Goal: Task Accomplishment & Management: Use online tool/utility

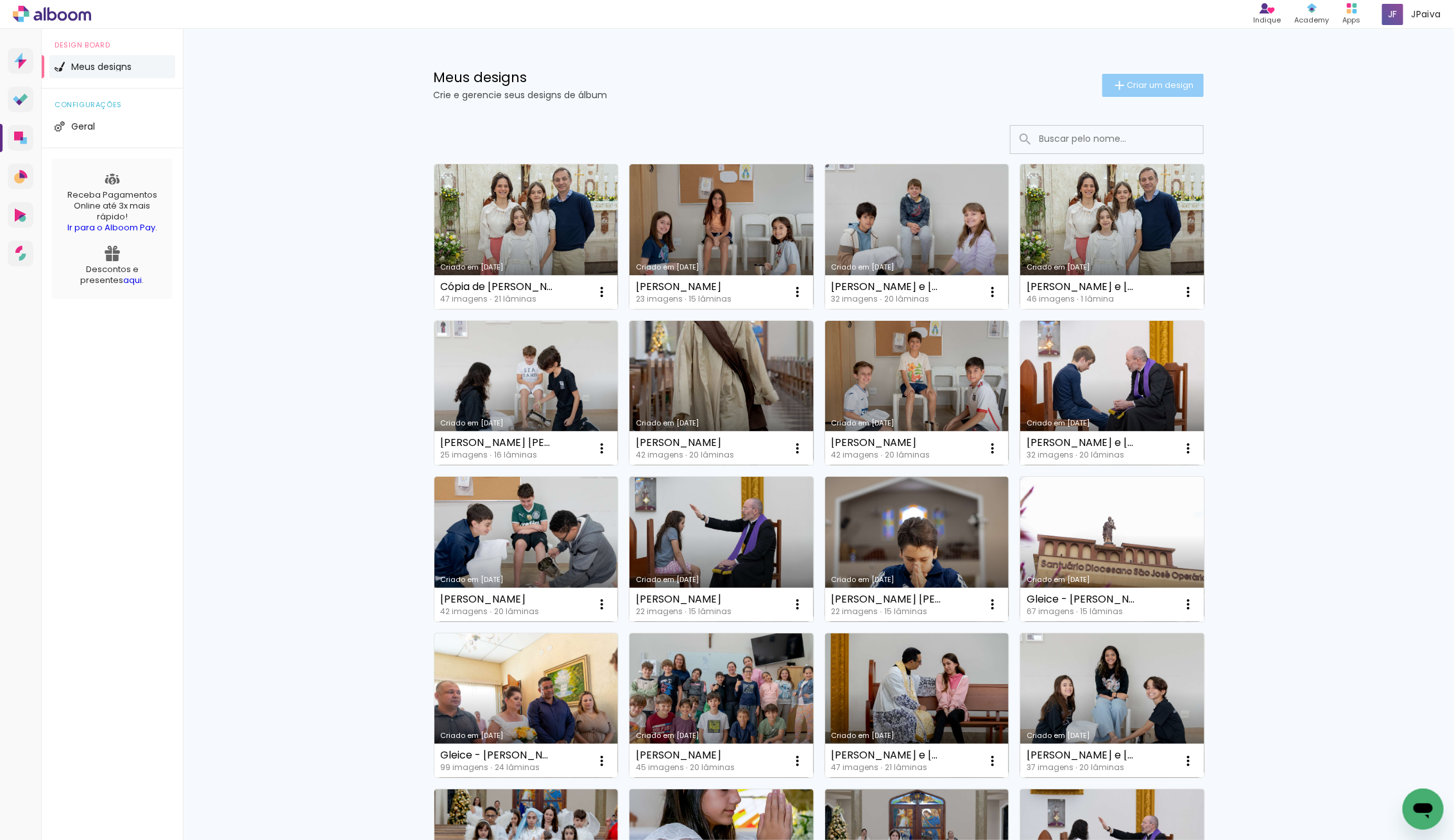
click at [1150, 86] on span "Criar um design" at bounding box center [1160, 85] width 67 height 9
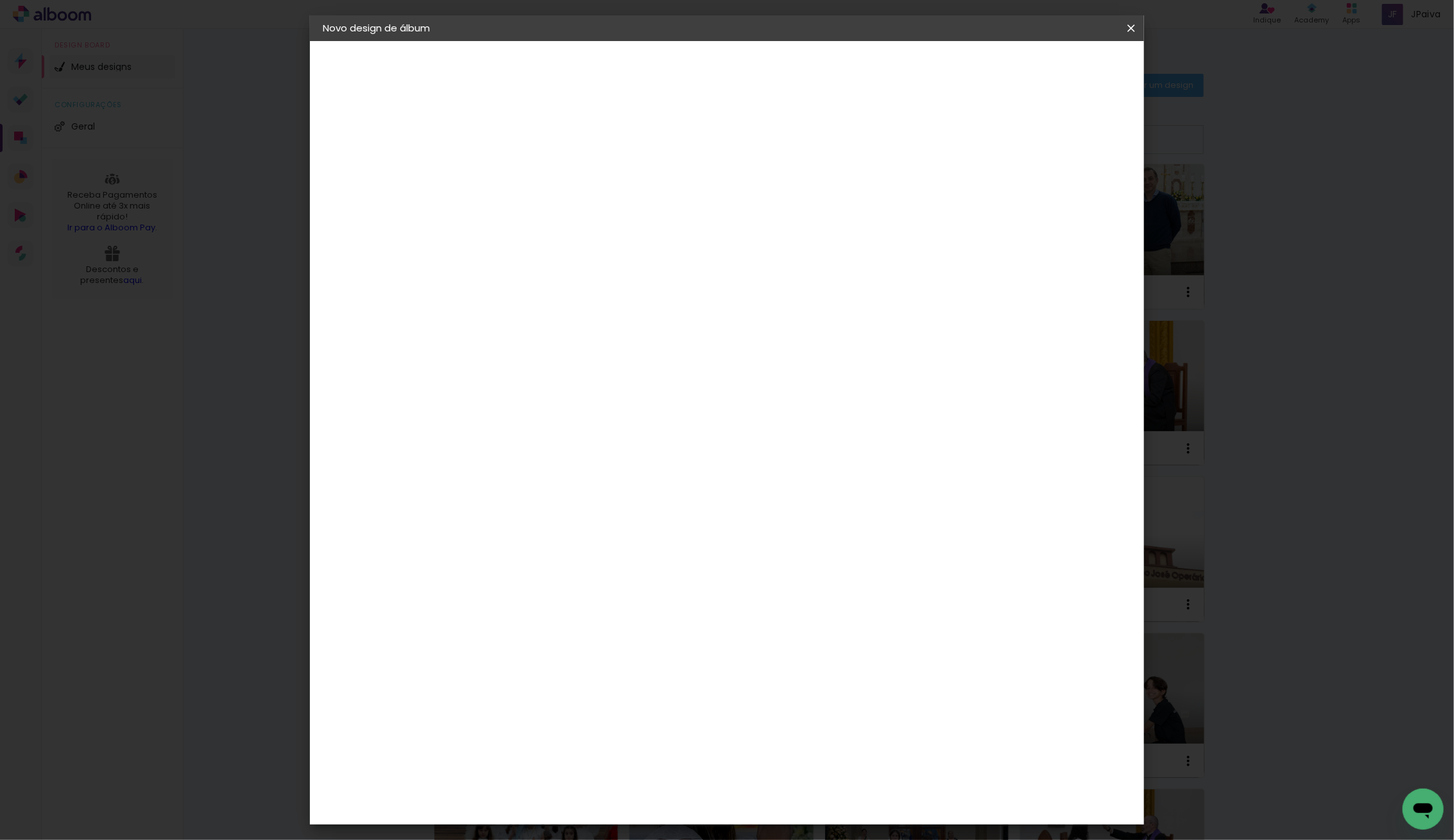
click at [532, 182] on div at bounding box center [532, 182] width 0 height 1
type input "Augusto Braz Boaventura"
type paper-input "Augusto Braz Boaventura"
drag, startPoint x: 773, startPoint y: 173, endPoint x: 742, endPoint y: 185, distance: 33.2
click at [532, 172] on input "Augusto Braz Boaventura" at bounding box center [532, 172] width 0 height 20
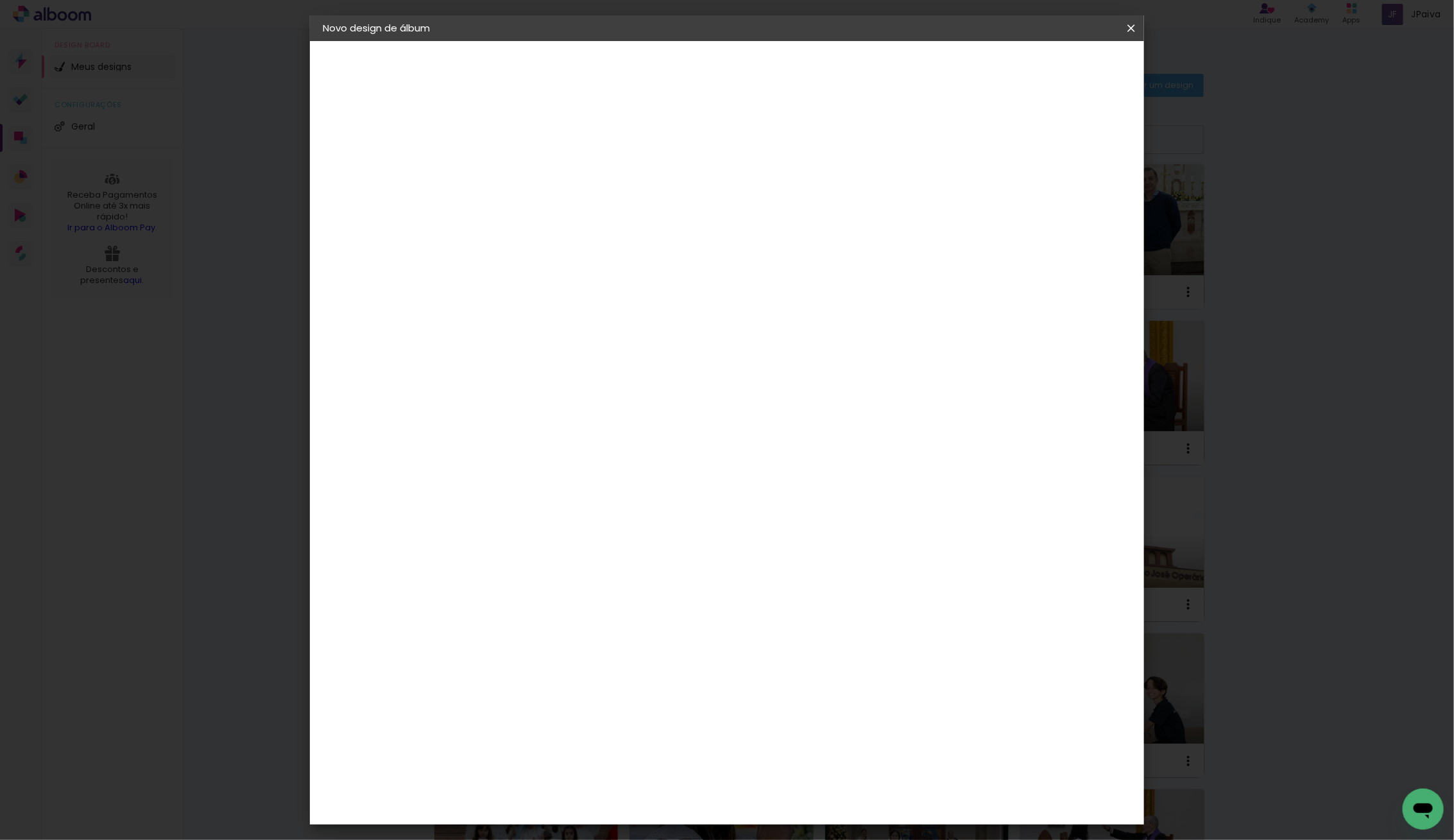
paste input "Braz"
type input "[PERSON_NAME]"
type paper-input "[PERSON_NAME]"
click at [664, 60] on paper-button "Avançar" at bounding box center [632, 68] width 63 height 22
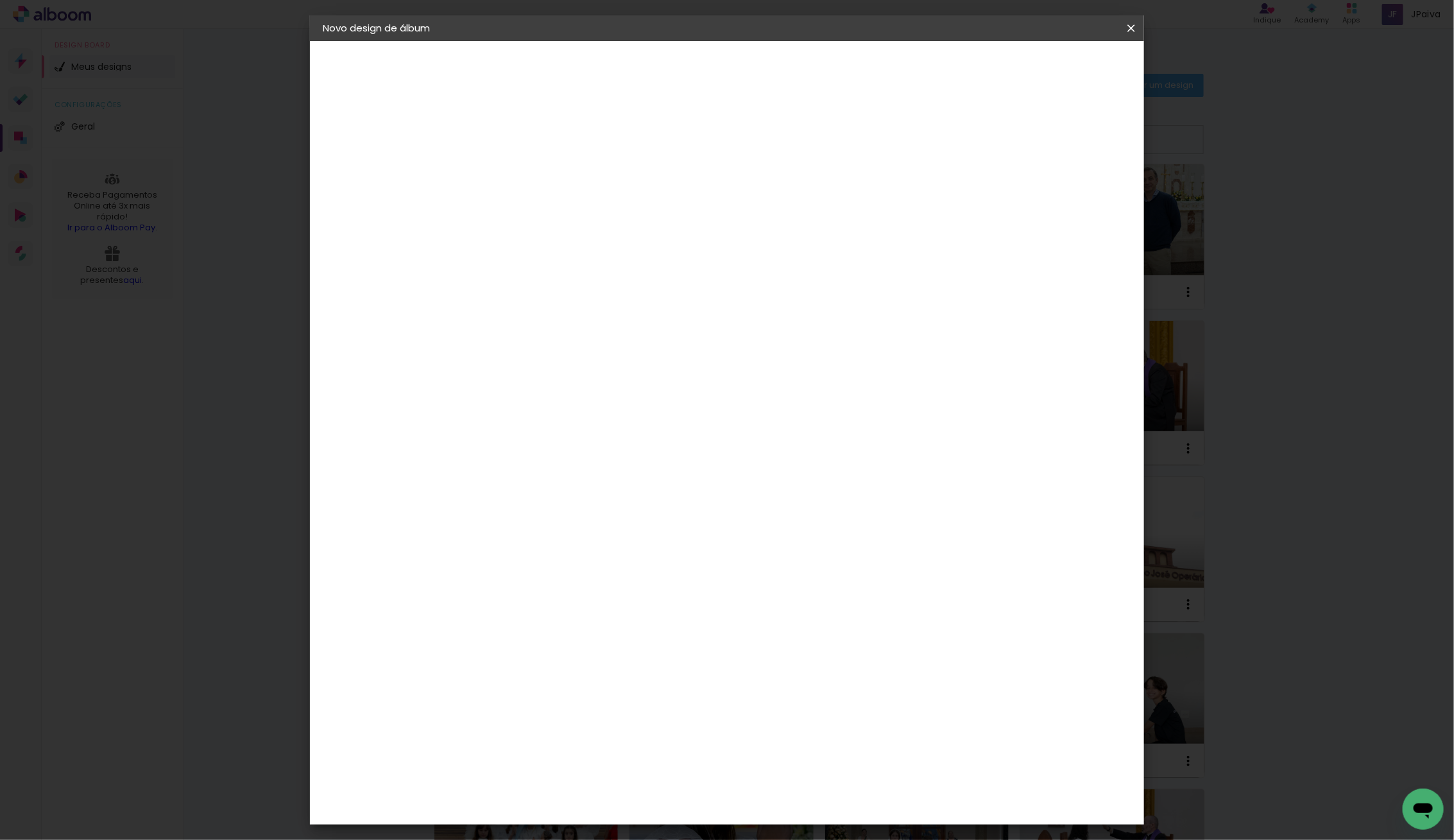
click at [556, 792] on div "Go image" at bounding box center [539, 801] width 31 height 20
click at [0, 0] on slot "Avançar" at bounding box center [0, 0] width 0 height 0
click at [583, 214] on input "text" at bounding box center [558, 224] width 50 height 20
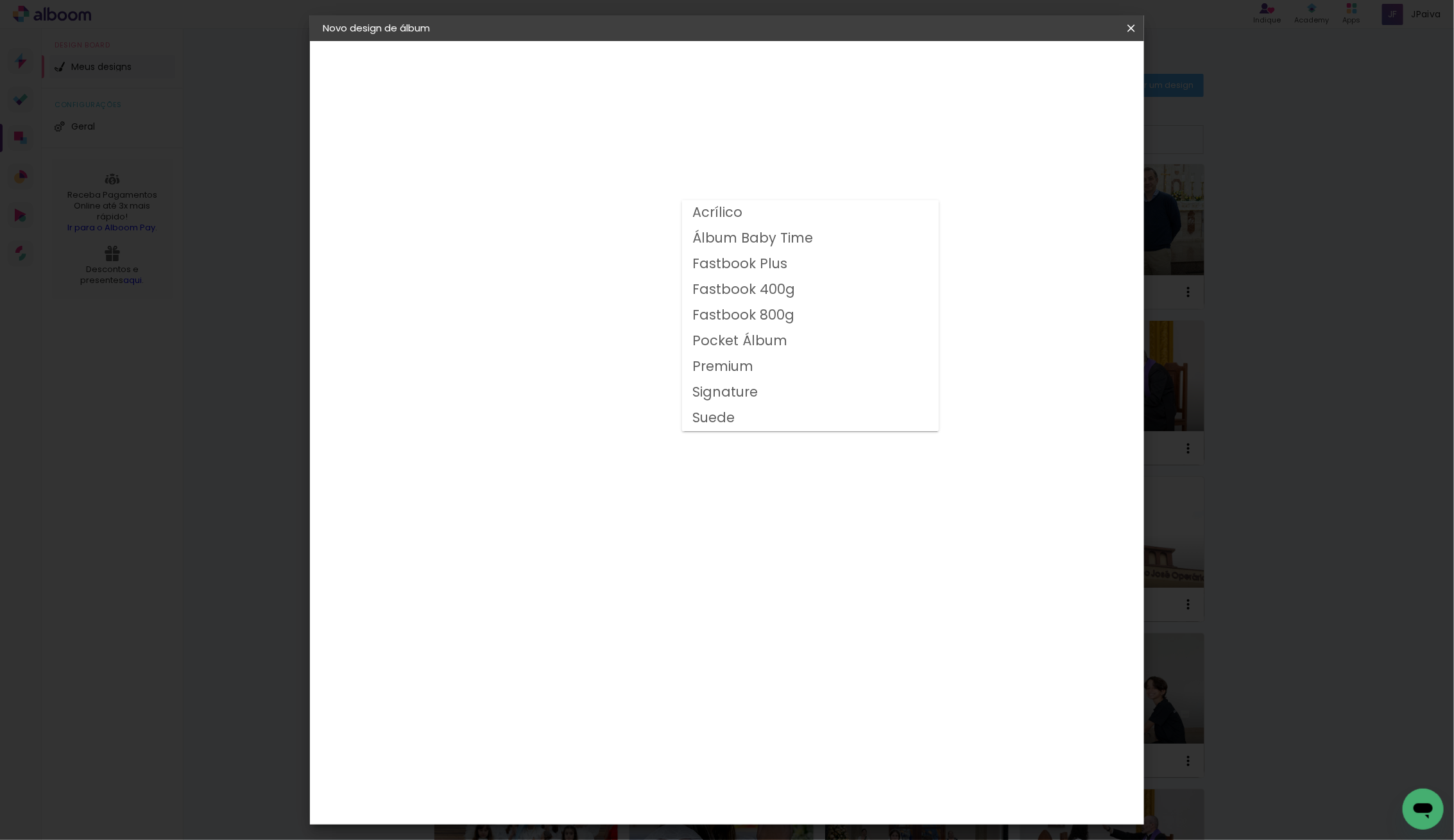
click at [0, 0] on slot "Fastbook 400g" at bounding box center [0, 0] width 0 height 0
type input "Fastbook 400g"
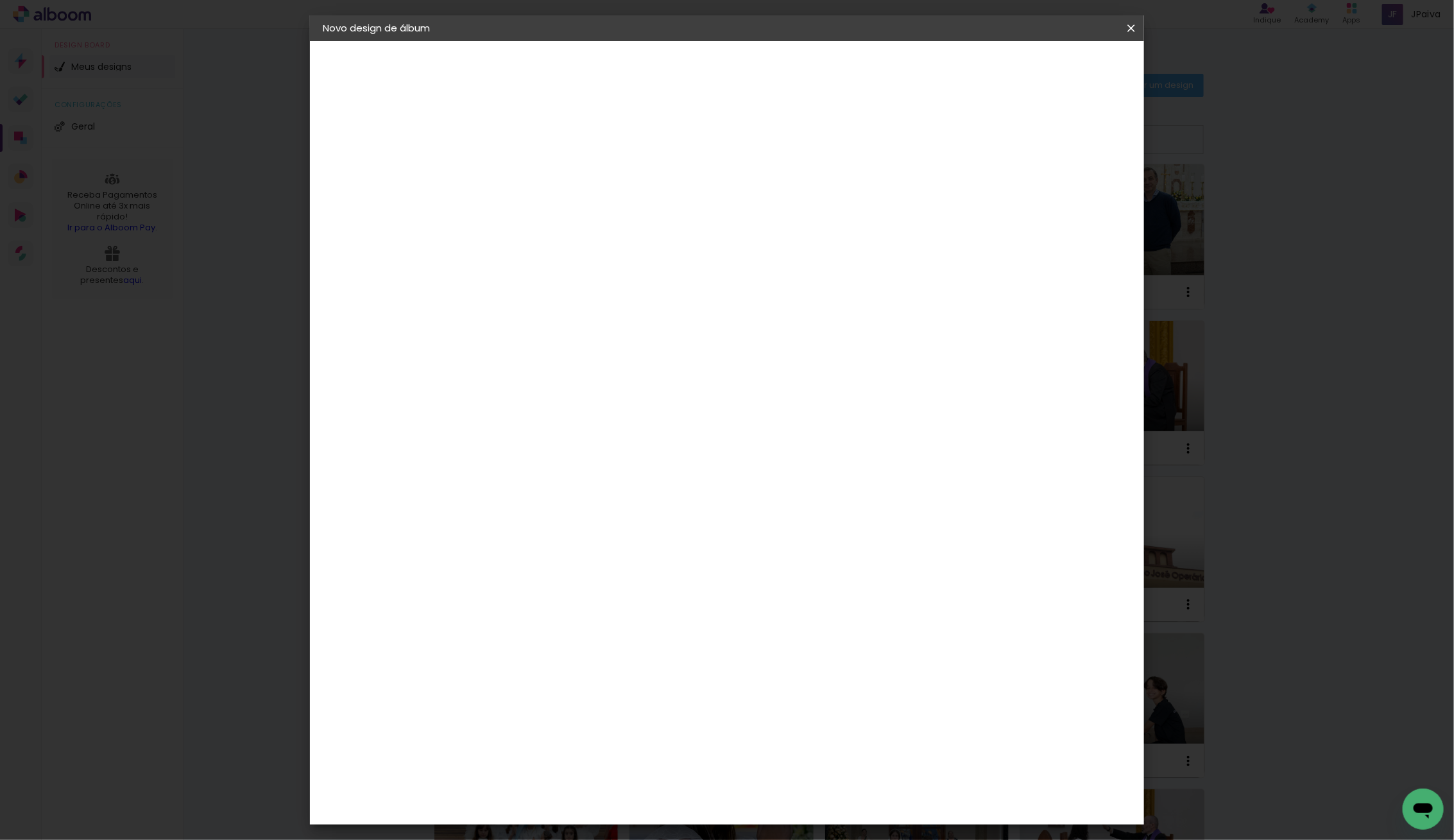
click at [620, 557] on span "15 × 15" at bounding box center [590, 574] width 60 height 34
click at [0, 0] on slot "Avançar" at bounding box center [0, 0] width 0 height 0
click at [1060, 70] on span "Iniciar design" at bounding box center [1031, 68] width 58 height 9
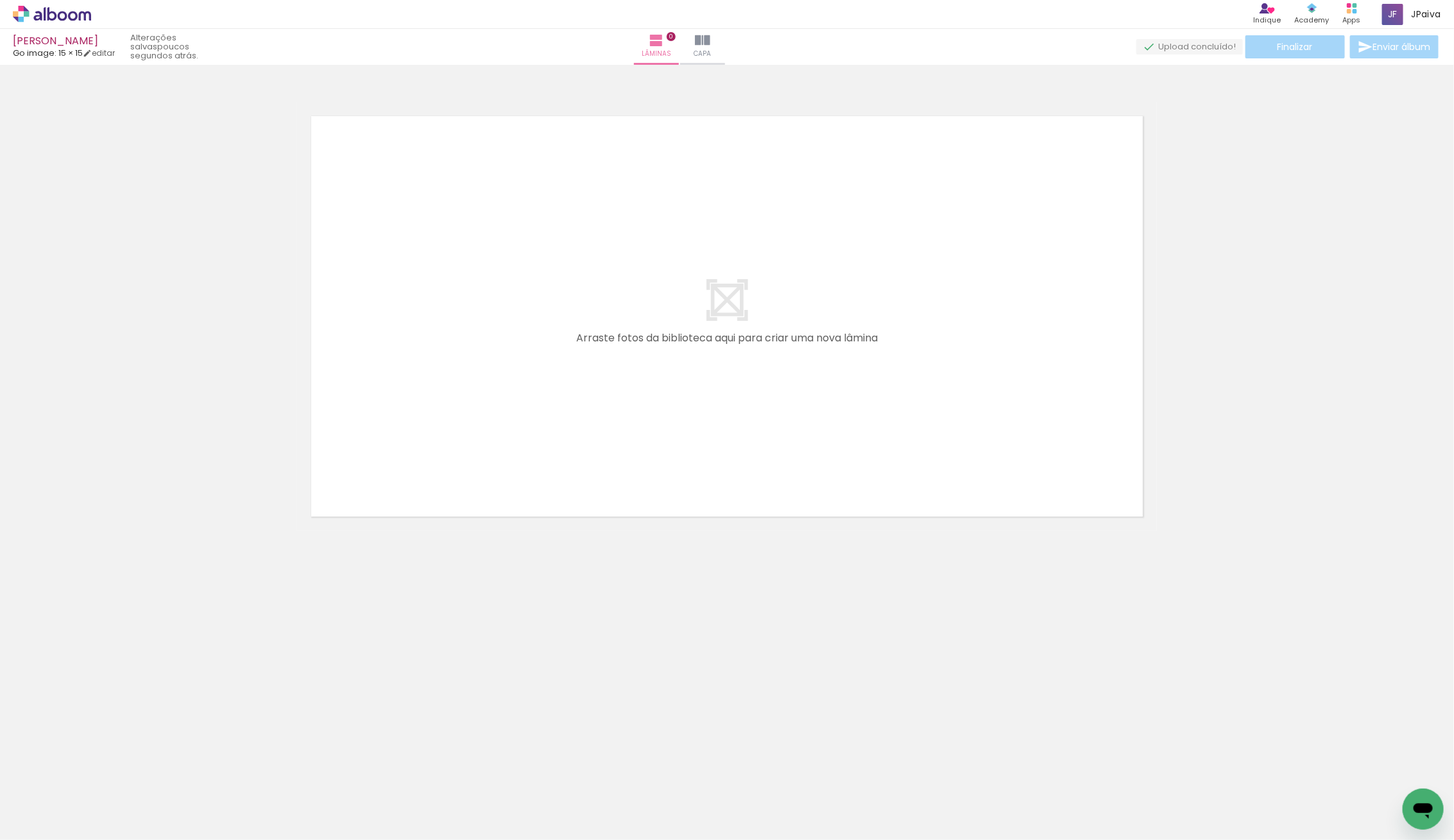
scroll to position [0, 235]
drag, startPoint x: 1331, startPoint y: 805, endPoint x: 908, endPoint y: 372, distance: 605.3
click at [907, 370] on quentale-workspace at bounding box center [727, 420] width 1454 height 840
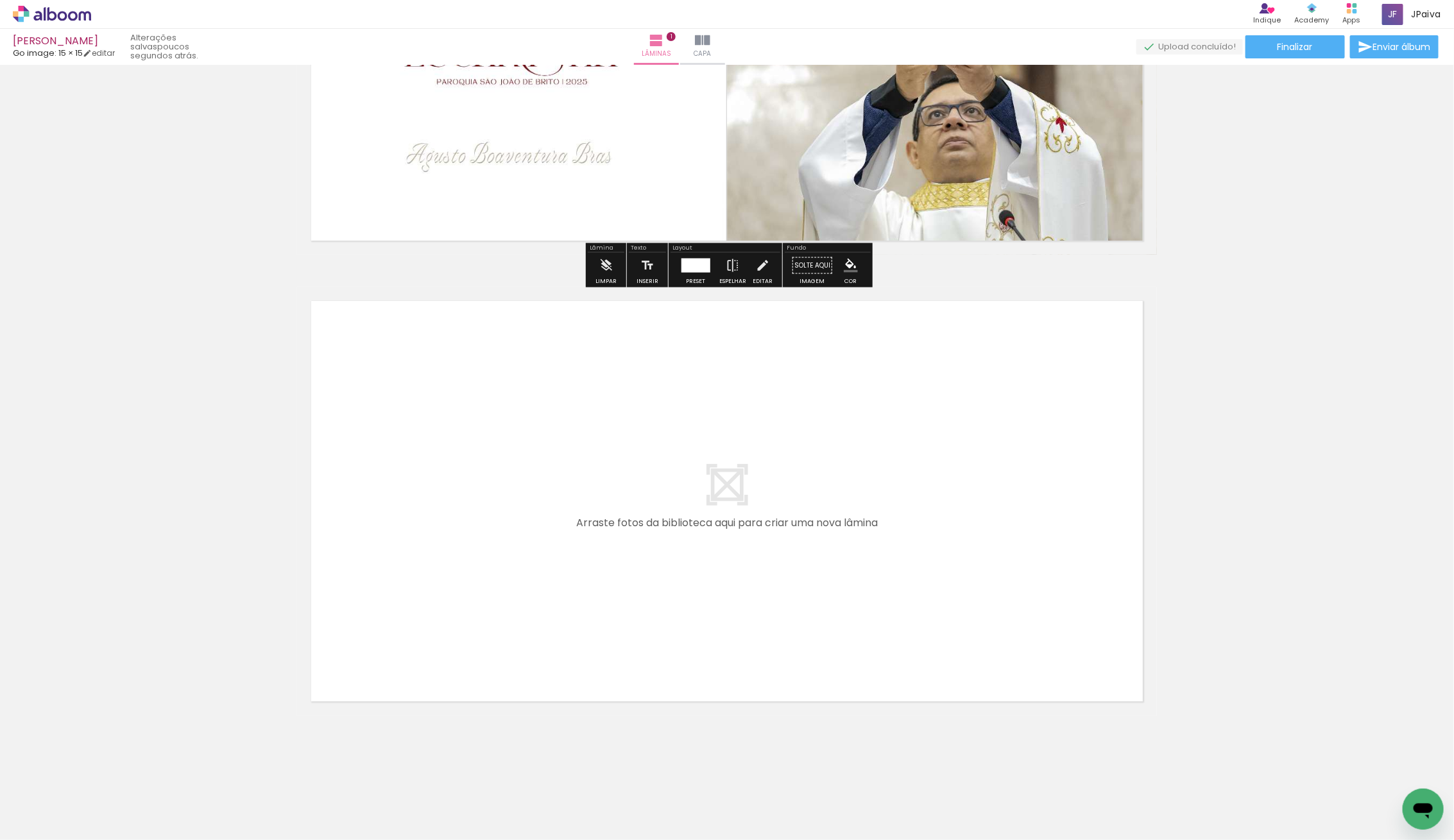
scroll to position [0, 0]
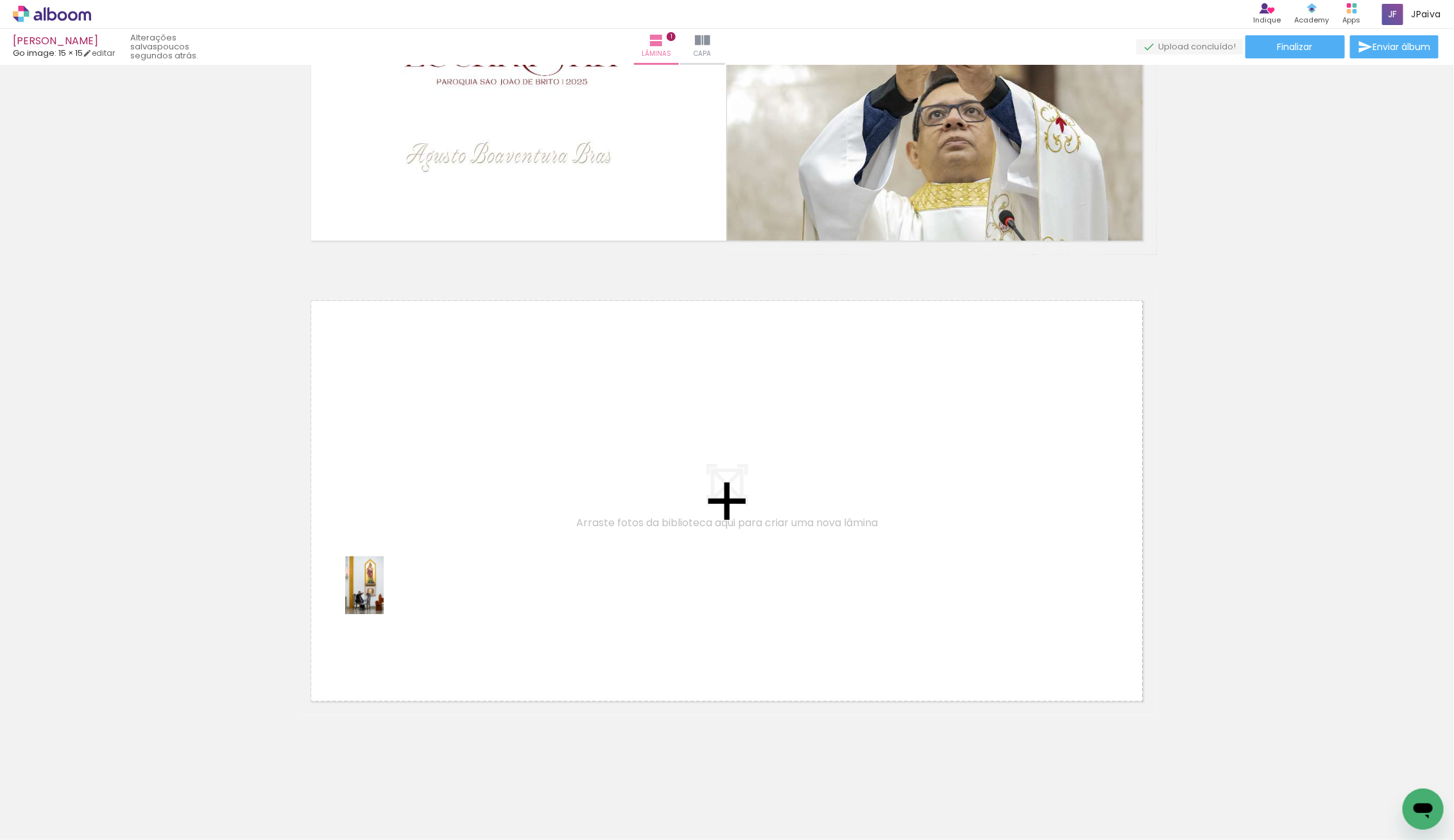
drag, startPoint x: 126, startPoint y: 805, endPoint x: 466, endPoint y: 535, distance: 434.2
click at [466, 535] on quentale-workspace at bounding box center [727, 420] width 1454 height 840
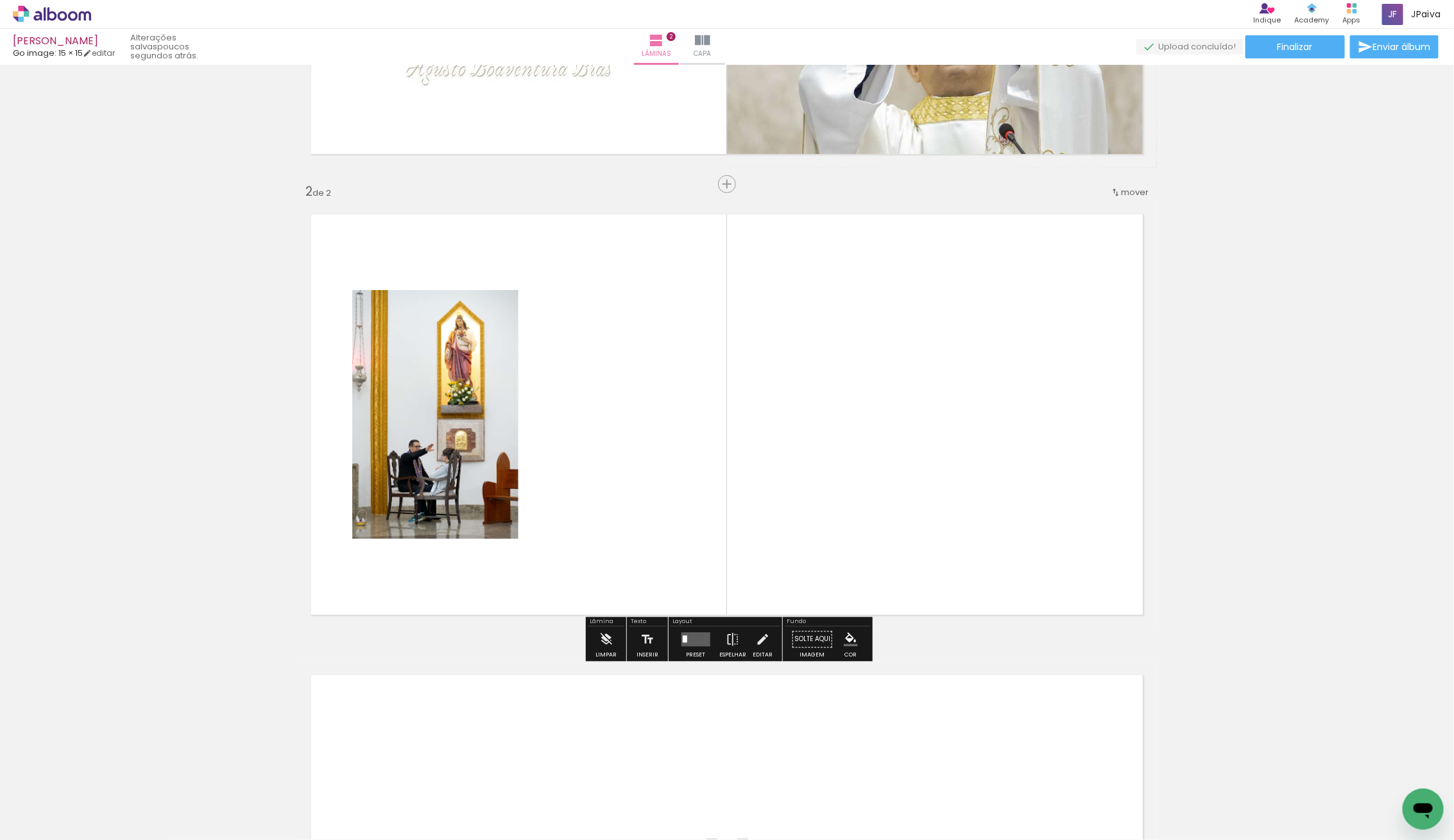
scroll to position [364, 0]
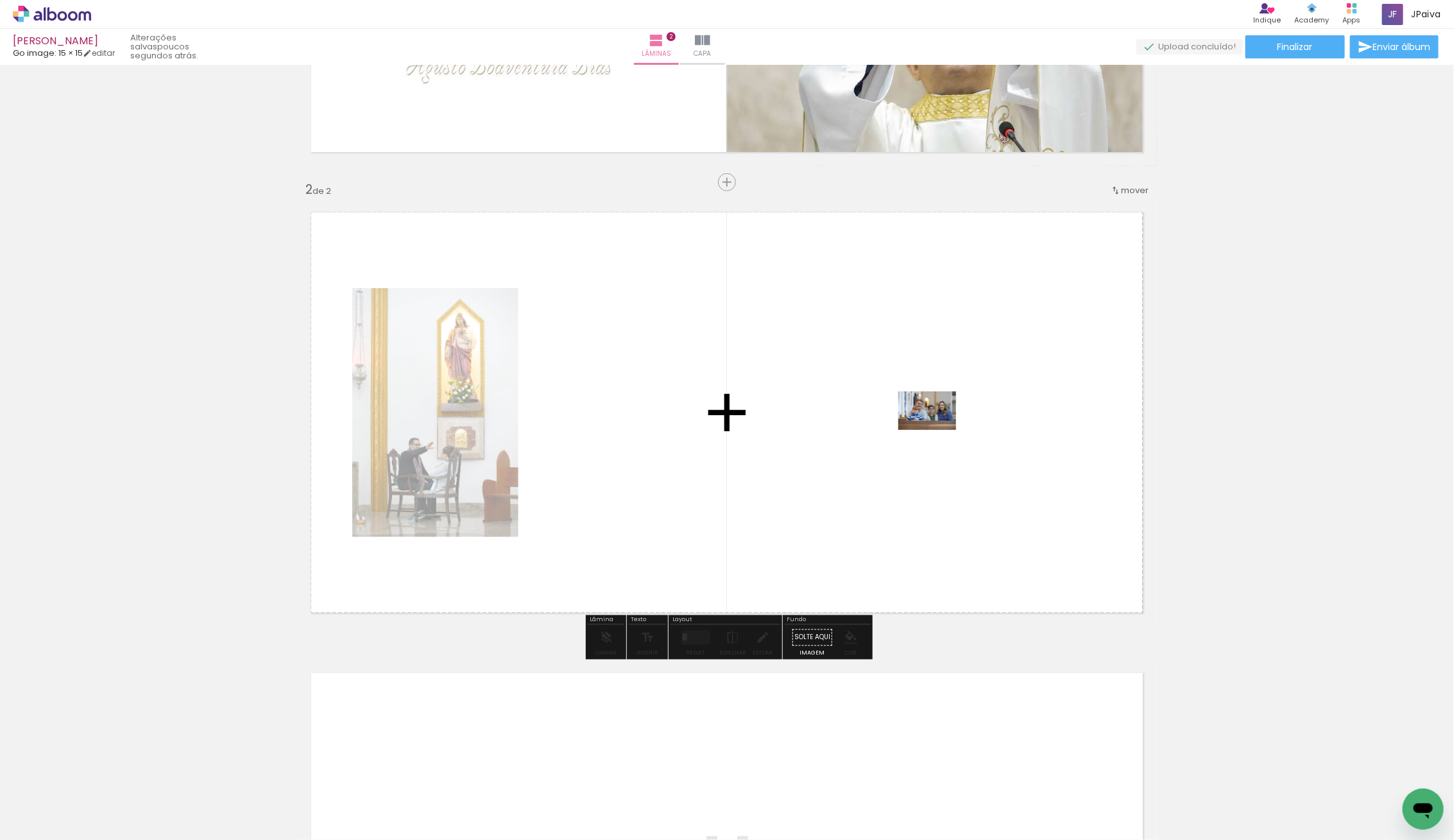
drag, startPoint x: 257, startPoint y: 770, endPoint x: 985, endPoint y: 409, distance: 812.6
click at [985, 409] on quentale-workspace at bounding box center [727, 420] width 1454 height 840
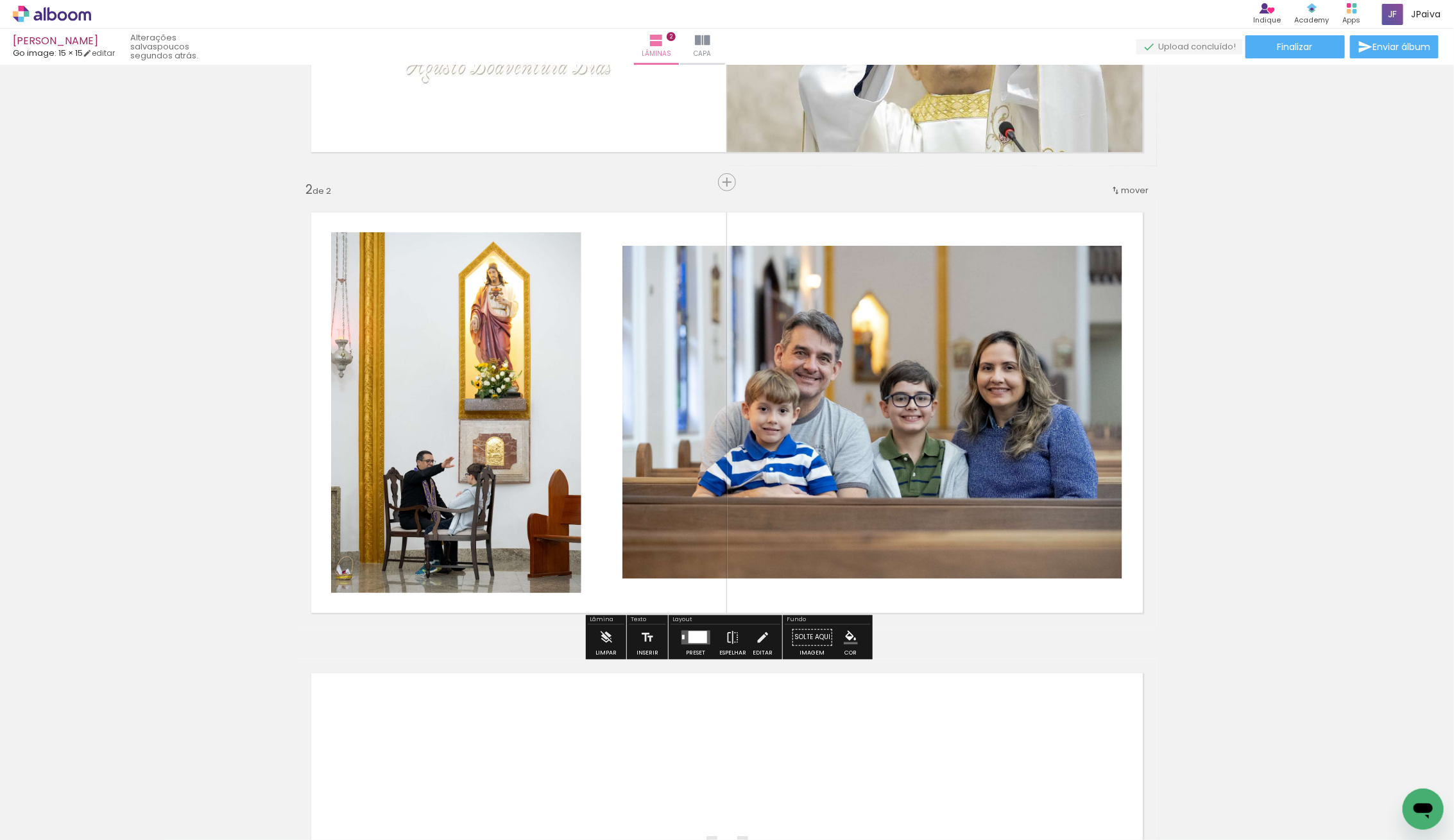
click at [70, 798] on iron-icon at bounding box center [65, 800] width 11 height 11
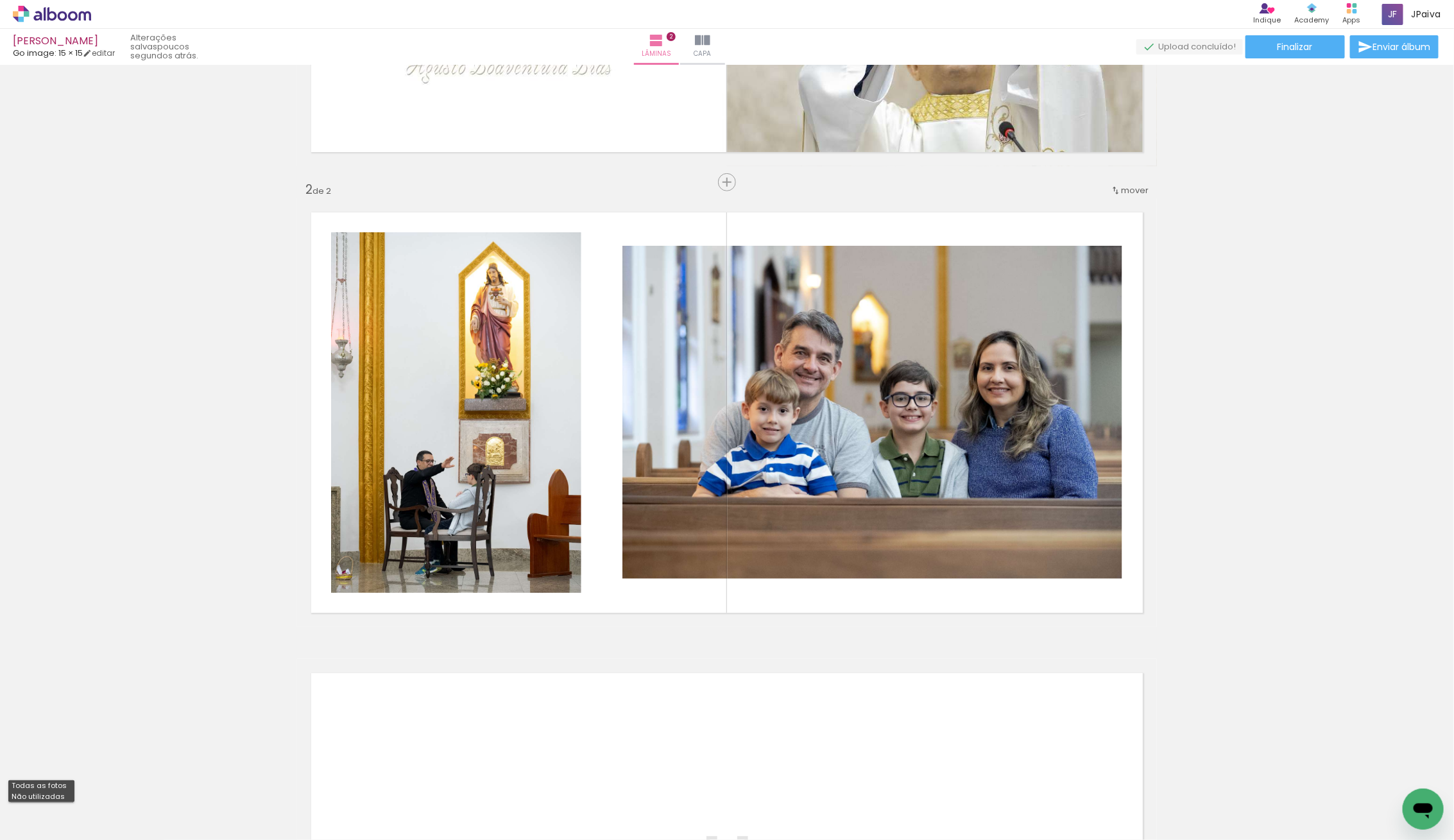
click at [0, 0] on slot "Não utilizadas" at bounding box center [0, 0] width 0 height 0
type input "Não utilizadas"
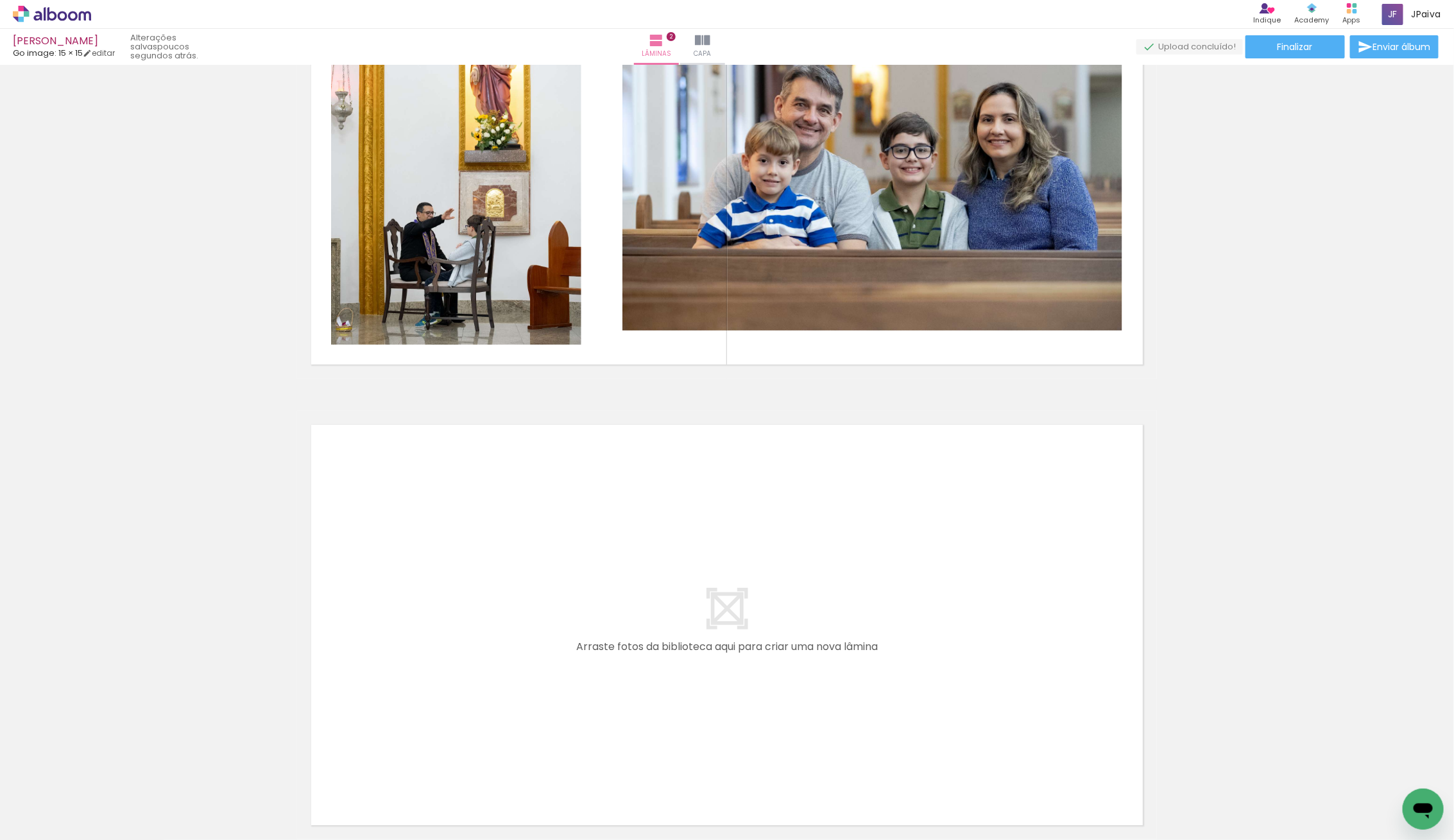
scroll to position [623, 0]
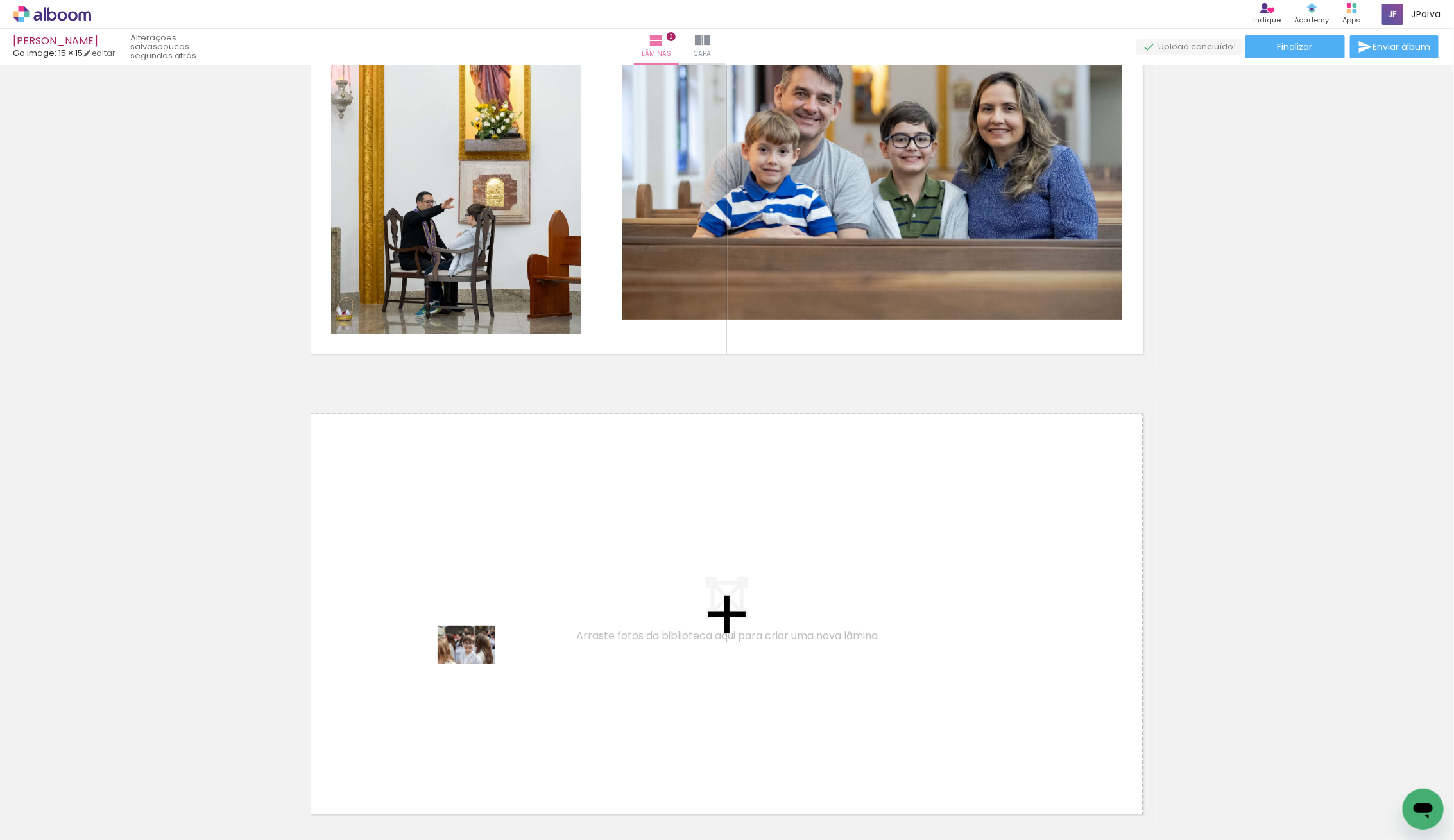
drag, startPoint x: 138, startPoint y: 794, endPoint x: 476, endPoint y: 664, distance: 362.1
click at [476, 664] on quentale-workspace at bounding box center [727, 420] width 1454 height 840
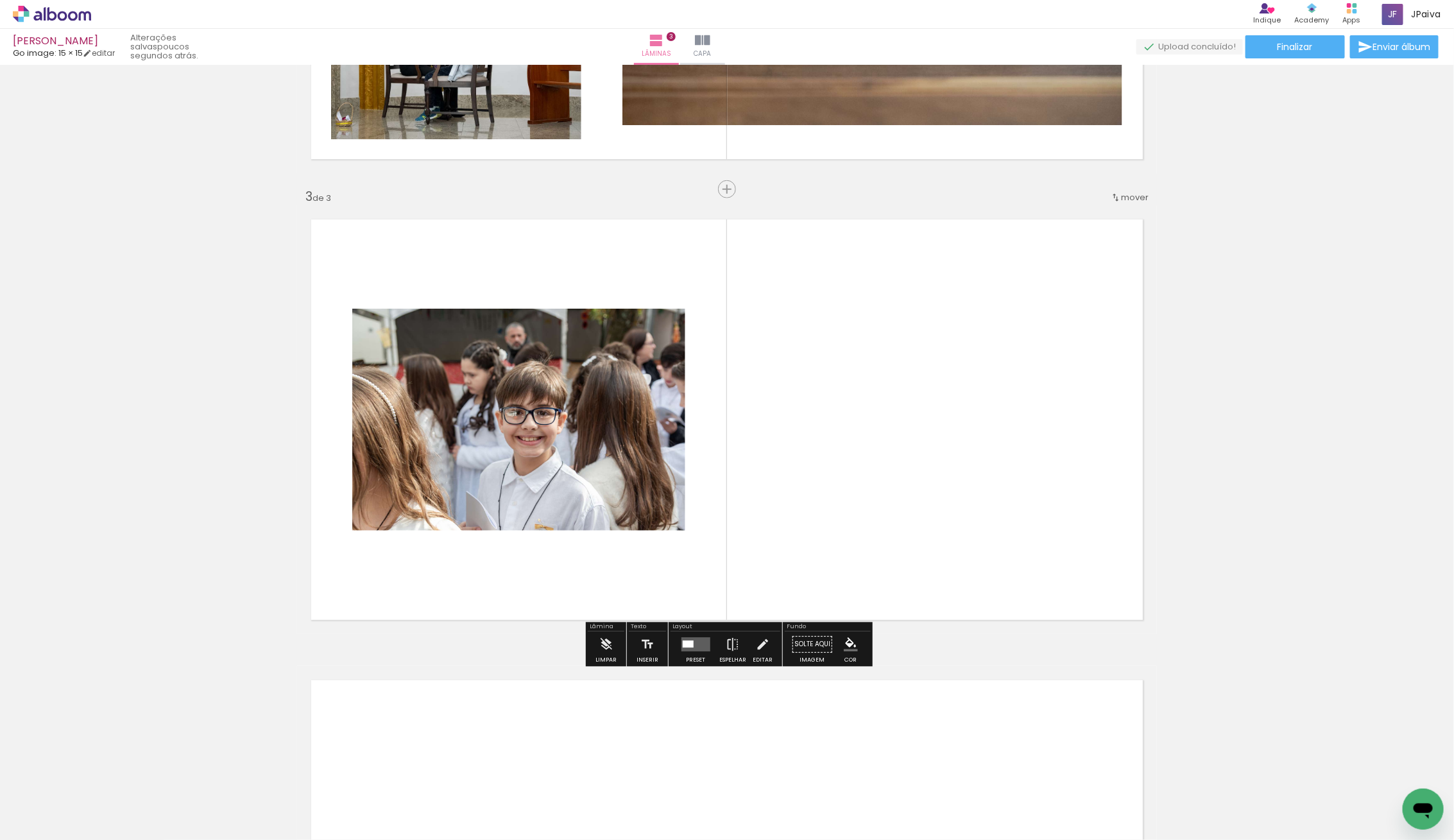
scroll to position [825, 0]
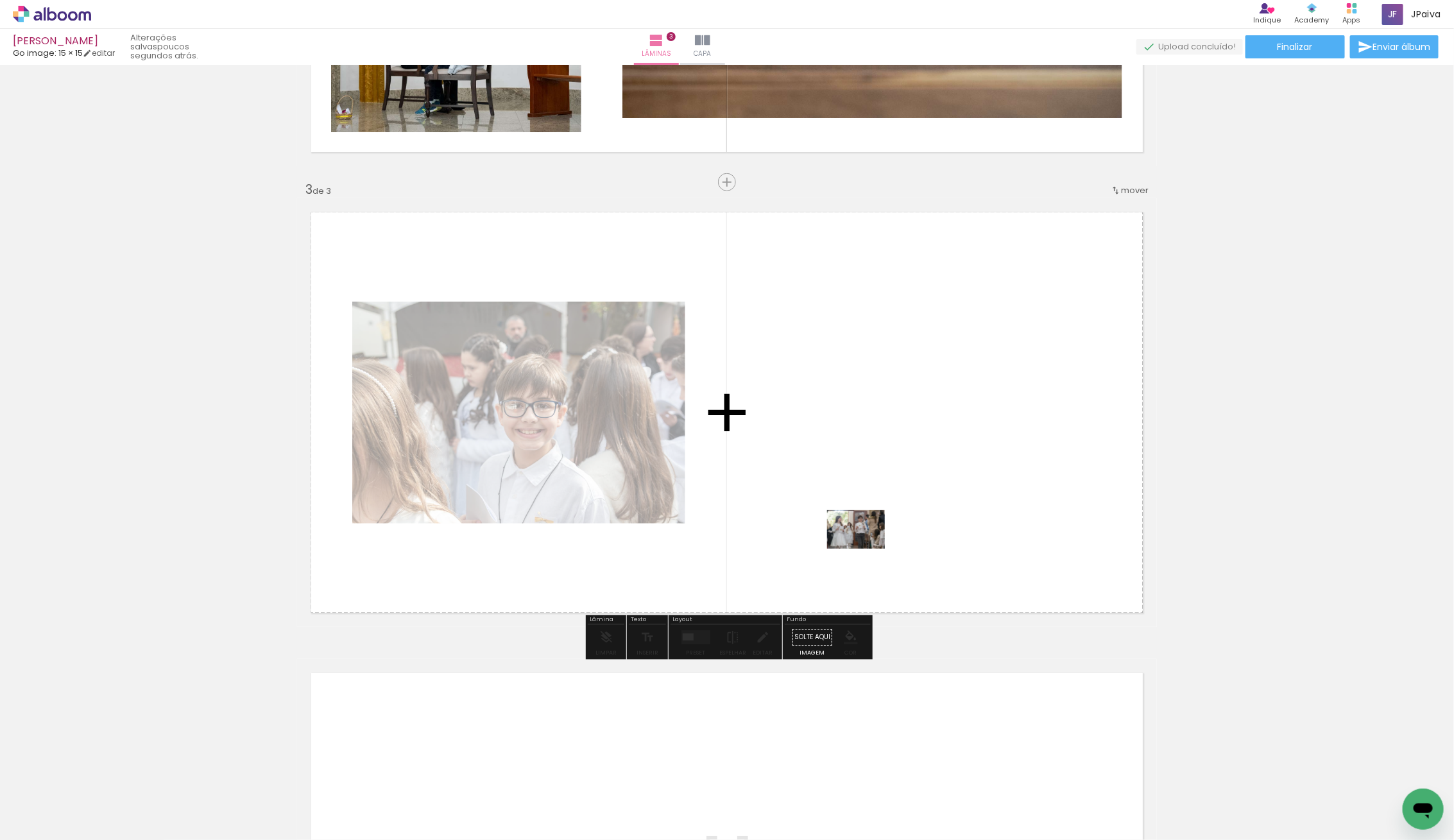
drag, startPoint x: 279, startPoint y: 753, endPoint x: 875, endPoint y: 547, distance: 630.6
click at [875, 547] on quentale-workspace at bounding box center [727, 420] width 1454 height 840
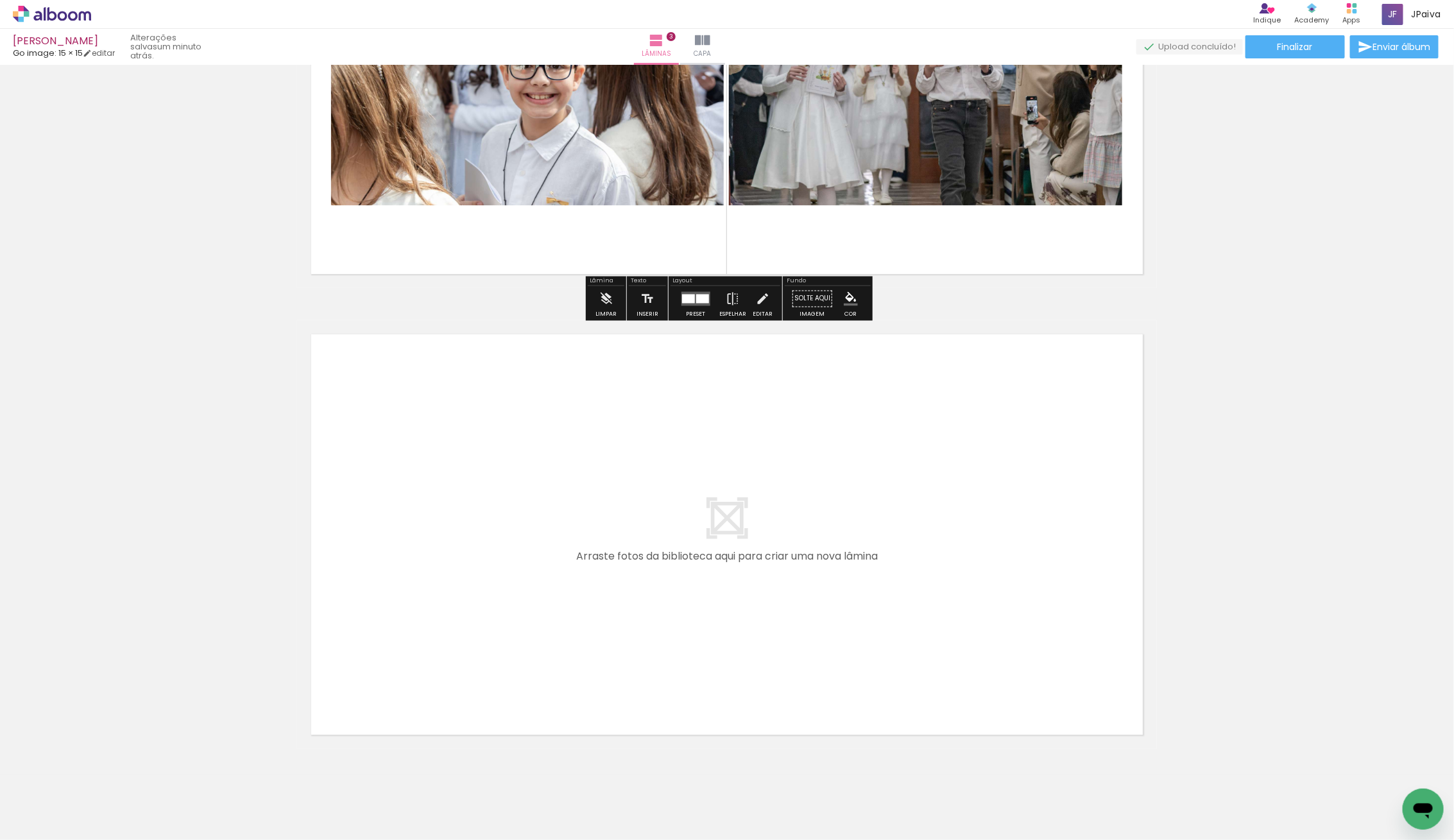
scroll to position [1197, 0]
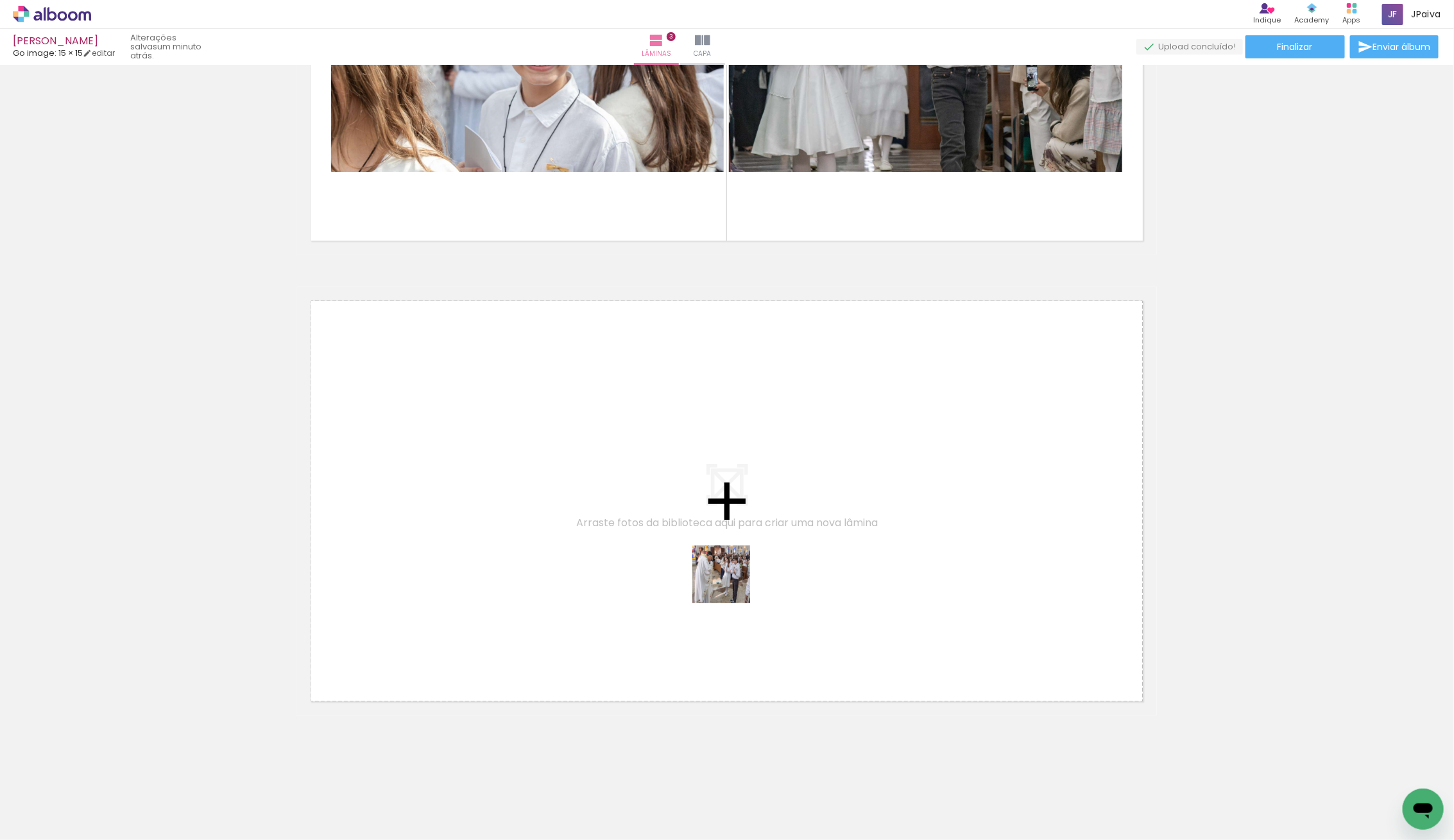
drag, startPoint x: 141, startPoint y: 797, endPoint x: 756, endPoint y: 575, distance: 653.8
click at [756, 575] on quentale-workspace at bounding box center [727, 420] width 1454 height 840
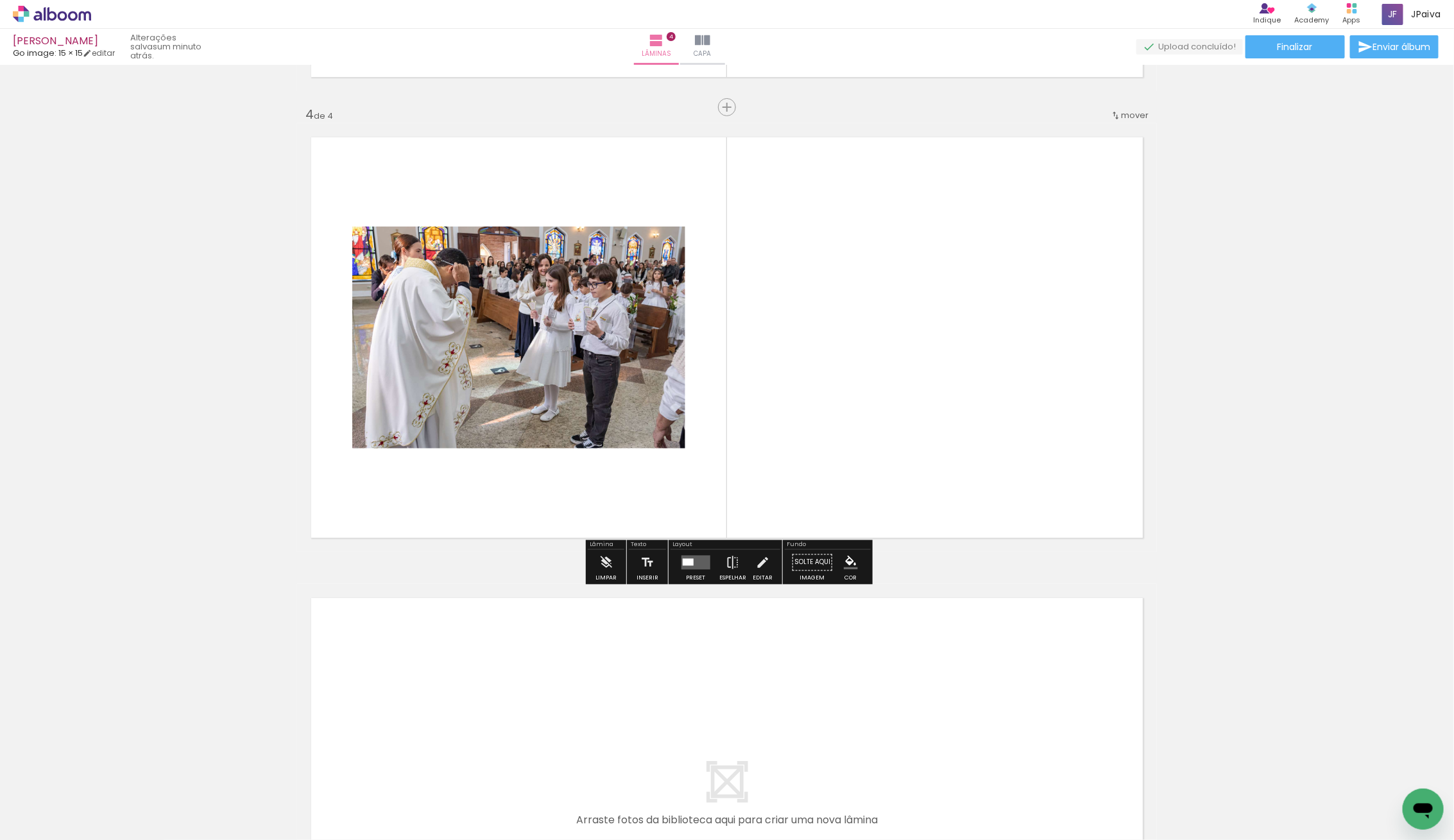
scroll to position [1397, 0]
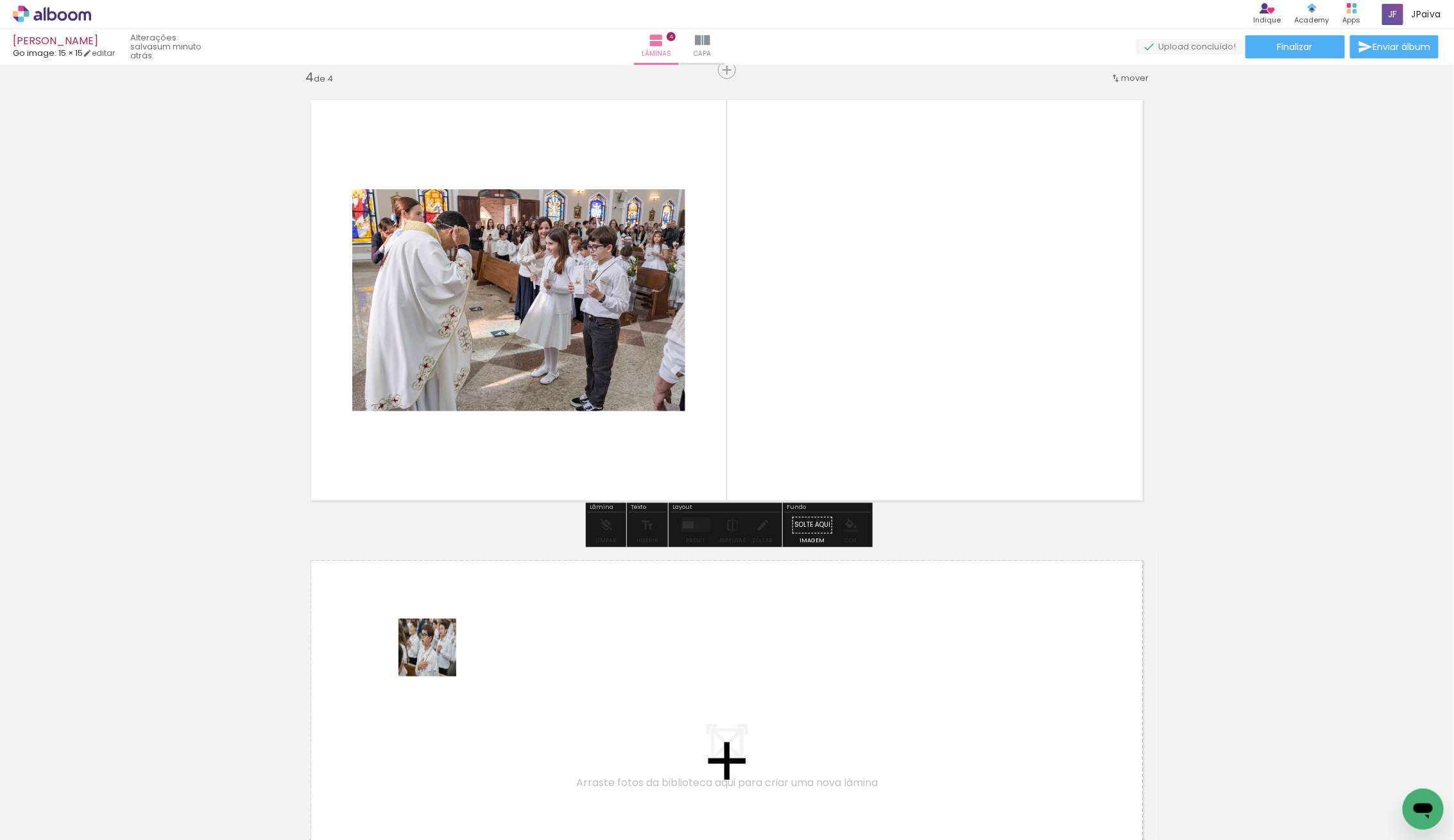
drag, startPoint x: 125, startPoint y: 796, endPoint x: 458, endPoint y: 649, distance: 364.0
click at [458, 649] on quentale-workspace at bounding box center [727, 420] width 1454 height 840
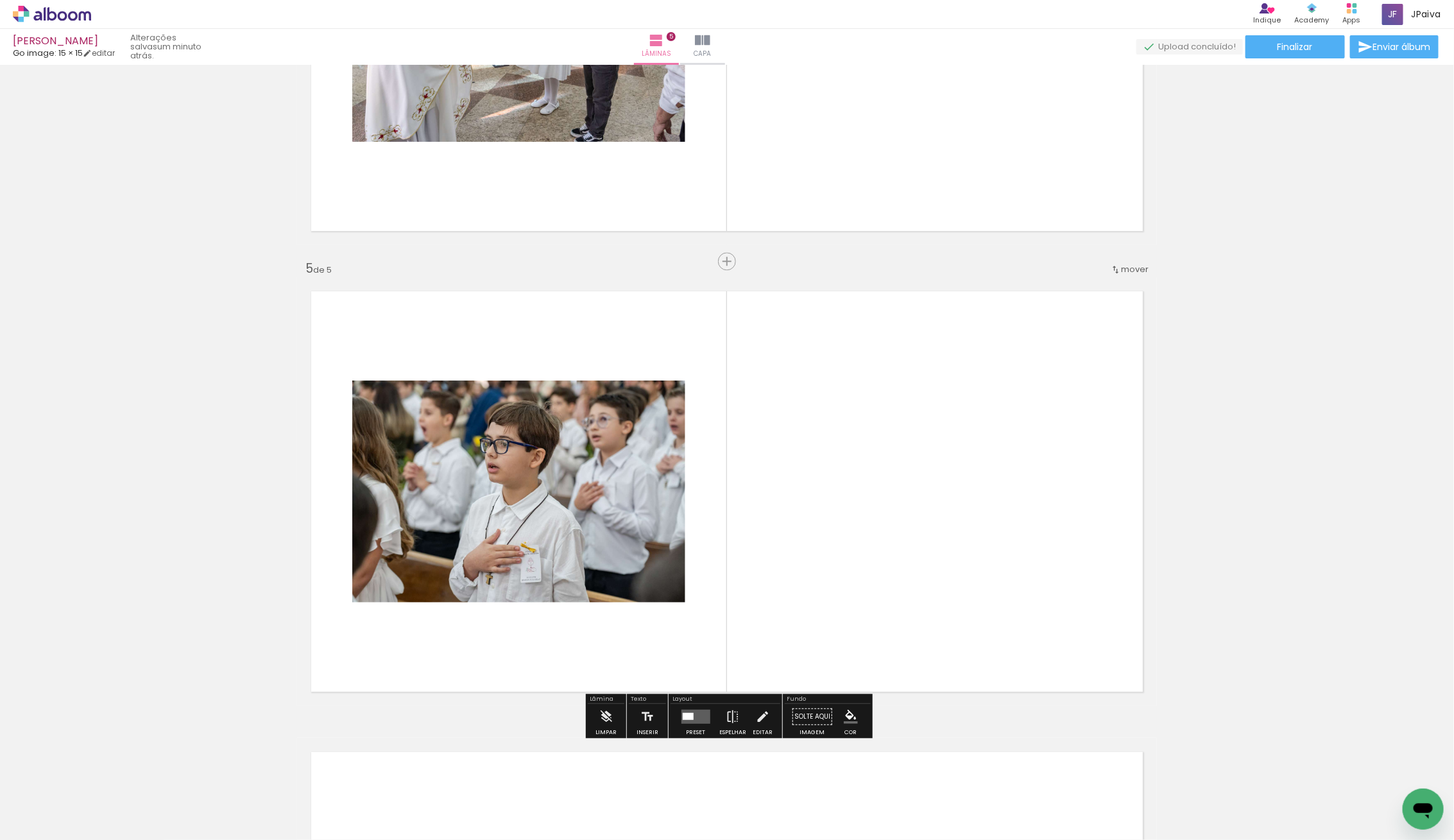
scroll to position [1746, 0]
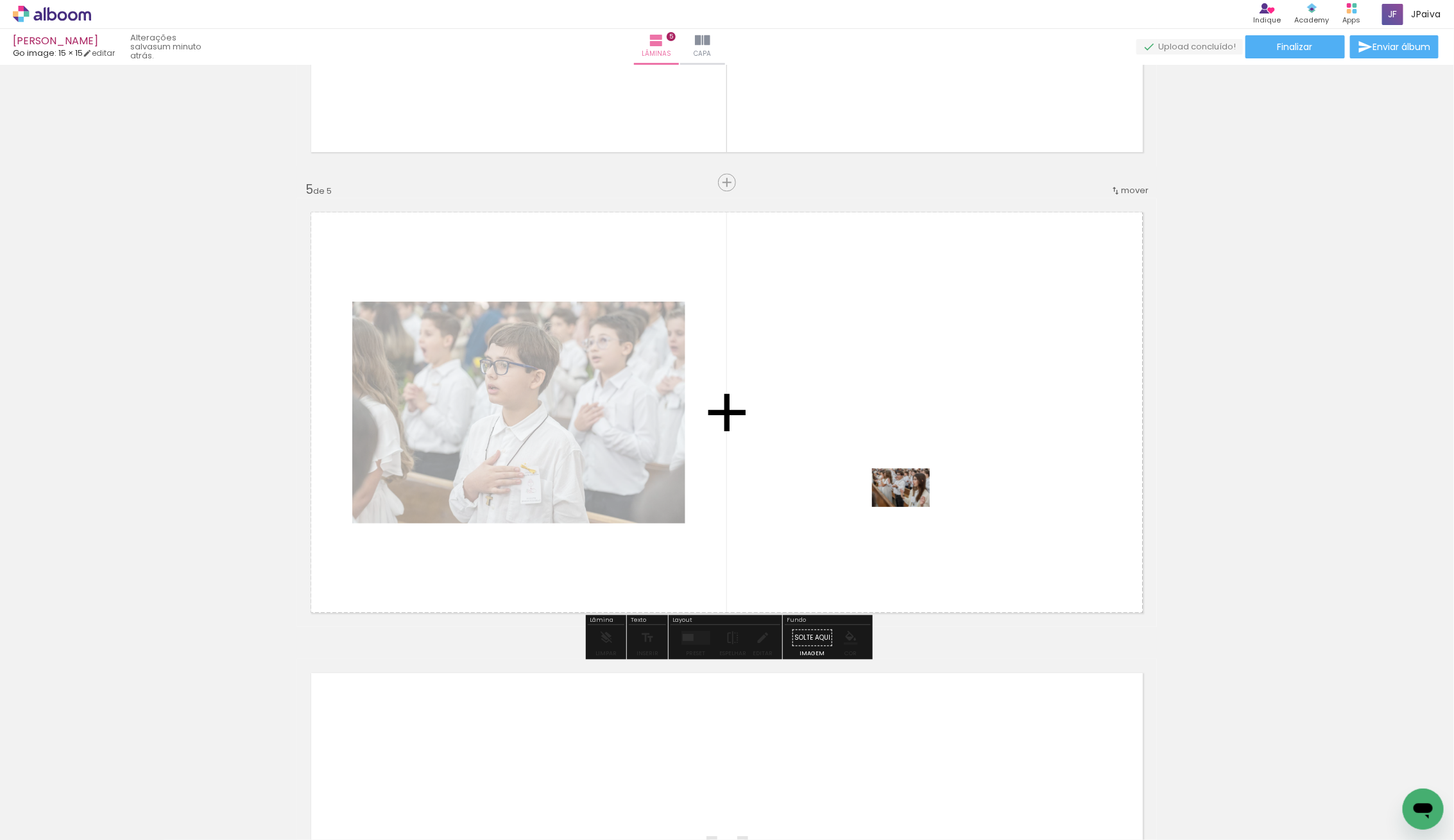
drag, startPoint x: 278, startPoint y: 736, endPoint x: 923, endPoint y: 501, distance: 686.5
click at [923, 501] on quentale-workspace at bounding box center [727, 420] width 1454 height 840
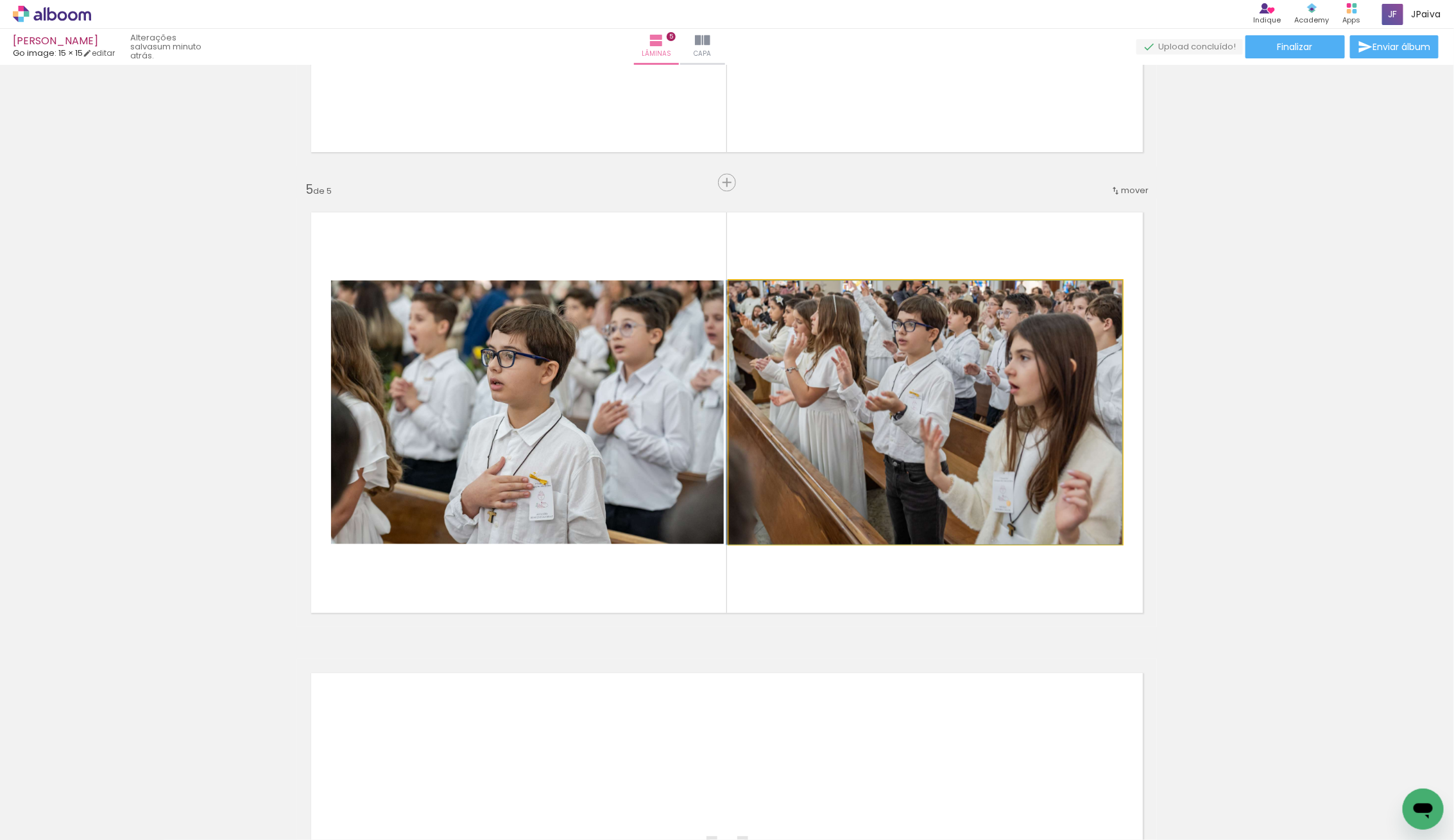
drag, startPoint x: 921, startPoint y: 502, endPoint x: 596, endPoint y: 518, distance: 325.4
click at [0, 0] on slot at bounding box center [0, 0] width 0 height 0
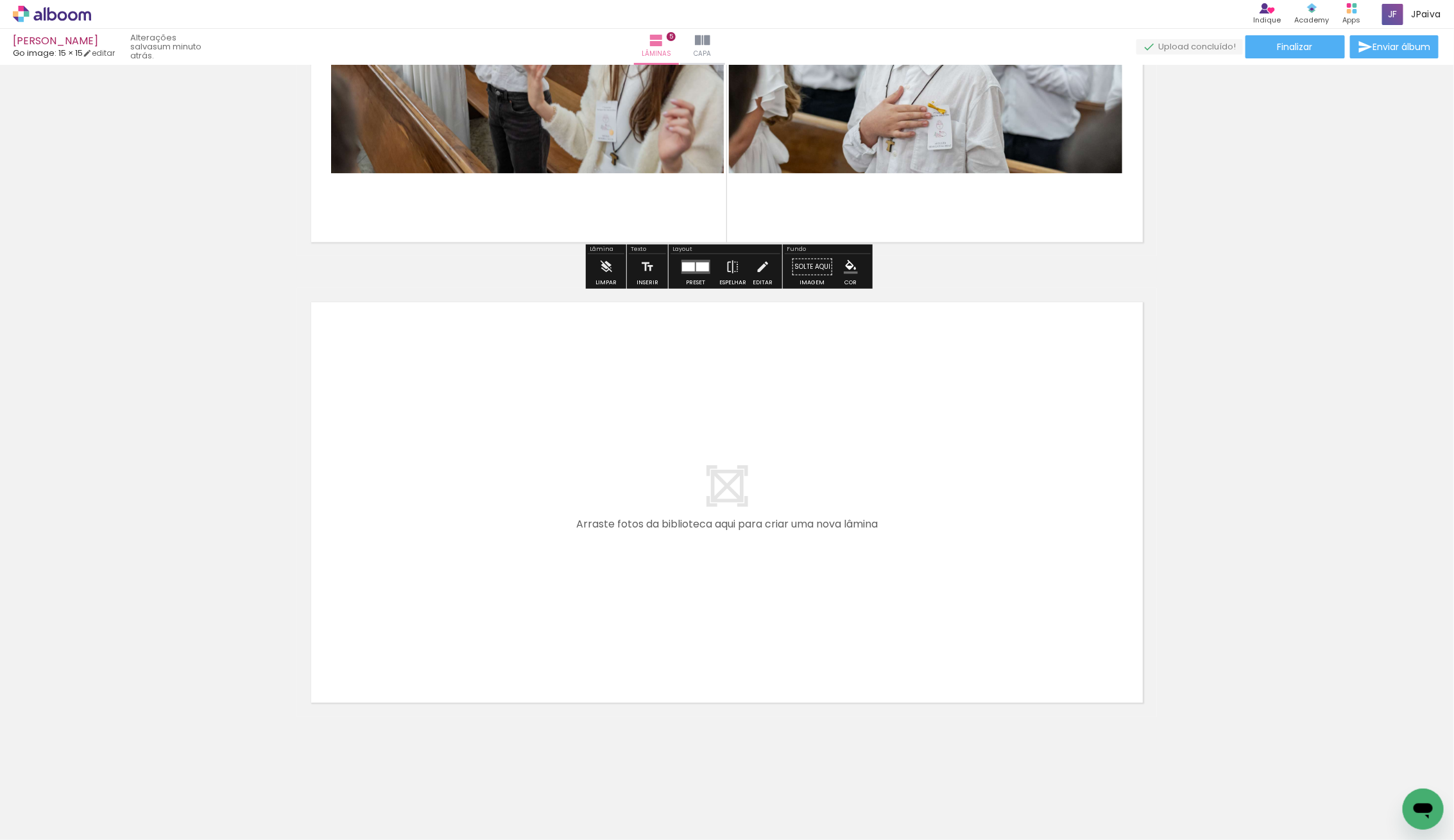
scroll to position [2117, 0]
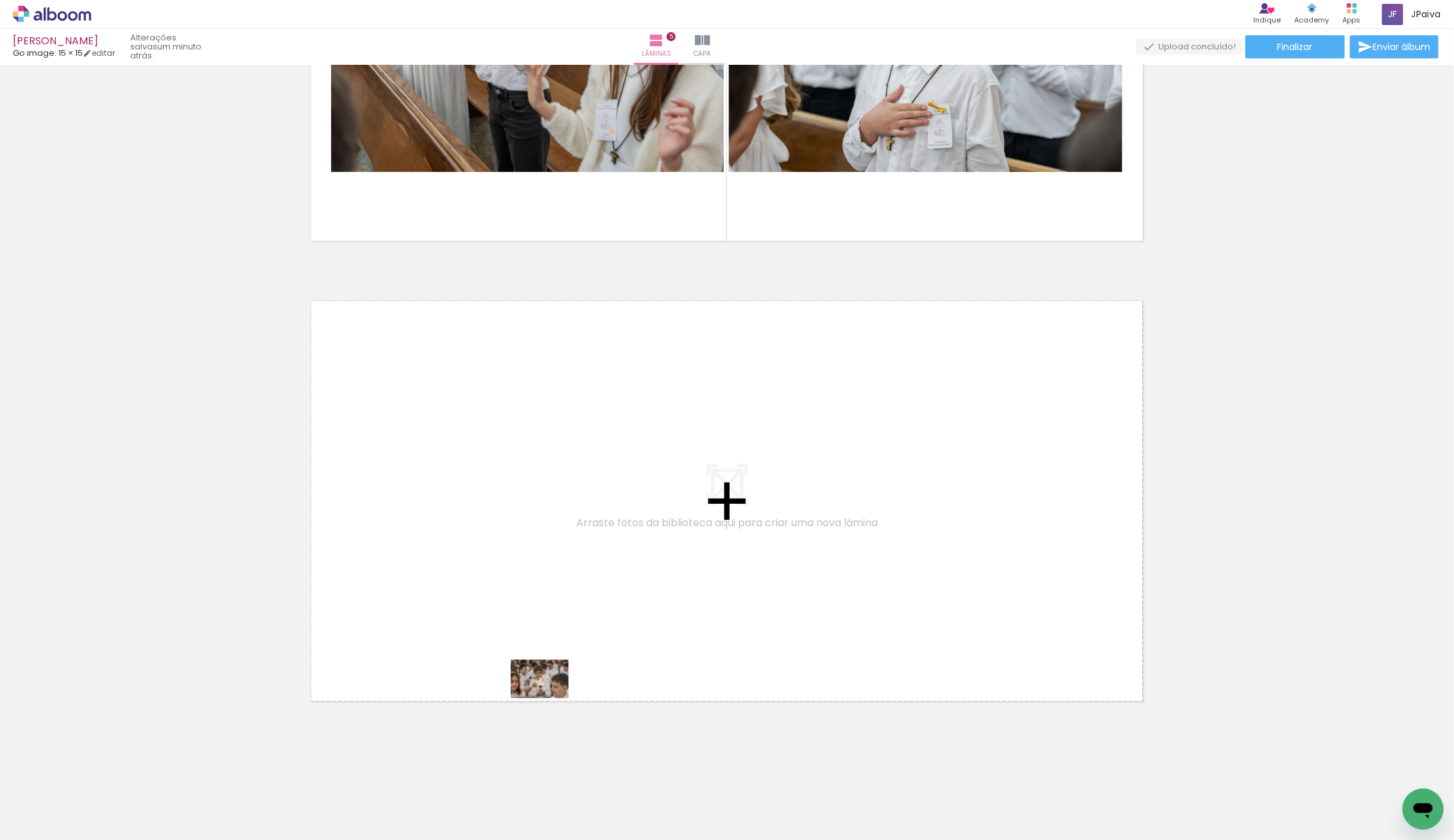
click at [550, 689] on quentale-workspace at bounding box center [727, 420] width 1454 height 840
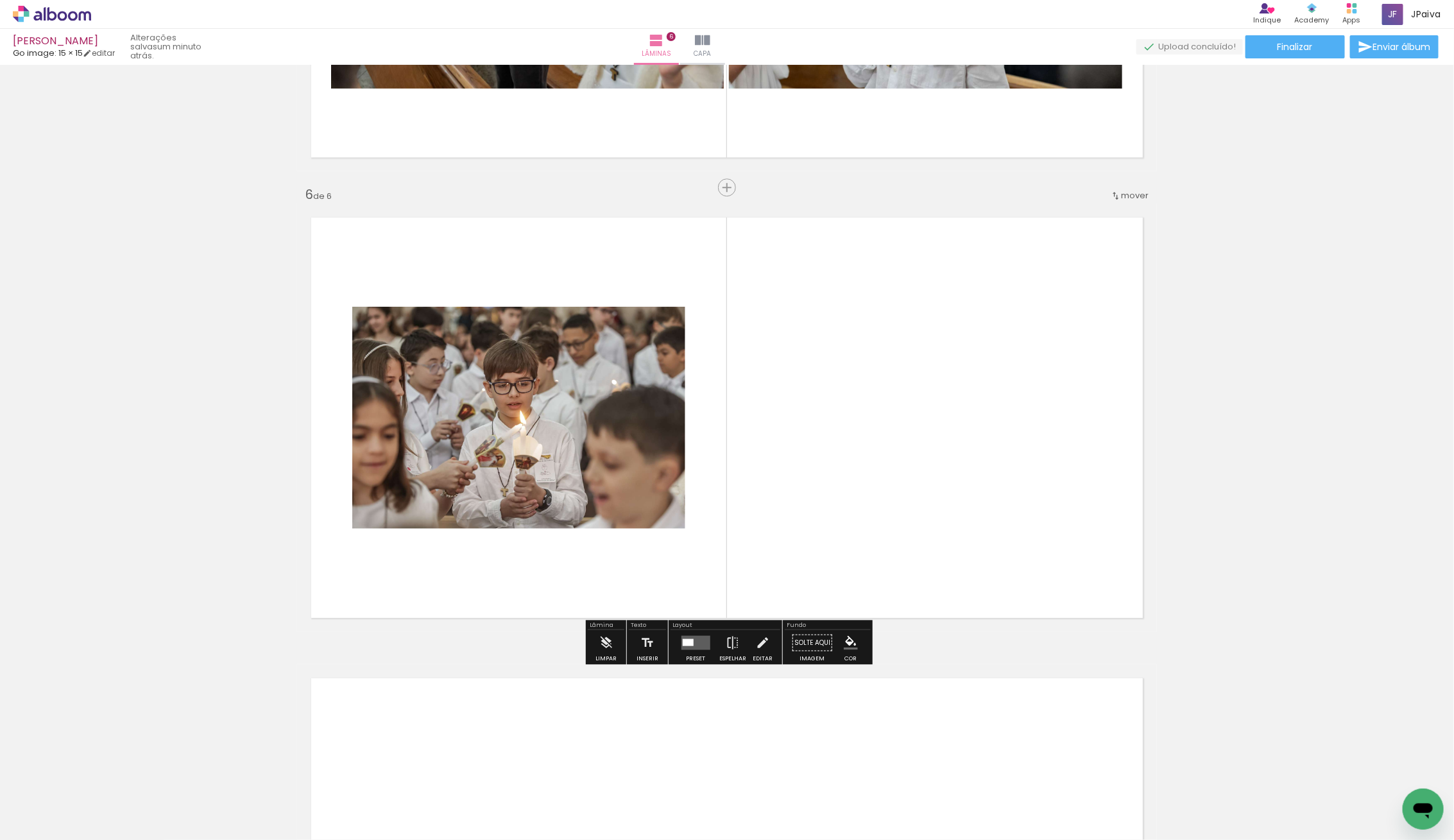
scroll to position [2206, 0]
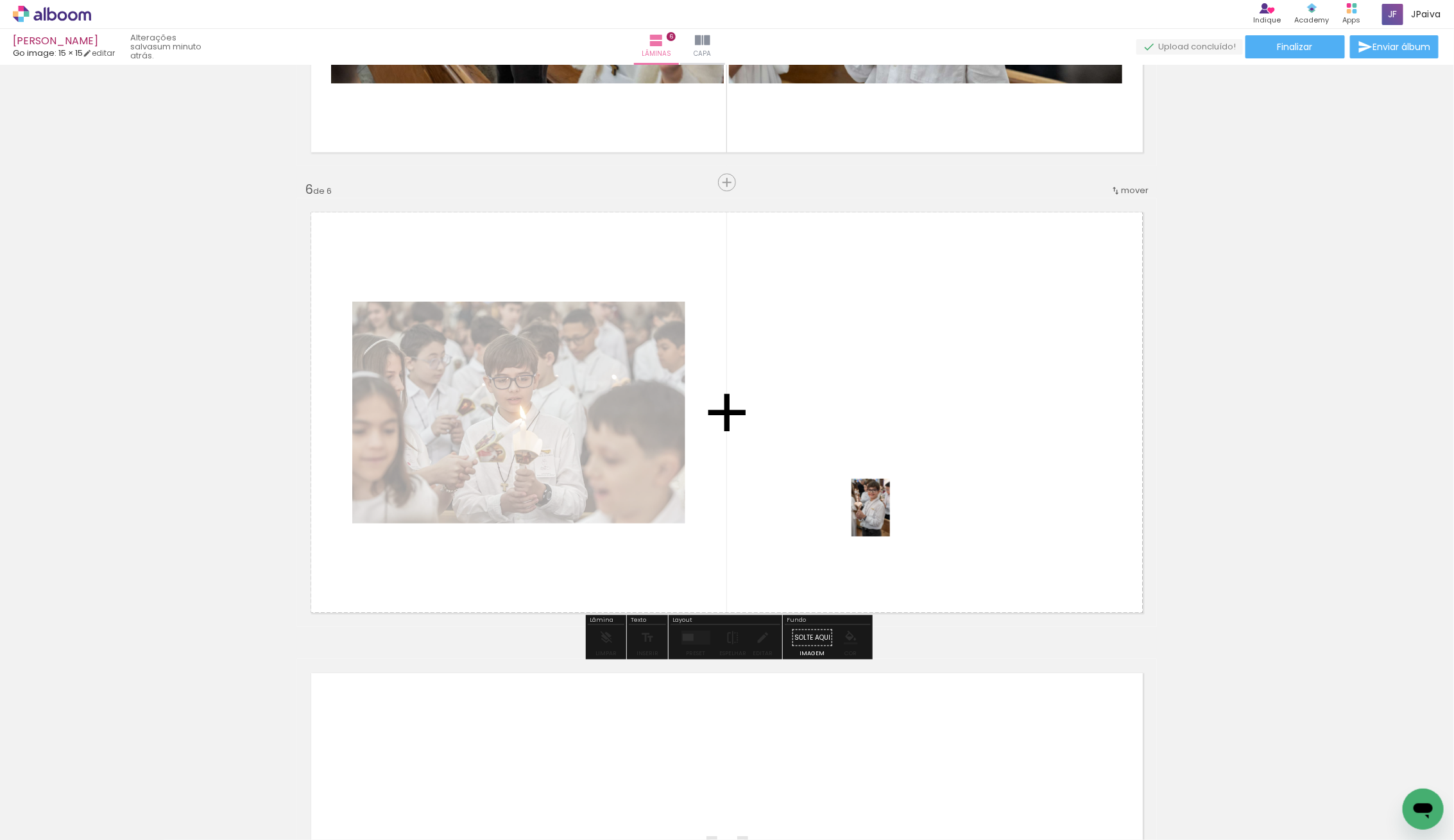
drag, startPoint x: 298, startPoint y: 742, endPoint x: 898, endPoint y: 511, distance: 642.9
click at [898, 511] on quentale-workspace at bounding box center [727, 420] width 1454 height 840
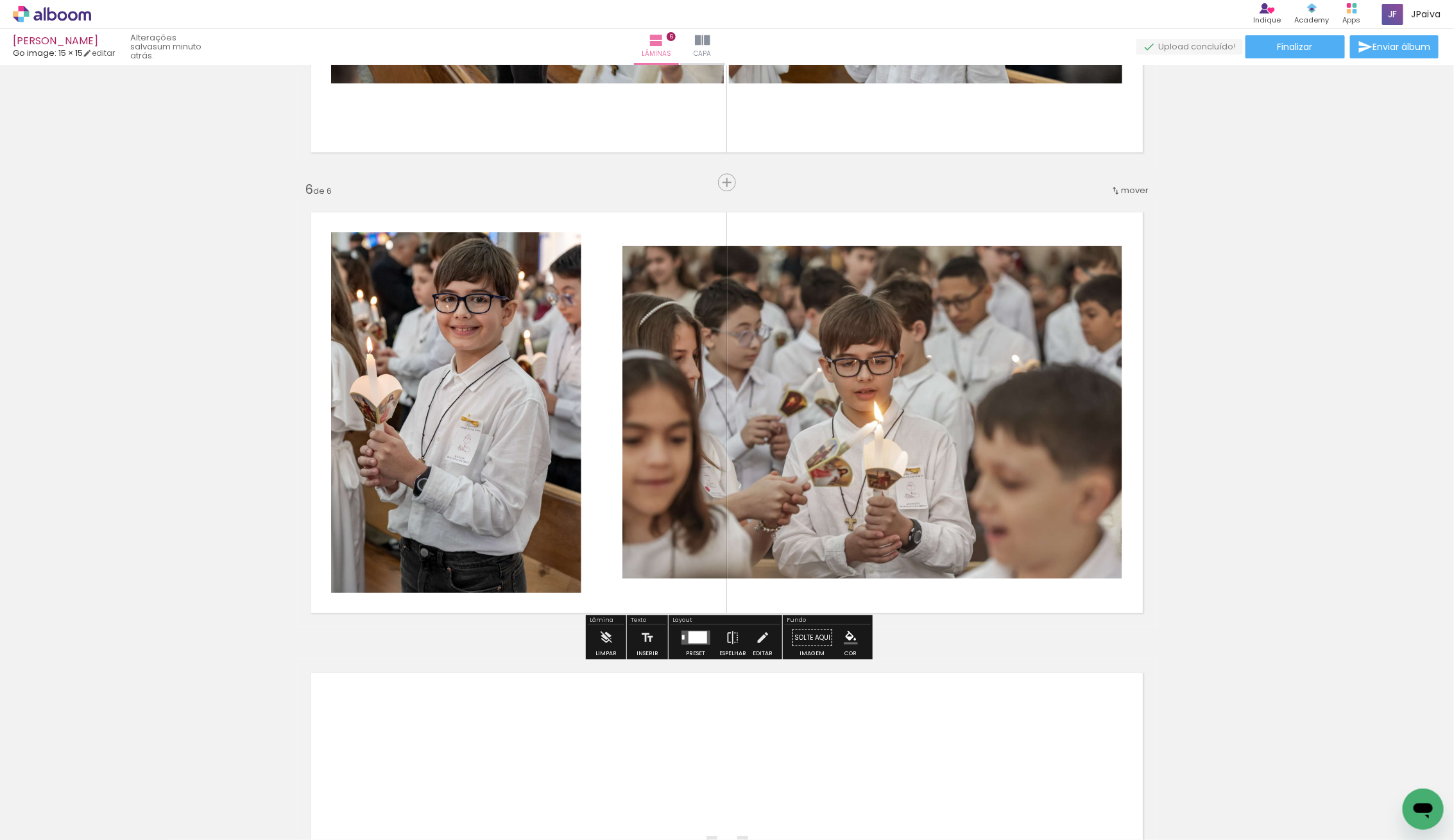
scroll to position [2200, 0]
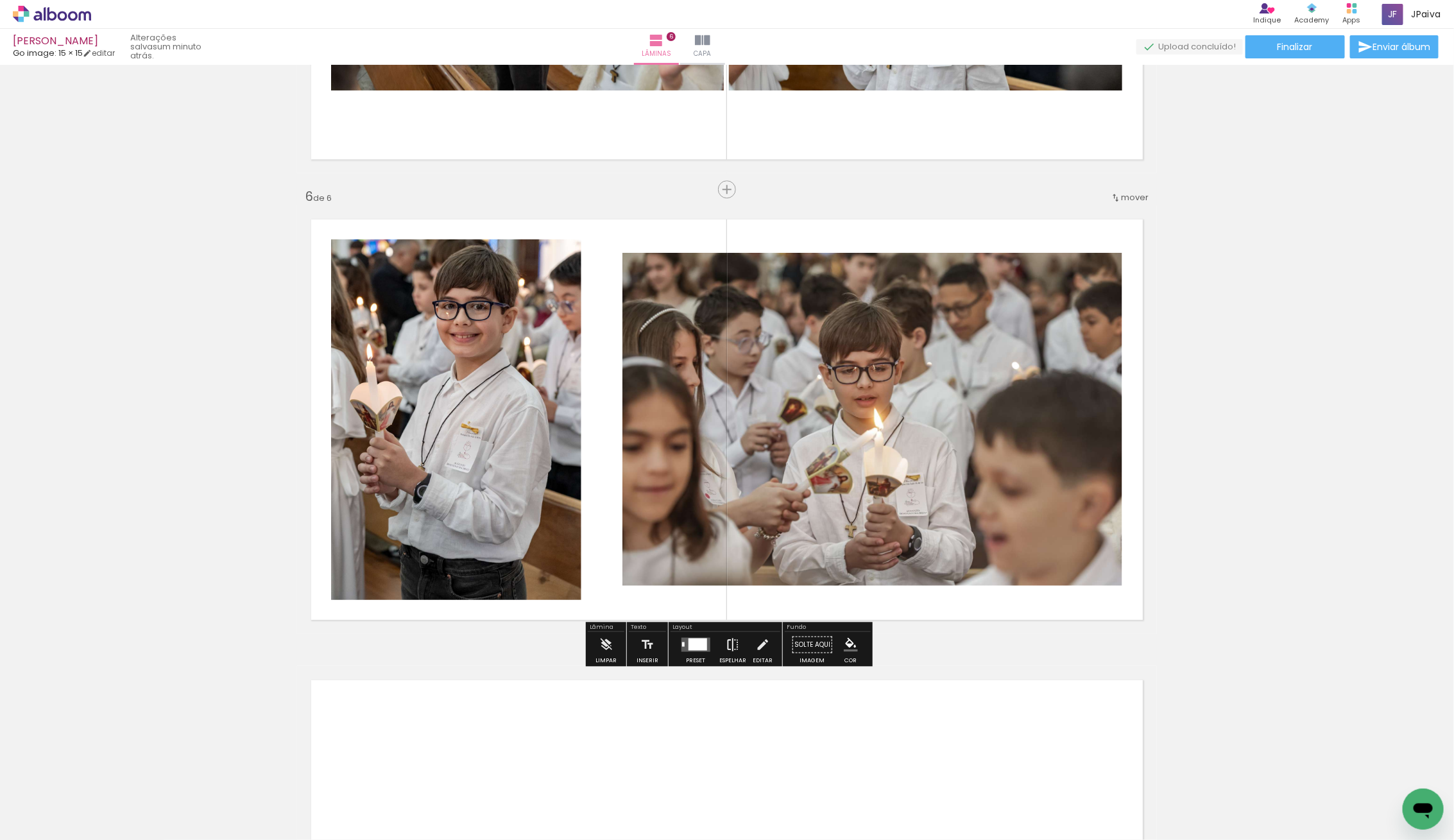
click at [729, 635] on iron-icon at bounding box center [733, 645] width 15 height 26
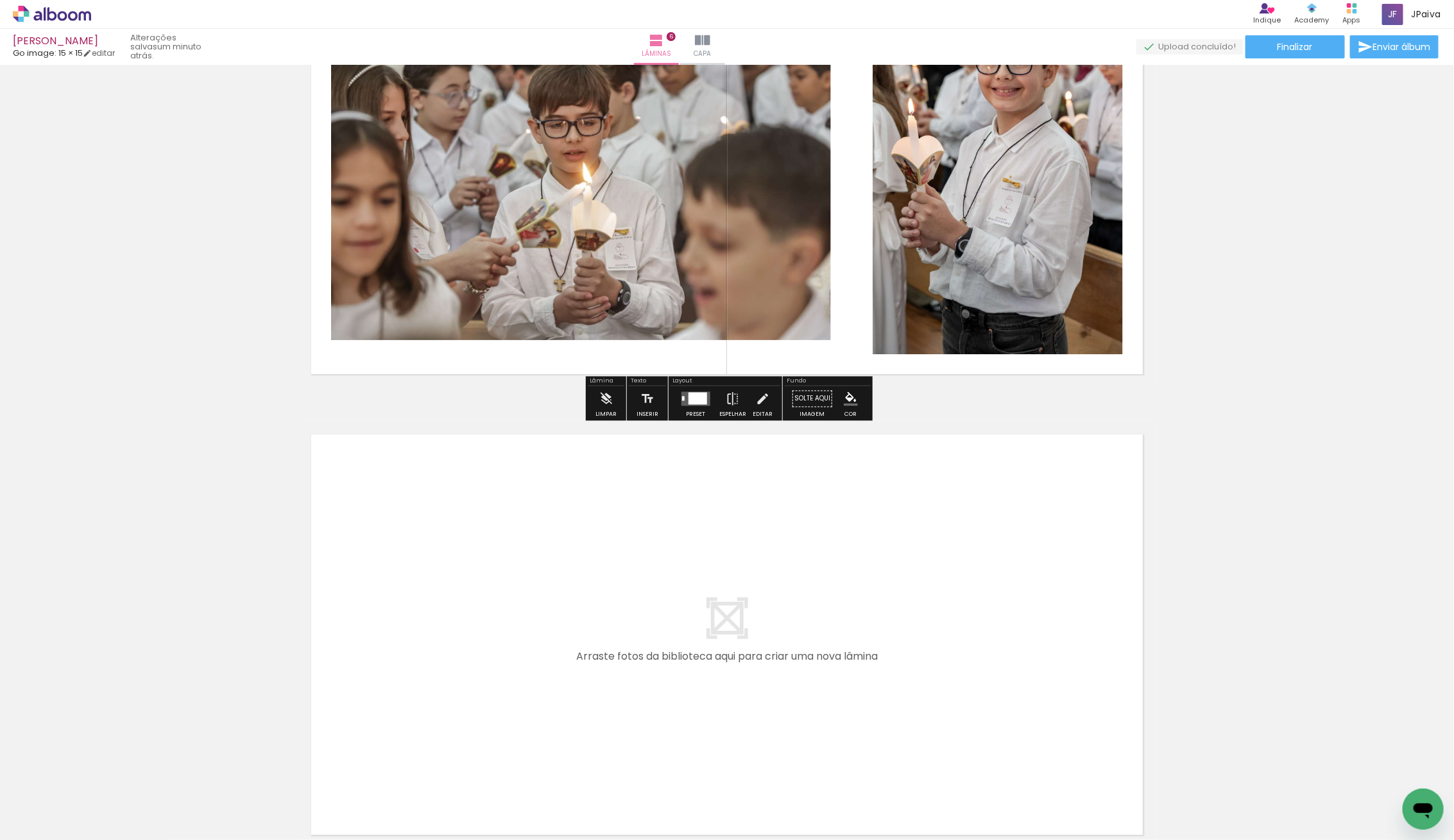
scroll to position [2578, 0]
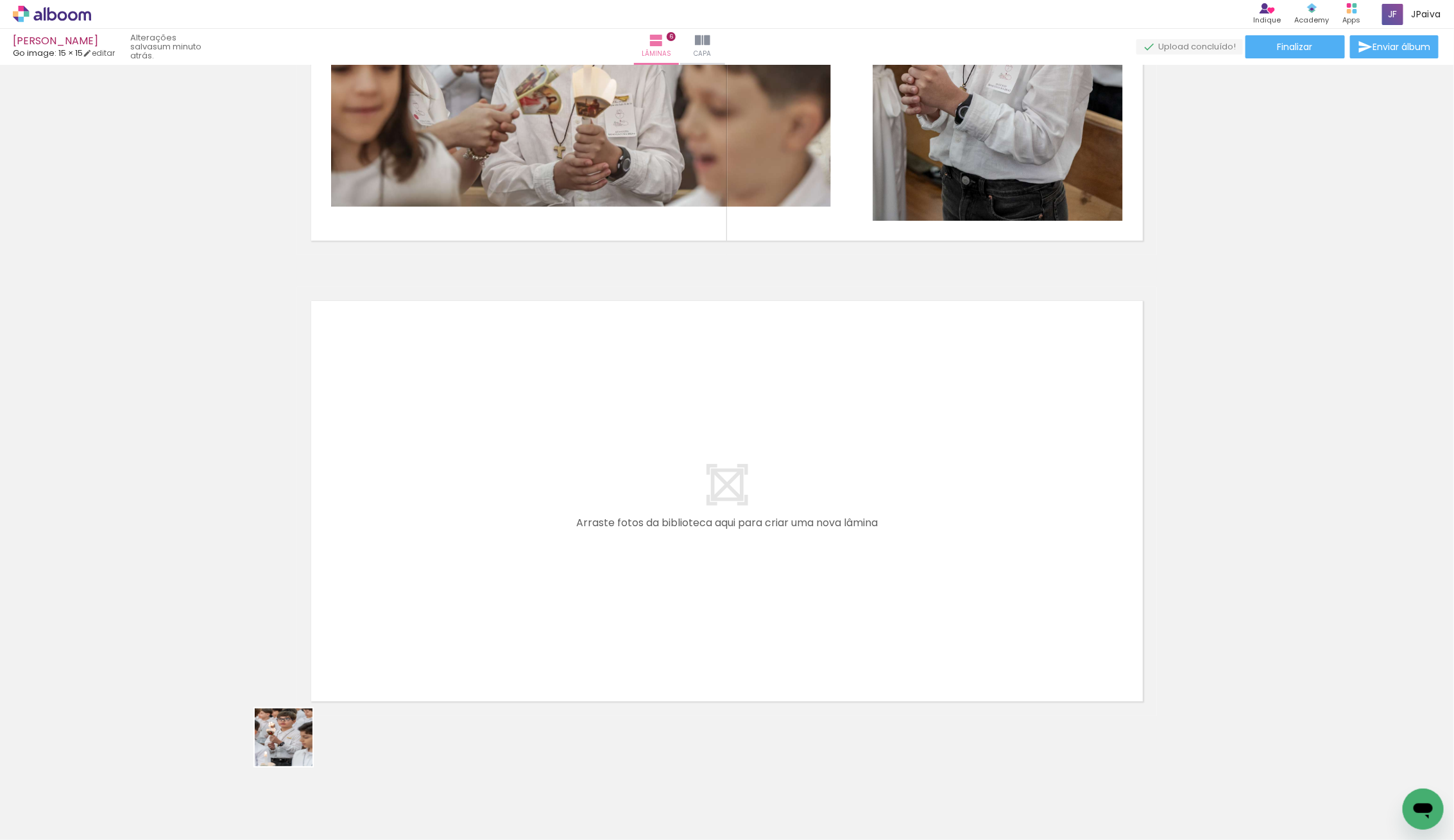
click at [464, 668] on quentale-workspace at bounding box center [727, 420] width 1454 height 840
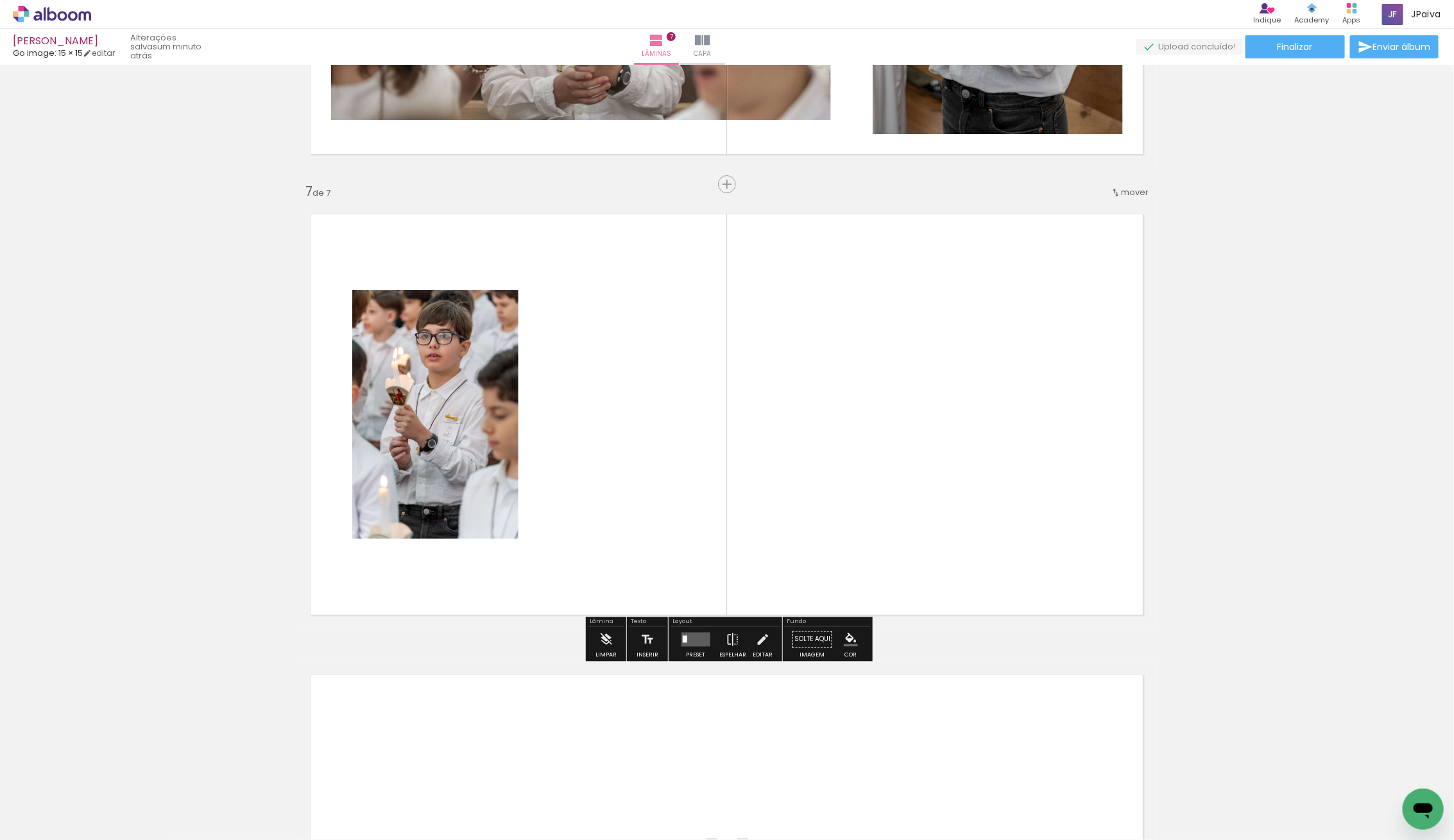
scroll to position [2667, 0]
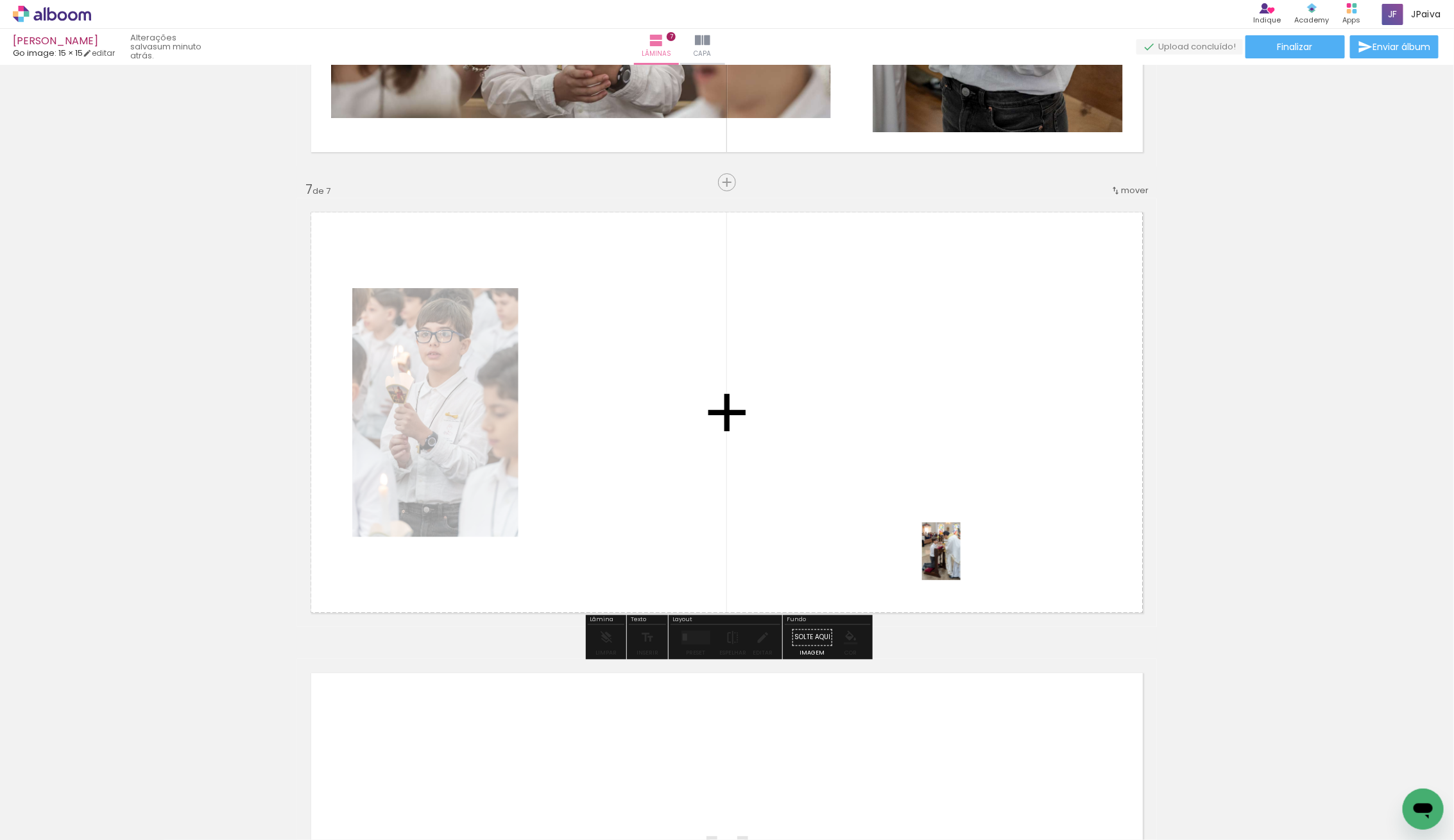
drag, startPoint x: 137, startPoint y: 811, endPoint x: 960, endPoint y: 560, distance: 860.4
click at [960, 560] on quentale-workspace at bounding box center [727, 420] width 1454 height 840
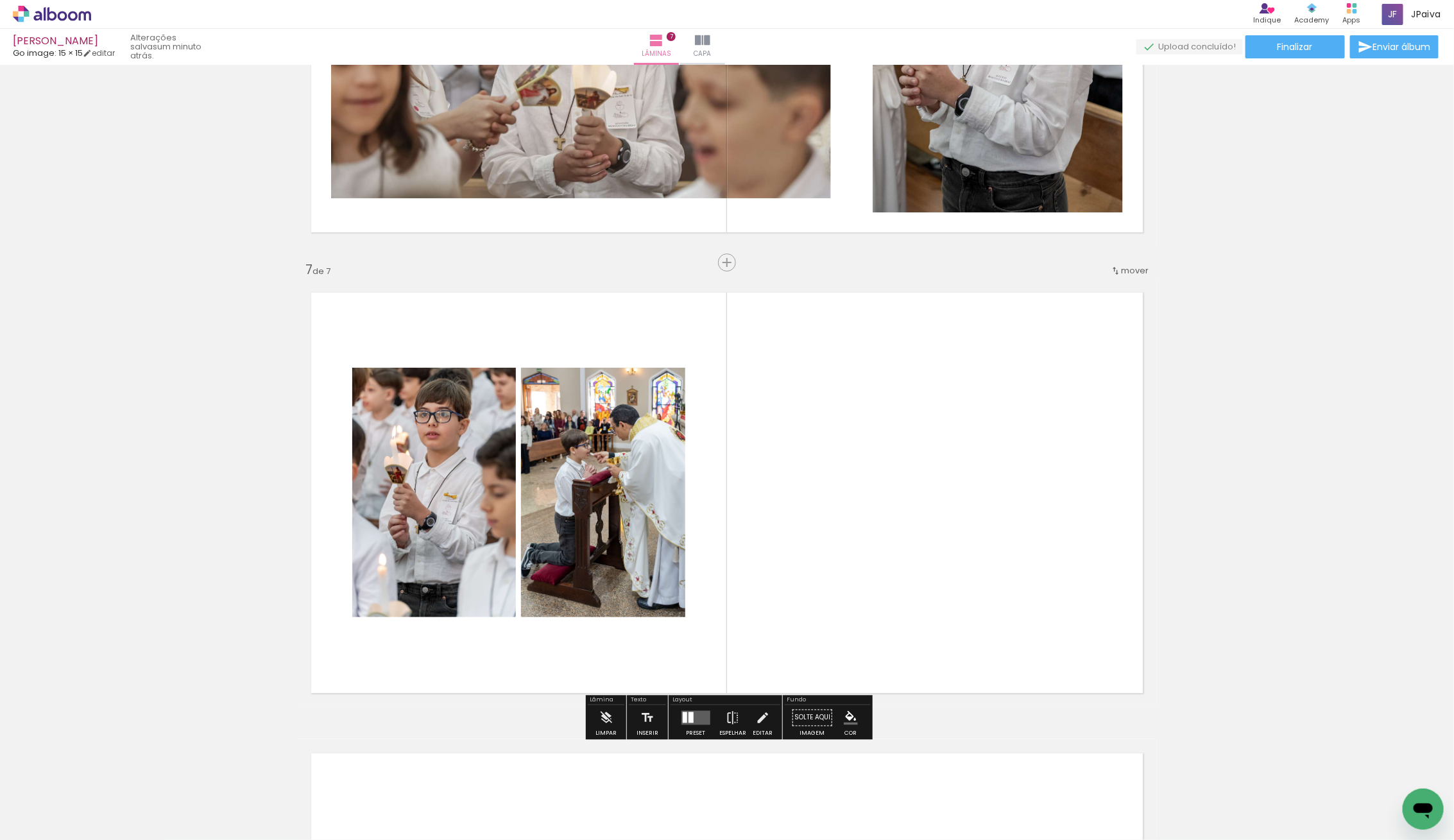
scroll to position [2595, 0]
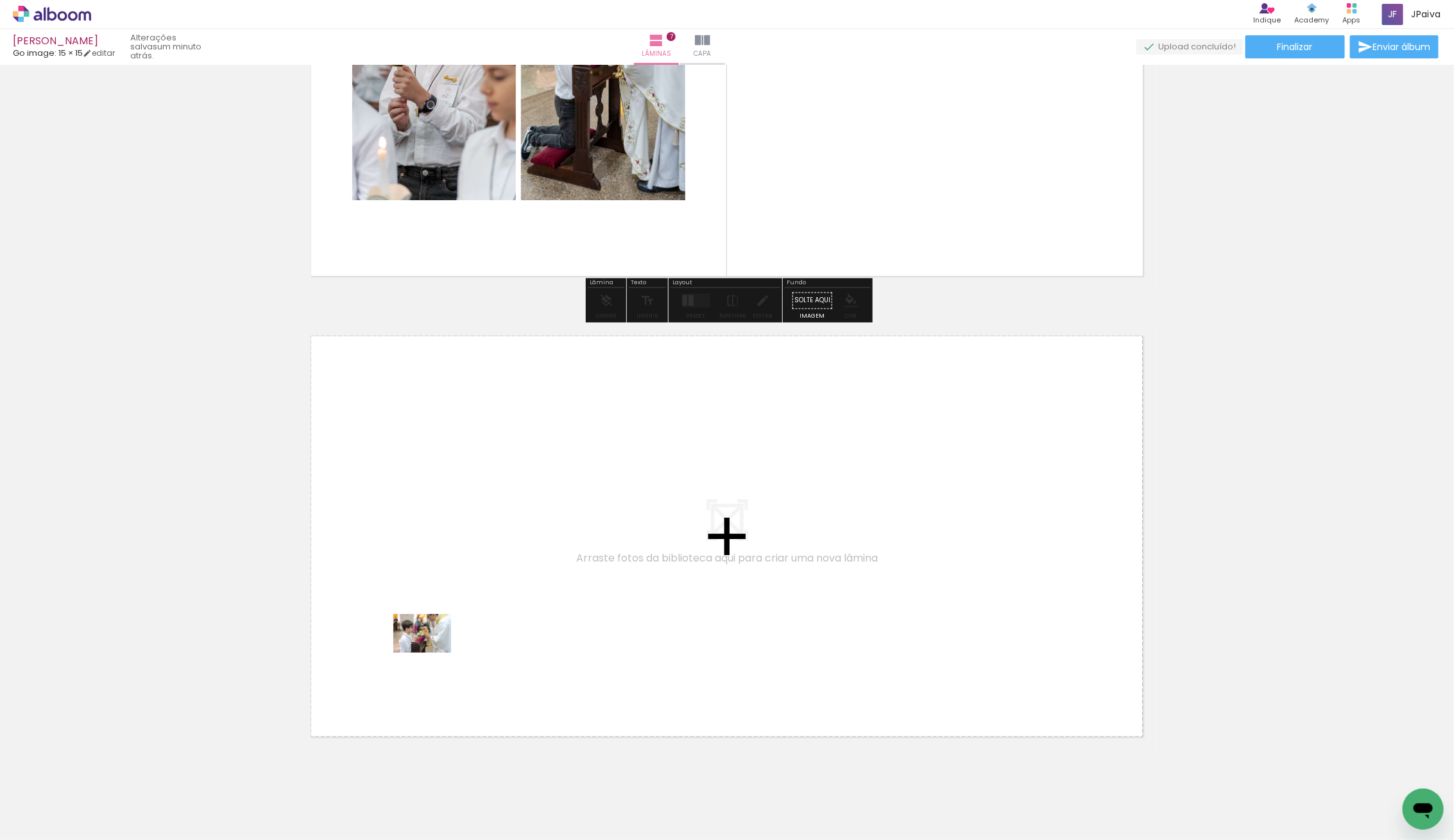
click at [440, 647] on quentale-workspace at bounding box center [727, 420] width 1454 height 840
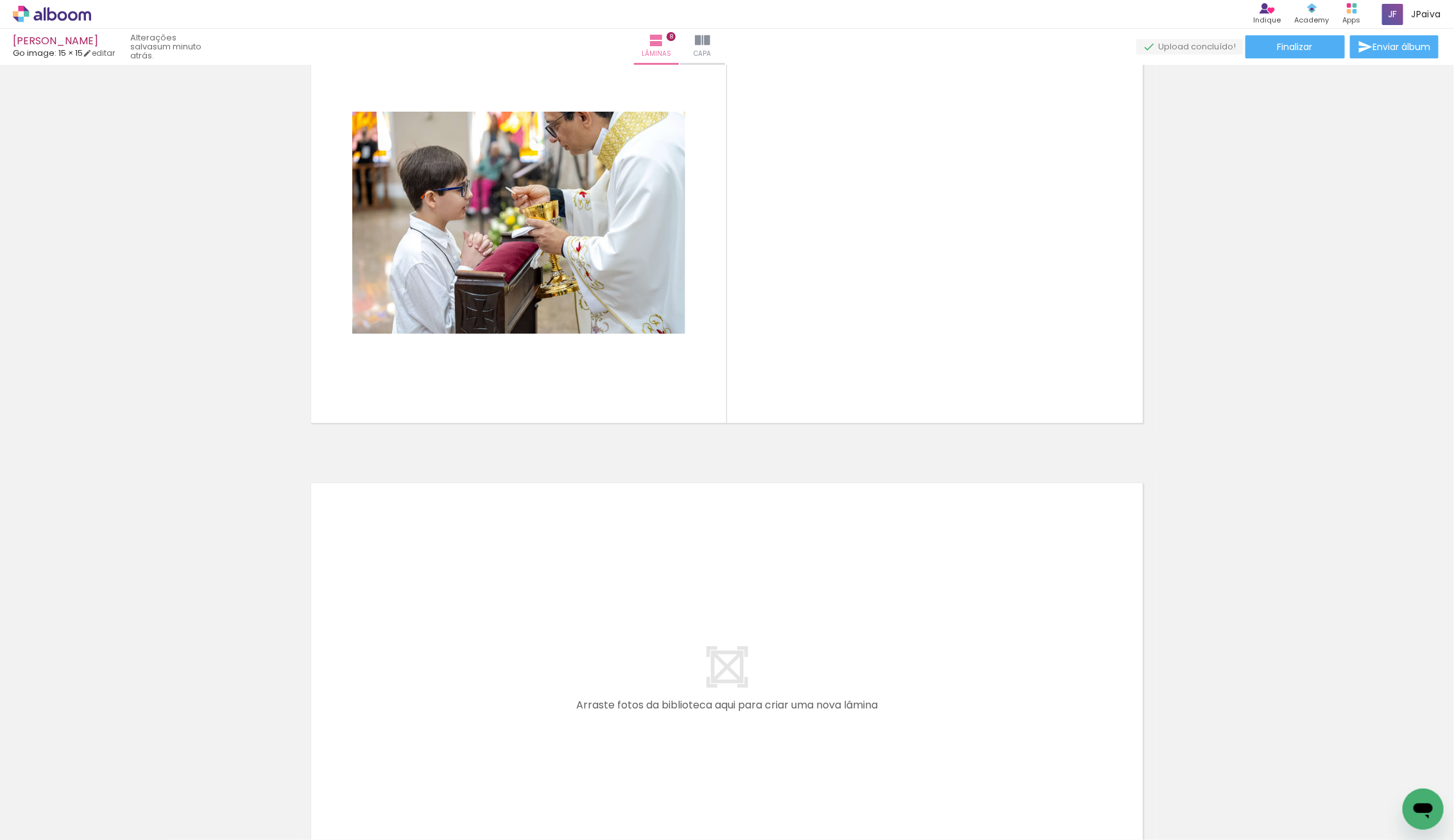
scroll to position [3341, 0]
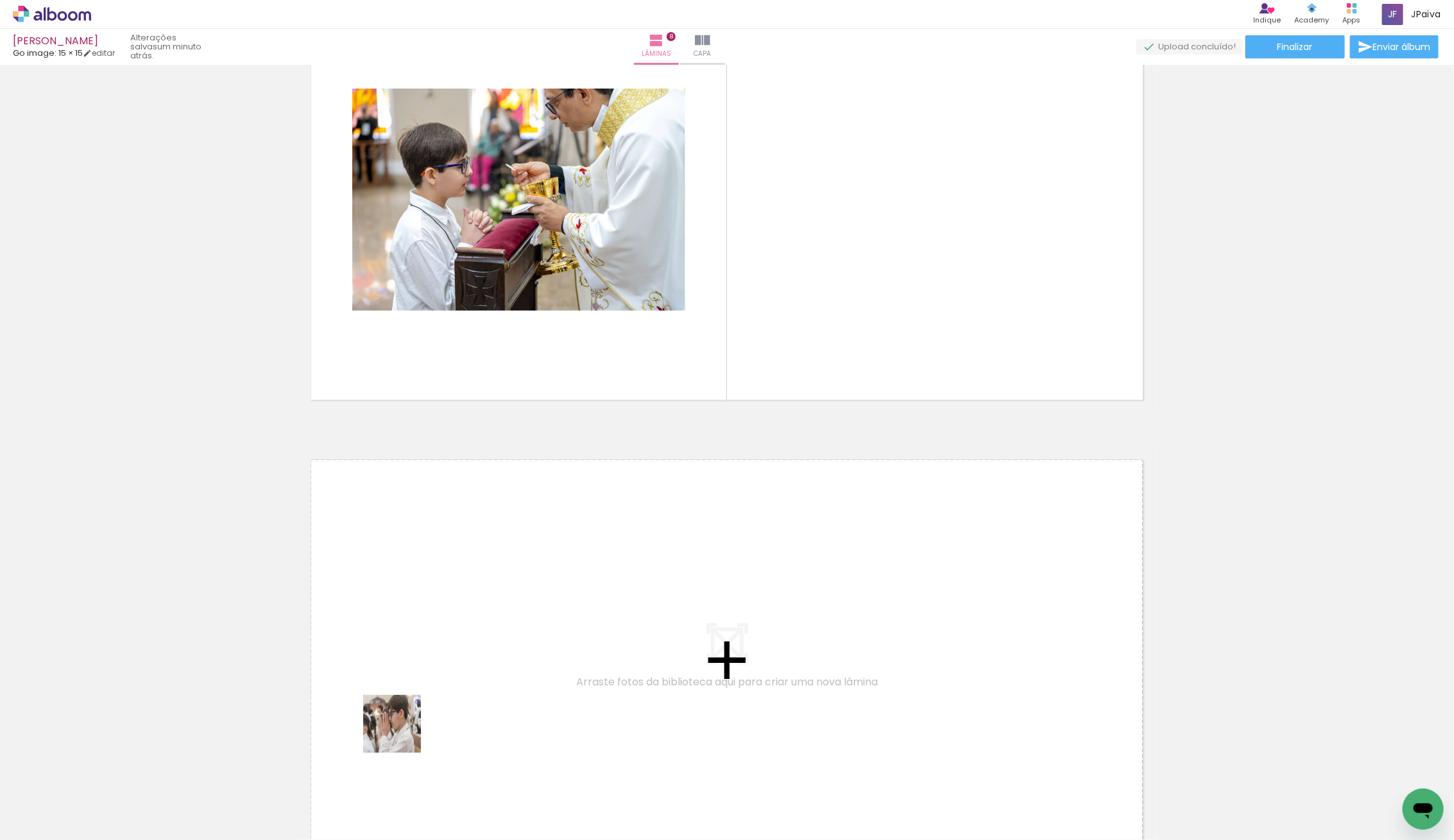
drag, startPoint x: 222, startPoint y: 772, endPoint x: 519, endPoint y: 705, distance: 304.5
click at [519, 705] on quentale-workspace at bounding box center [727, 420] width 1454 height 840
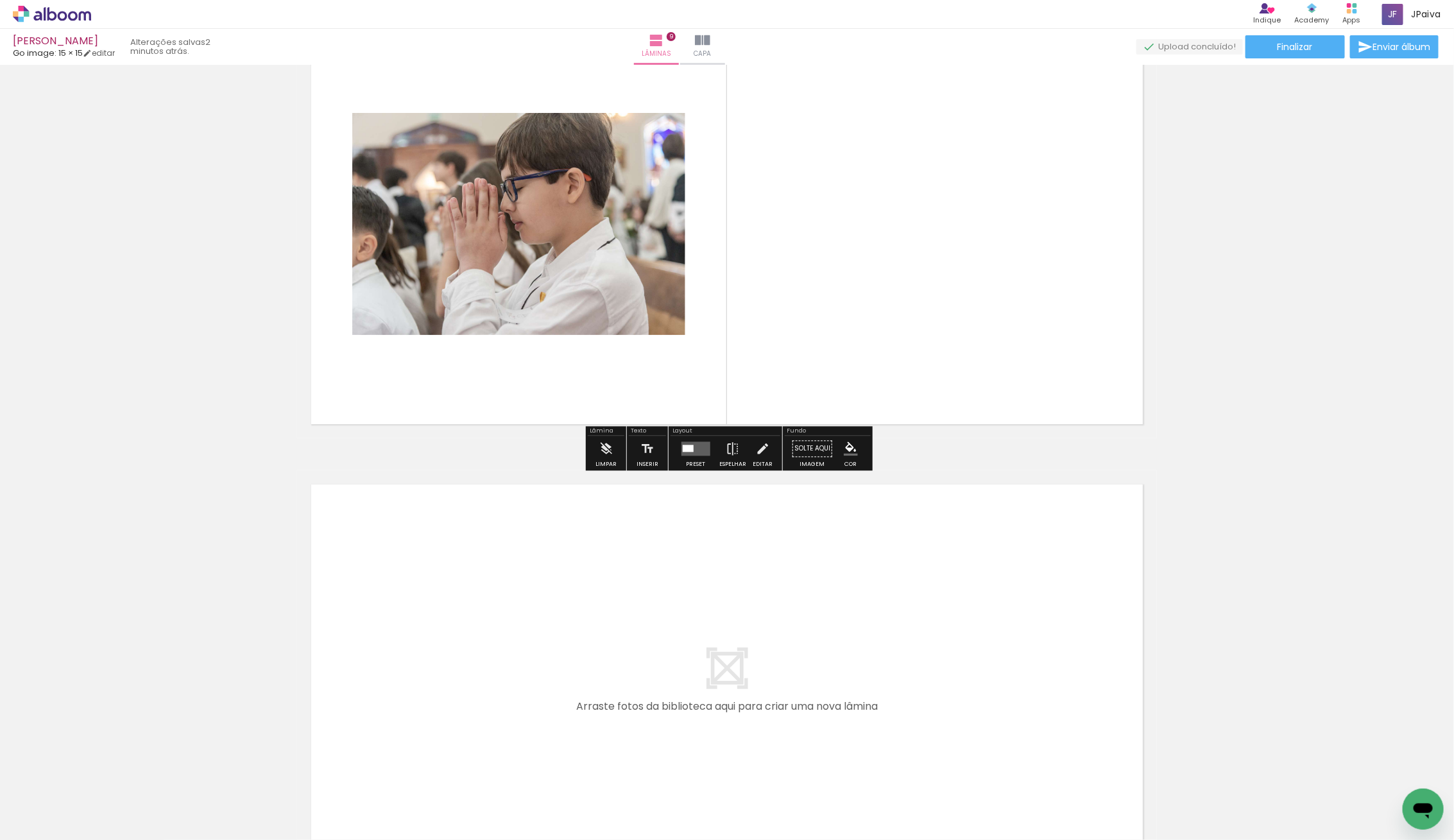
scroll to position [3802, 0]
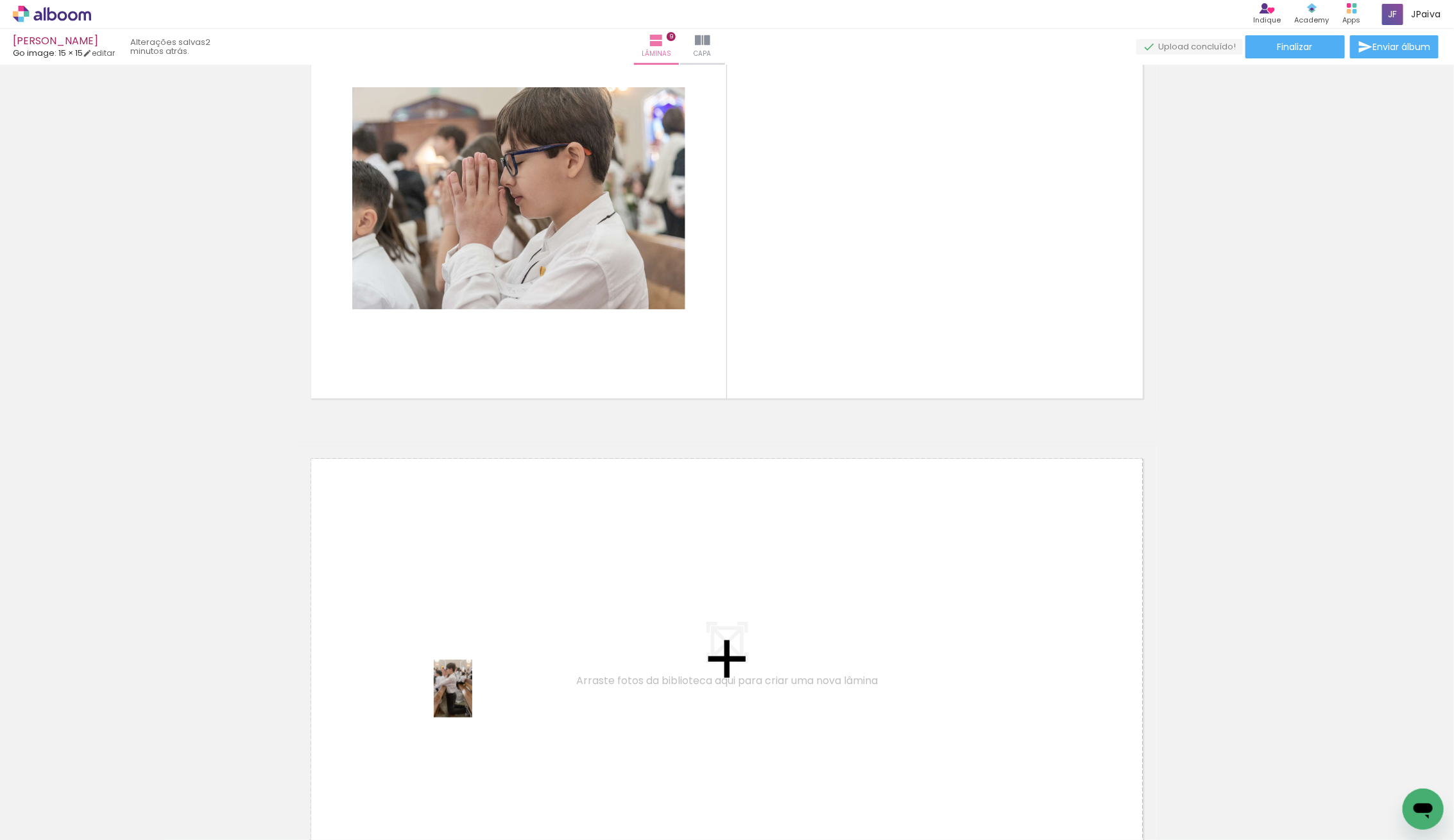
drag, startPoint x: 143, startPoint y: 810, endPoint x: 472, endPoint y: 698, distance: 347.5
click at [472, 698] on quentale-workspace at bounding box center [727, 420] width 1454 height 840
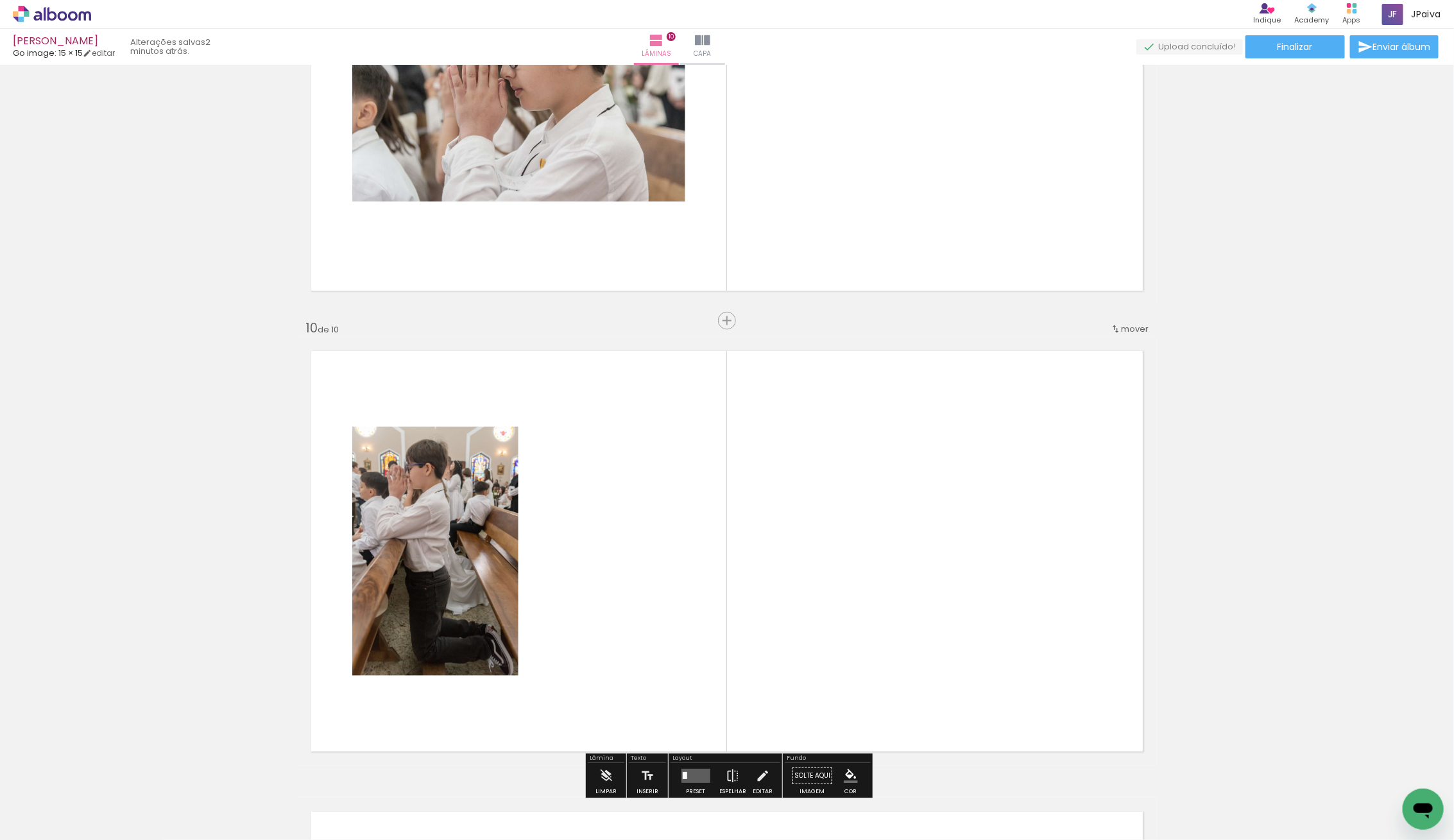
scroll to position [3915, 0]
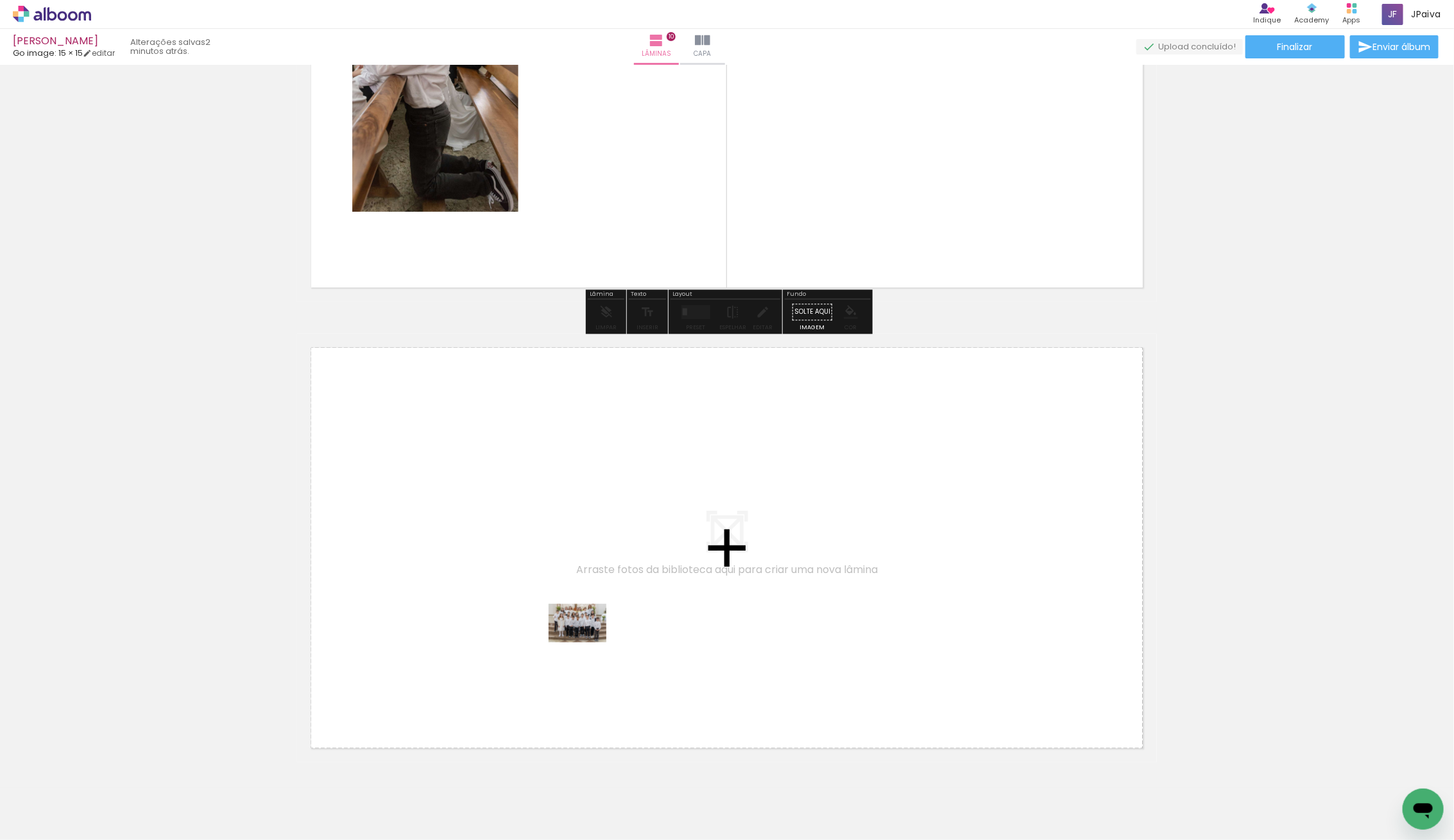
drag, startPoint x: 139, startPoint y: 792, endPoint x: 596, endPoint y: 640, distance: 481.6
click at [596, 640] on quentale-workspace at bounding box center [727, 420] width 1454 height 840
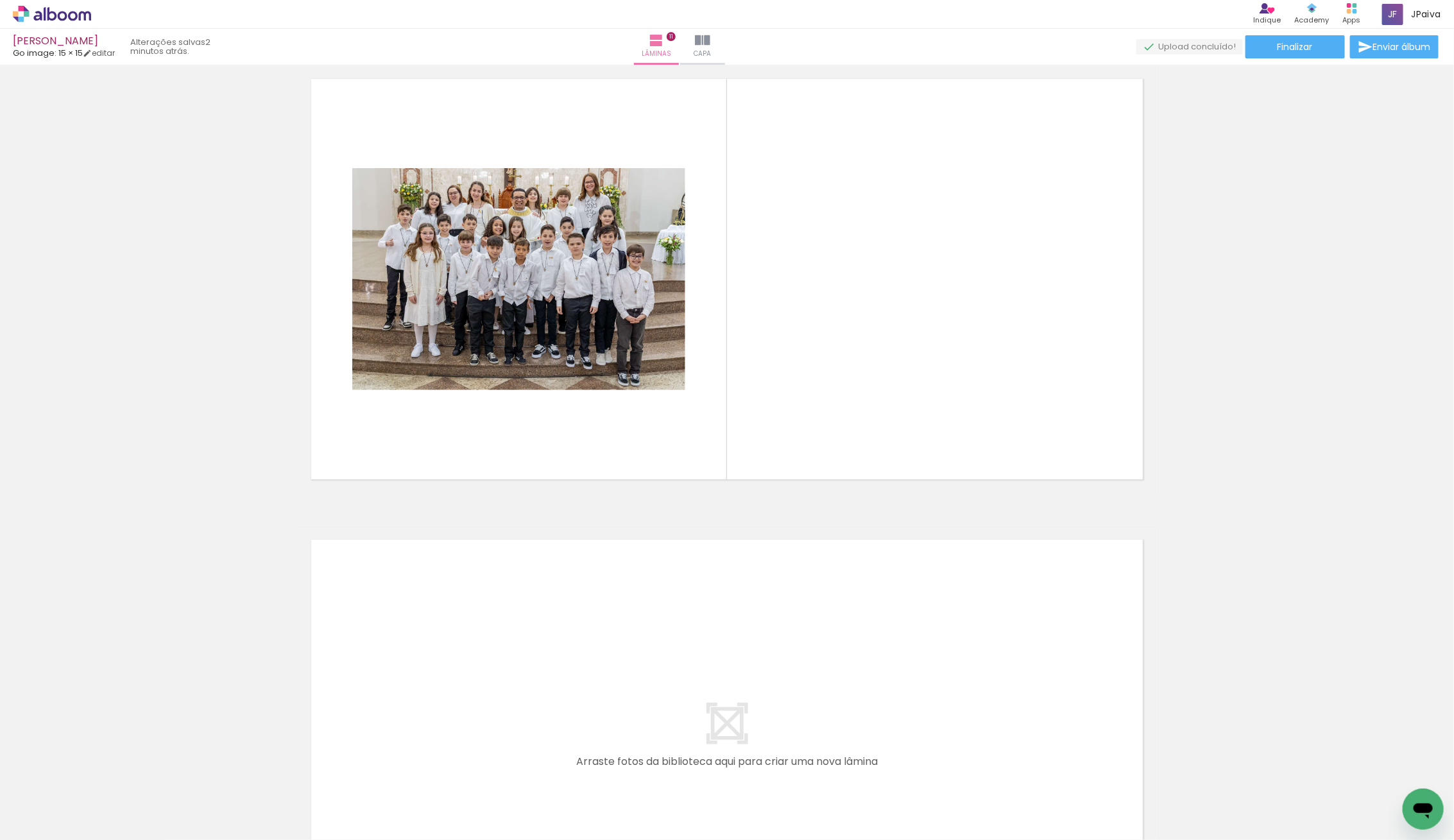
scroll to position [4603, 0]
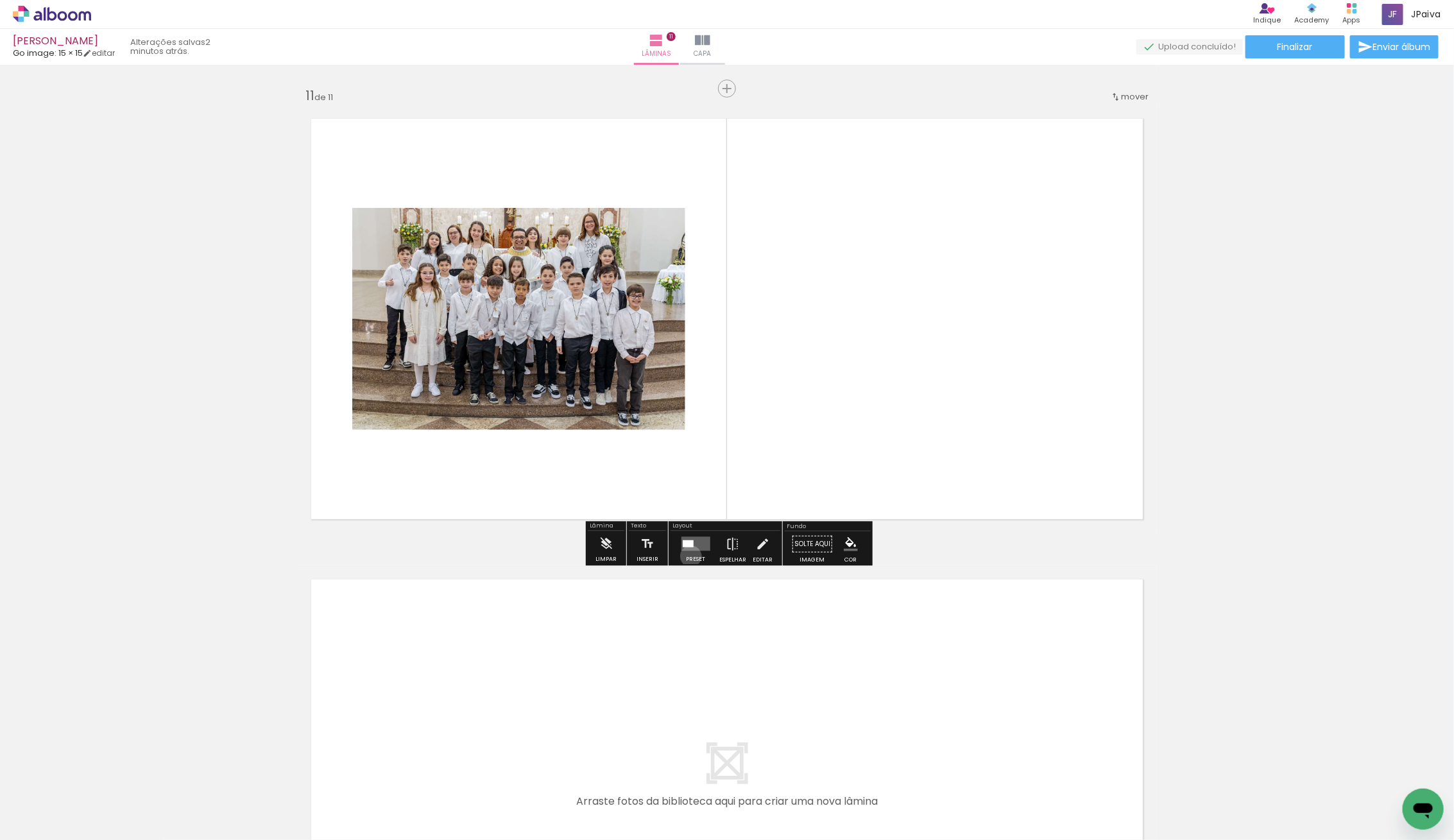
click at [687, 555] on div at bounding box center [696, 543] width 35 height 26
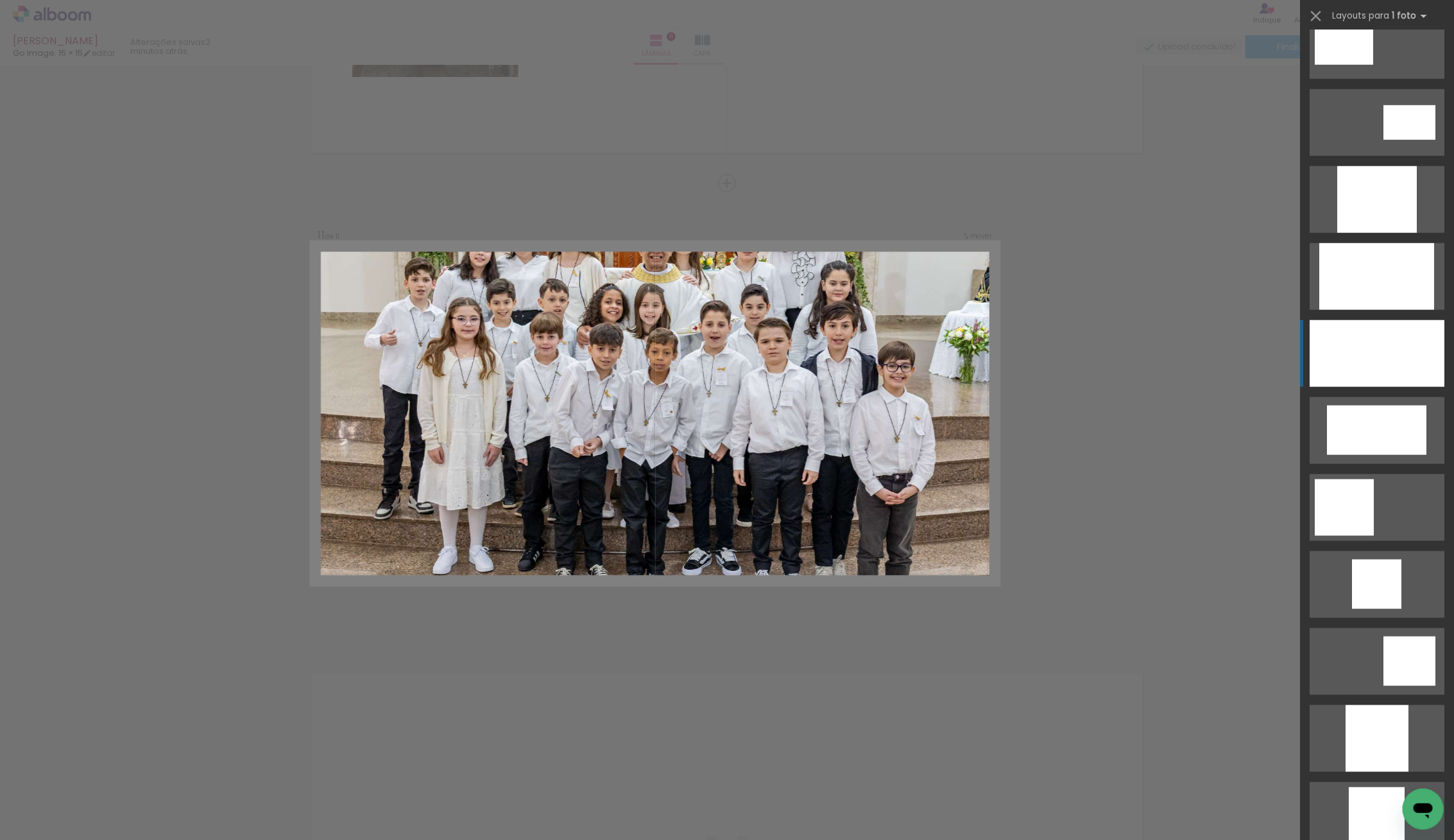
scroll to position [647, 0]
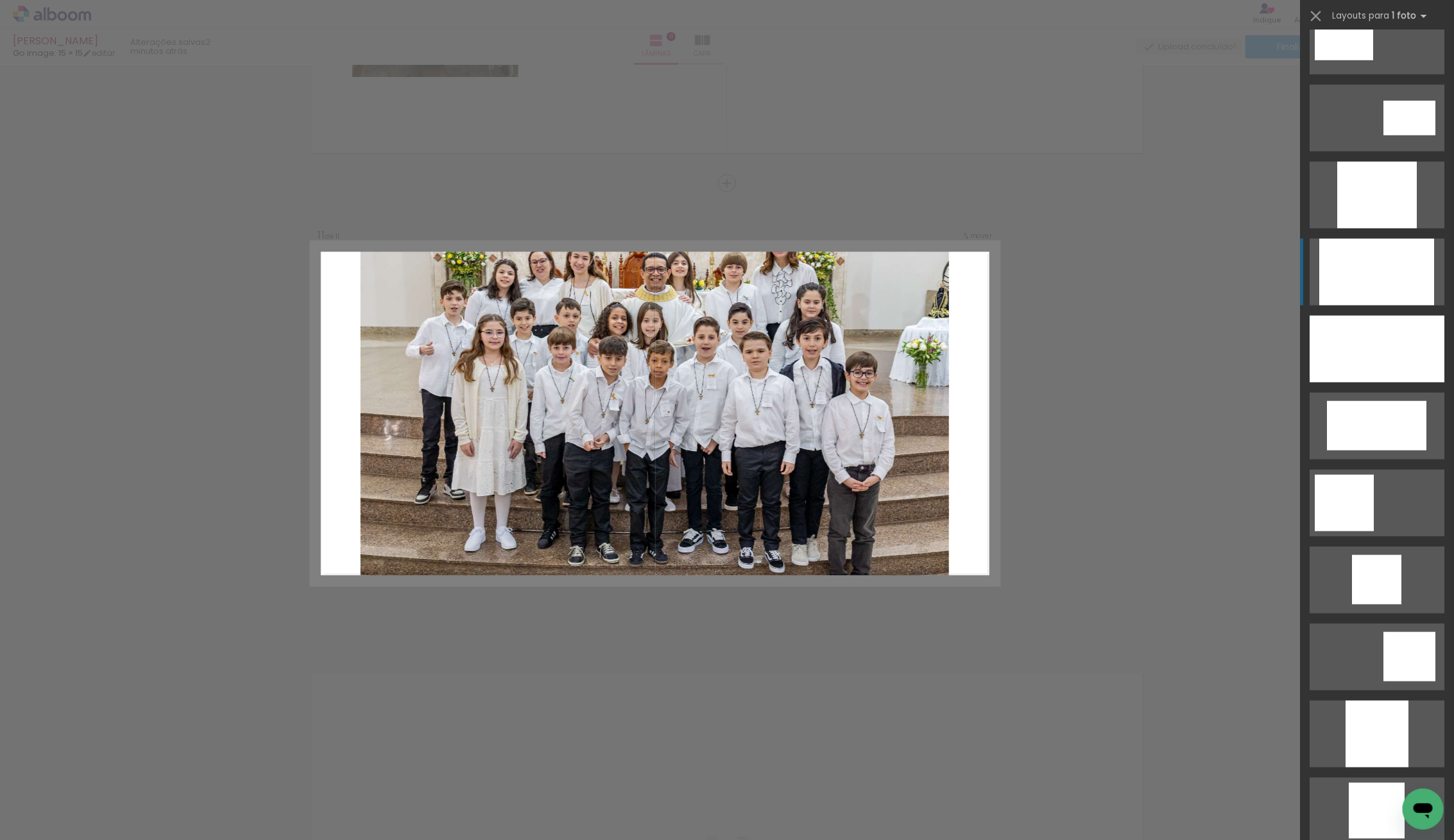
click at [1373, 277] on div at bounding box center [1377, 272] width 115 height 67
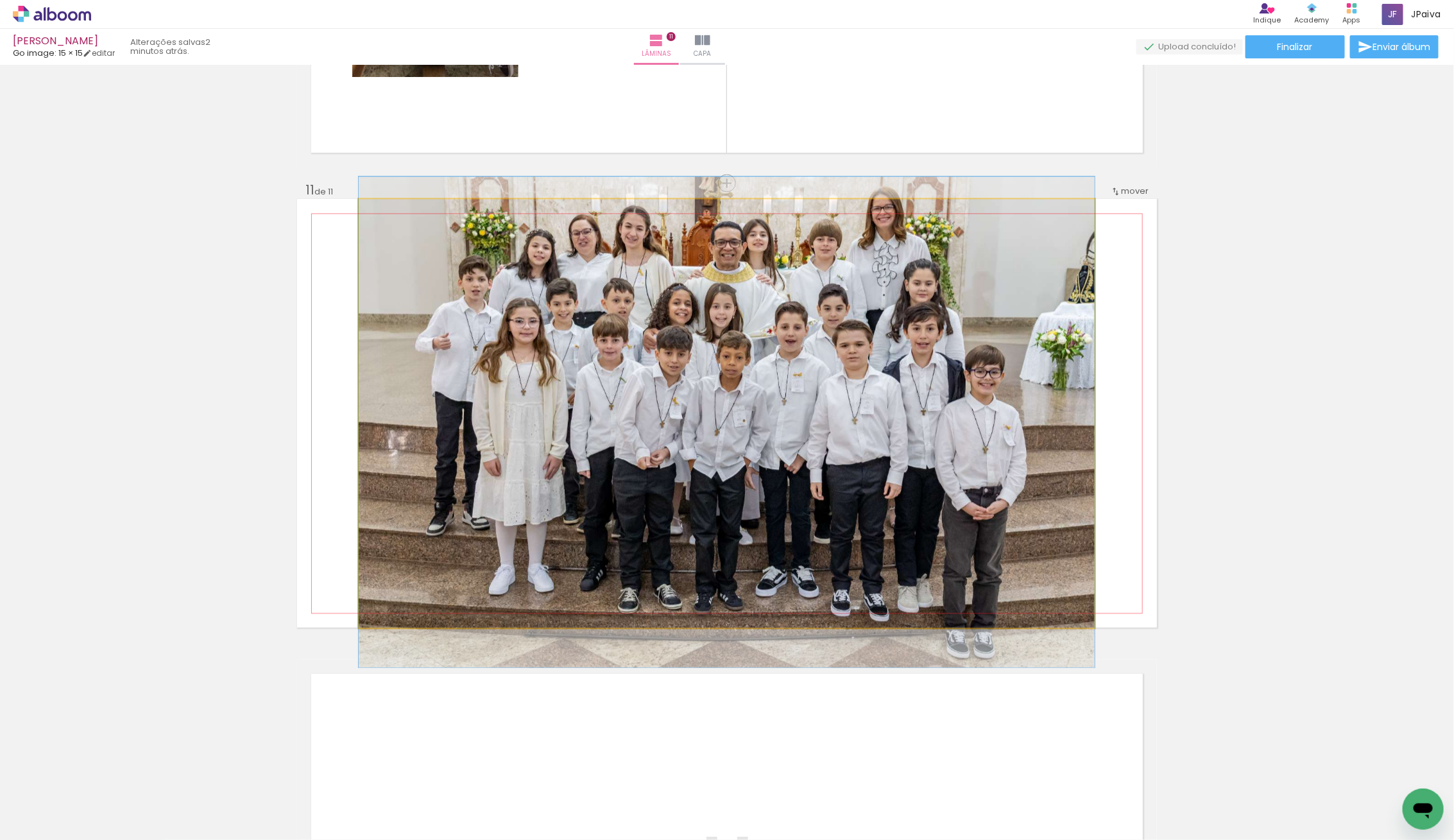
drag, startPoint x: 980, startPoint y: 329, endPoint x: 983, endPoint y: 338, distance: 9.5
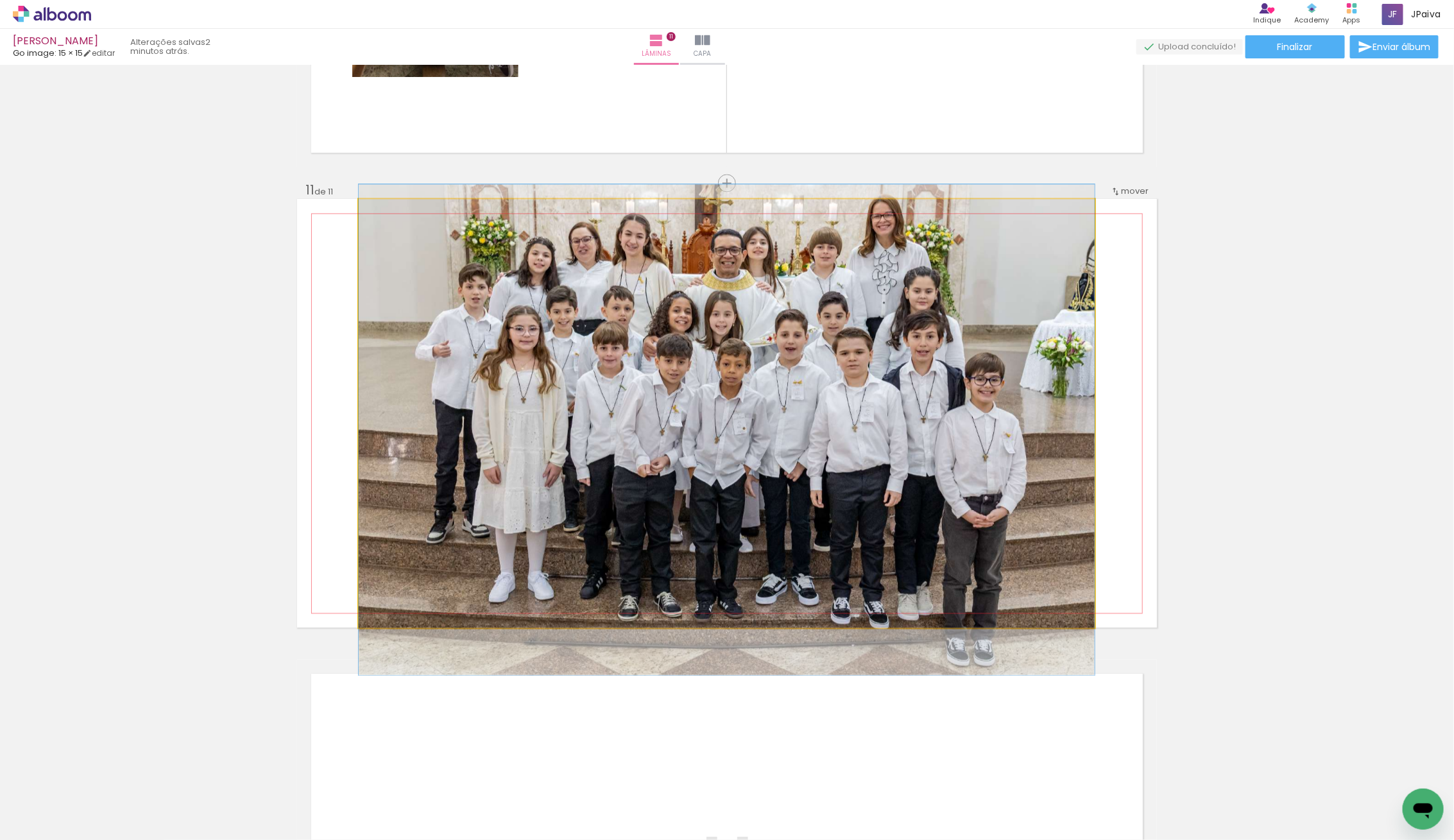
drag, startPoint x: 983, startPoint y: 338, endPoint x: 984, endPoint y: 345, distance: 7.1
click at [914, 361] on quentale-photo at bounding box center [726, 412] width 736 height 429
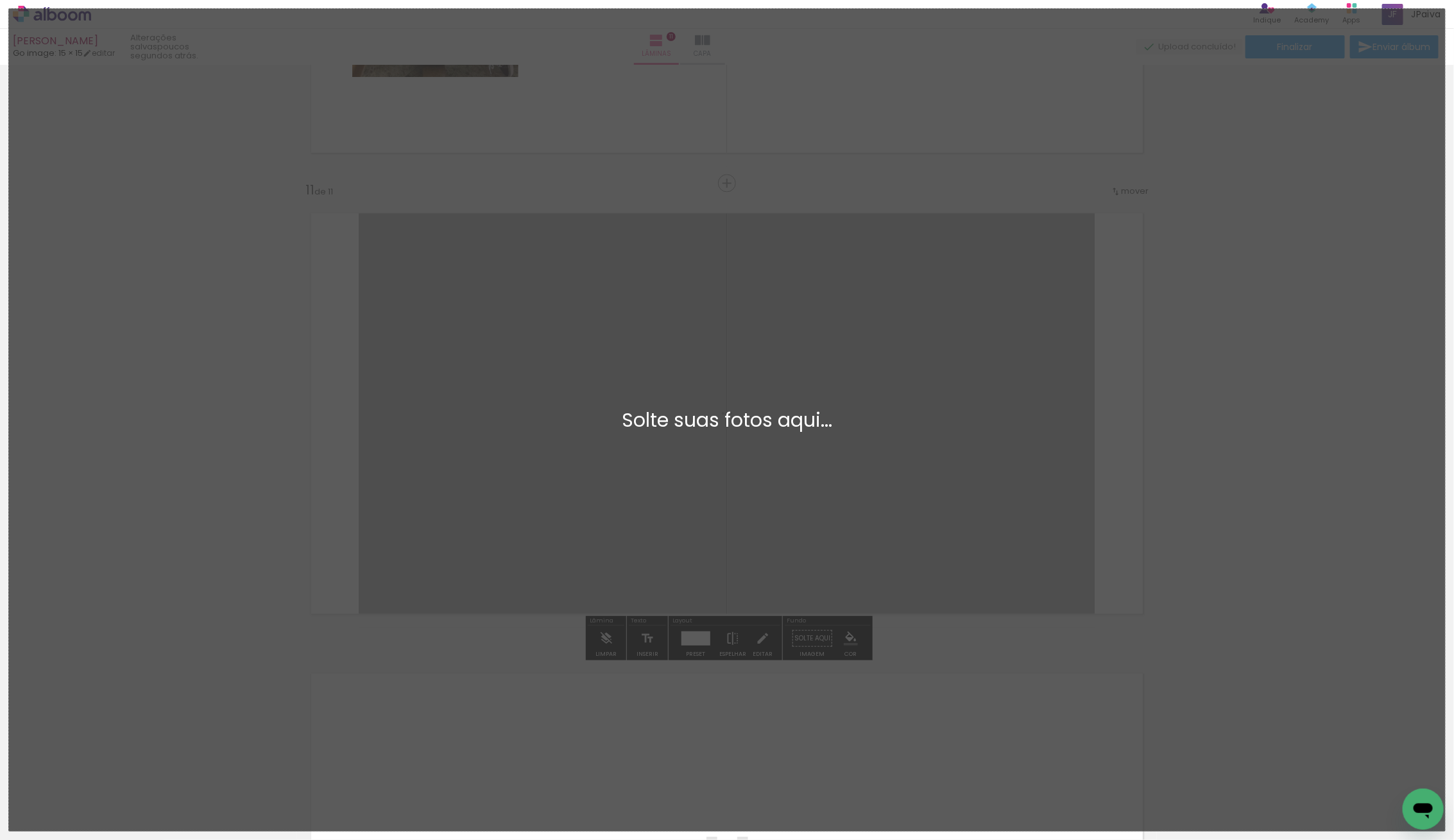
scroll to position [0, 0]
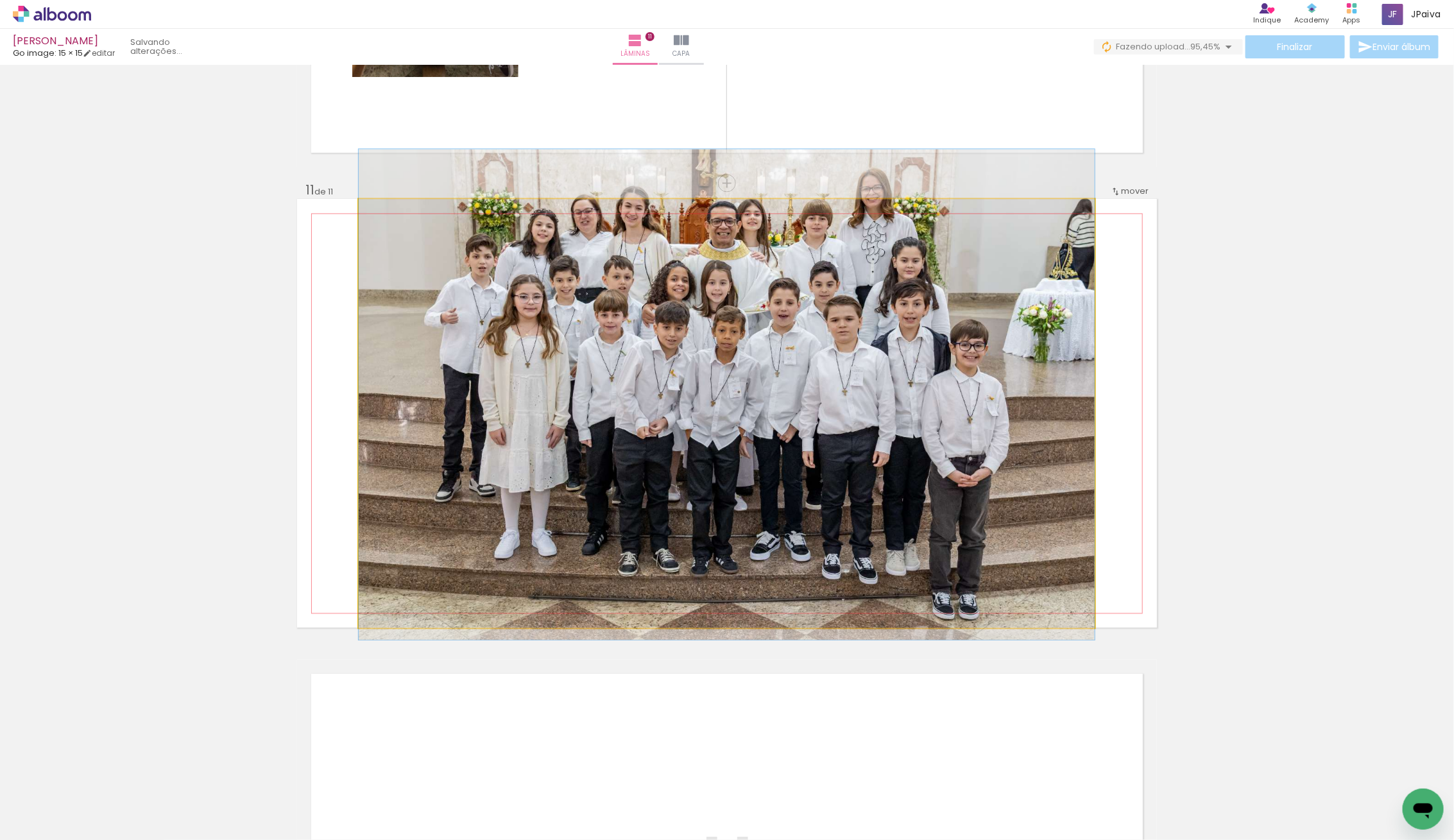
drag, startPoint x: 592, startPoint y: 452, endPoint x: 590, endPoint y: 417, distance: 35.1
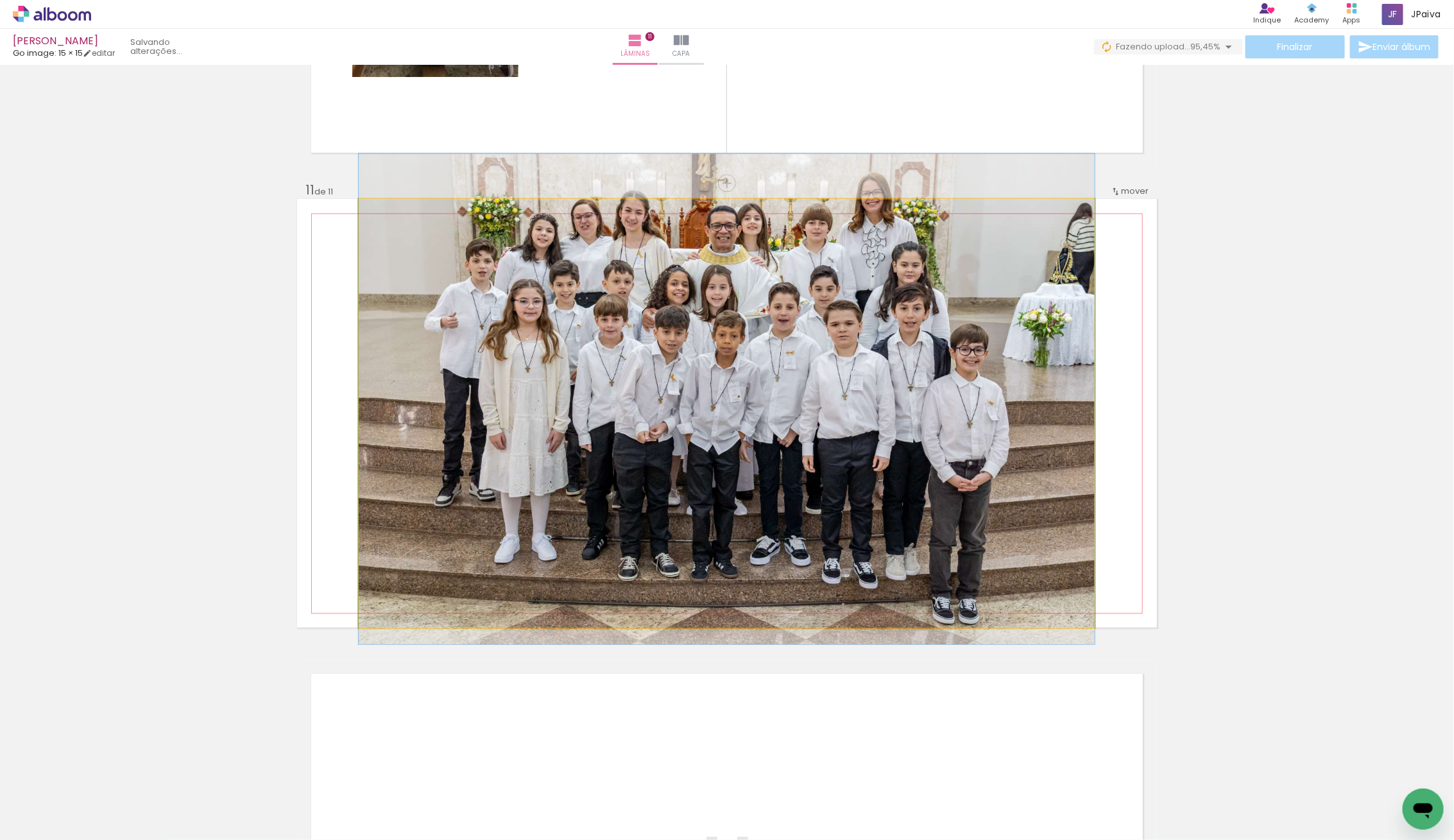
click at [504, 395] on quentale-photo at bounding box center [726, 412] width 736 height 429
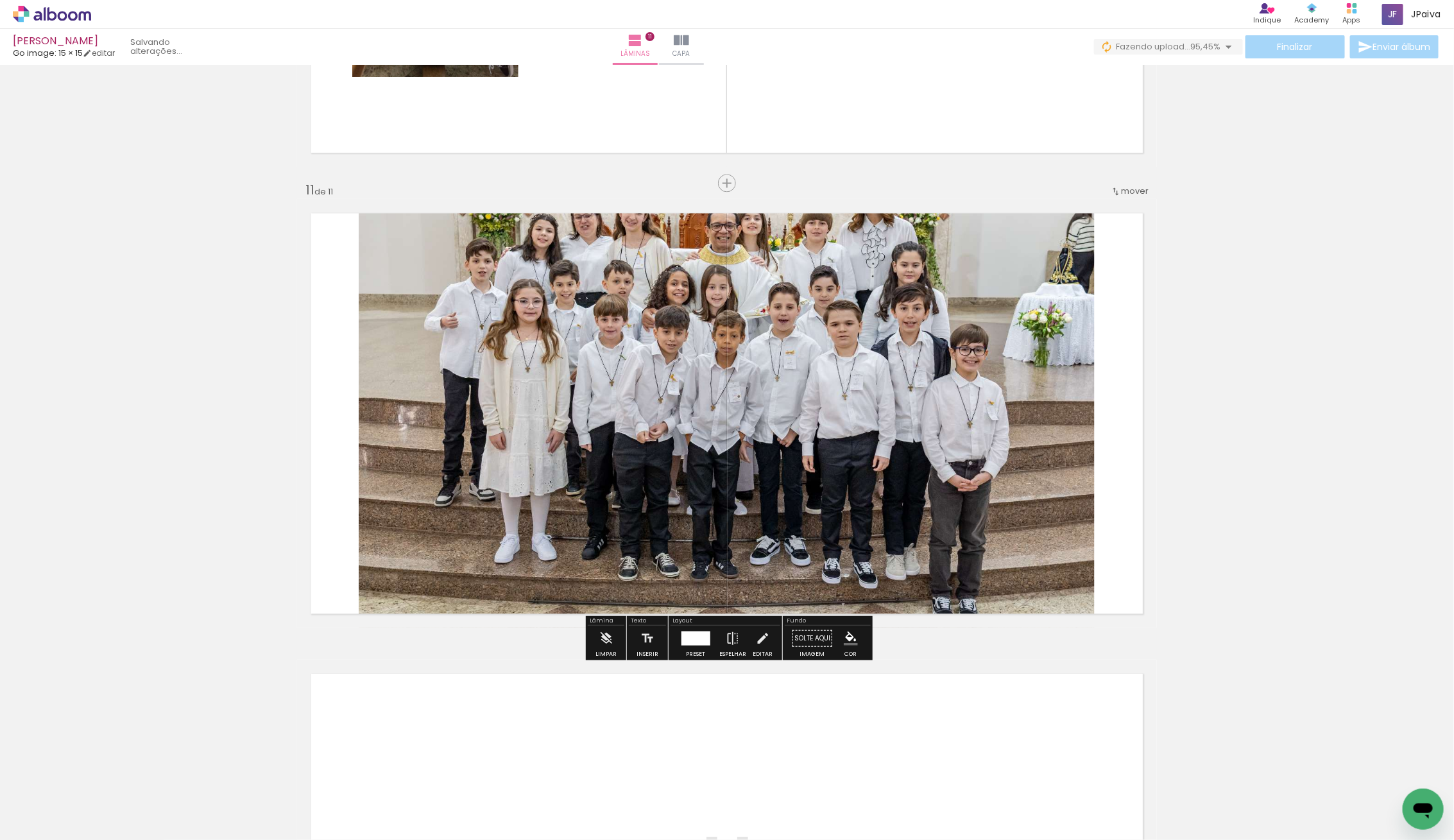
click at [685, 632] on div at bounding box center [695, 637] width 29 height 15
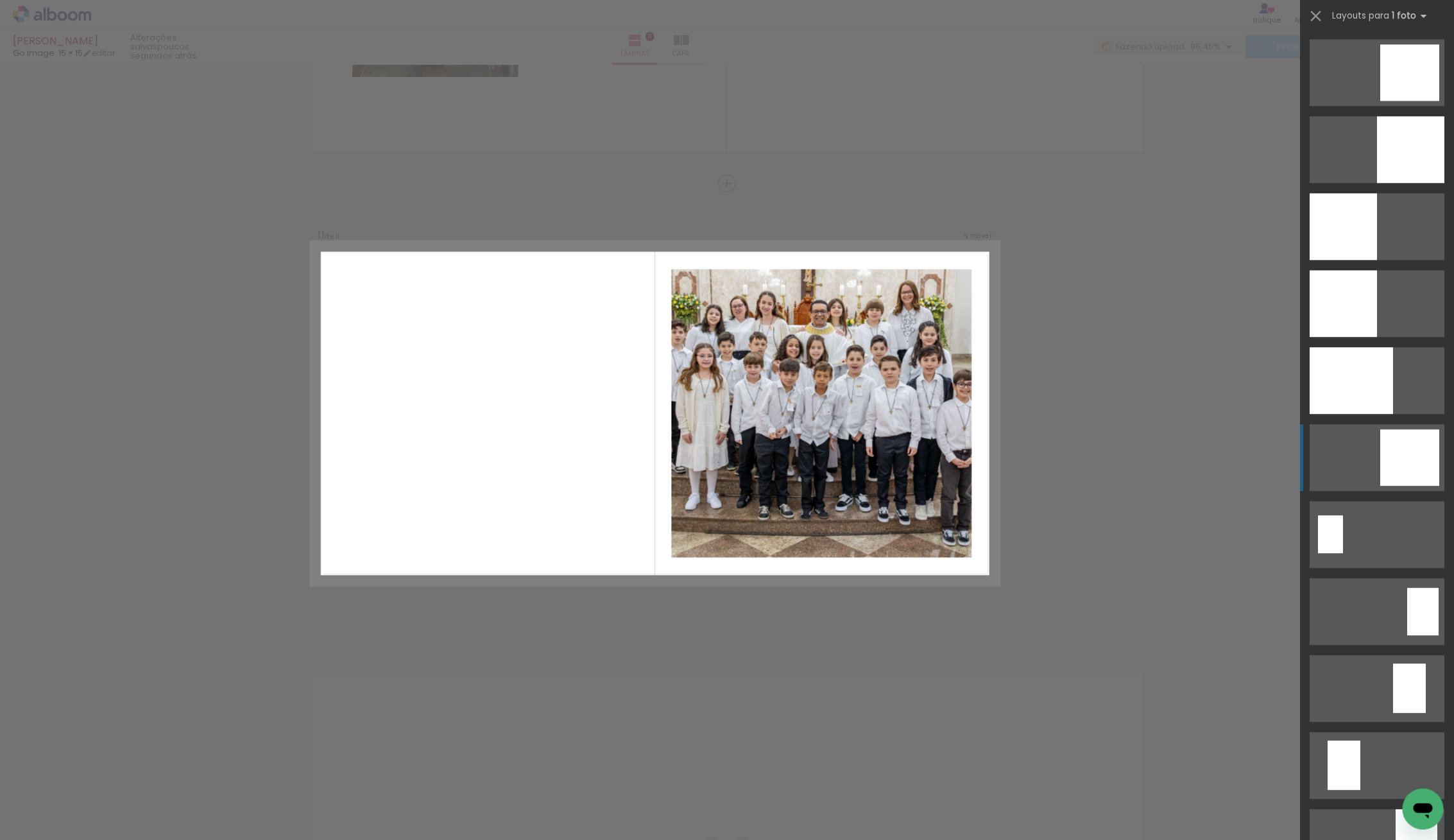
scroll to position [1927, 0]
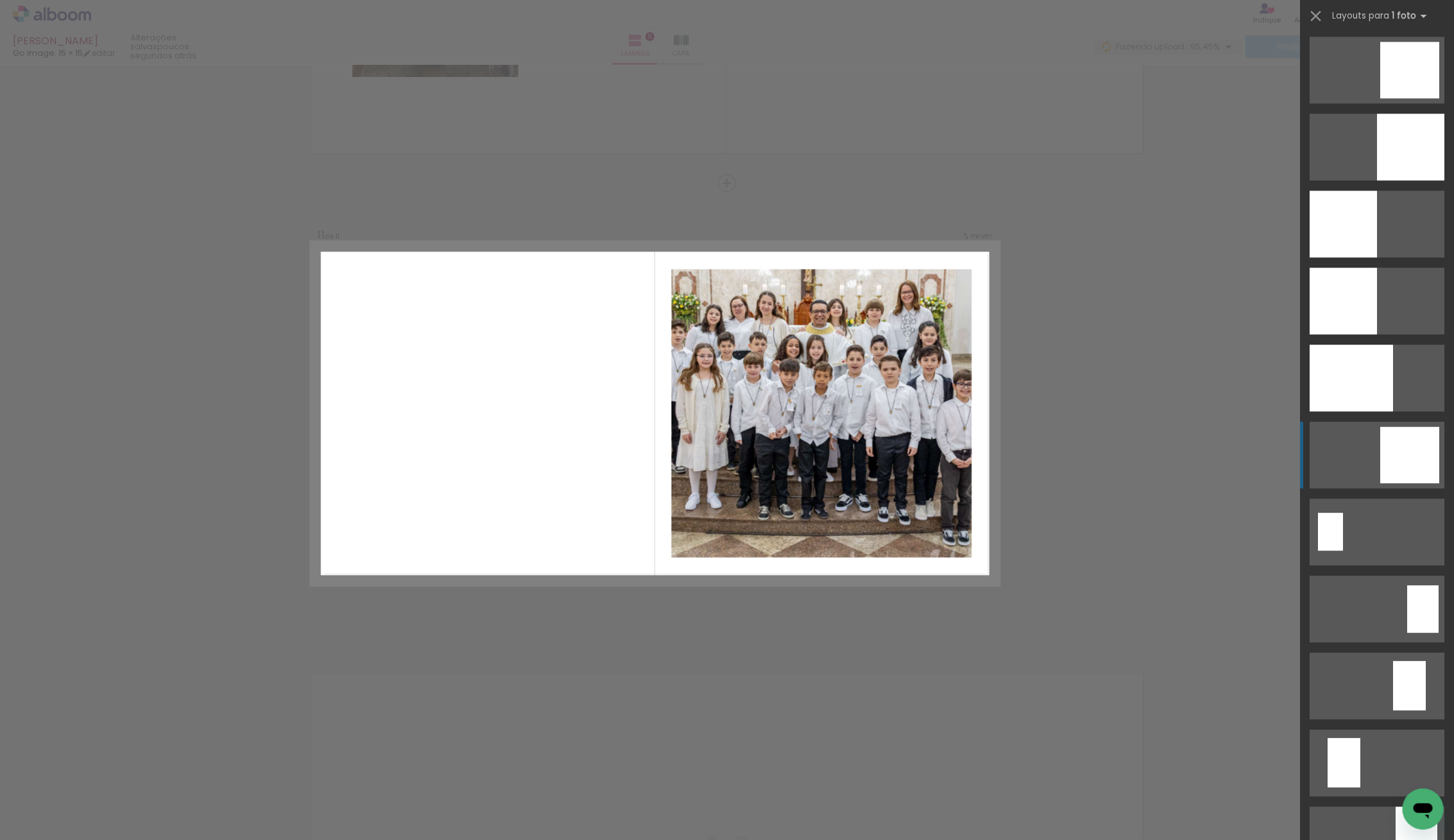
click at [1389, 448] on div at bounding box center [1409, 455] width 59 height 56
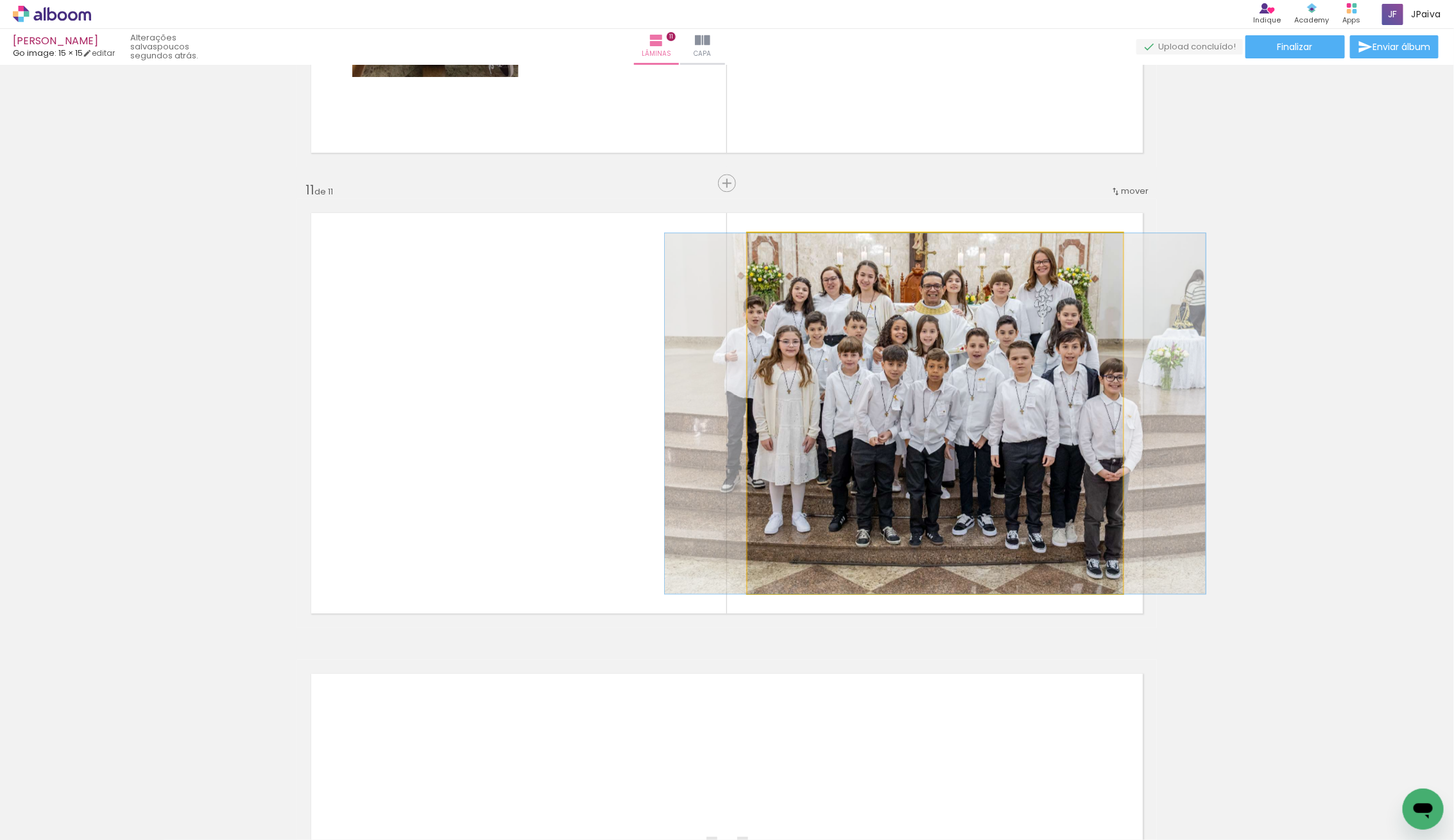
click at [817, 365] on quentale-photo at bounding box center [935, 413] width 376 height 360
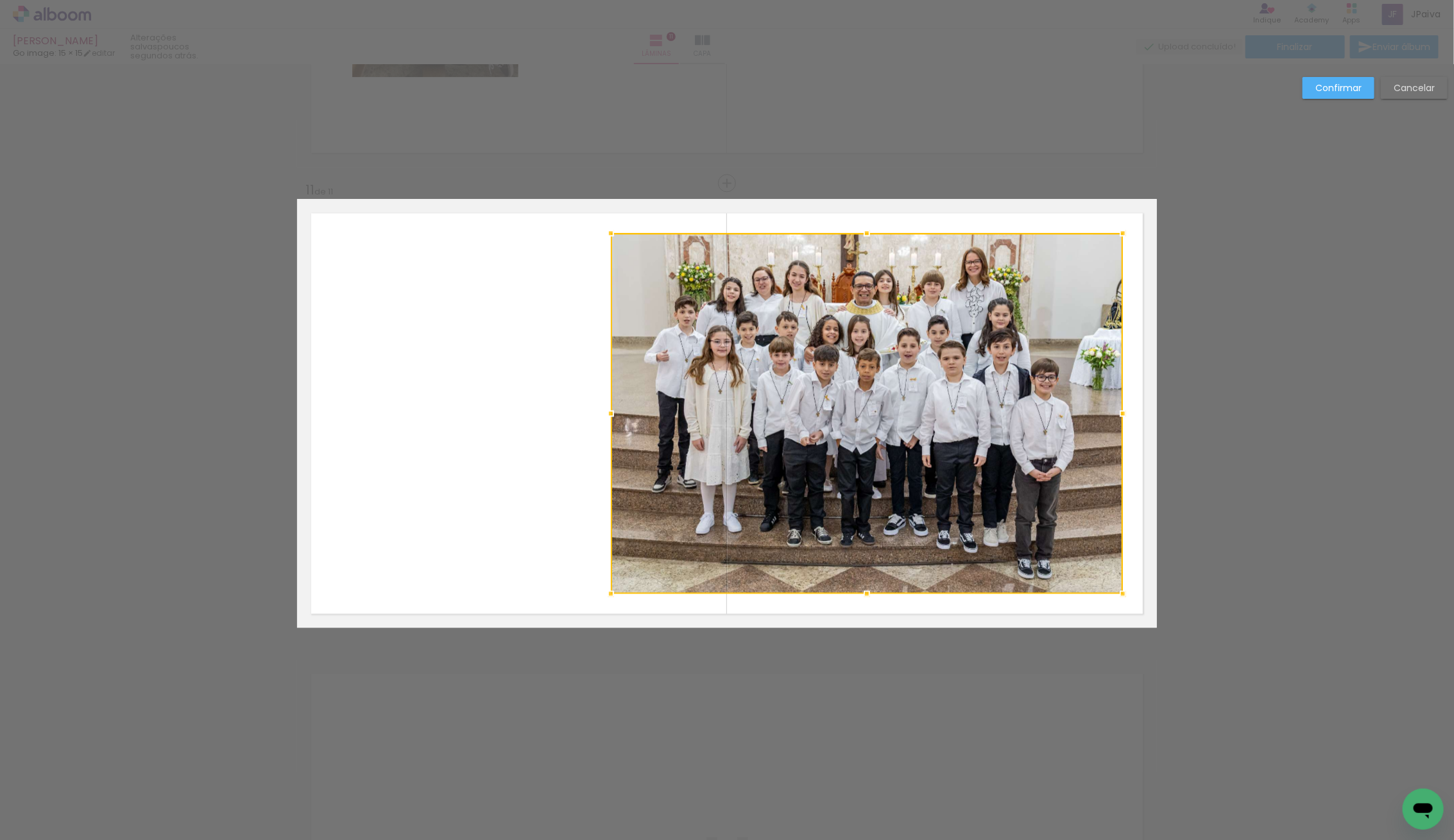
drag, startPoint x: 752, startPoint y: 409, endPoint x: 639, endPoint y: 411, distance: 113.0
click at [620, 417] on div at bounding box center [611, 413] width 26 height 26
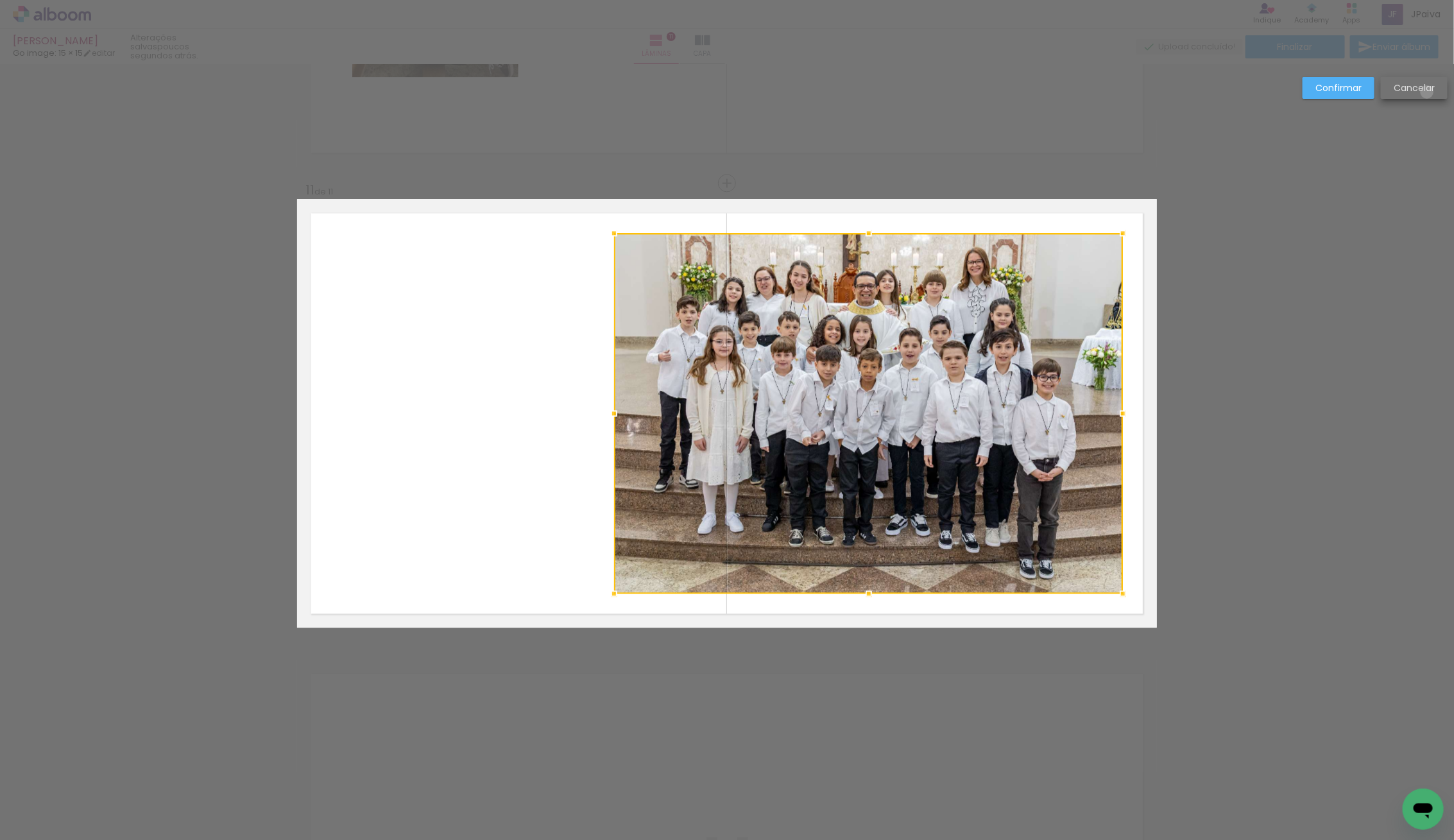
click at [0, 0] on slot "Cancelar" at bounding box center [0, 0] width 0 height 0
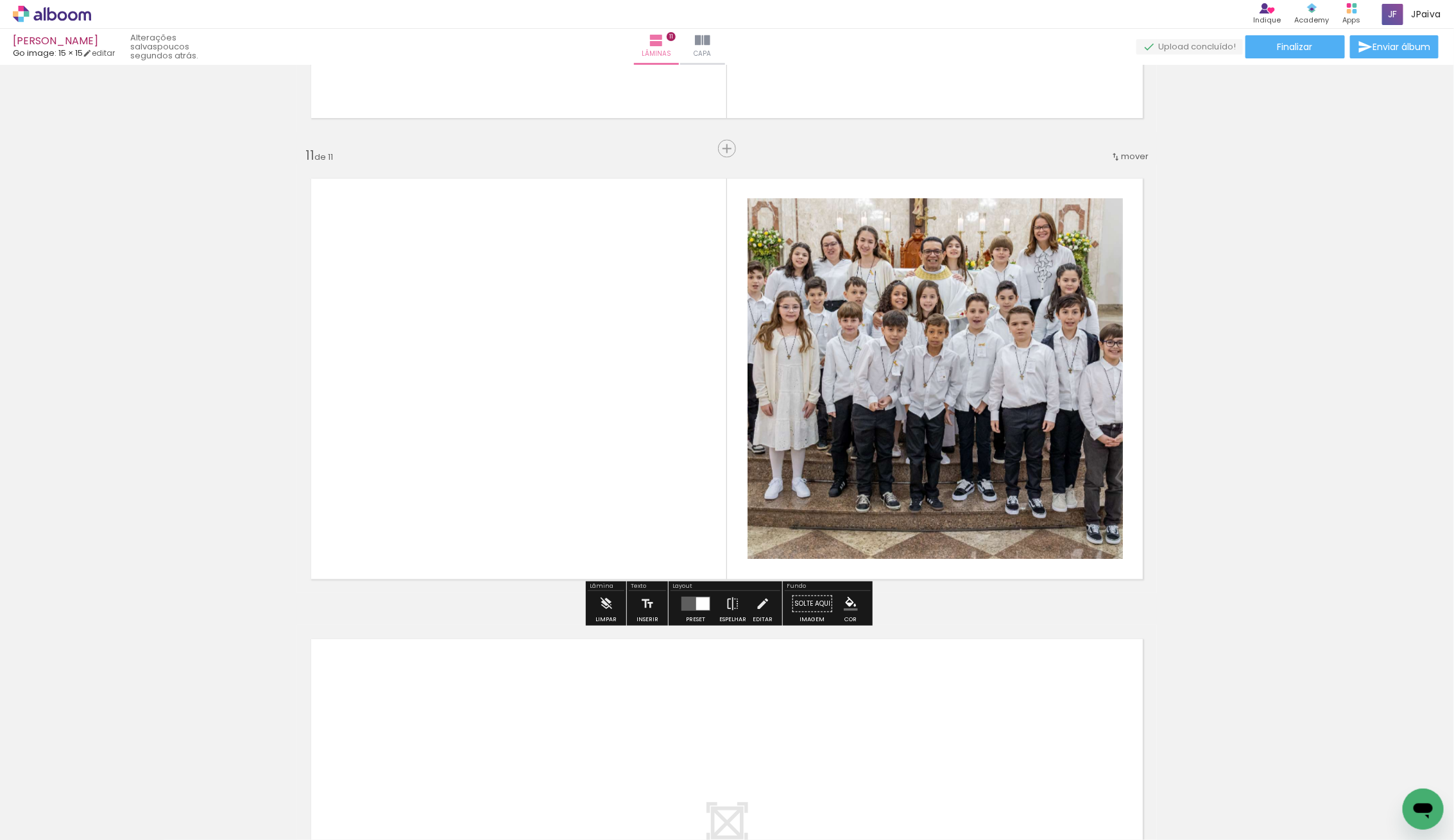
click at [693, 633] on quentale-layouter at bounding box center [727, 839] width 860 height 429
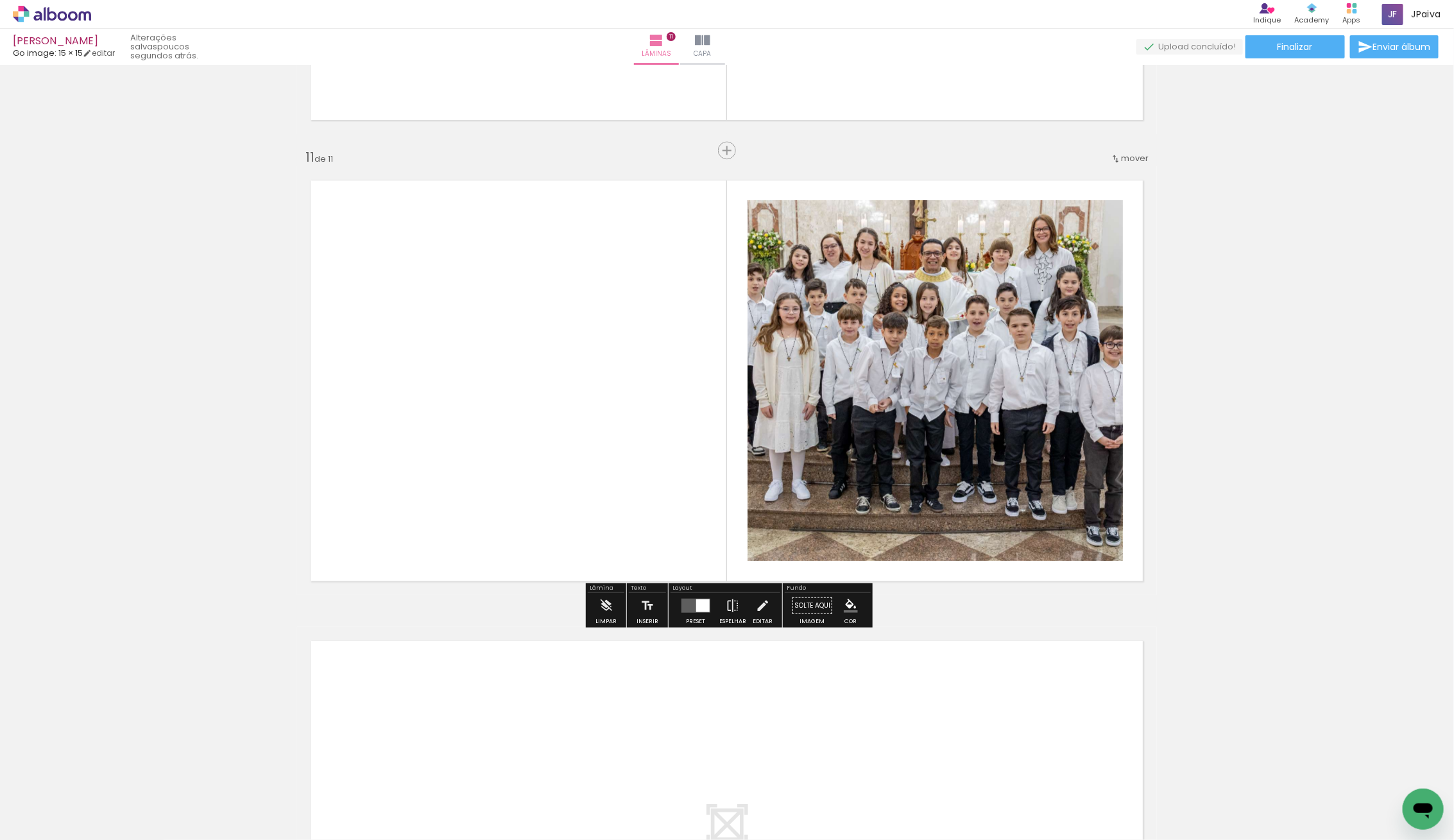
click at [695, 601] on div at bounding box center [702, 604] width 14 height 13
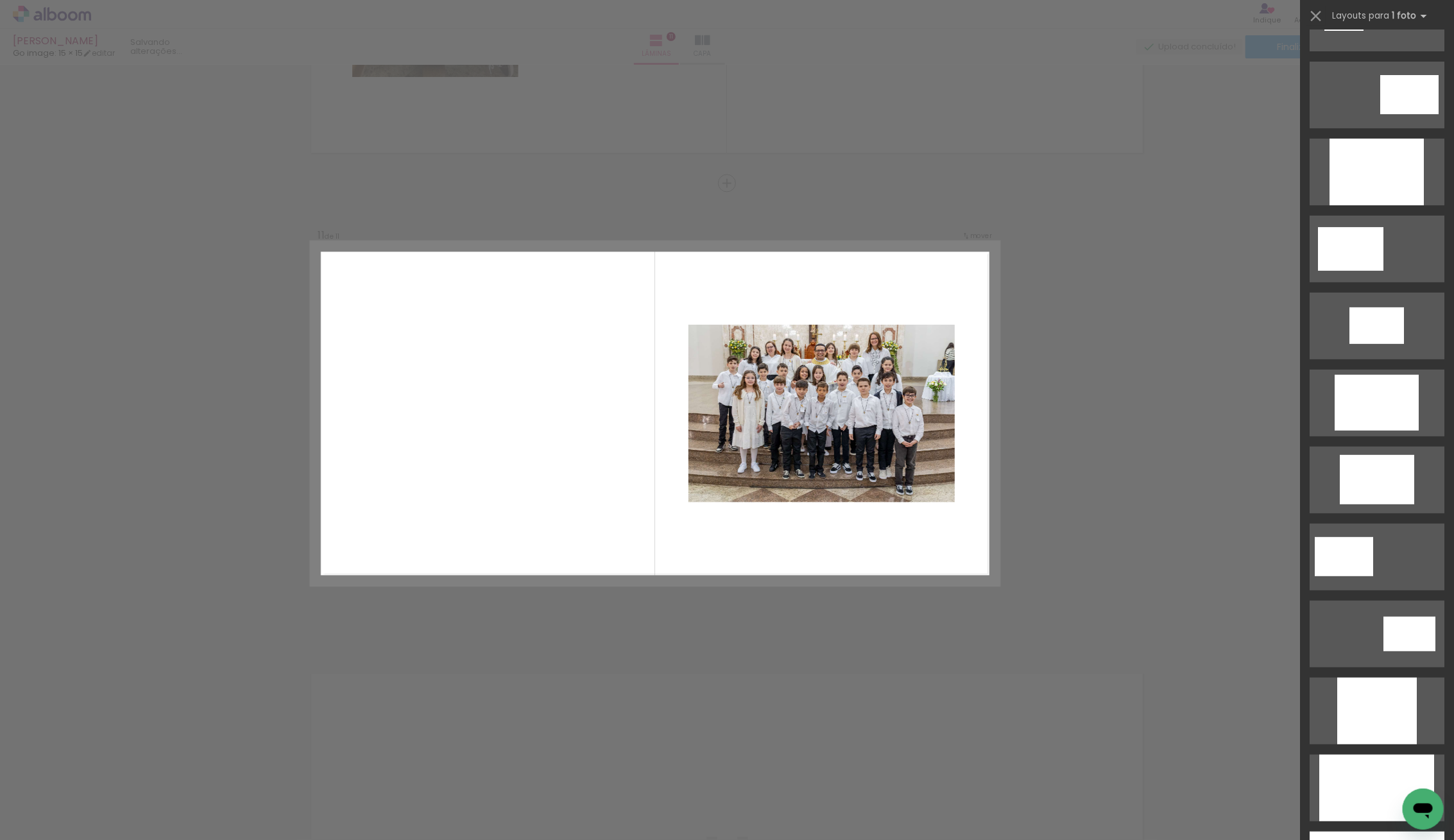
scroll to position [0, 0]
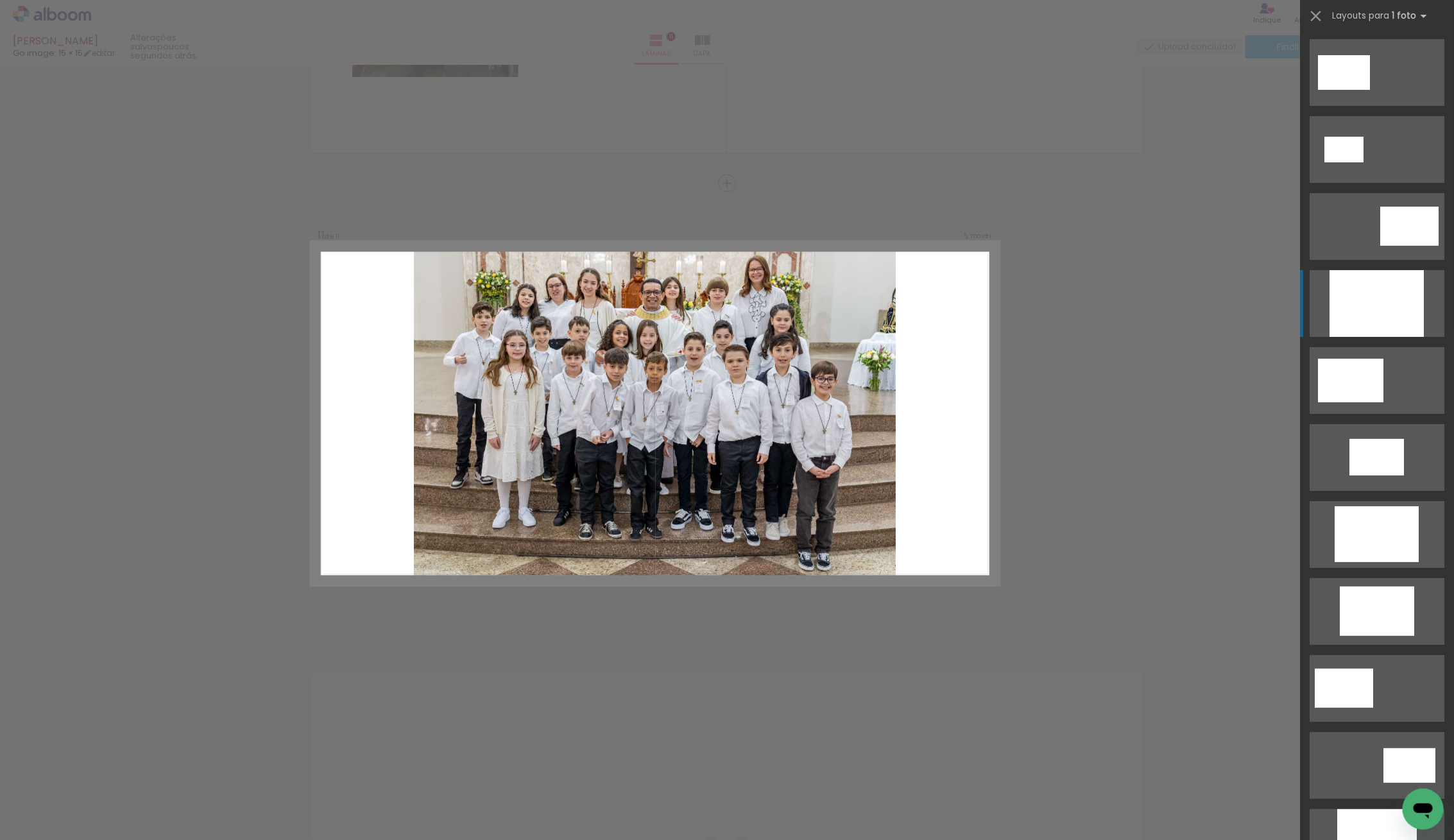
click at [1382, 293] on div at bounding box center [1376, 303] width 94 height 67
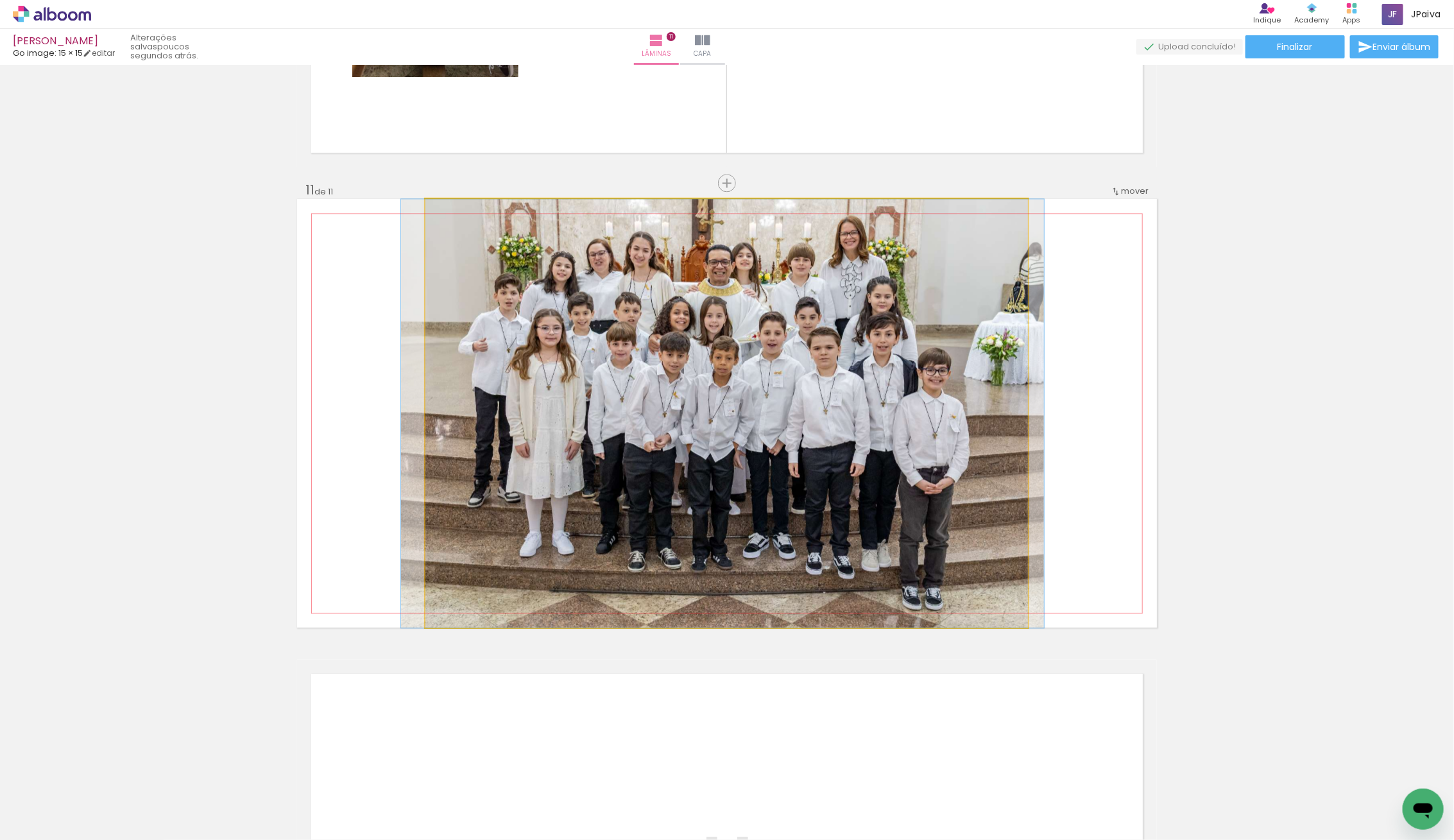
drag, startPoint x: 783, startPoint y: 379, endPoint x: 779, endPoint y: 364, distance: 15.5
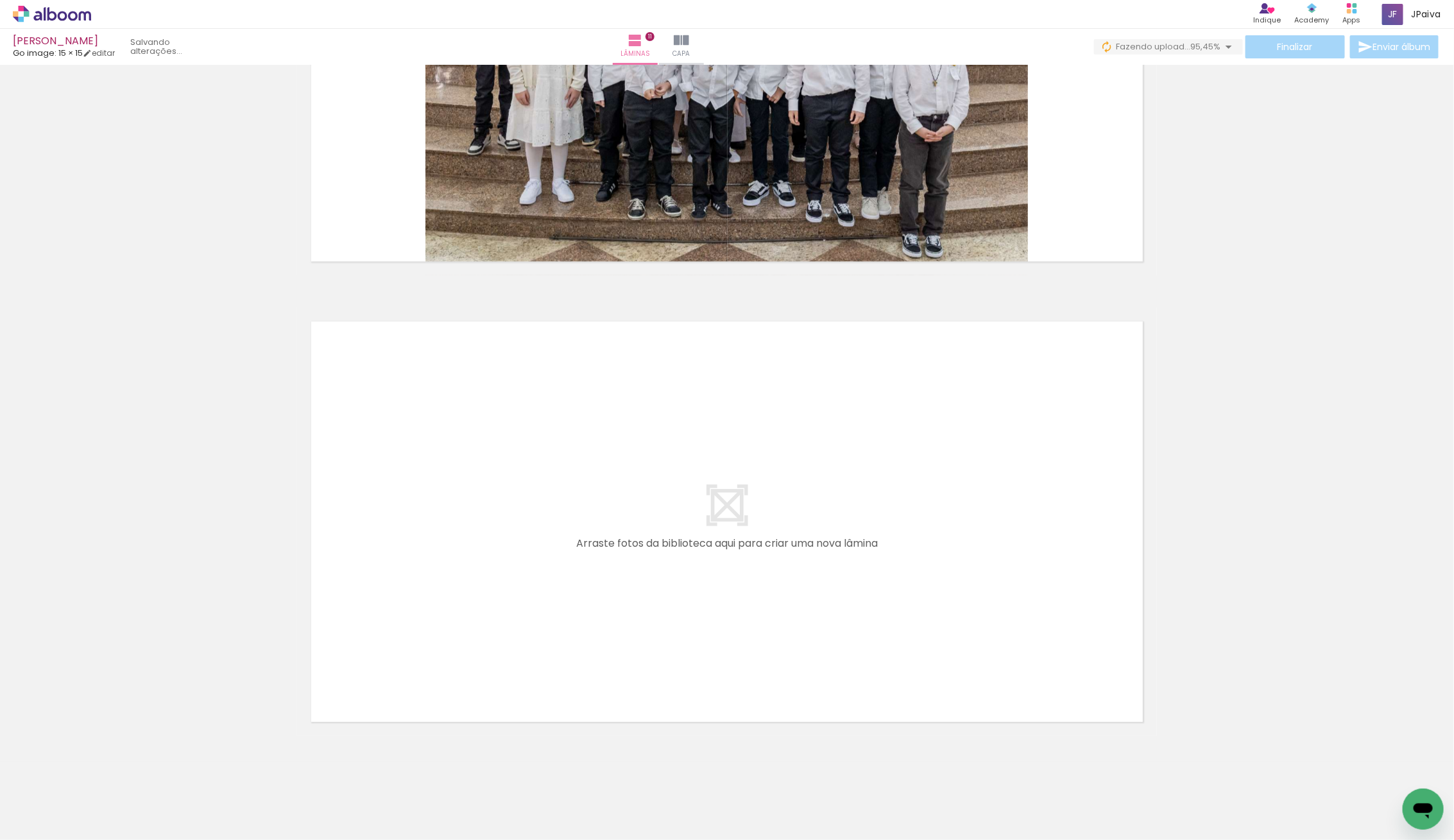
scroll to position [4880, 0]
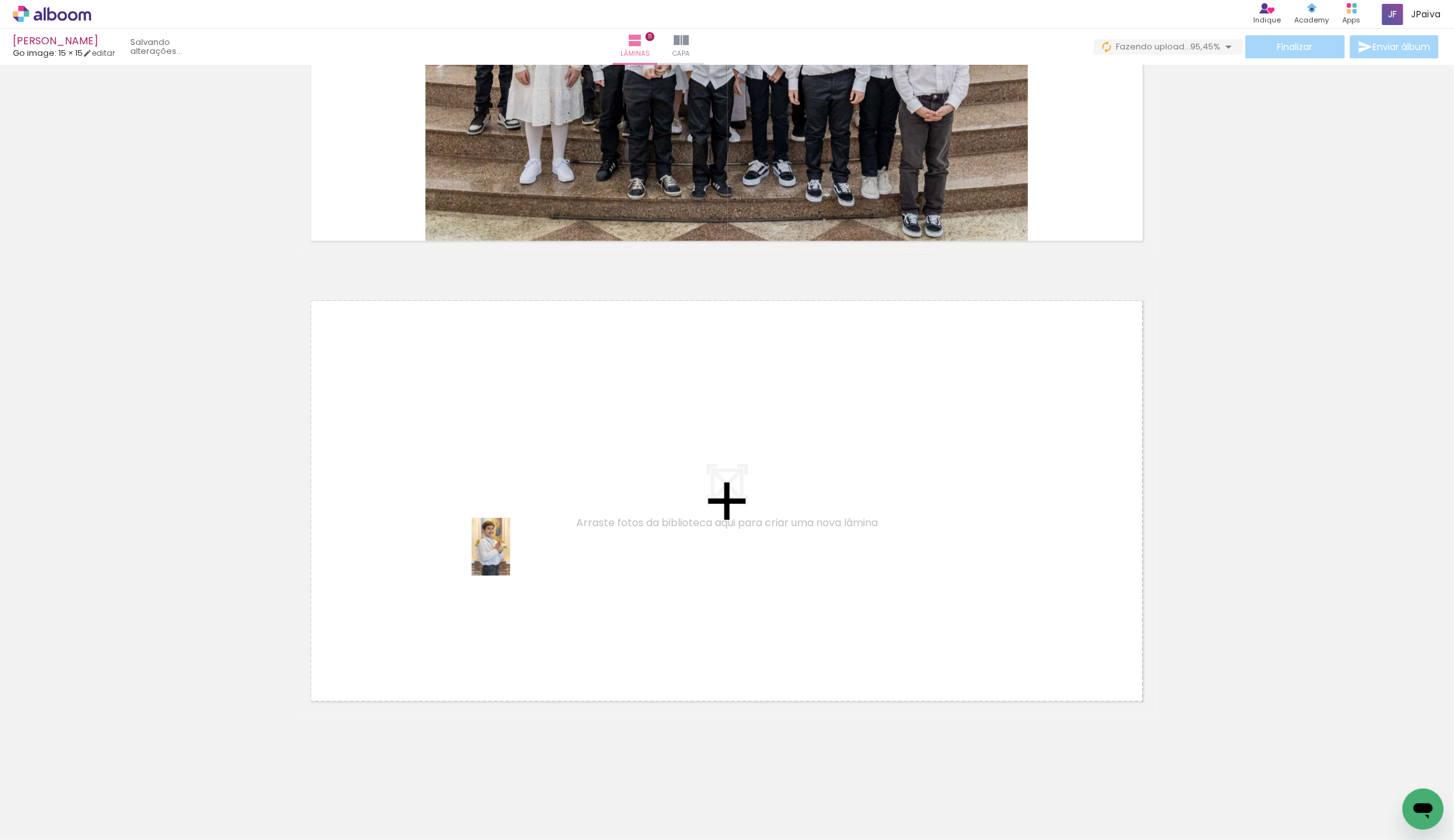
drag, startPoint x: 163, startPoint y: 773, endPoint x: 533, endPoint y: 541, distance: 436.7
click at [533, 541] on quentale-workspace at bounding box center [727, 420] width 1454 height 840
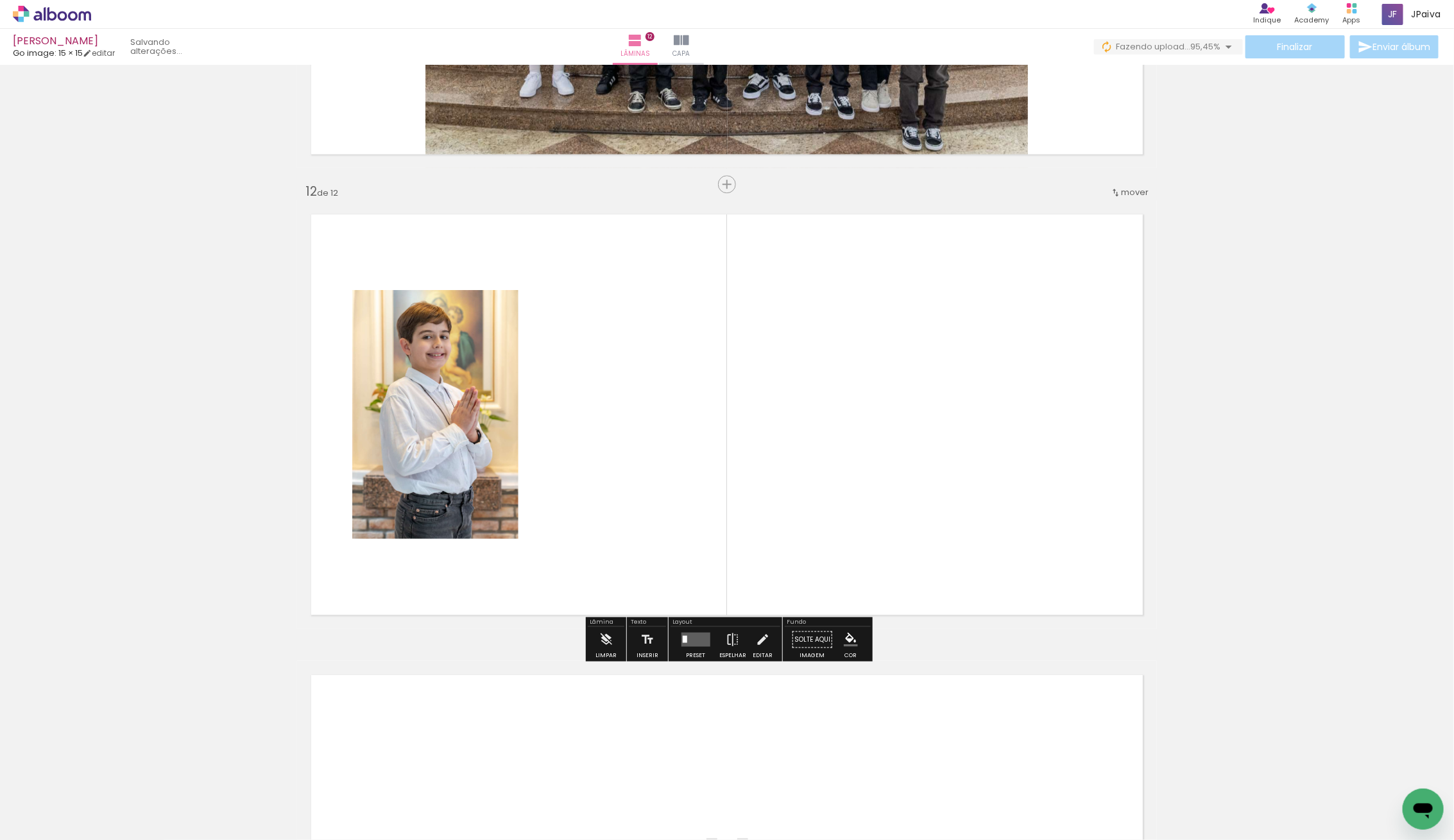
scroll to position [4969, 0]
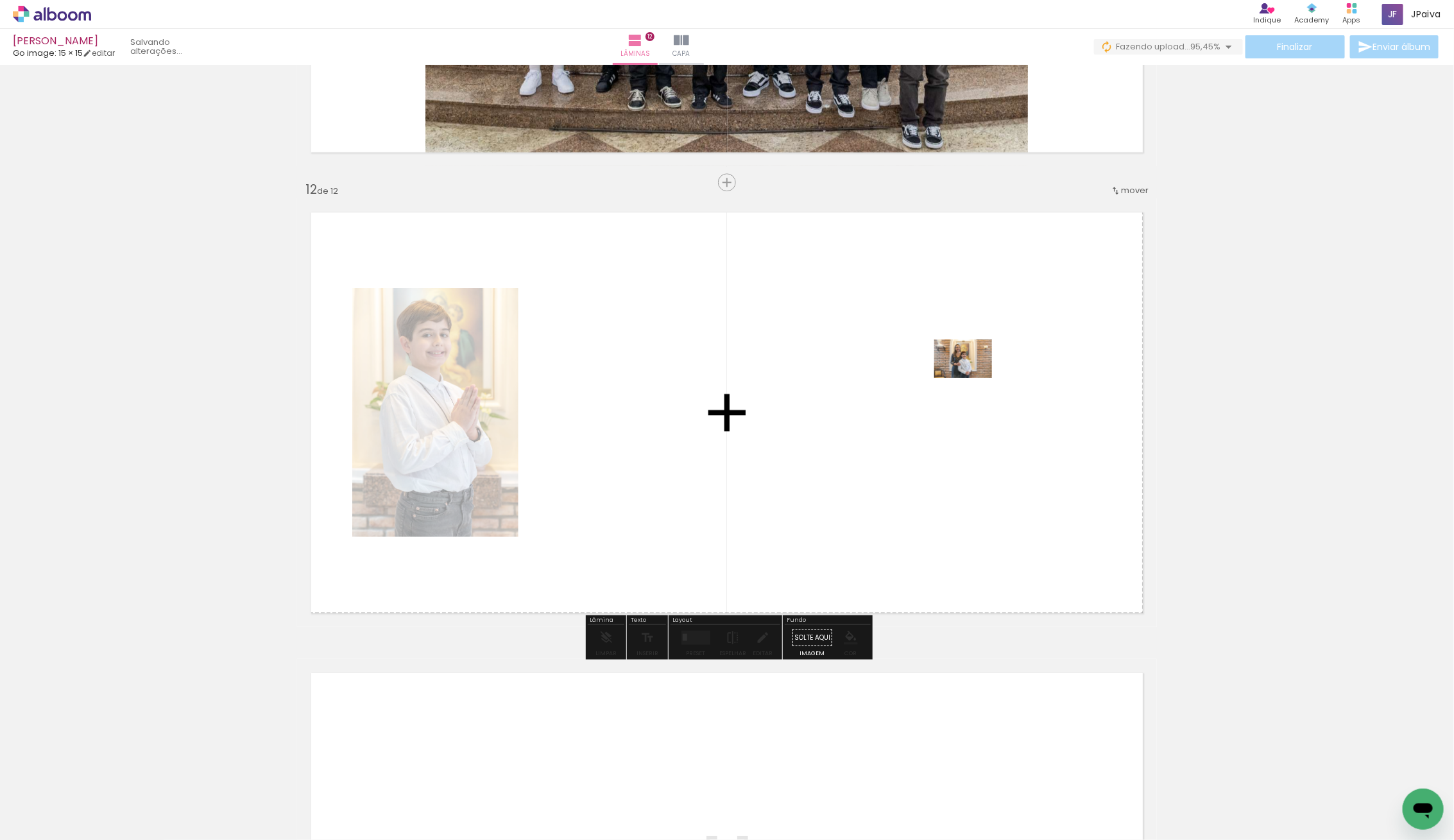
click at [930, 397] on quentale-workspace at bounding box center [727, 420] width 1454 height 840
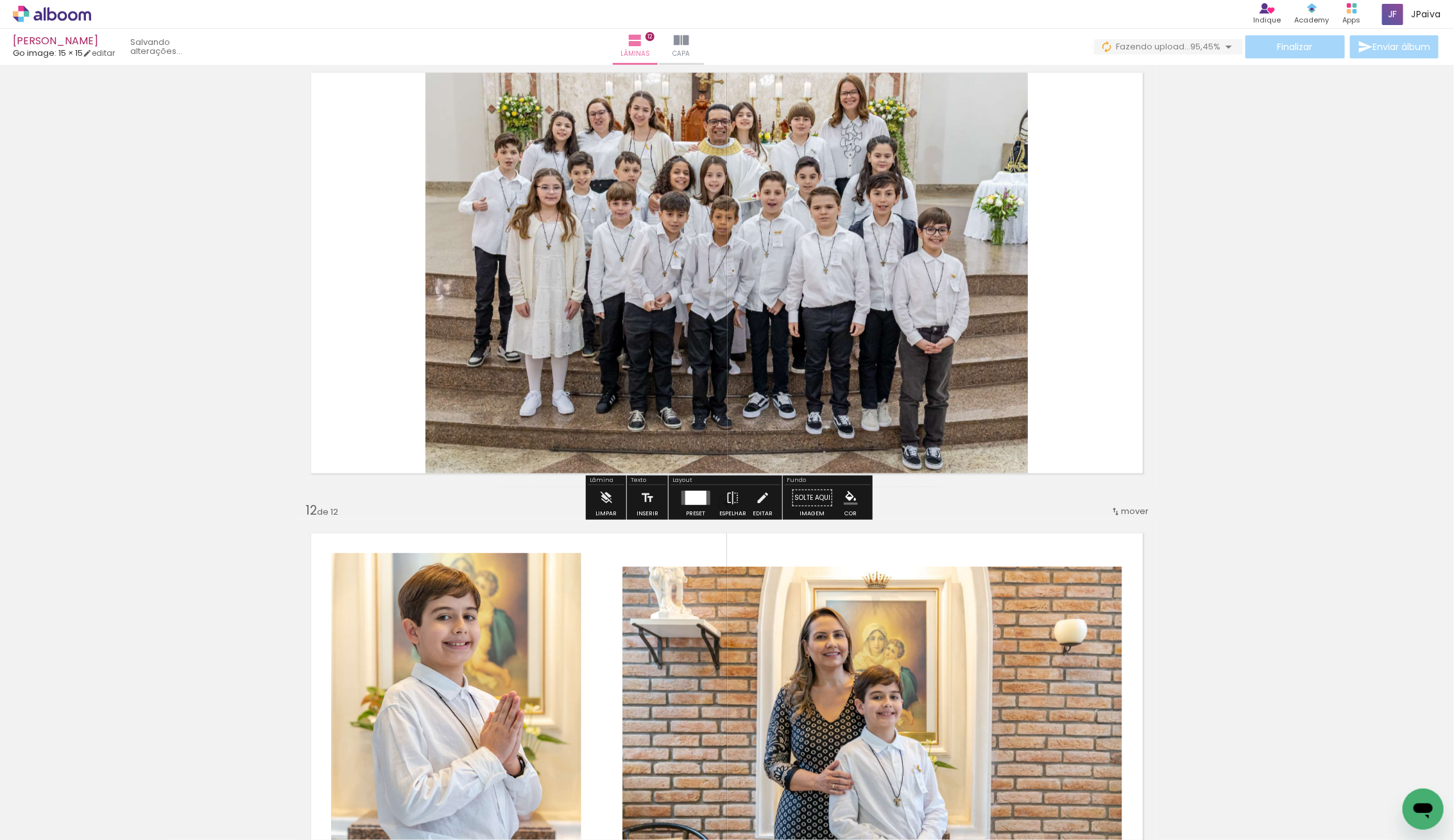
scroll to position [4652, 0]
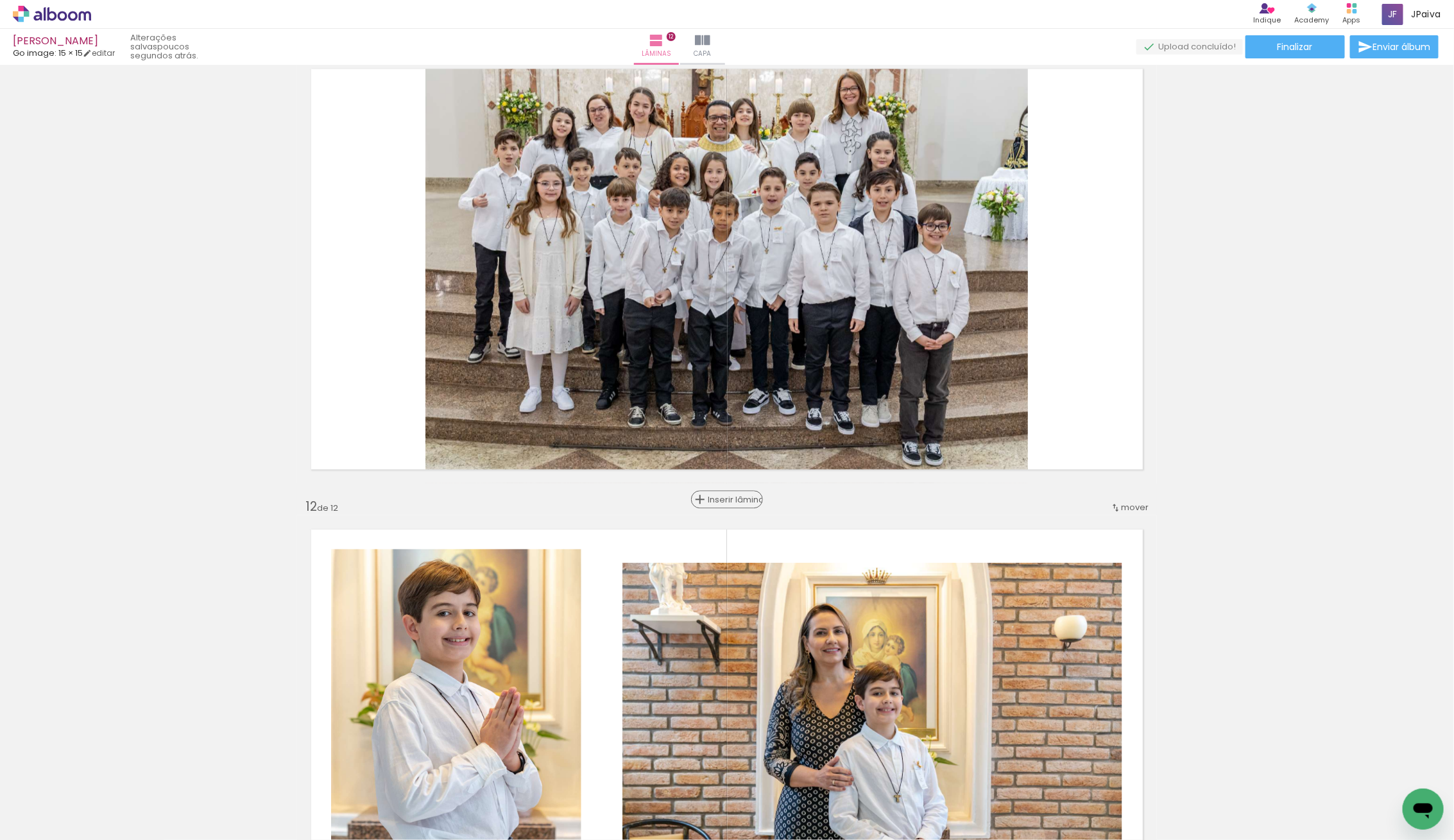
click at [727, 497] on span "Inserir lâmina" at bounding box center [733, 499] width 50 height 9
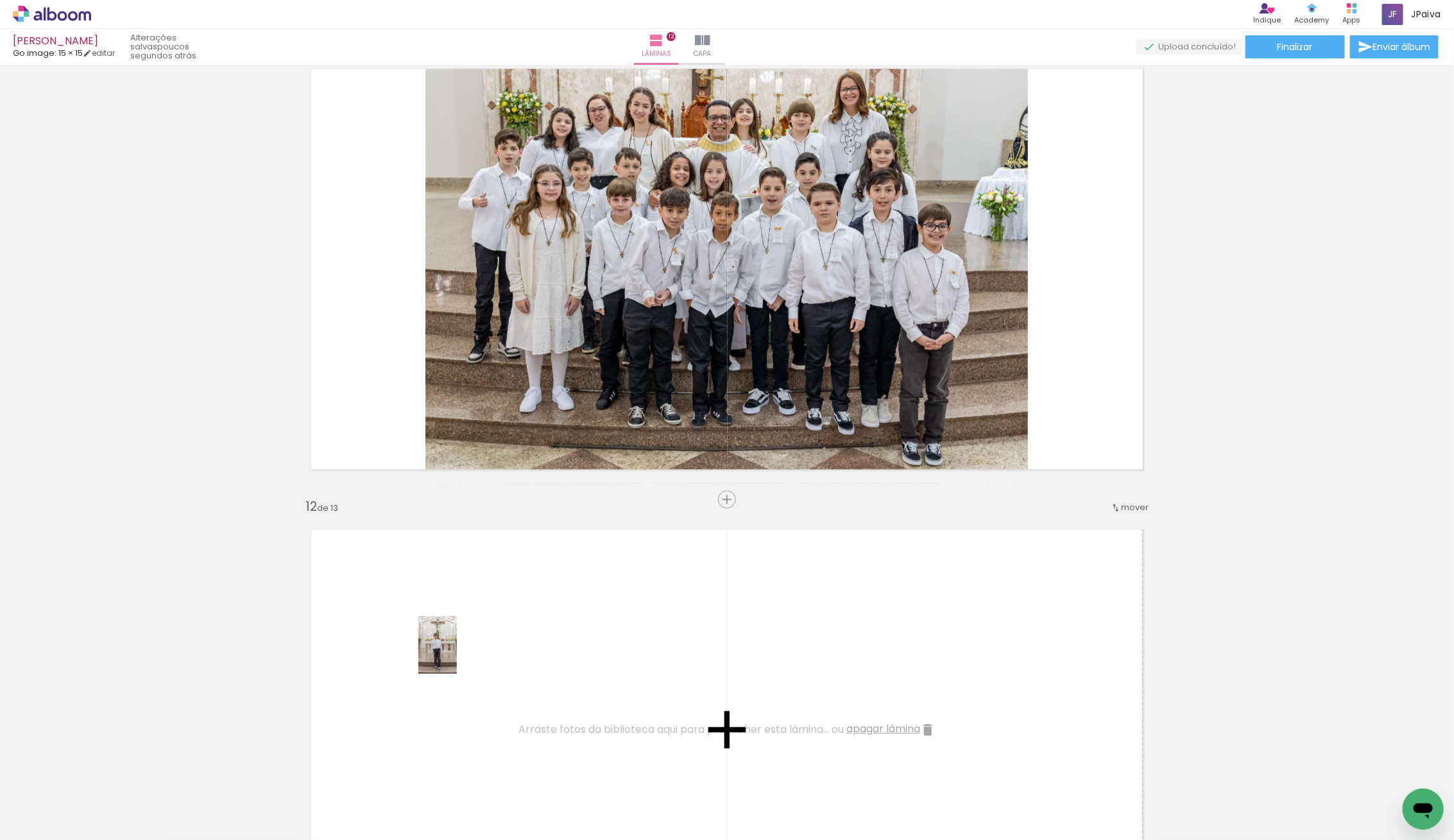
drag, startPoint x: 196, startPoint y: 797, endPoint x: 486, endPoint y: 651, distance: 324.7
click at [486, 651] on quentale-workspace at bounding box center [727, 420] width 1454 height 840
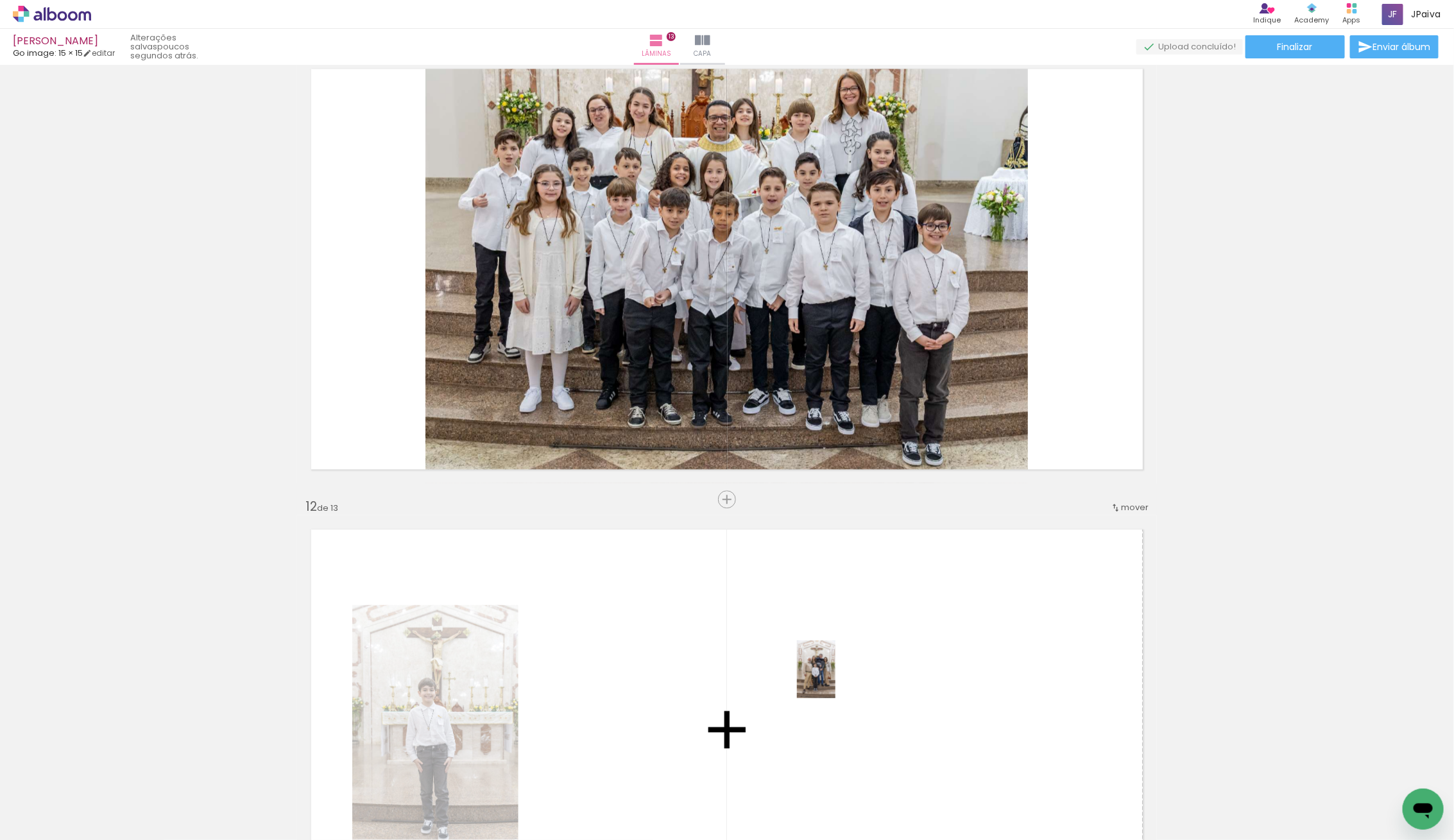
drag, startPoint x: 216, startPoint y: 809, endPoint x: 890, endPoint y: 671, distance: 688.0
click at [890, 671] on quentale-workspace at bounding box center [727, 420] width 1454 height 840
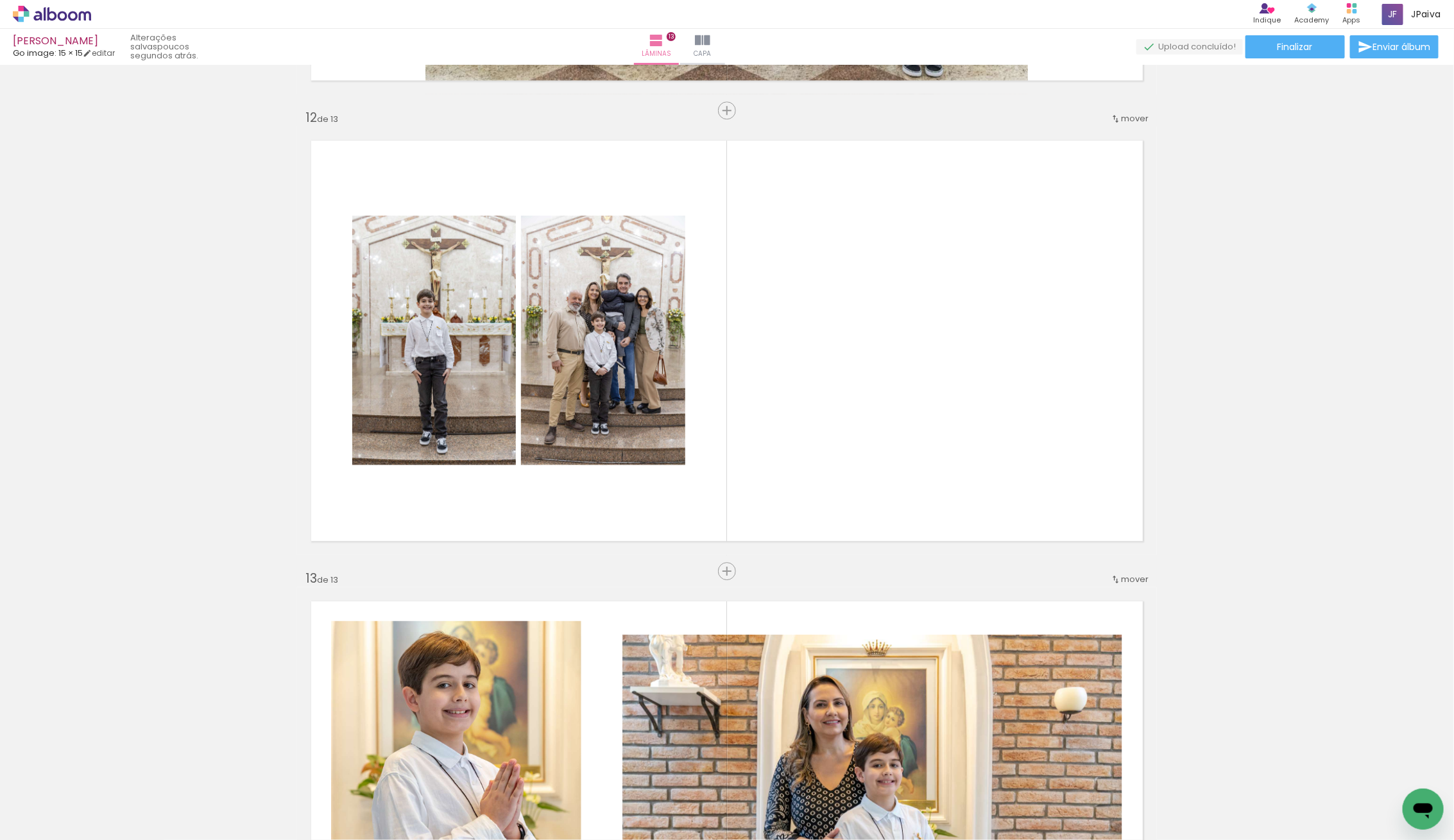
scroll to position [5060, 0]
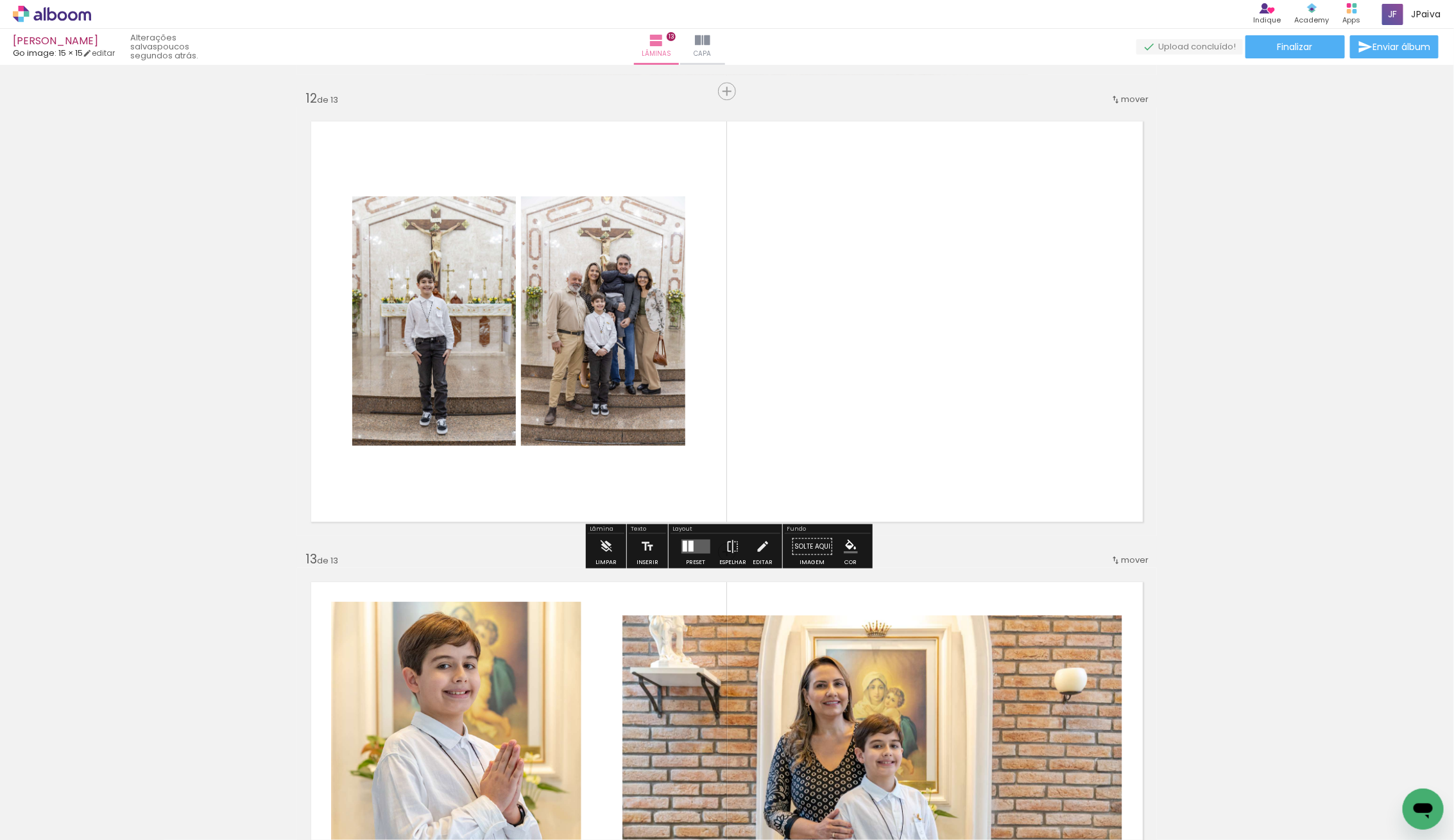
click at [696, 543] on quentale-layouter at bounding box center [695, 546] width 29 height 15
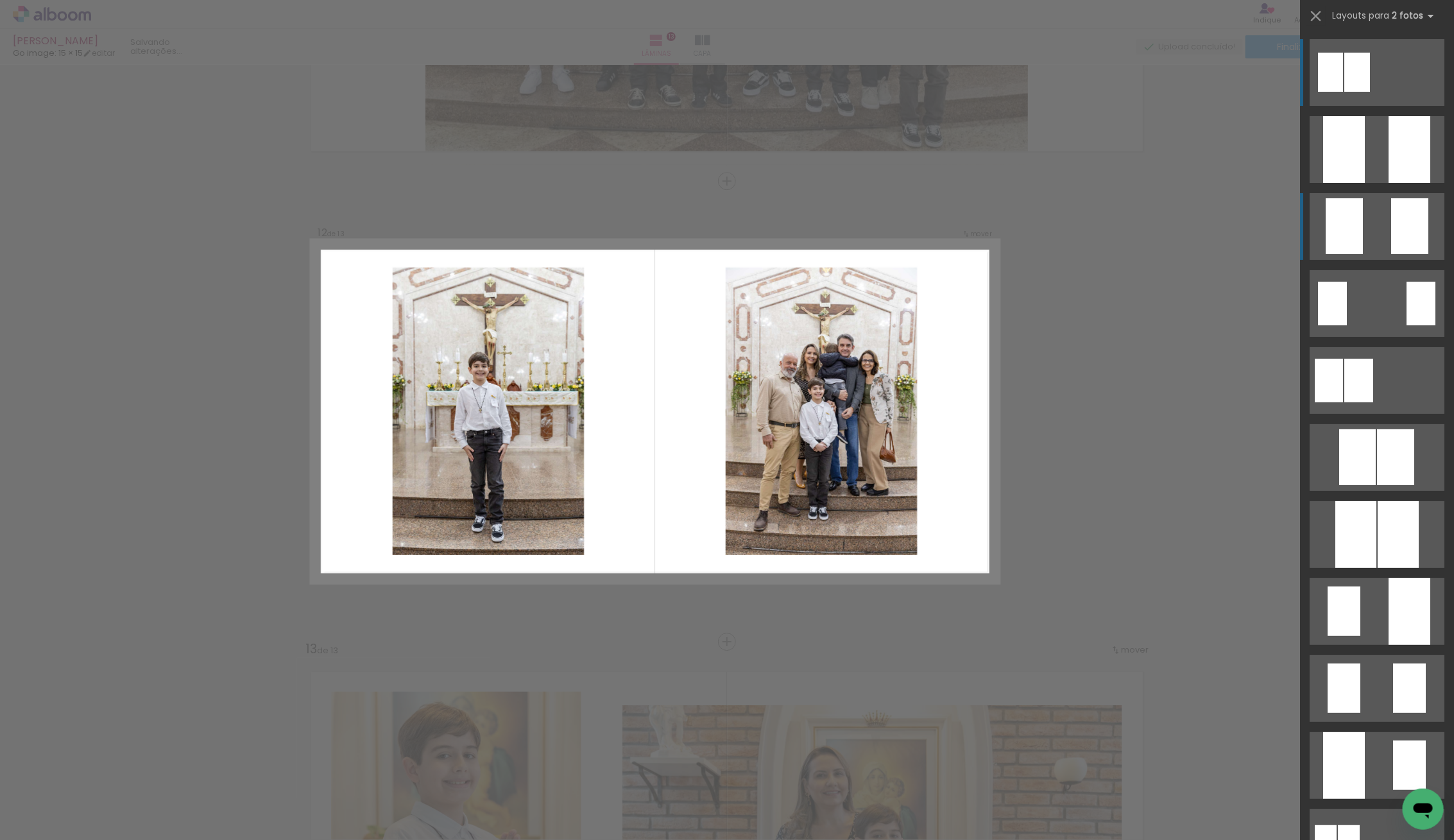
scroll to position [4969, 0]
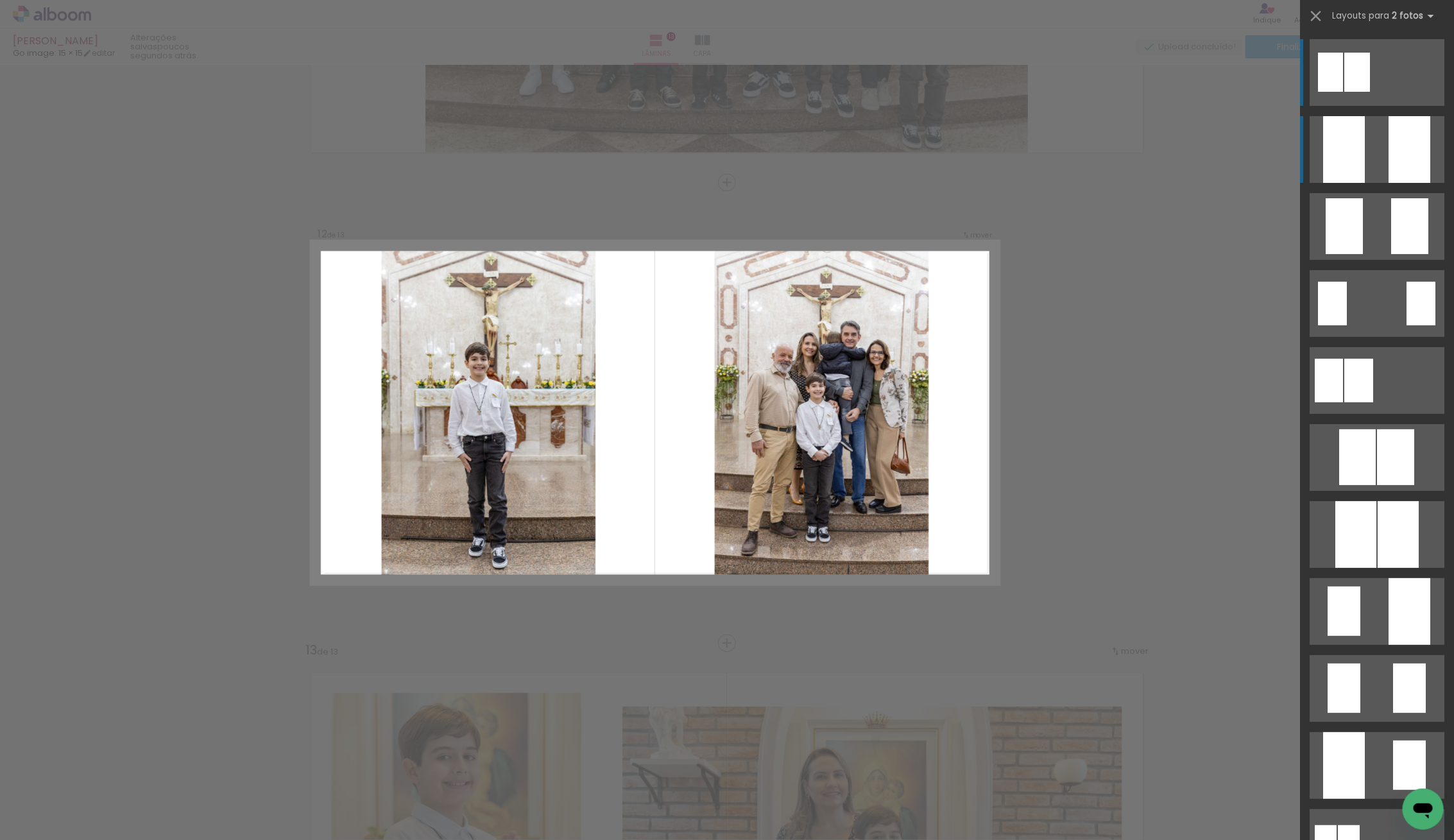
click at [1397, 161] on div at bounding box center [1409, 149] width 42 height 67
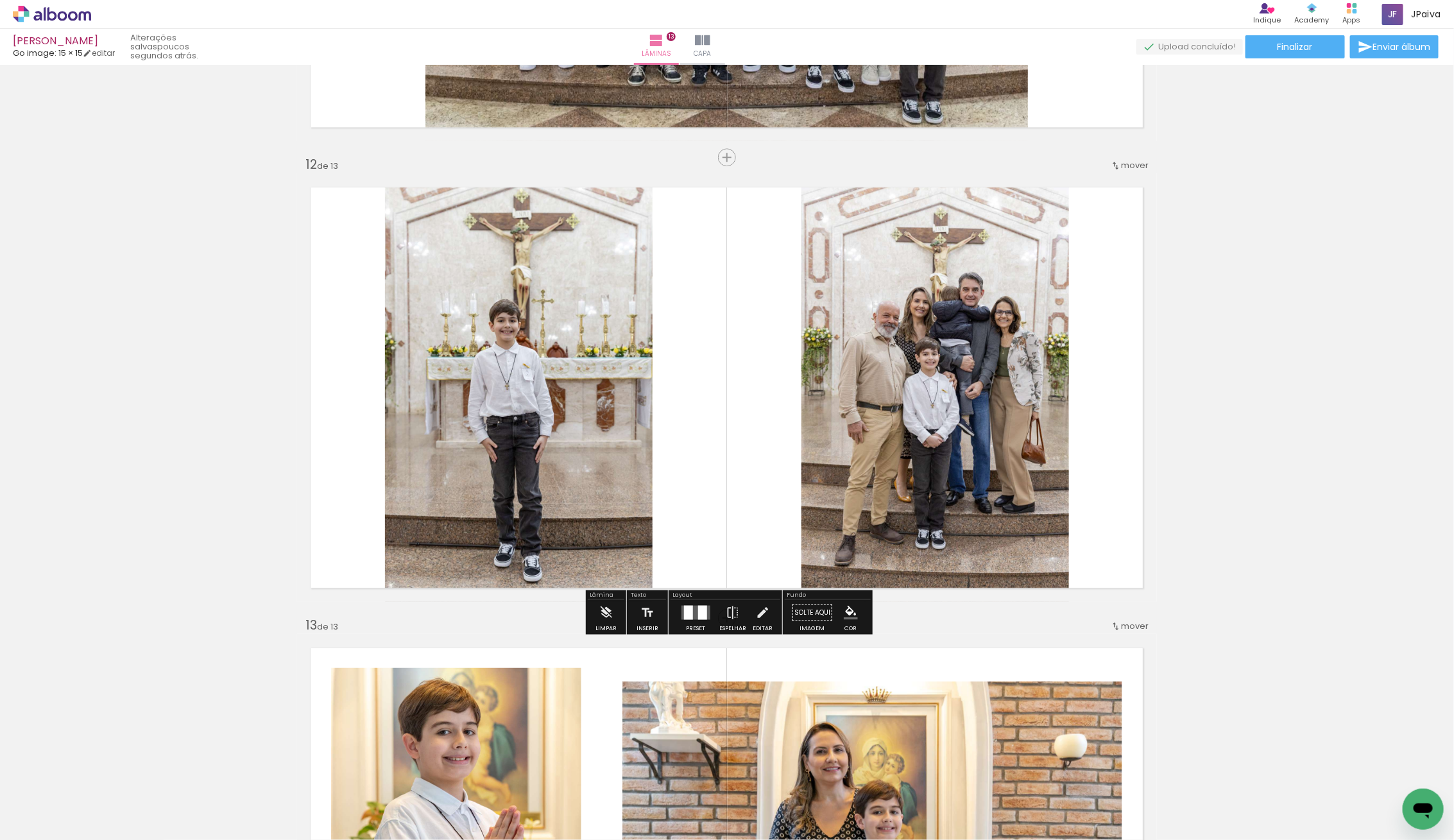
scroll to position [5000, 0]
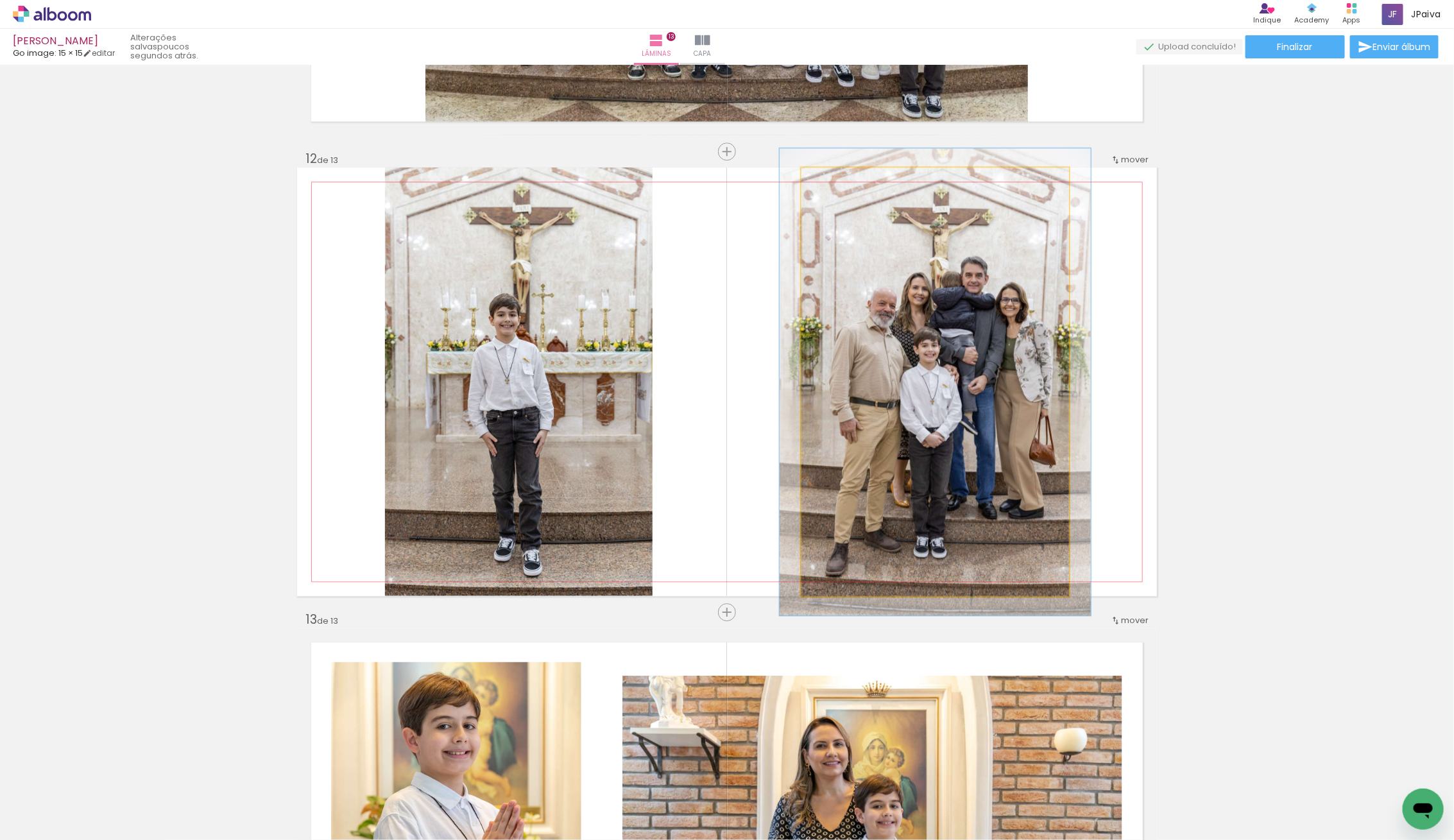
click at [839, 187] on div at bounding box center [834, 180] width 20 height 20
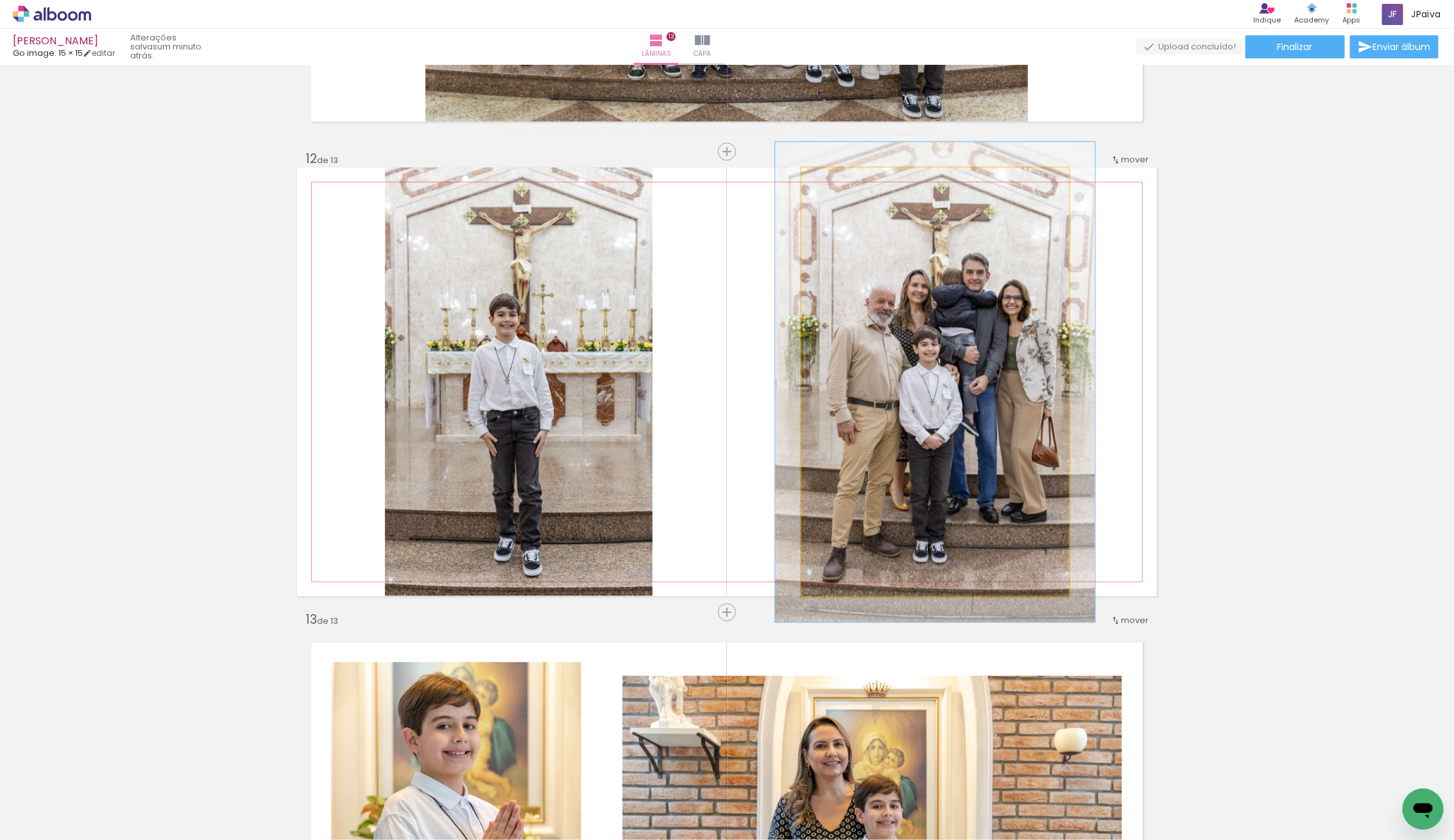
type paper-slider "112"
click at [837, 176] on div at bounding box center [836, 180] width 20 height 20
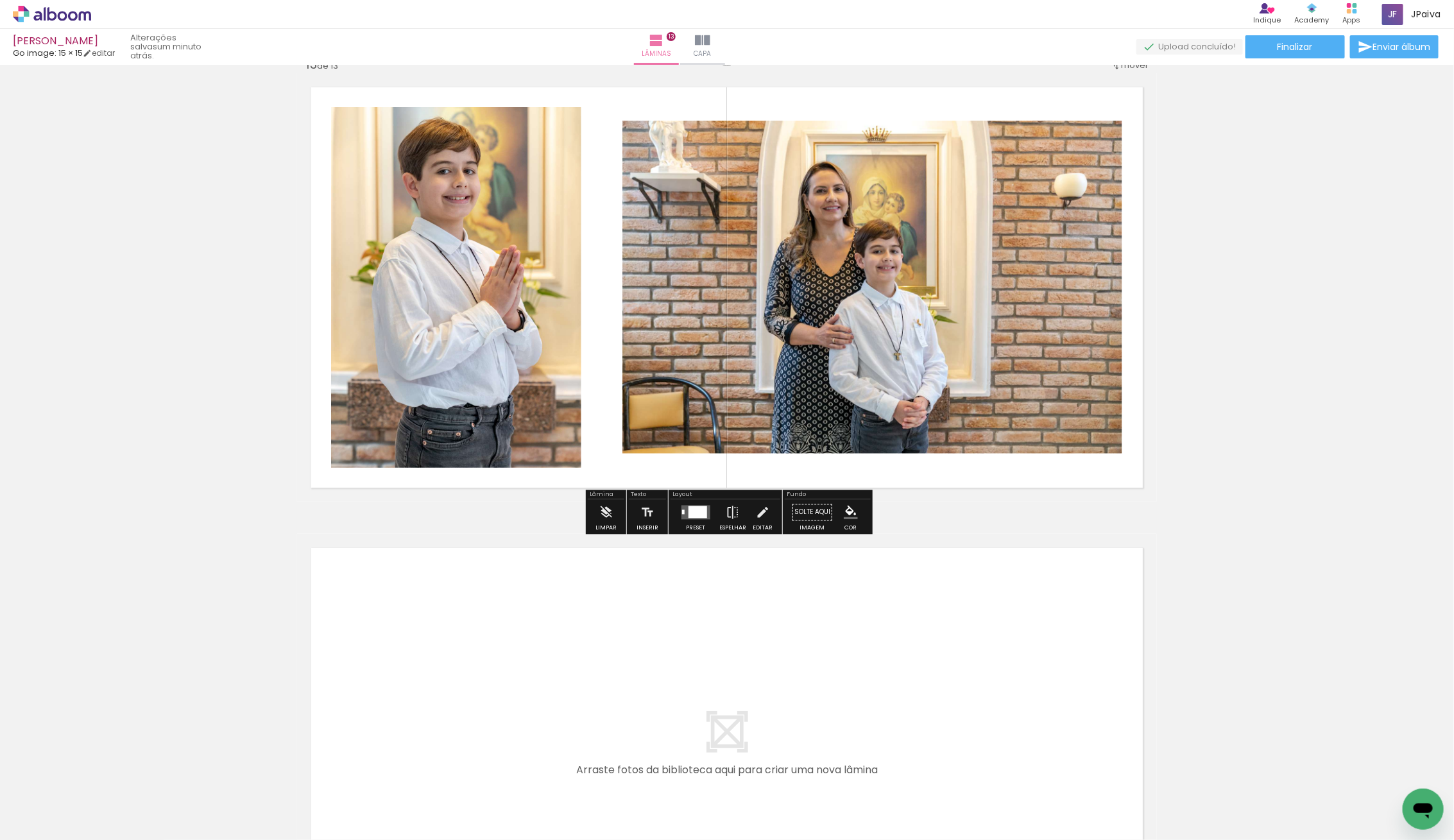
scroll to position [5440, 0]
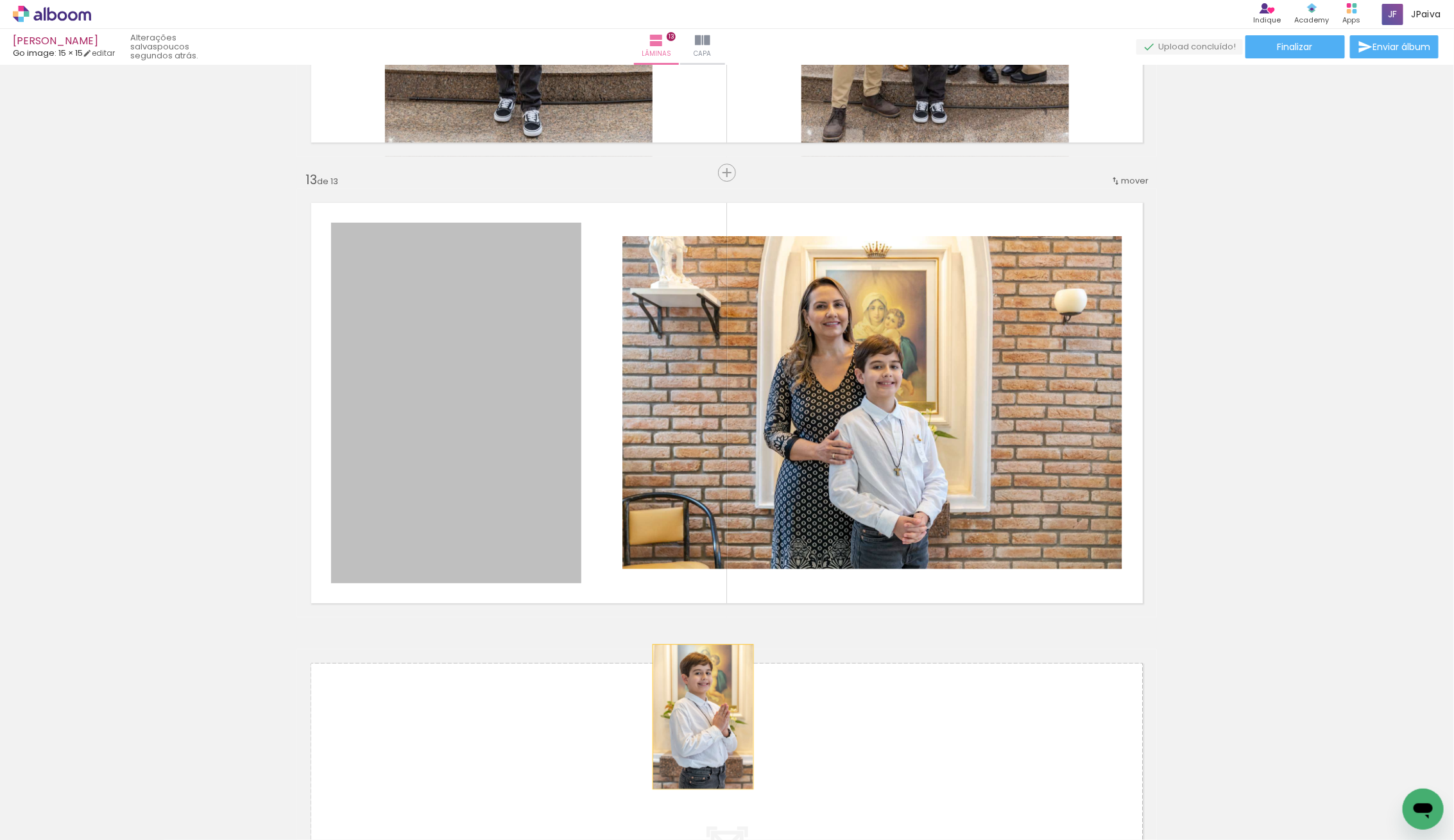
drag, startPoint x: 433, startPoint y: 490, endPoint x: 706, endPoint y: 711, distance: 351.2
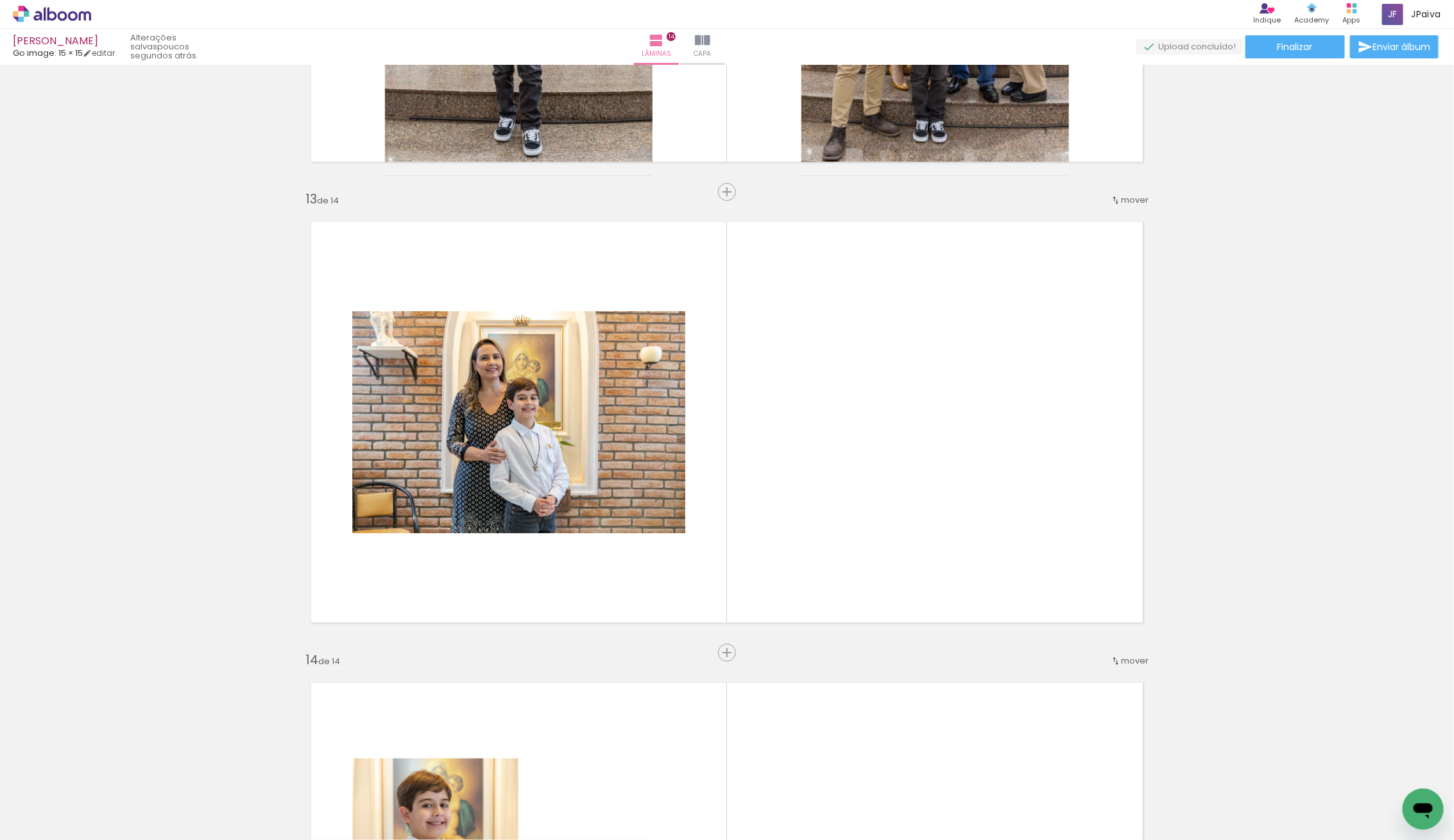
scroll to position [5419, 0]
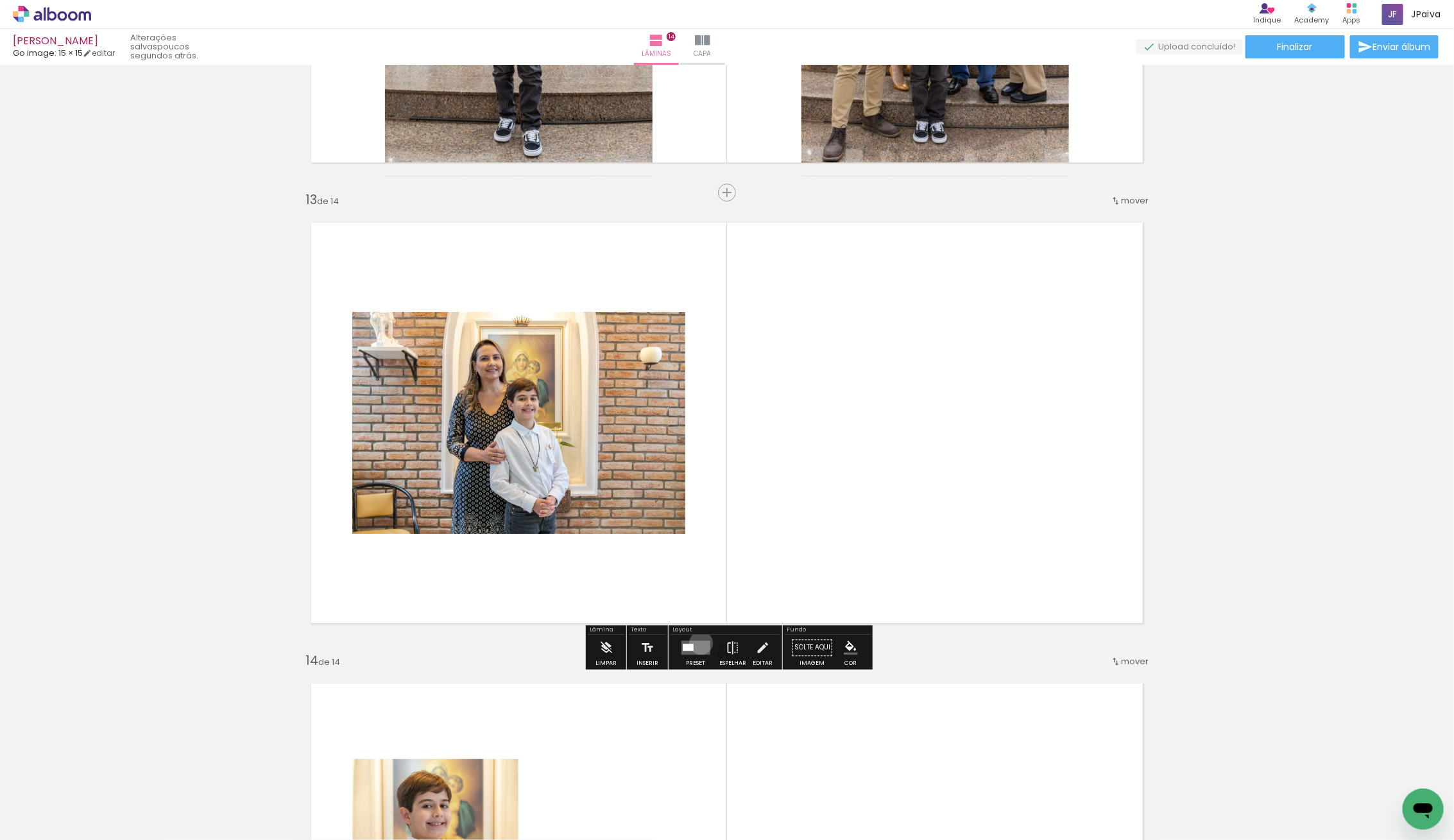
click at [698, 642] on quentale-layouter at bounding box center [695, 646] width 29 height 15
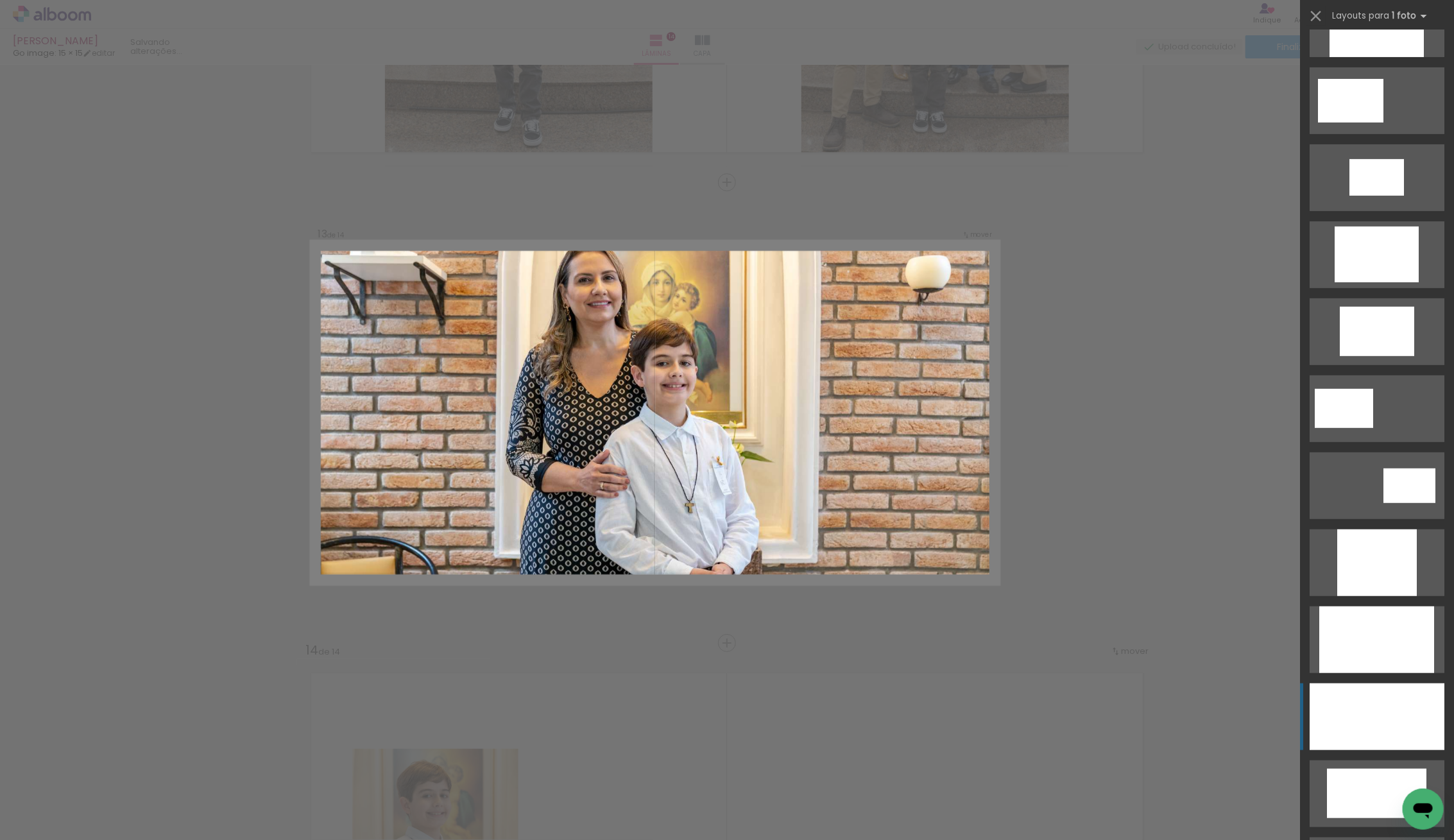
scroll to position [281, 0]
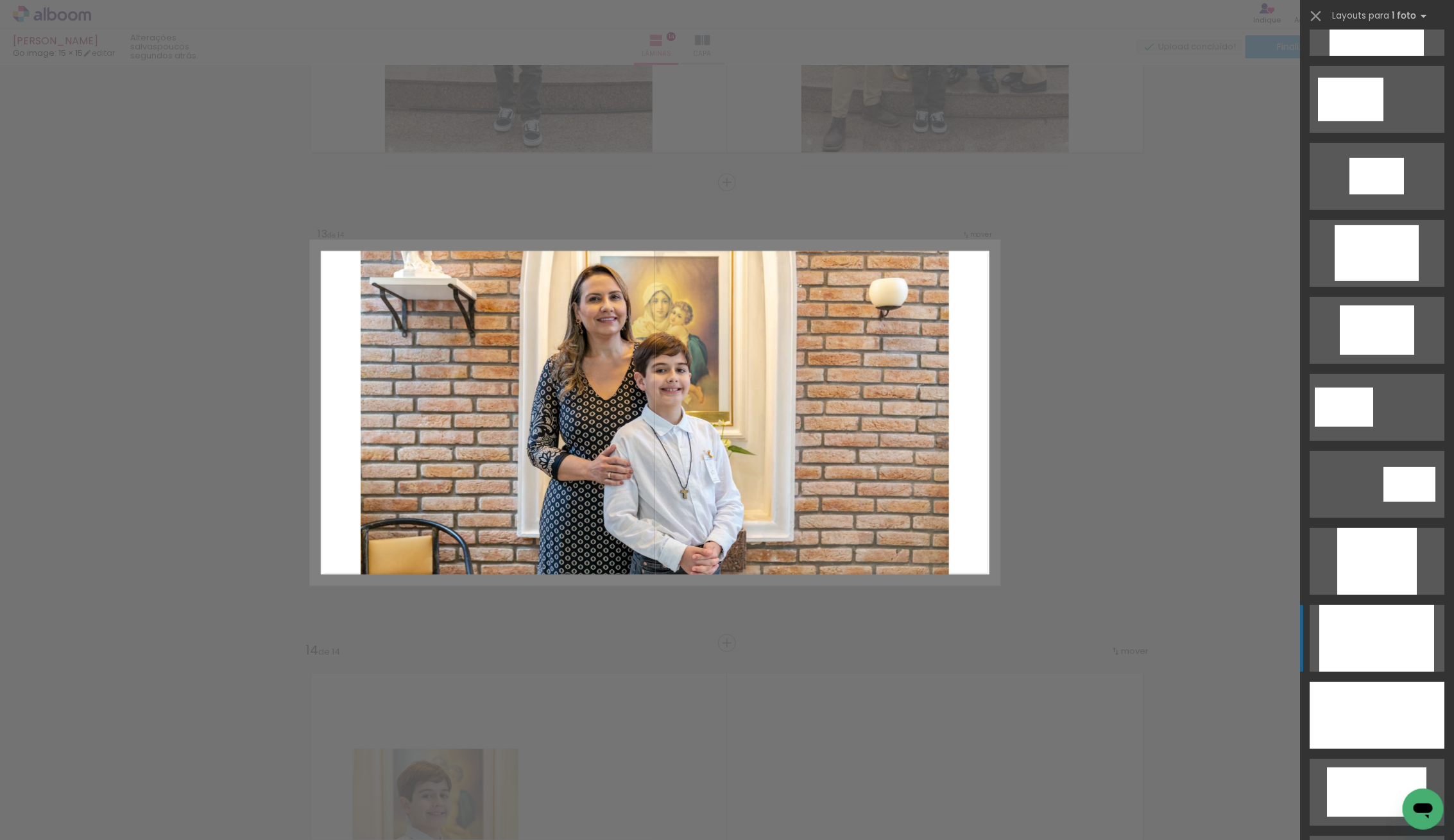
click at [1365, 629] on div at bounding box center [1377, 638] width 115 height 67
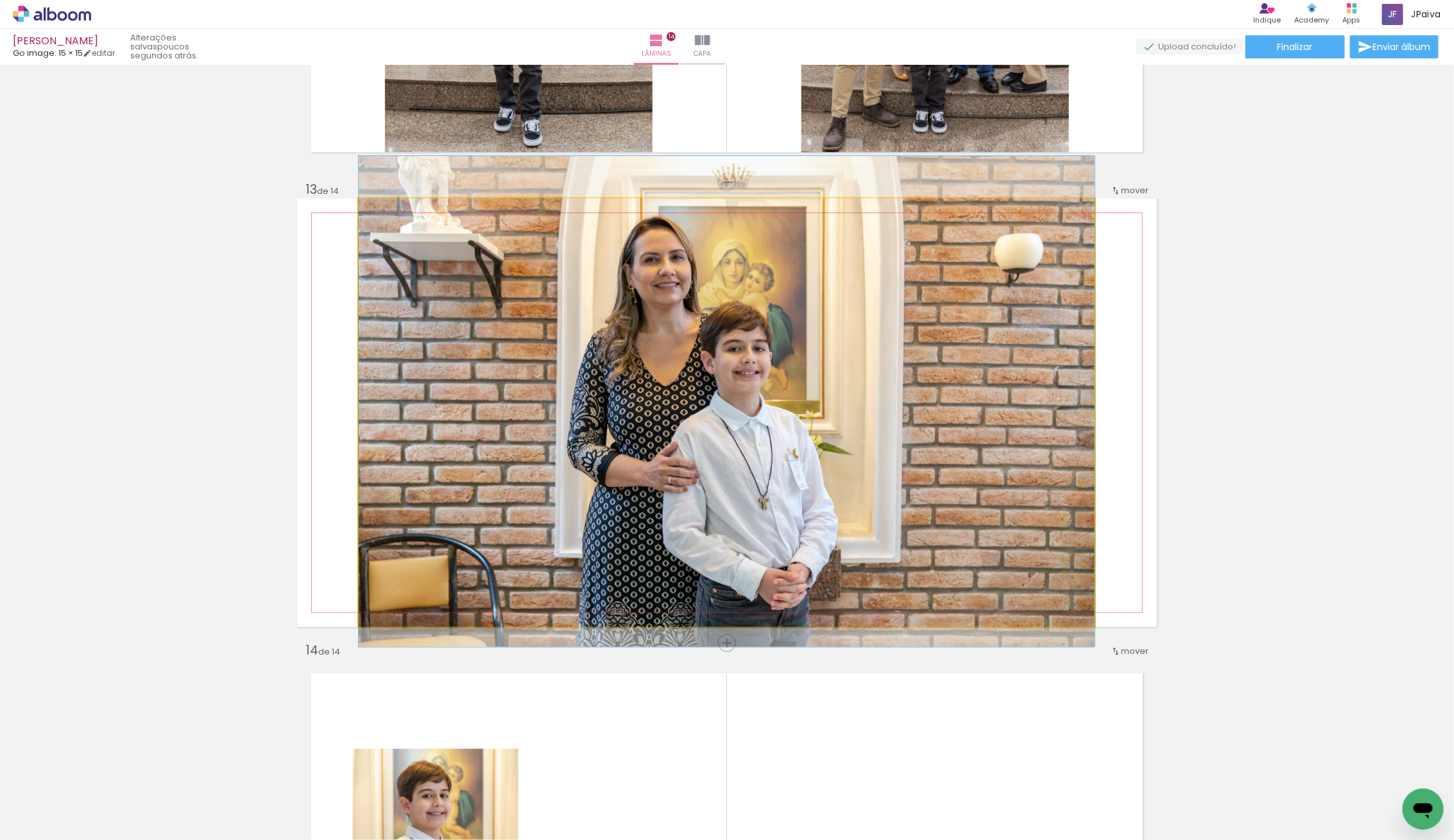
drag, startPoint x: 942, startPoint y: 556, endPoint x: 937, endPoint y: 549, distance: 8.6
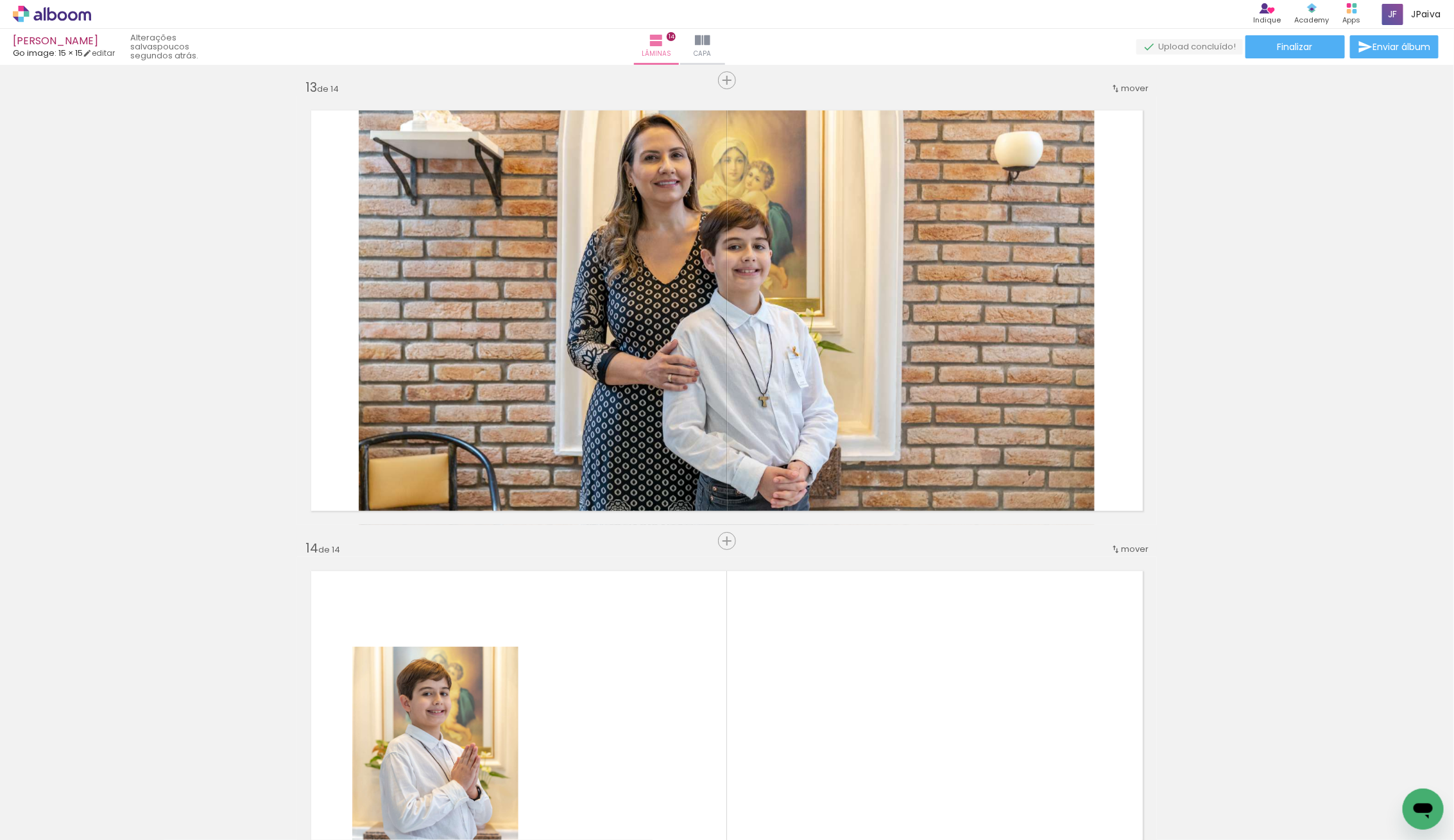
scroll to position [5560, 0]
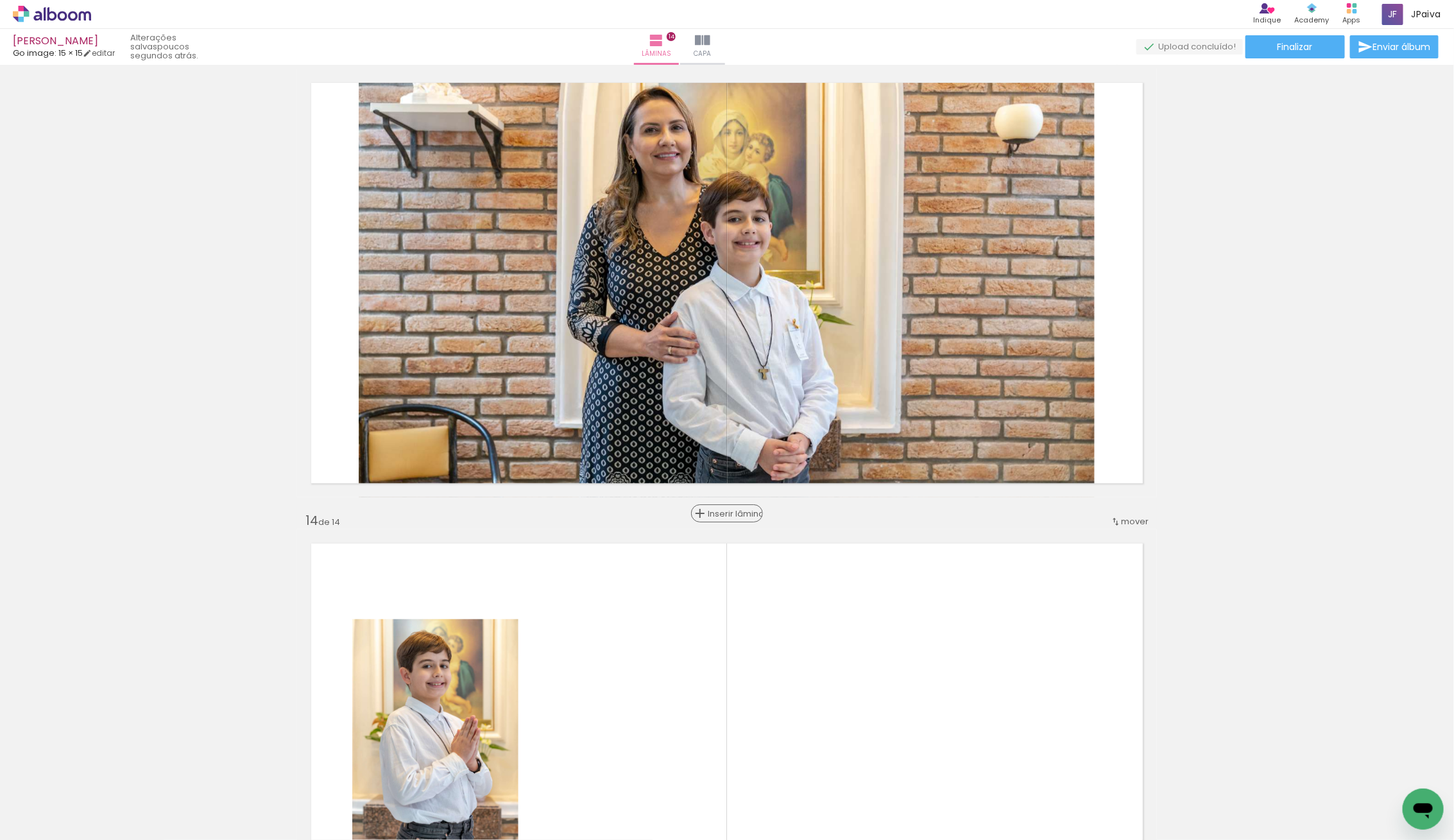
click at [722, 509] on span "Inserir lâmina" at bounding box center [733, 513] width 50 height 9
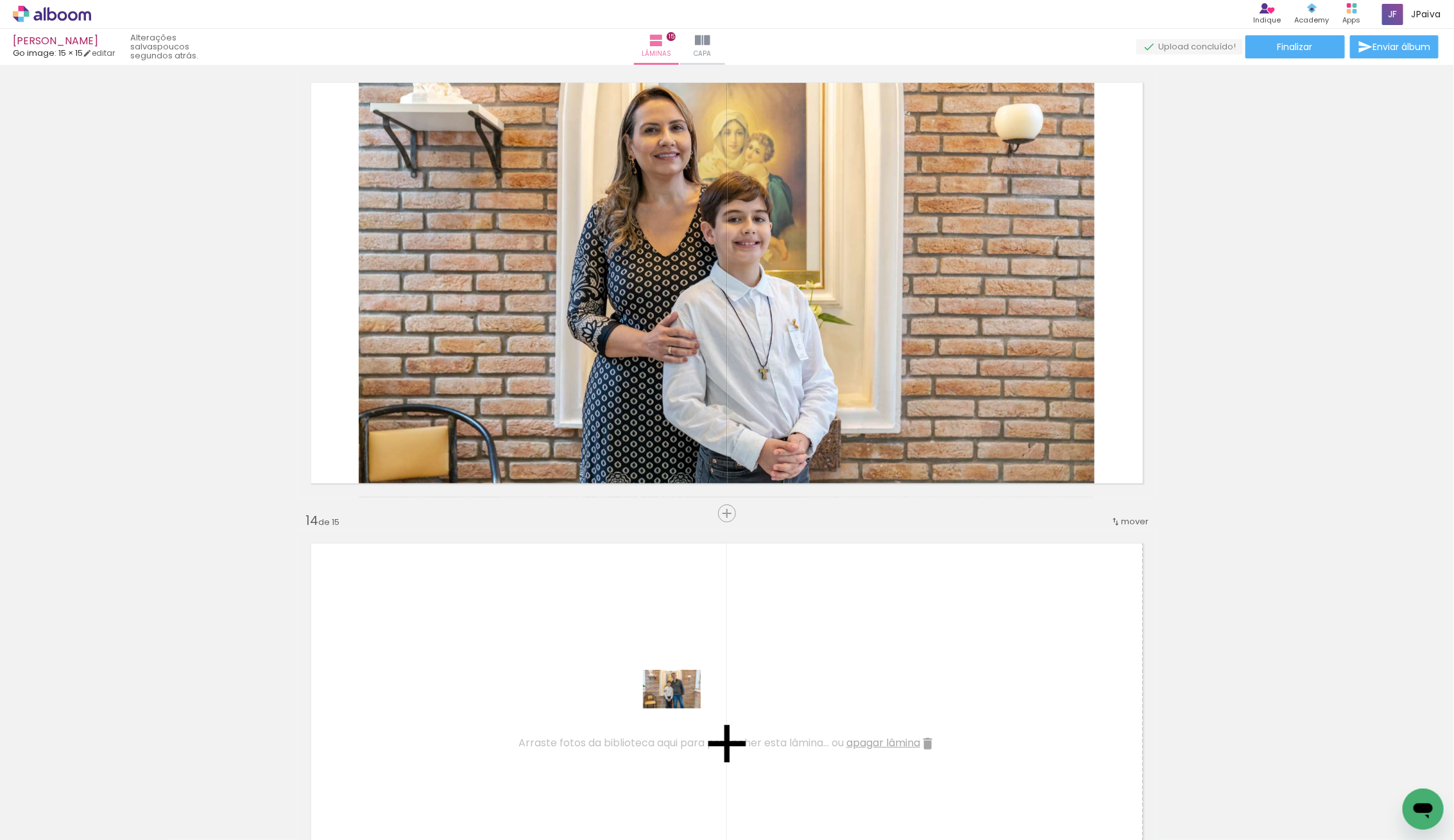
drag, startPoint x: 129, startPoint y: 799, endPoint x: 695, endPoint y: 706, distance: 573.6
click at [695, 707] on quentale-workspace at bounding box center [727, 420] width 1454 height 840
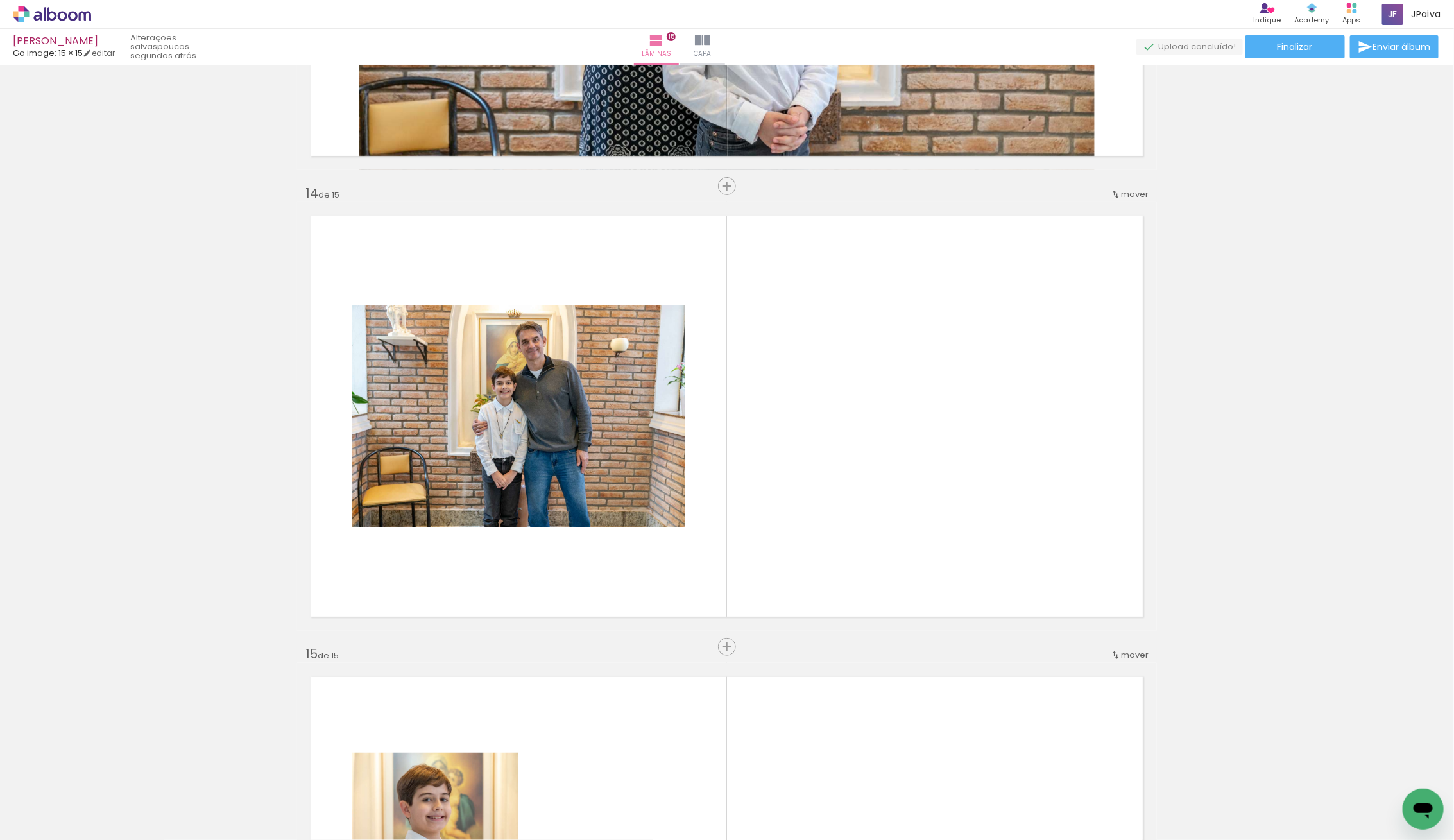
scroll to position [5892, 0]
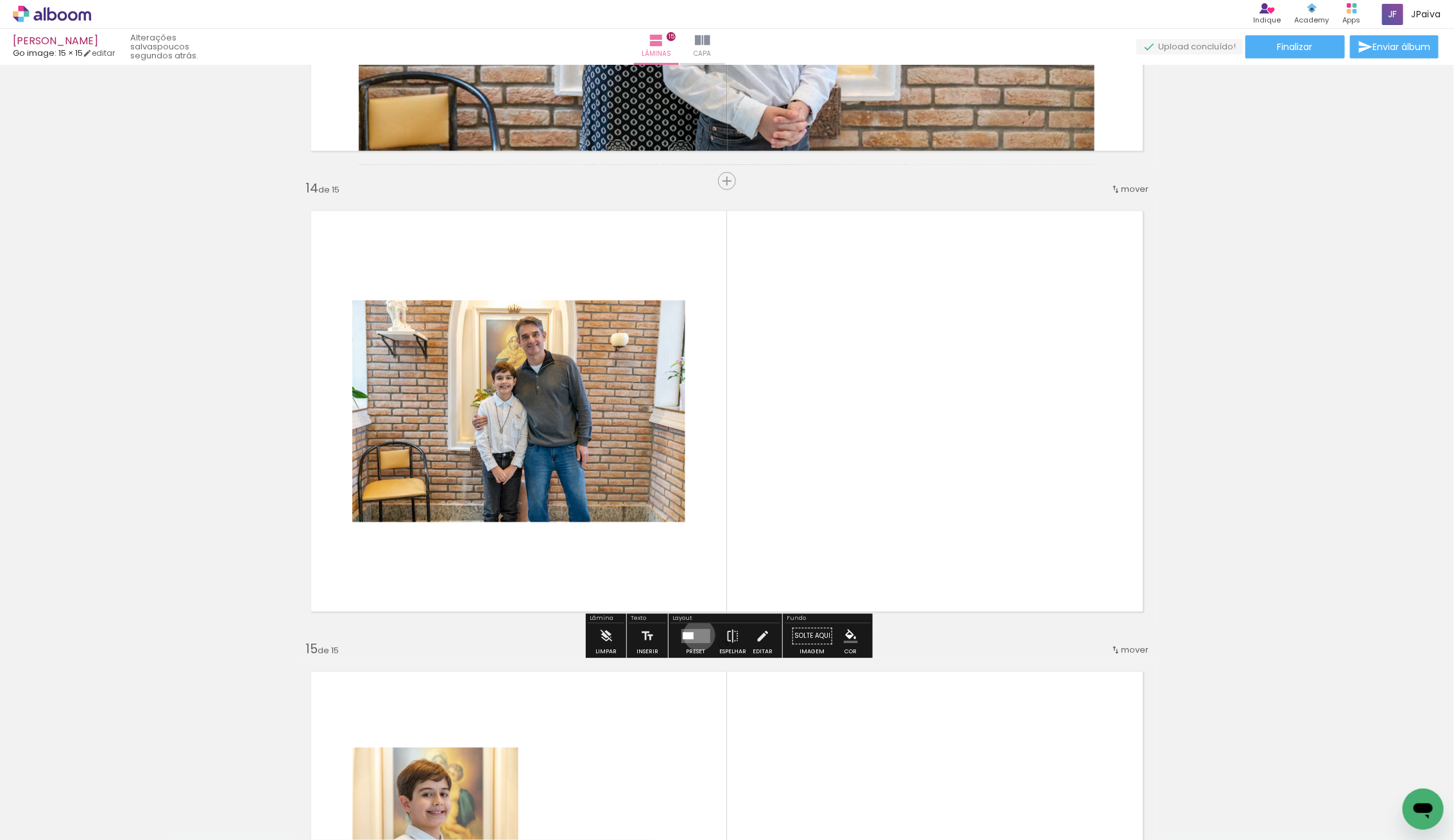
click at [696, 634] on quentale-layouter at bounding box center [695, 635] width 29 height 15
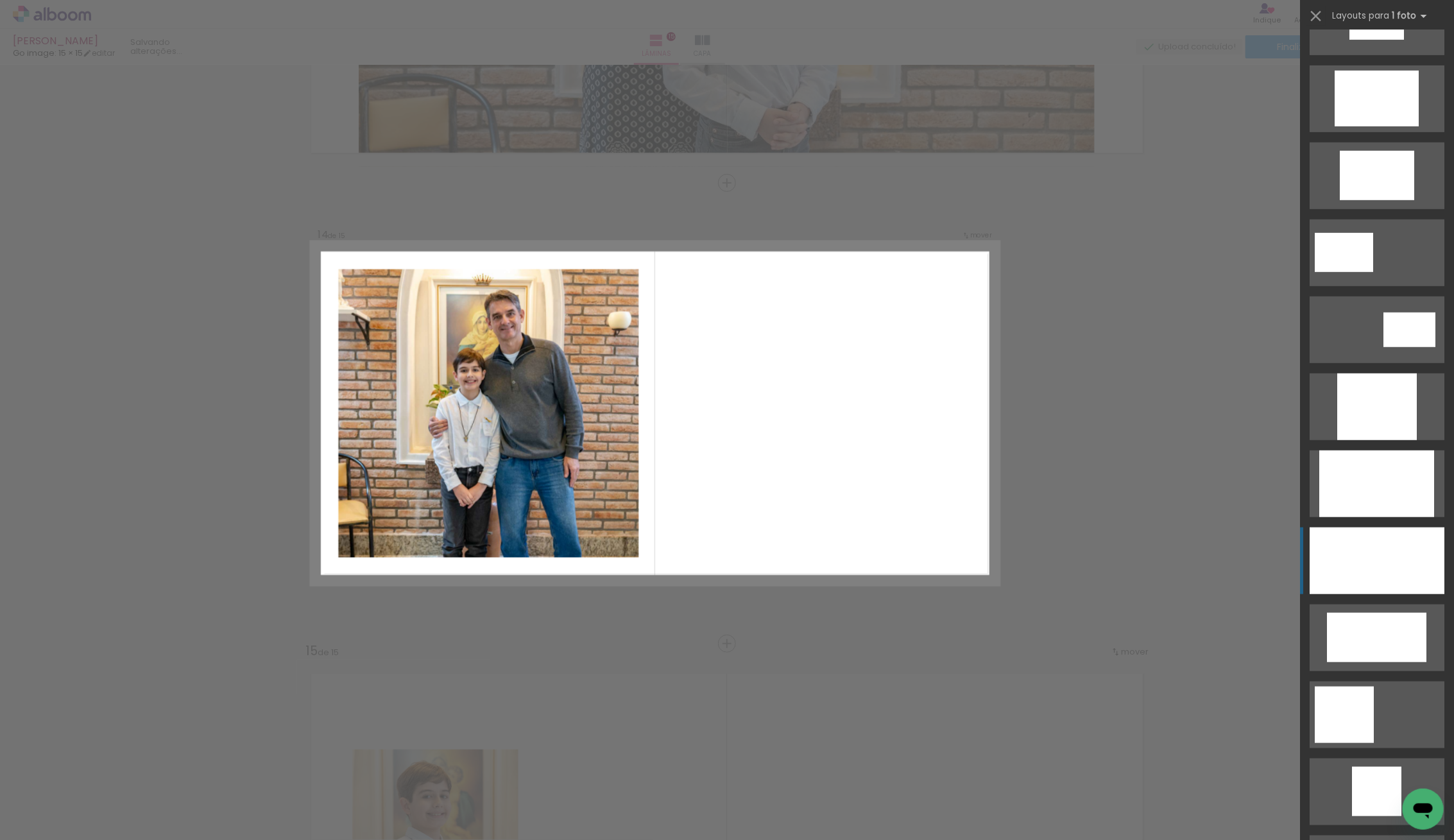
scroll to position [477, 0]
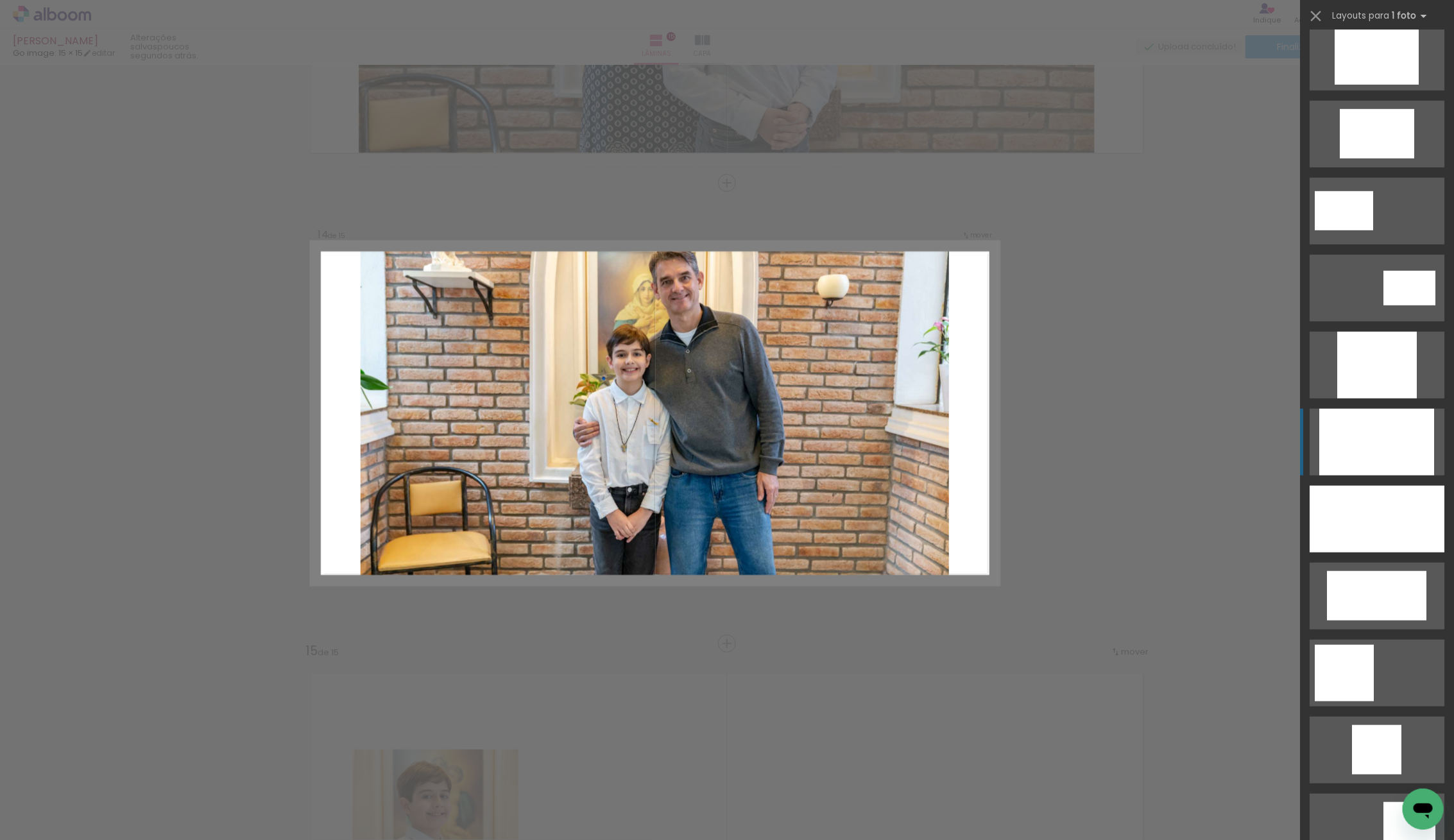
click at [1401, 427] on div at bounding box center [1377, 441] width 115 height 67
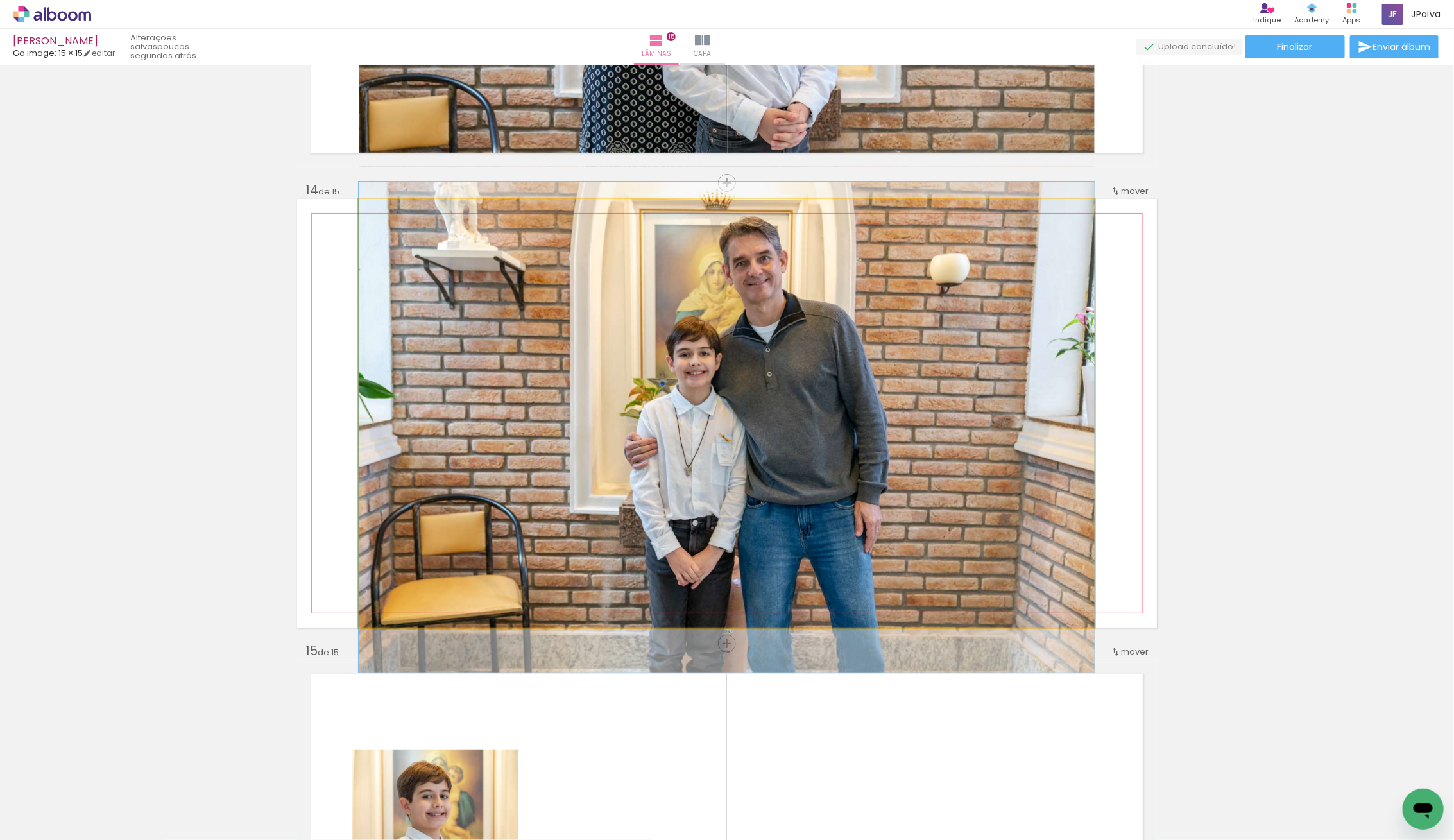
drag, startPoint x: 893, startPoint y: 448, endPoint x: 886, endPoint y: 462, distance: 15.7
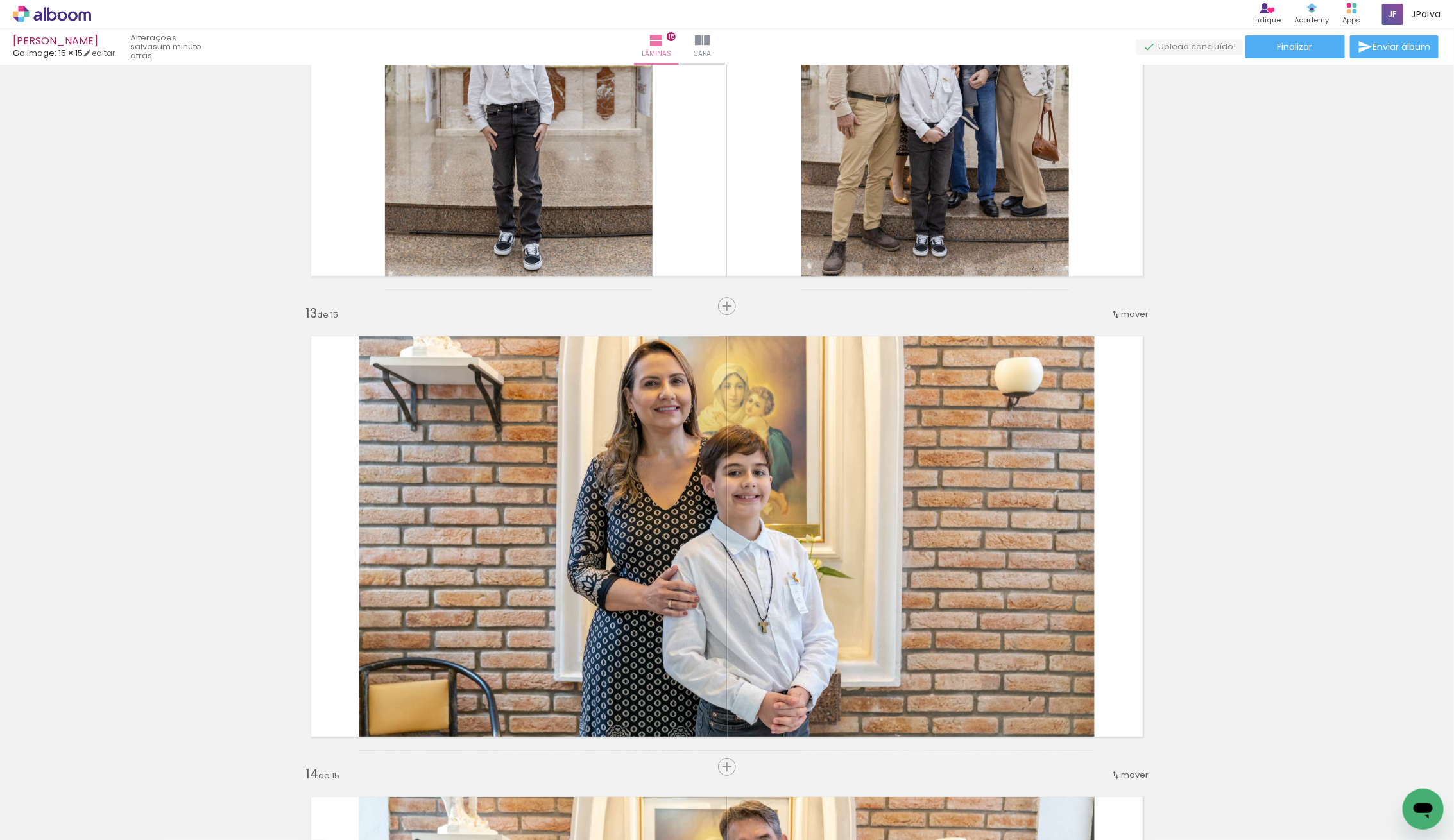
scroll to position [5304, 0]
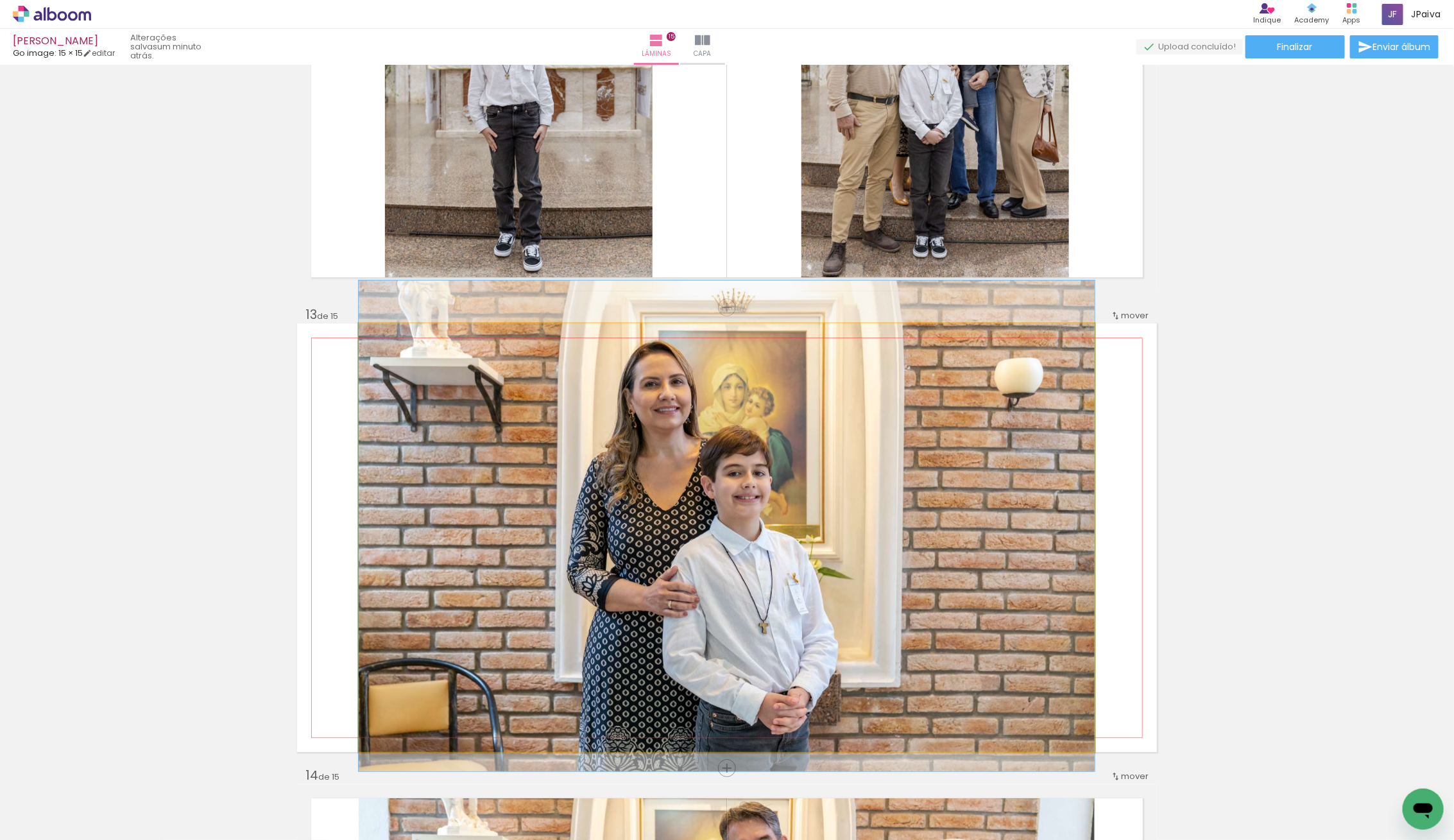
drag, startPoint x: 922, startPoint y: 551, endPoint x: 929, endPoint y: 550, distance: 7.1
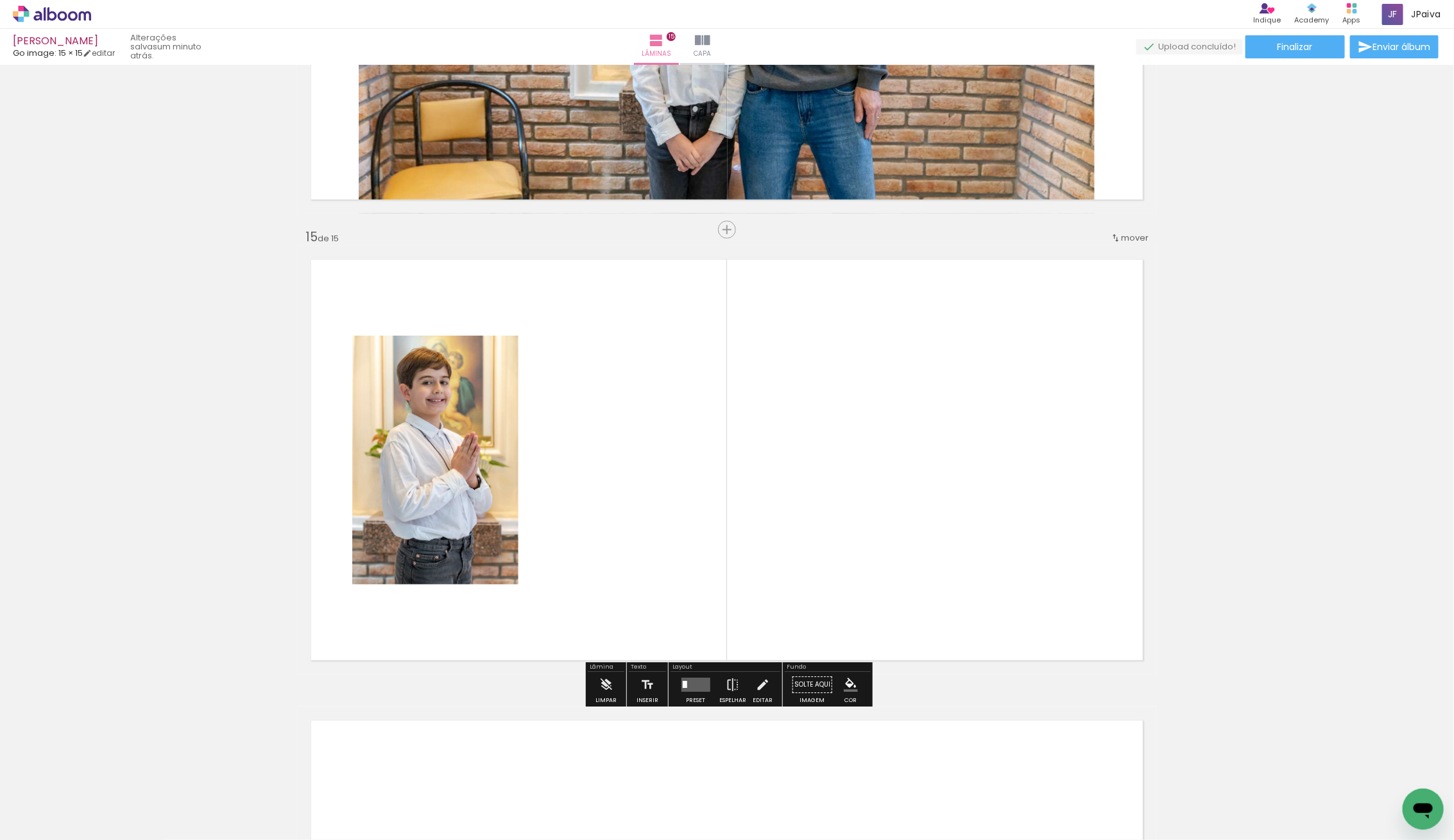
scroll to position [6305, 0]
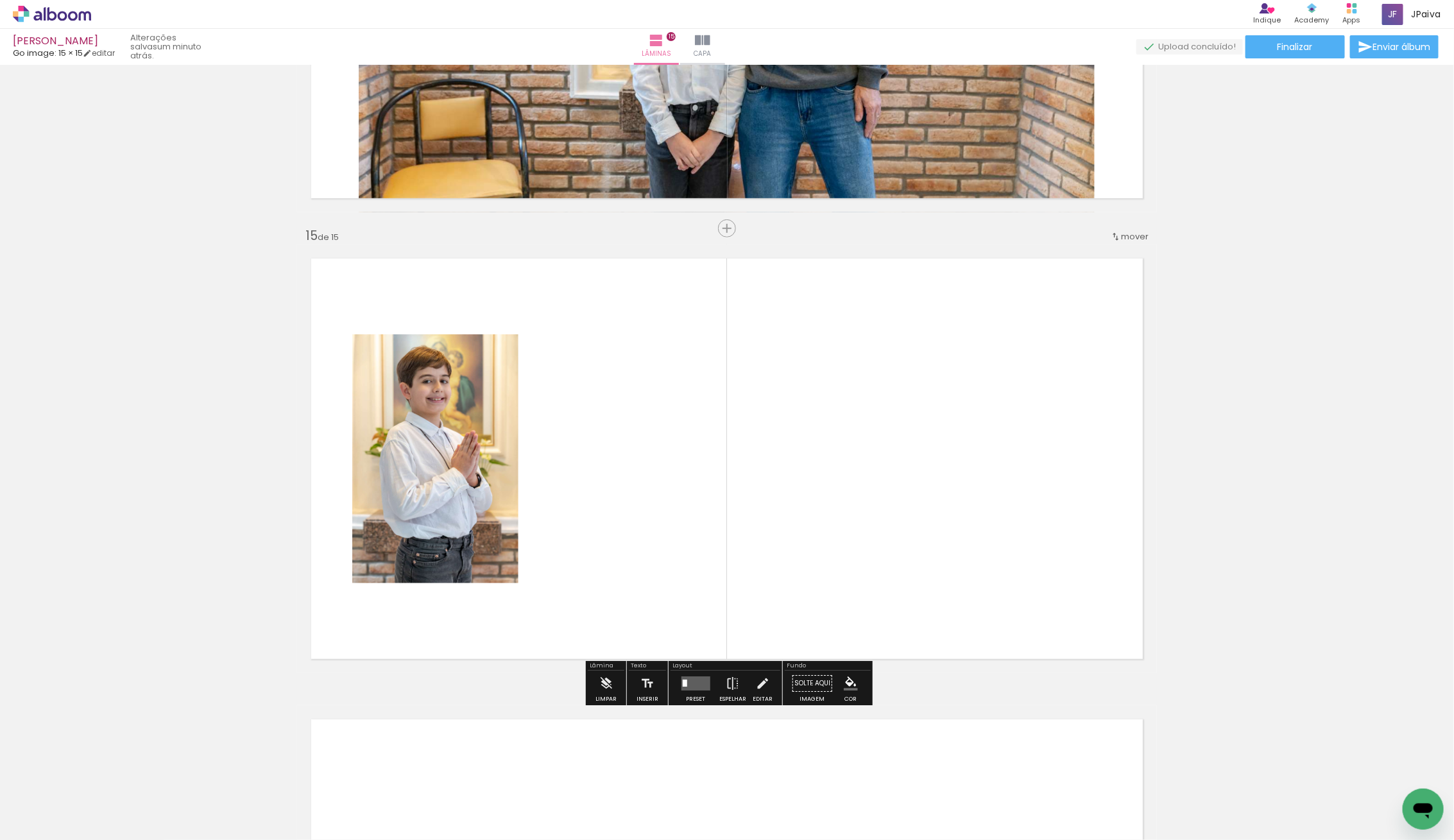
click at [686, 689] on quentale-layouter at bounding box center [695, 683] width 29 height 15
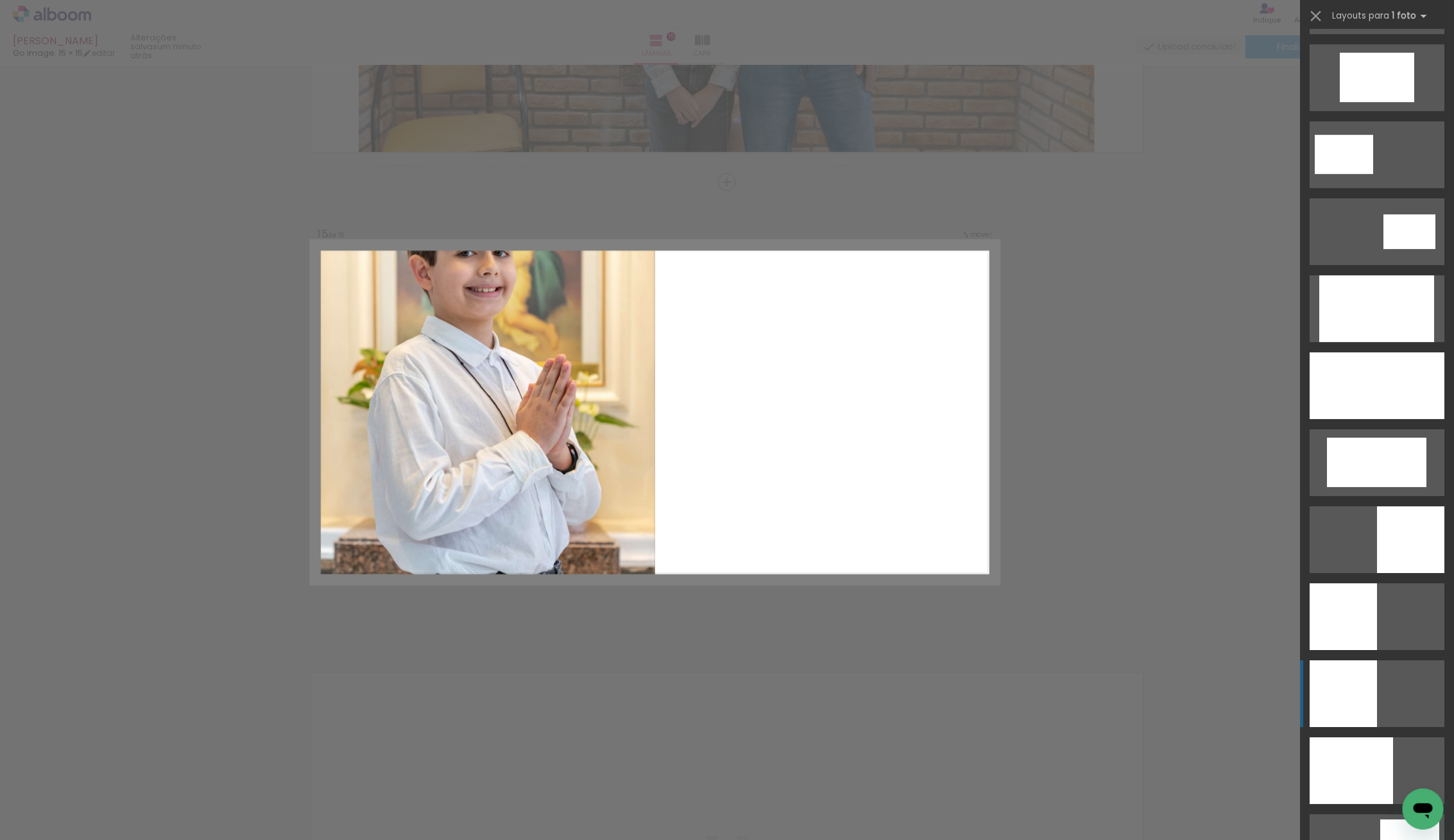
scroll to position [2377, 0]
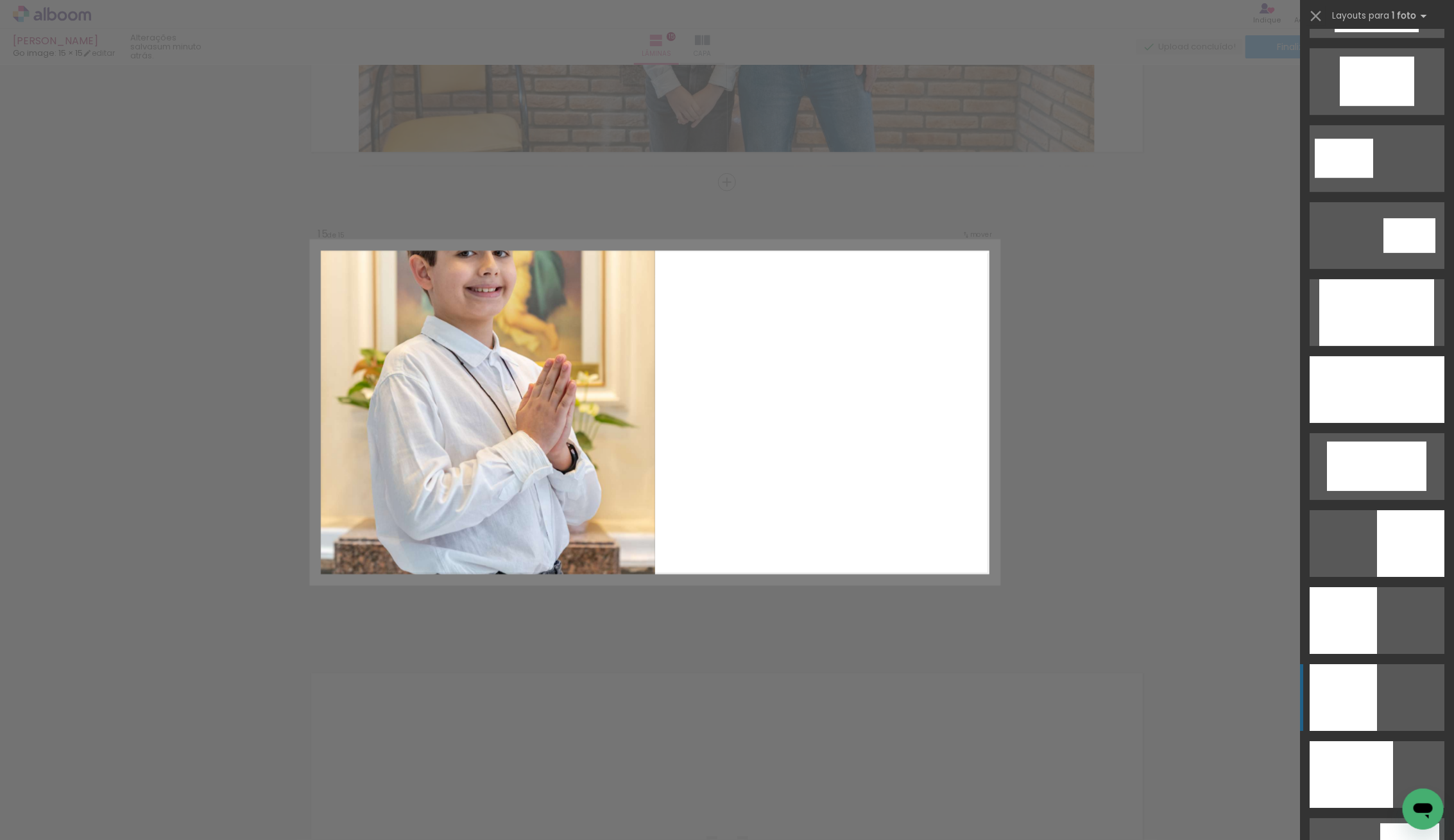
click at [1356, 665] on div at bounding box center [1344, 697] width 68 height 67
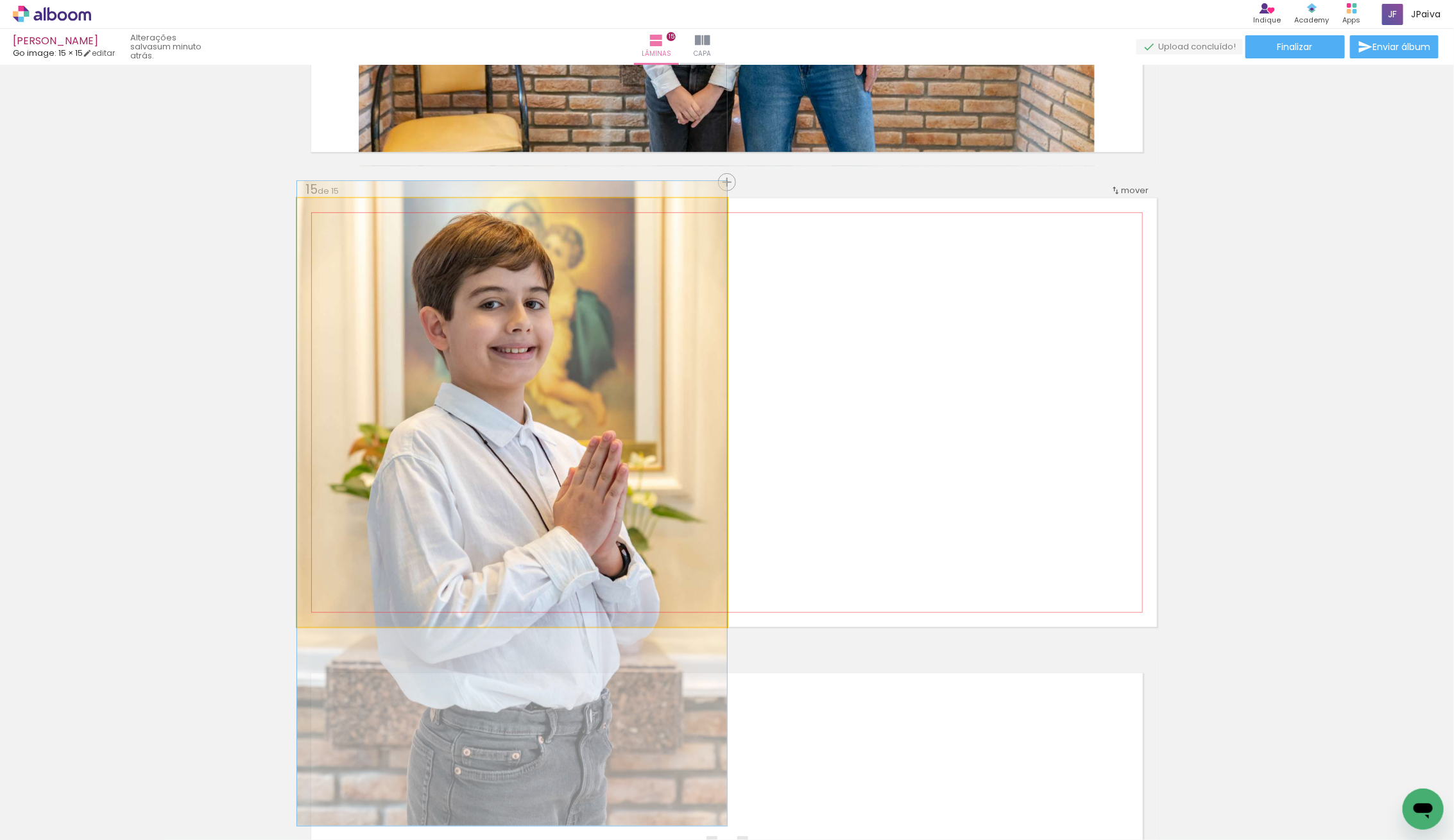
drag, startPoint x: 501, startPoint y: 462, endPoint x: 535, endPoint y: 553, distance: 97.1
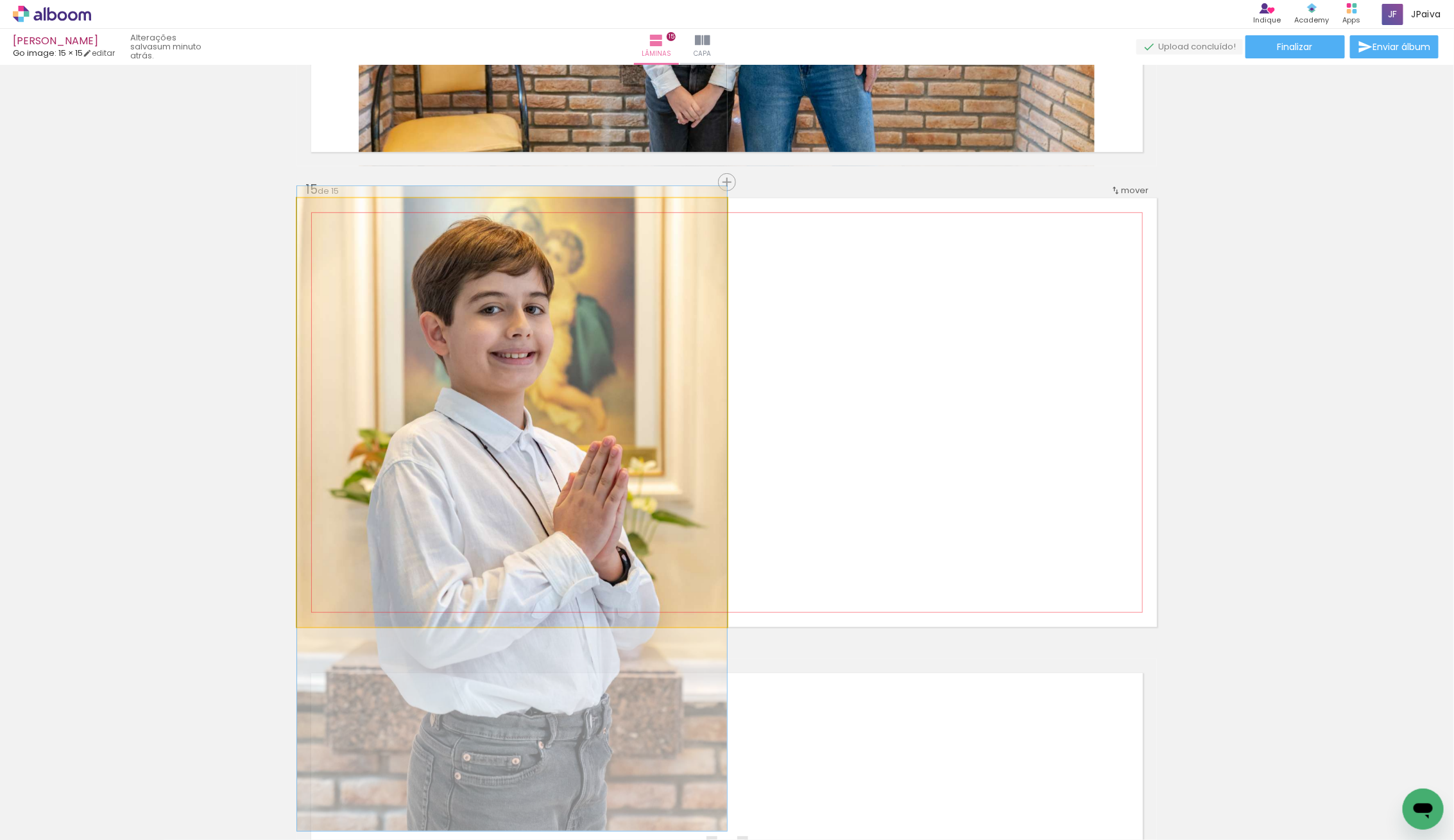
click at [634, 510] on quentale-photo at bounding box center [512, 412] width 430 height 429
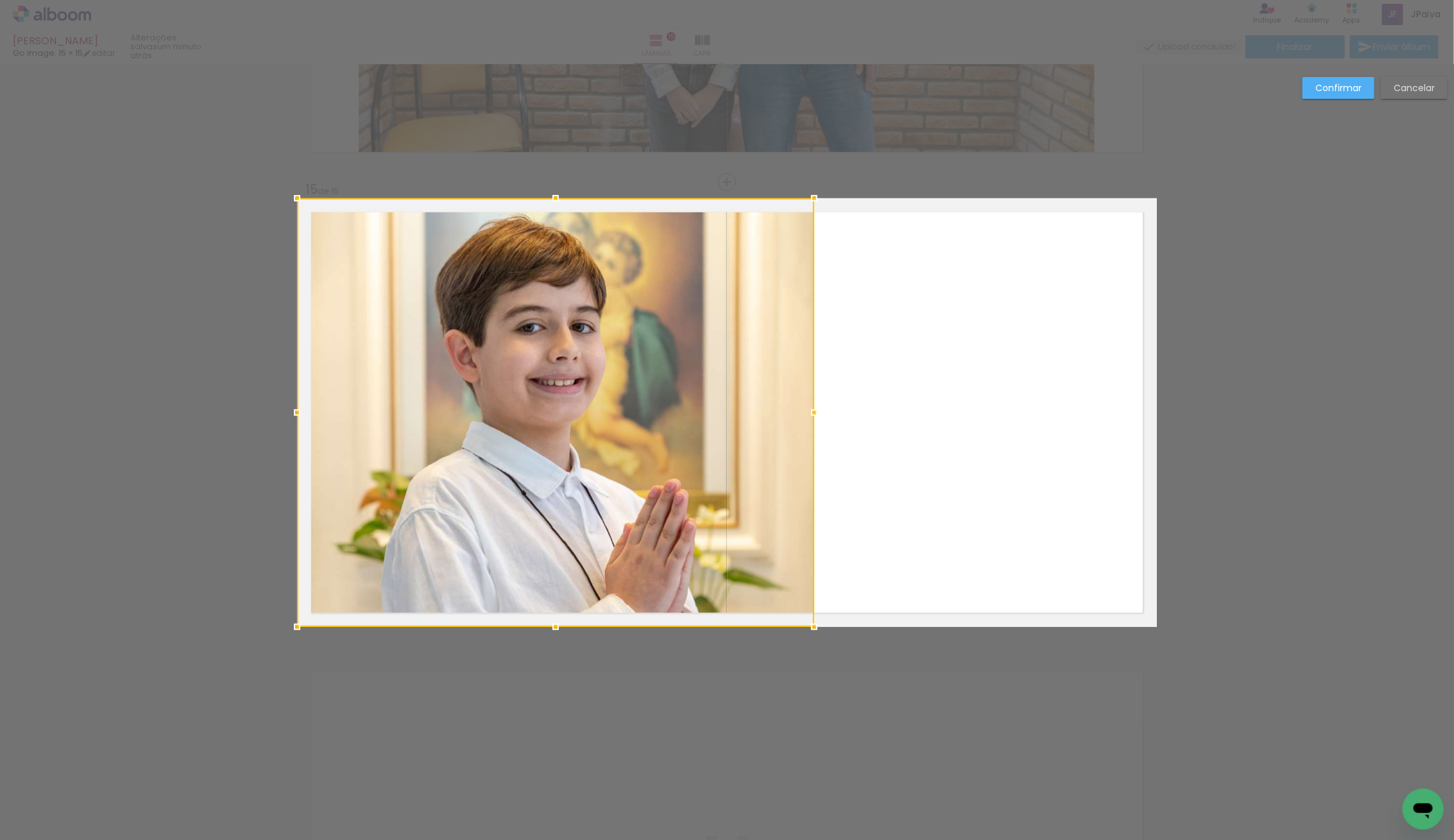
drag, startPoint x: 732, startPoint y: 411, endPoint x: 815, endPoint y: 409, distance: 83.0
click at [815, 409] on div at bounding box center [814, 412] width 26 height 26
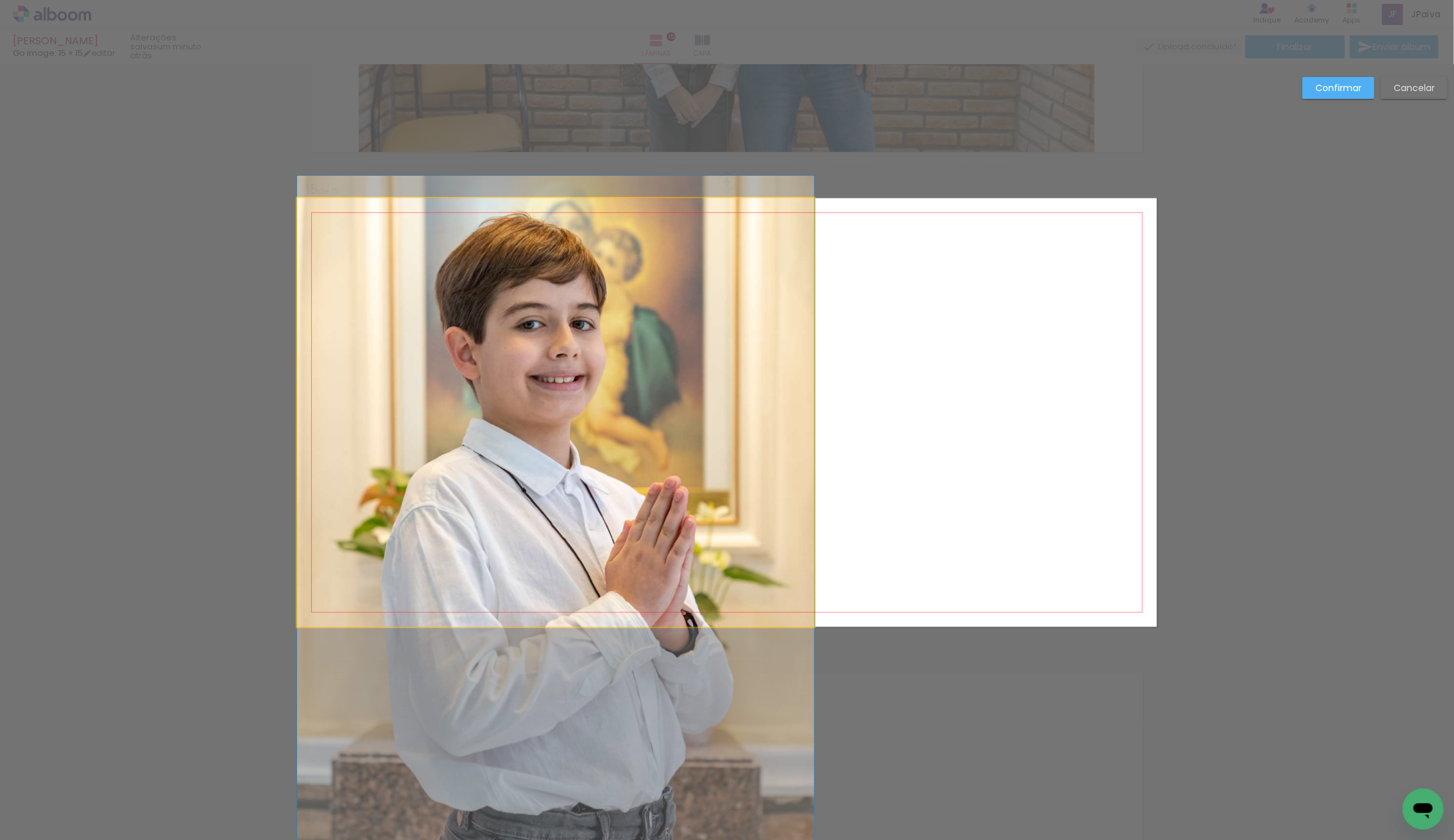
drag, startPoint x: 700, startPoint y: 416, endPoint x: 736, endPoint y: 413, distance: 36.1
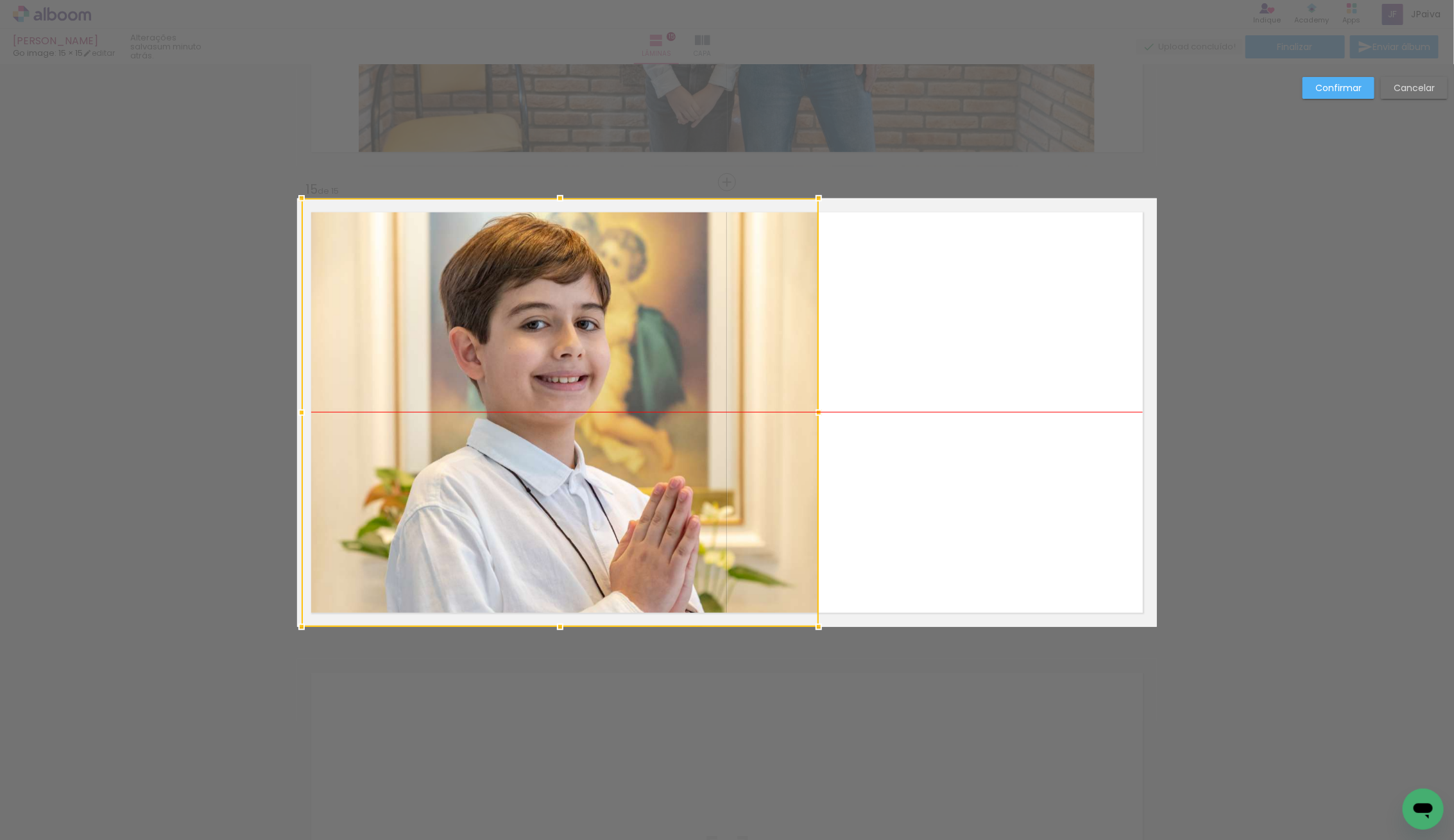
click at [733, 421] on div at bounding box center [560, 412] width 517 height 429
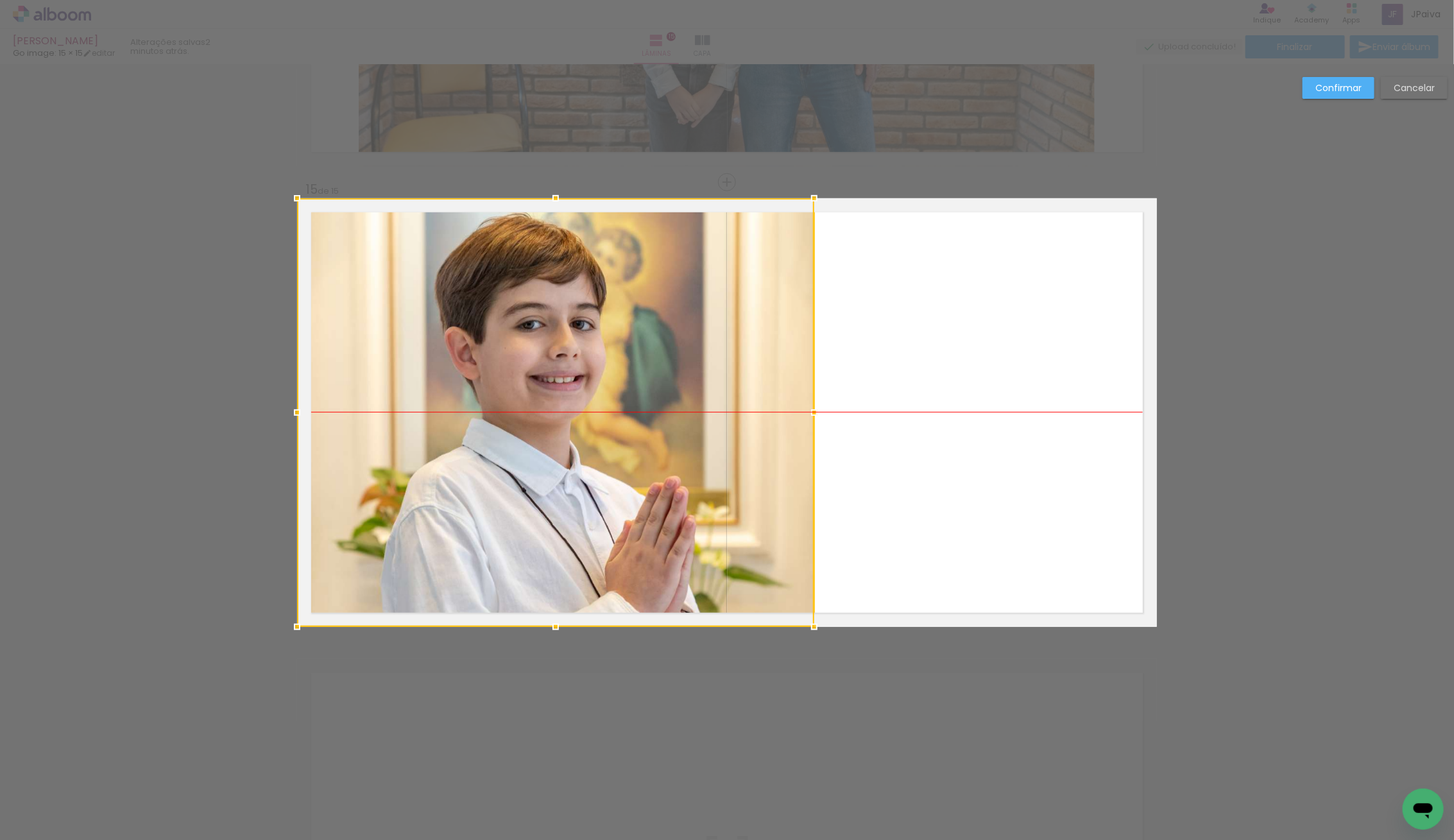
drag, startPoint x: 634, startPoint y: 433, endPoint x: 625, endPoint y: 433, distance: 9.0
click at [625, 433] on div at bounding box center [556, 412] width 517 height 429
click at [1012, 381] on quentale-layouter at bounding box center [727, 412] width 860 height 429
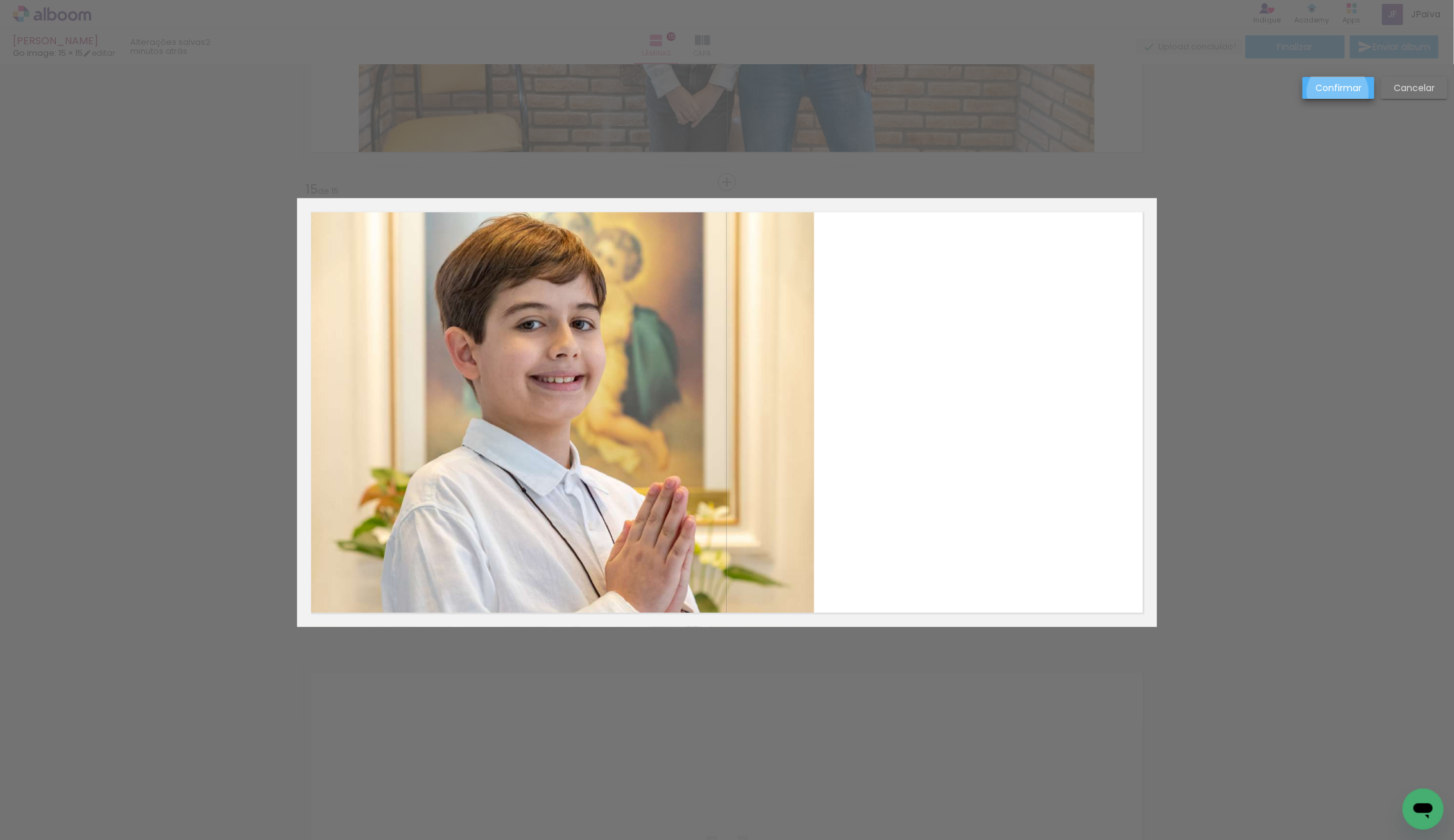
click at [0, 0] on slot "Confirmar" at bounding box center [0, 0] width 0 height 0
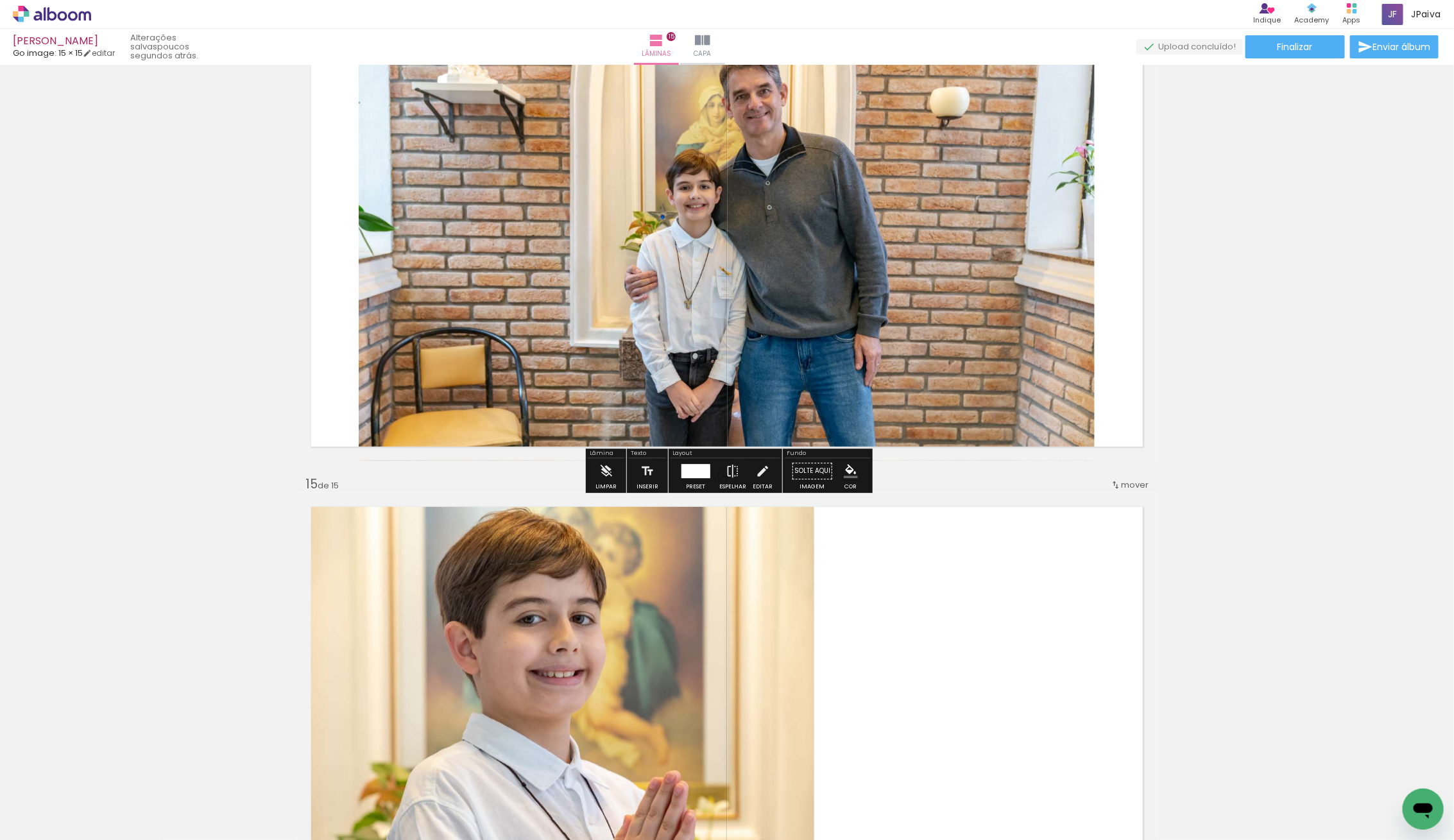
scroll to position [6051, 0]
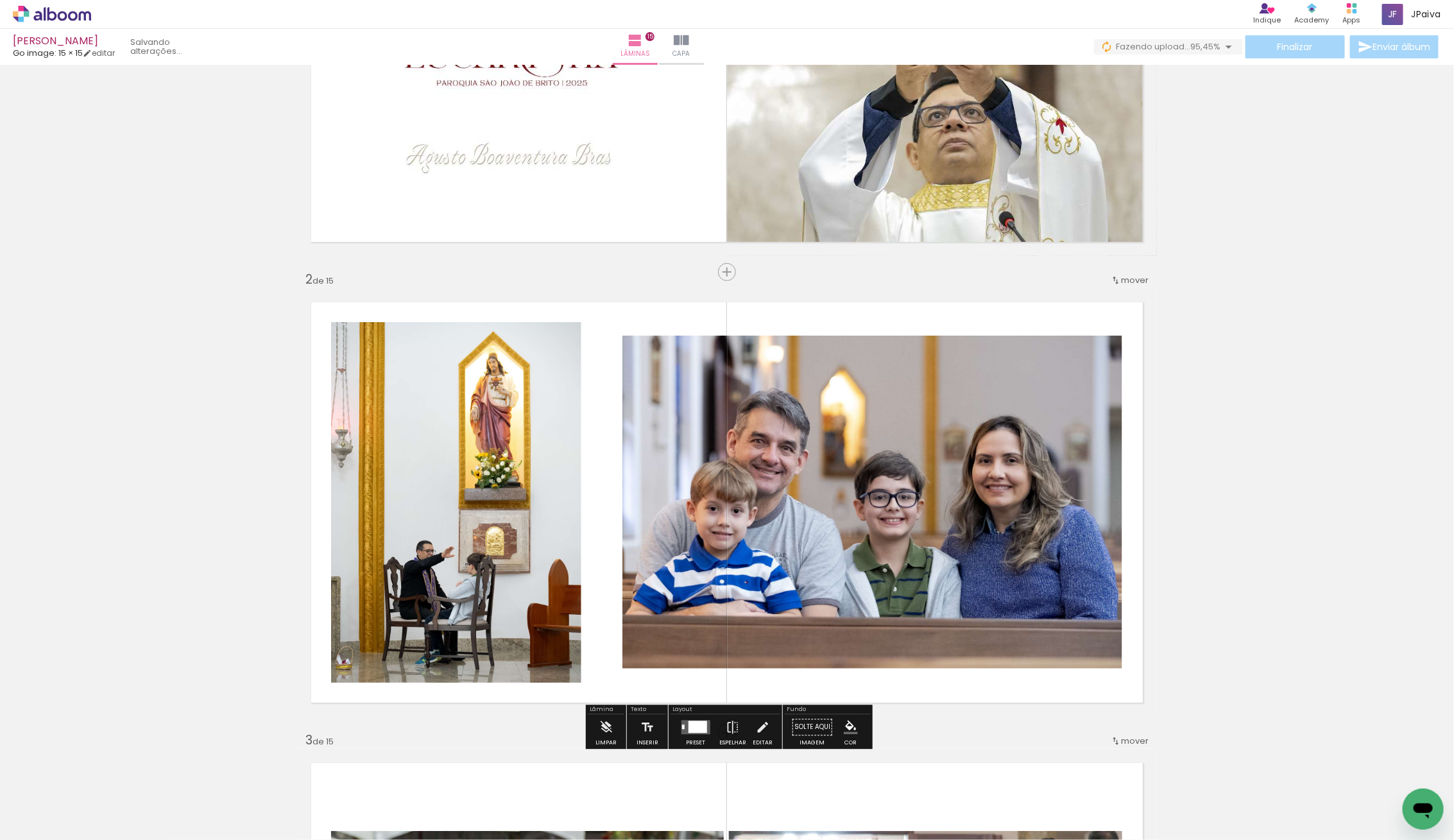
scroll to position [290, 0]
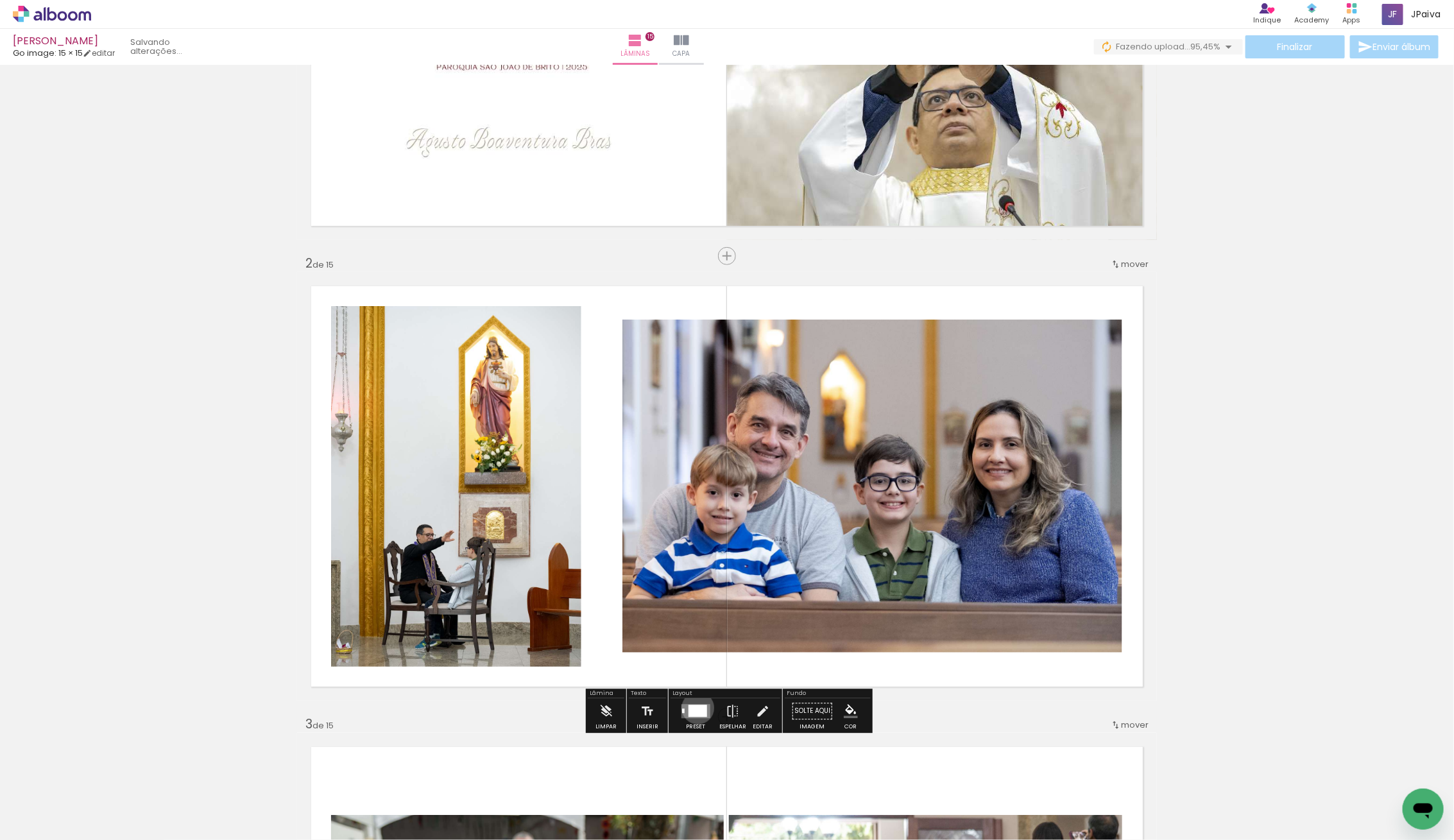
click at [695, 706] on div at bounding box center [696, 710] width 18 height 13
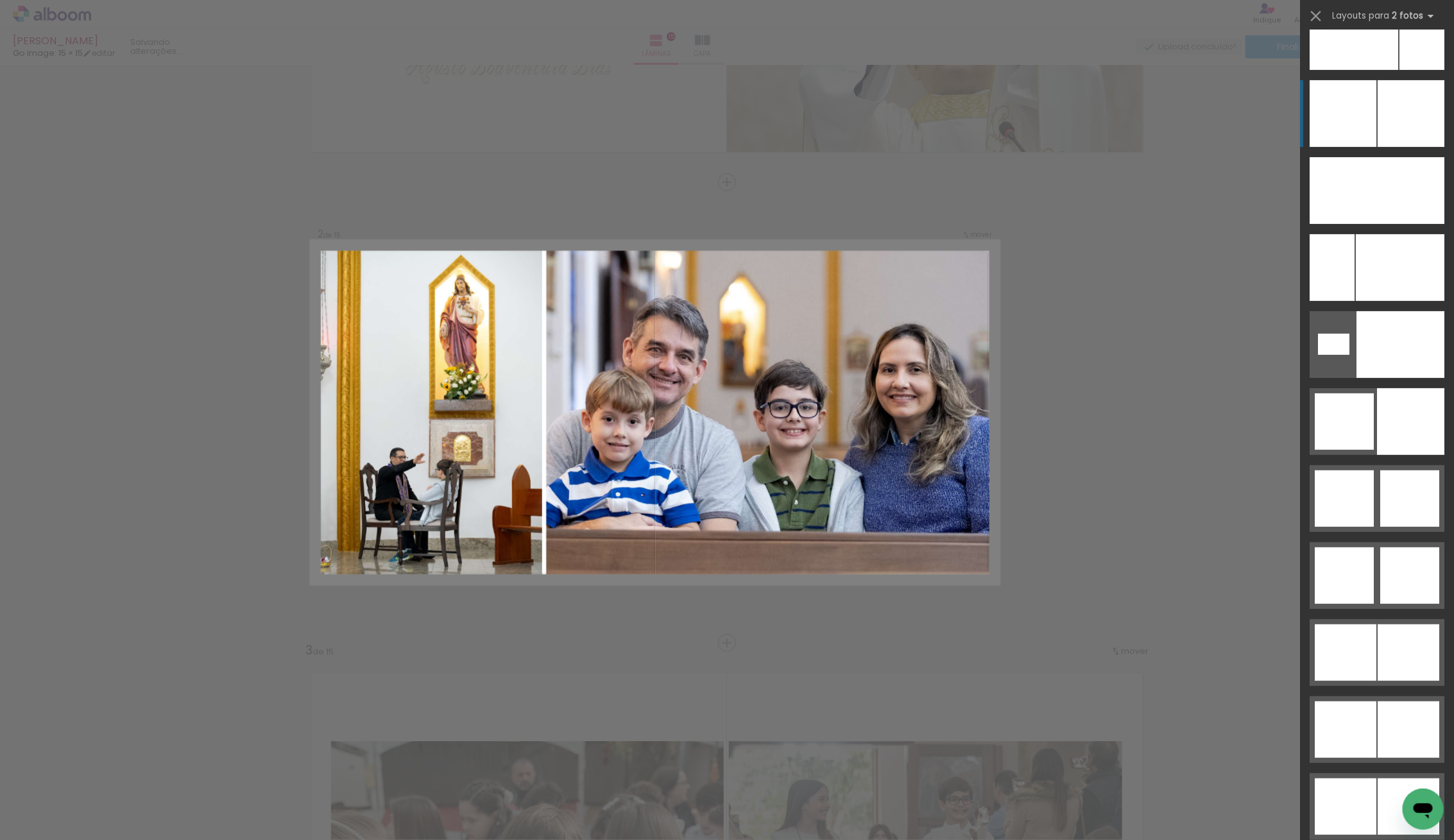
scroll to position [5964, 0]
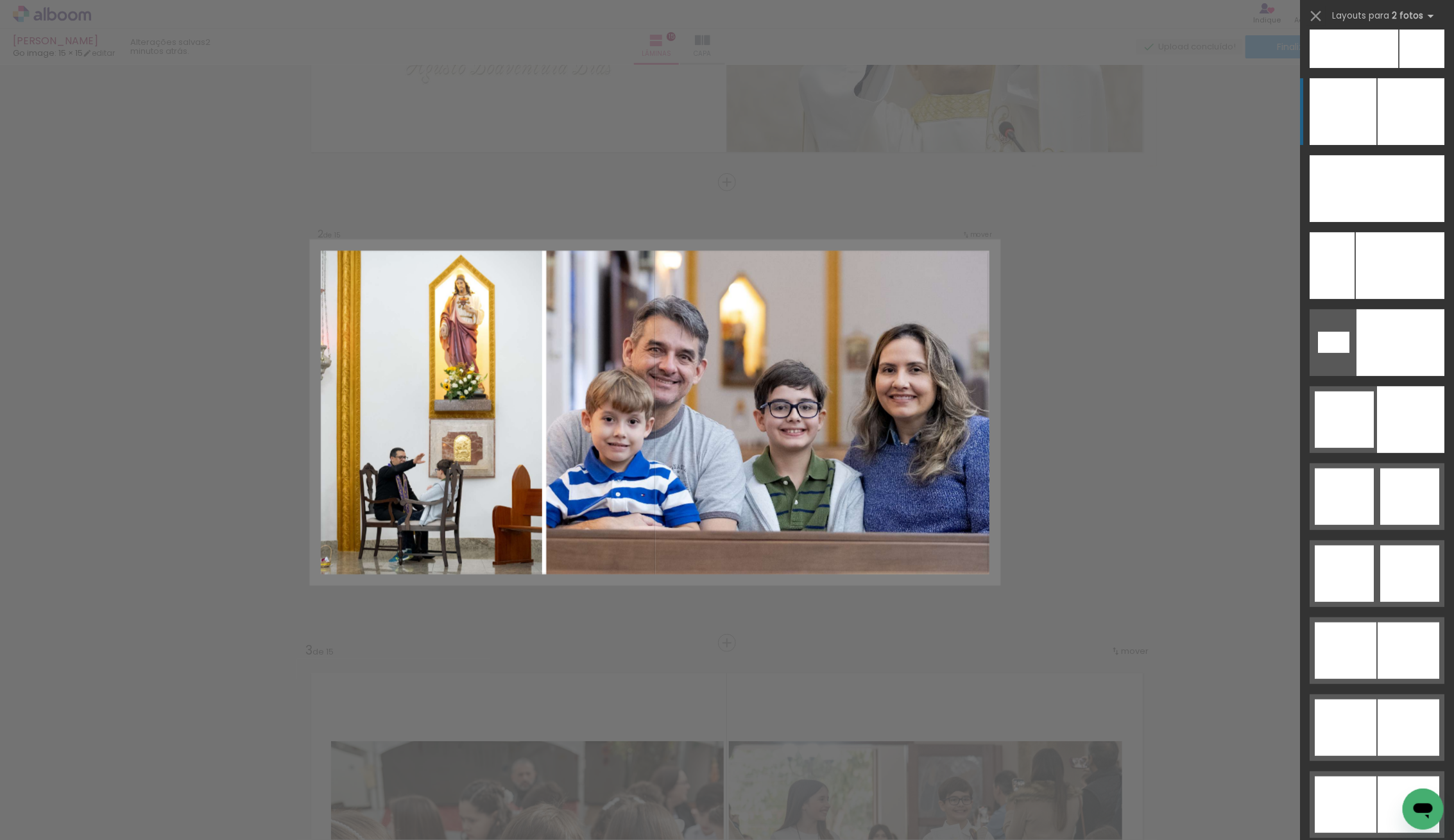
click at [1365, 286] on div at bounding box center [1399, 265] width 88 height 67
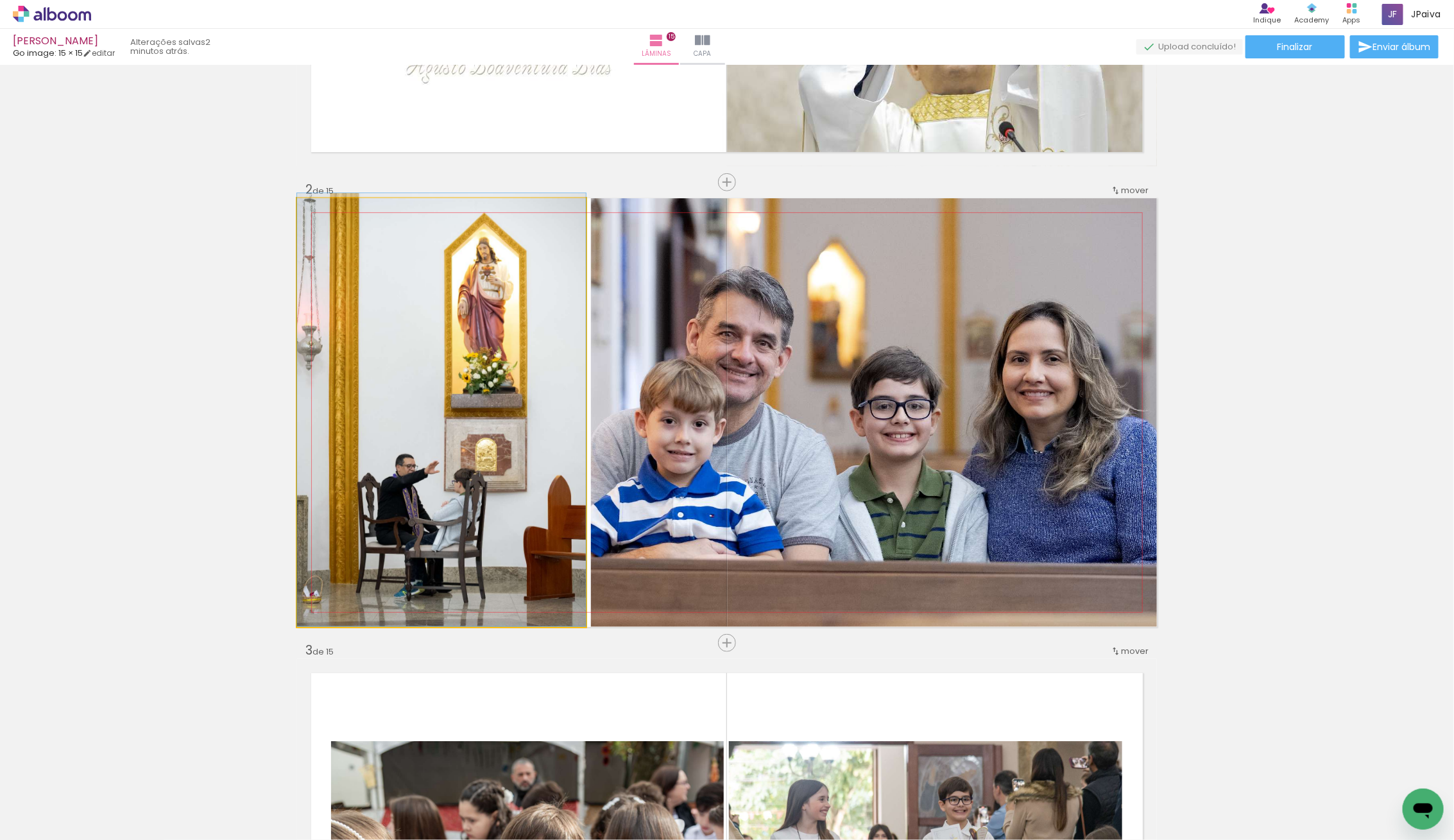
drag, startPoint x: 513, startPoint y: 375, endPoint x: 545, endPoint y: 363, distance: 34.2
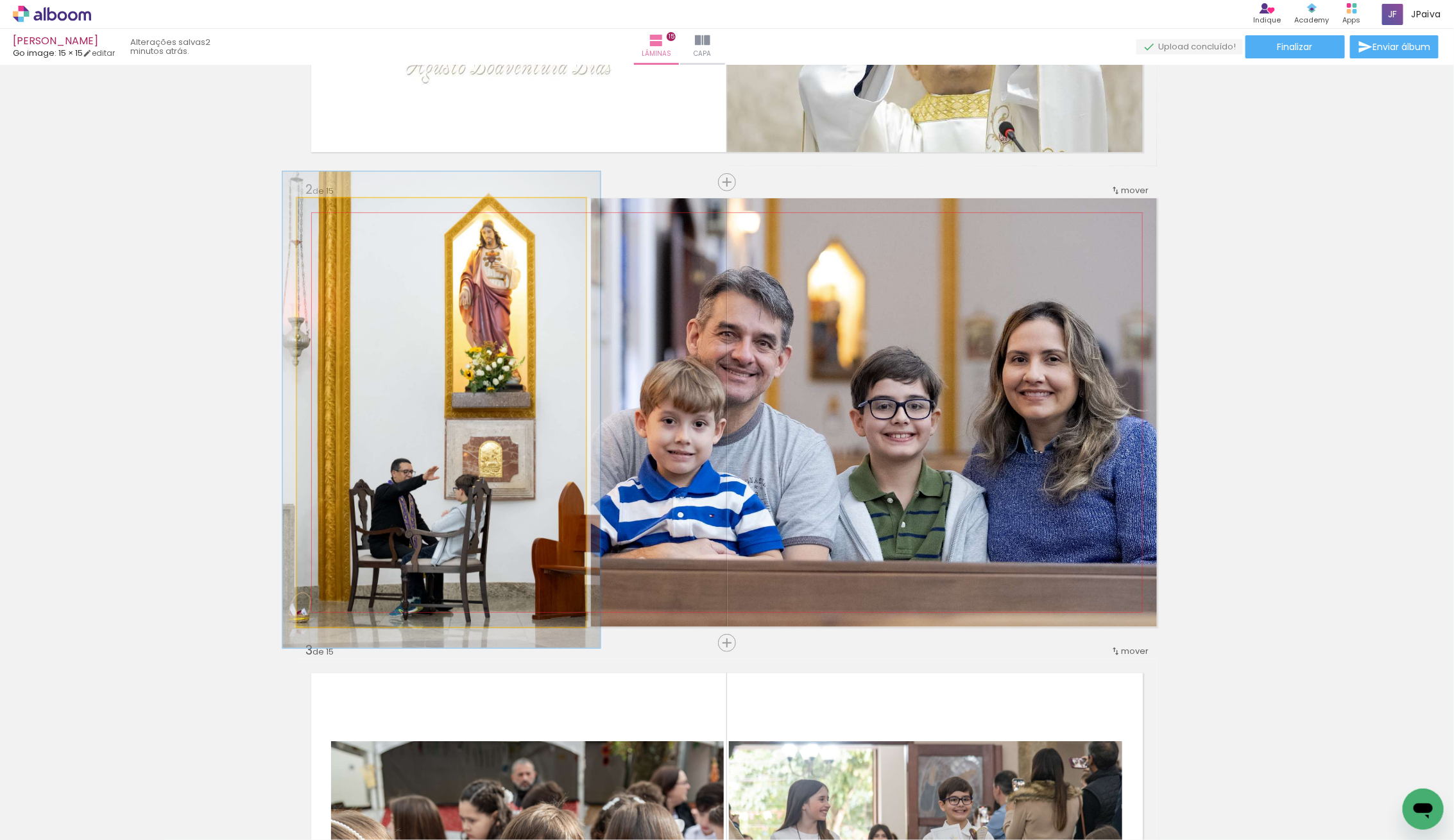
type paper-slider "110"
click at [333, 215] on div at bounding box center [332, 212] width 12 height 12
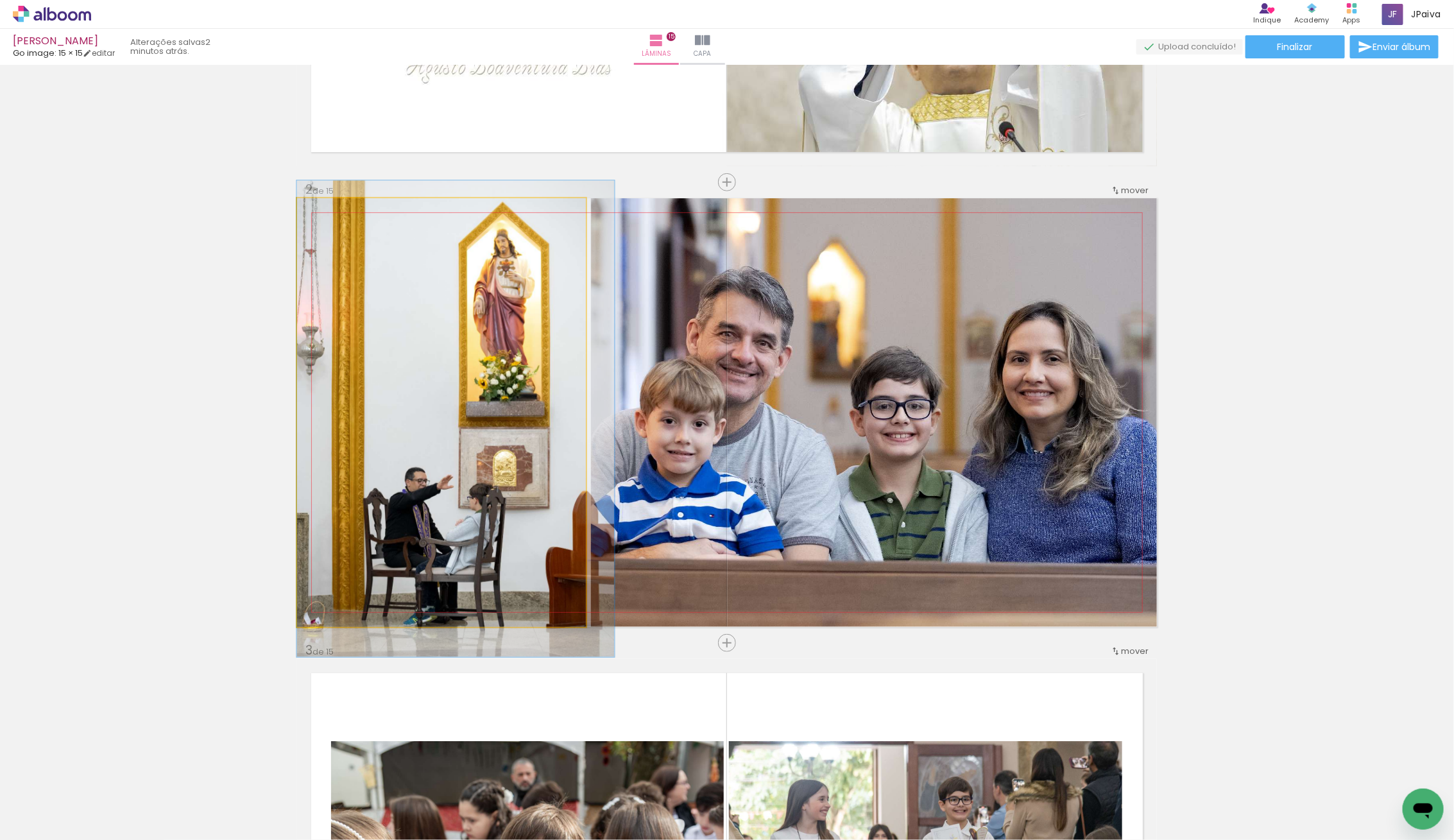
drag, startPoint x: 425, startPoint y: 317, endPoint x: 442, endPoint y: 323, distance: 18.0
click at [441, 324] on div at bounding box center [456, 418] width 318 height 476
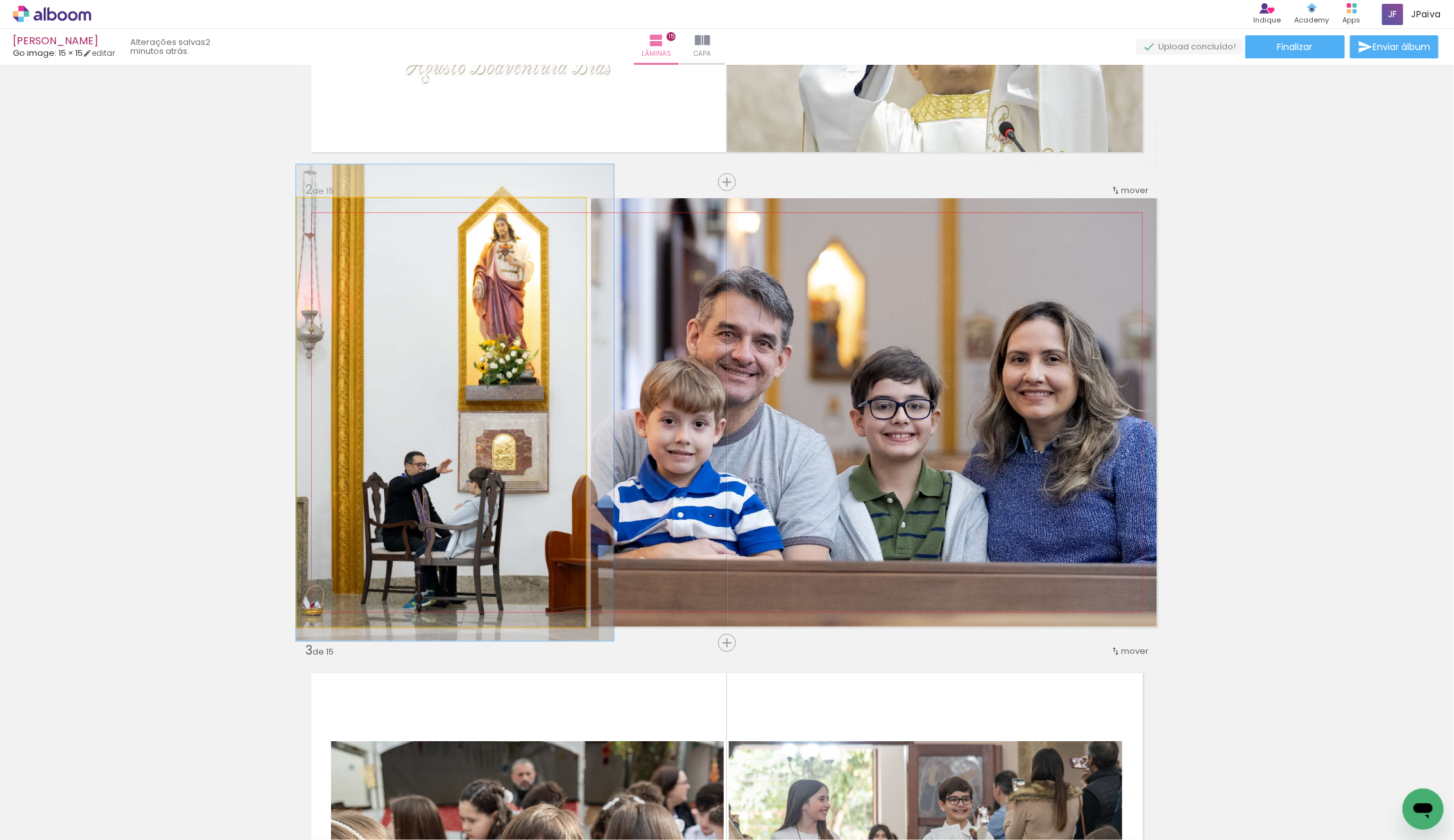
drag, startPoint x: 452, startPoint y: 323, endPoint x: 451, endPoint y: 307, distance: 16.0
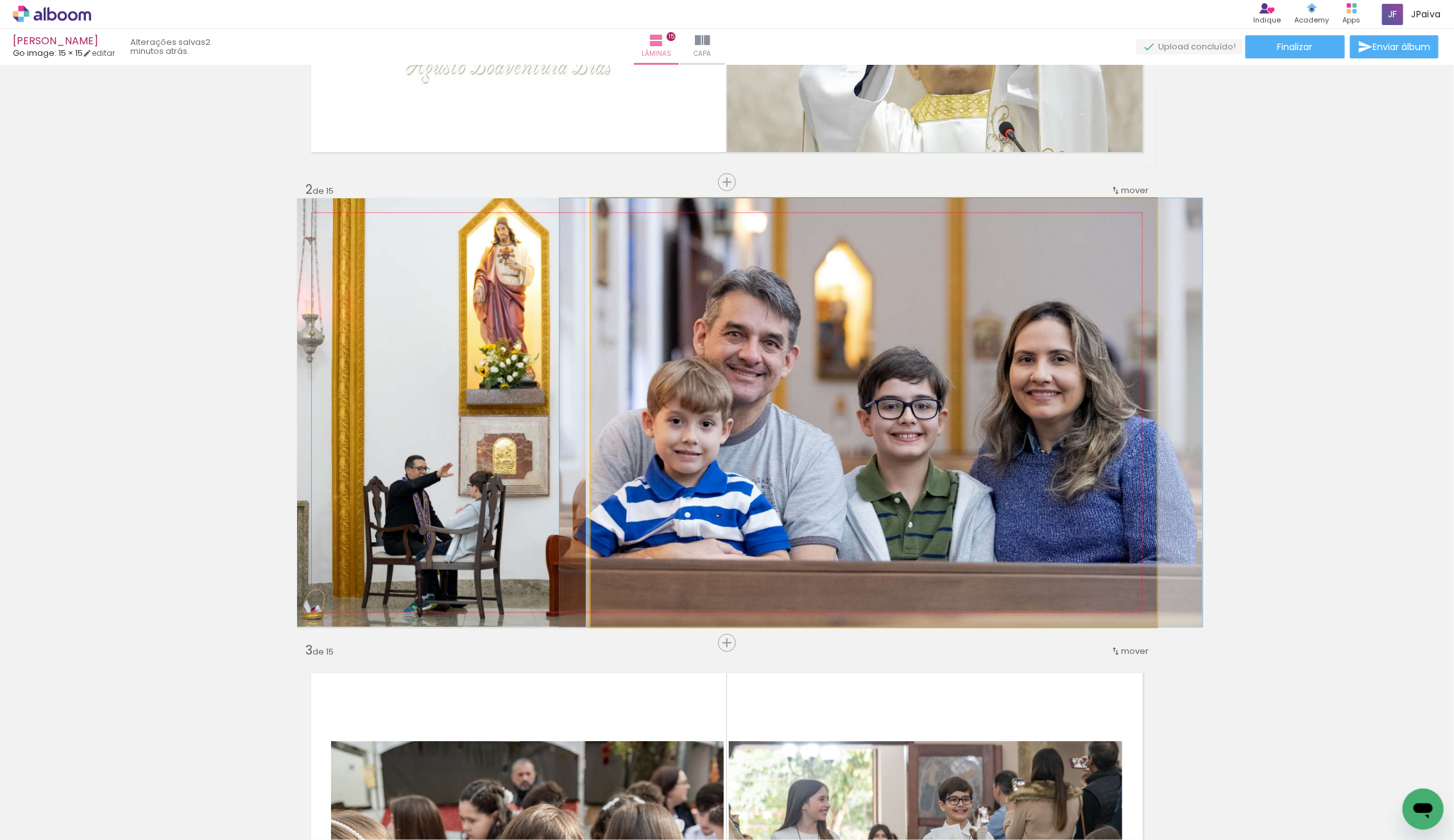
drag, startPoint x: 1004, startPoint y: 372, endPoint x: 1010, endPoint y: 370, distance: 6.3
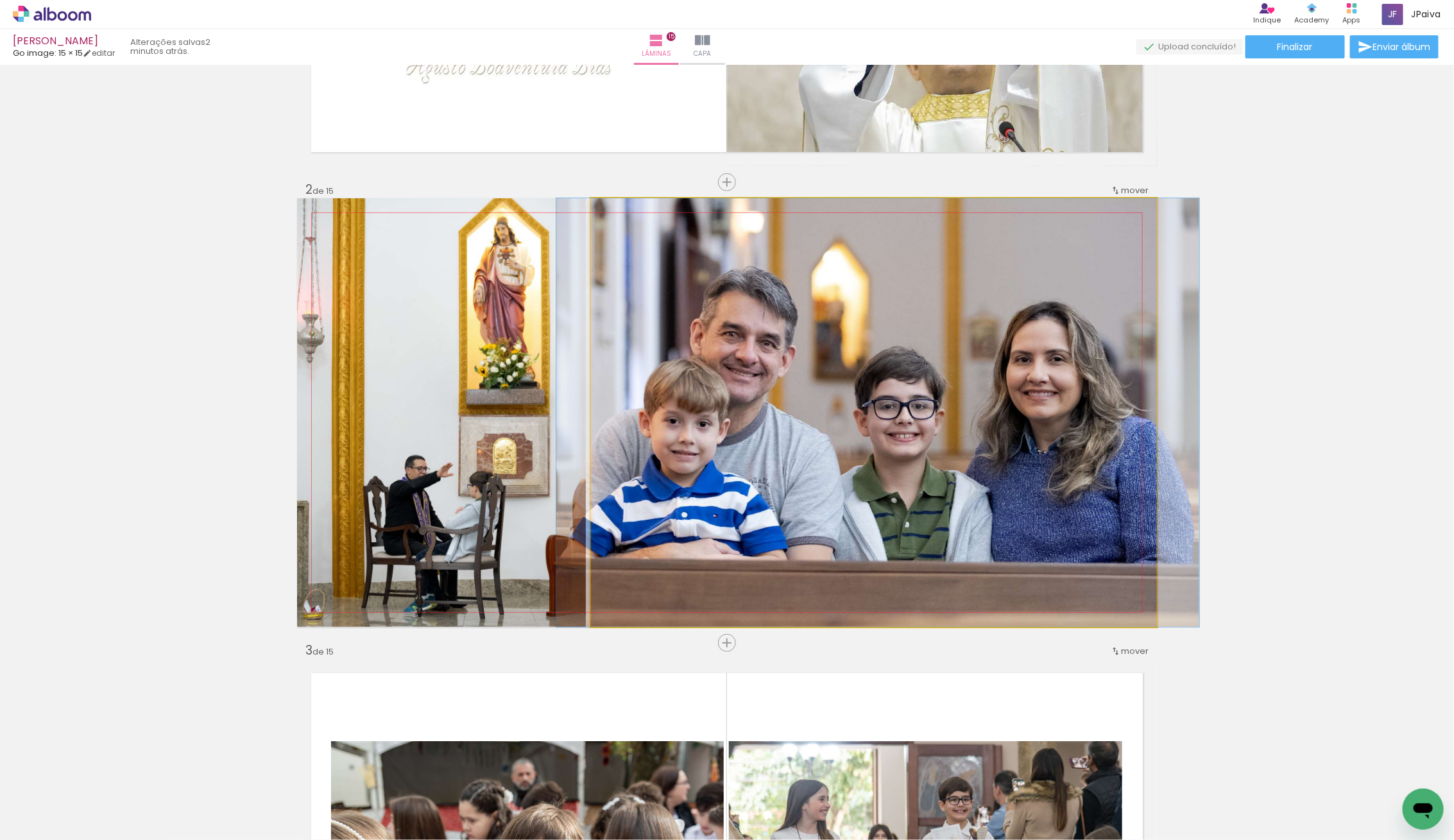
drag, startPoint x: 1010, startPoint y: 370, endPoint x: 1007, endPoint y: 360, distance: 10.4
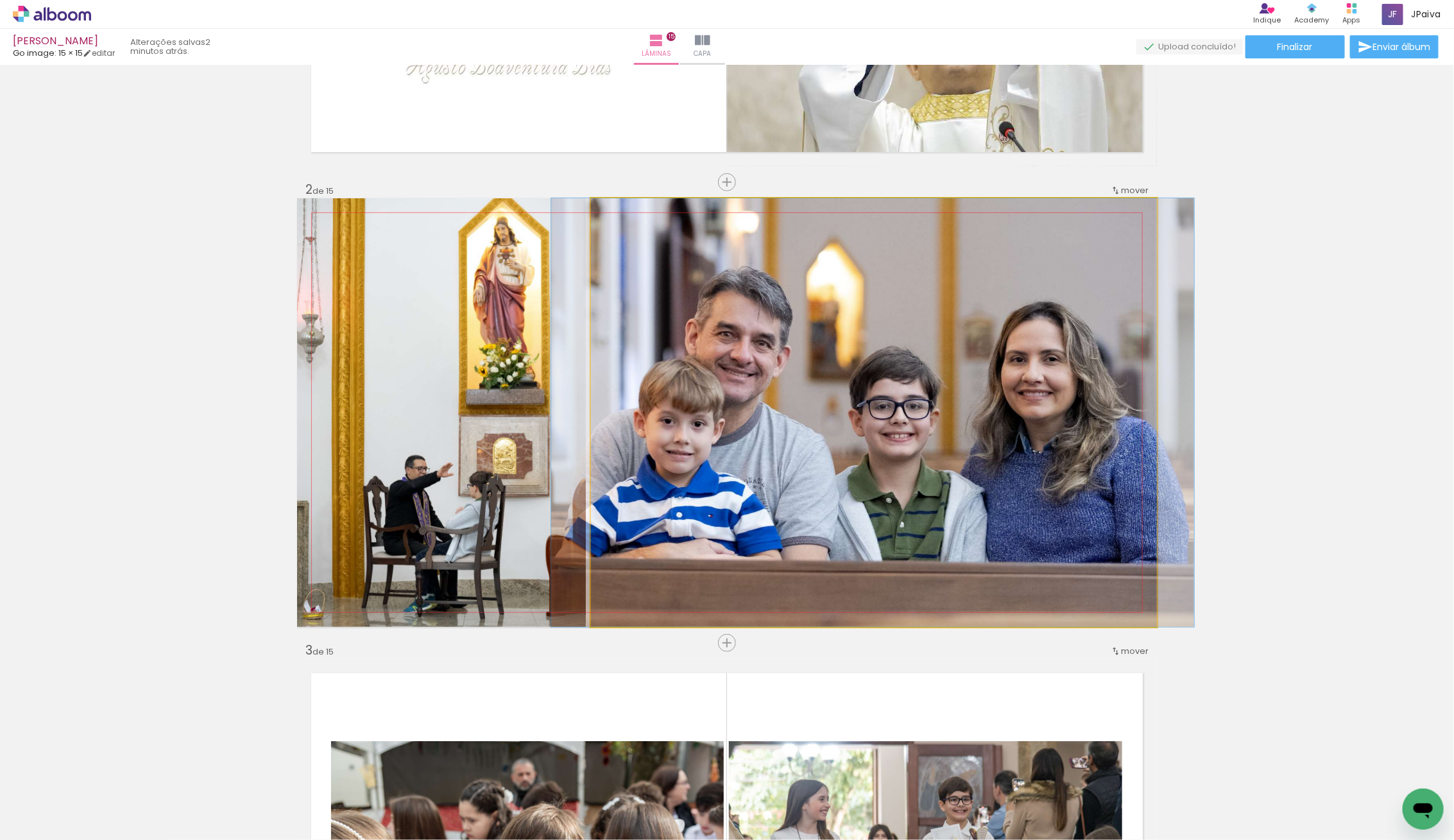
drag, startPoint x: 983, startPoint y: 441, endPoint x: 977, endPoint y: 435, distance: 8.5
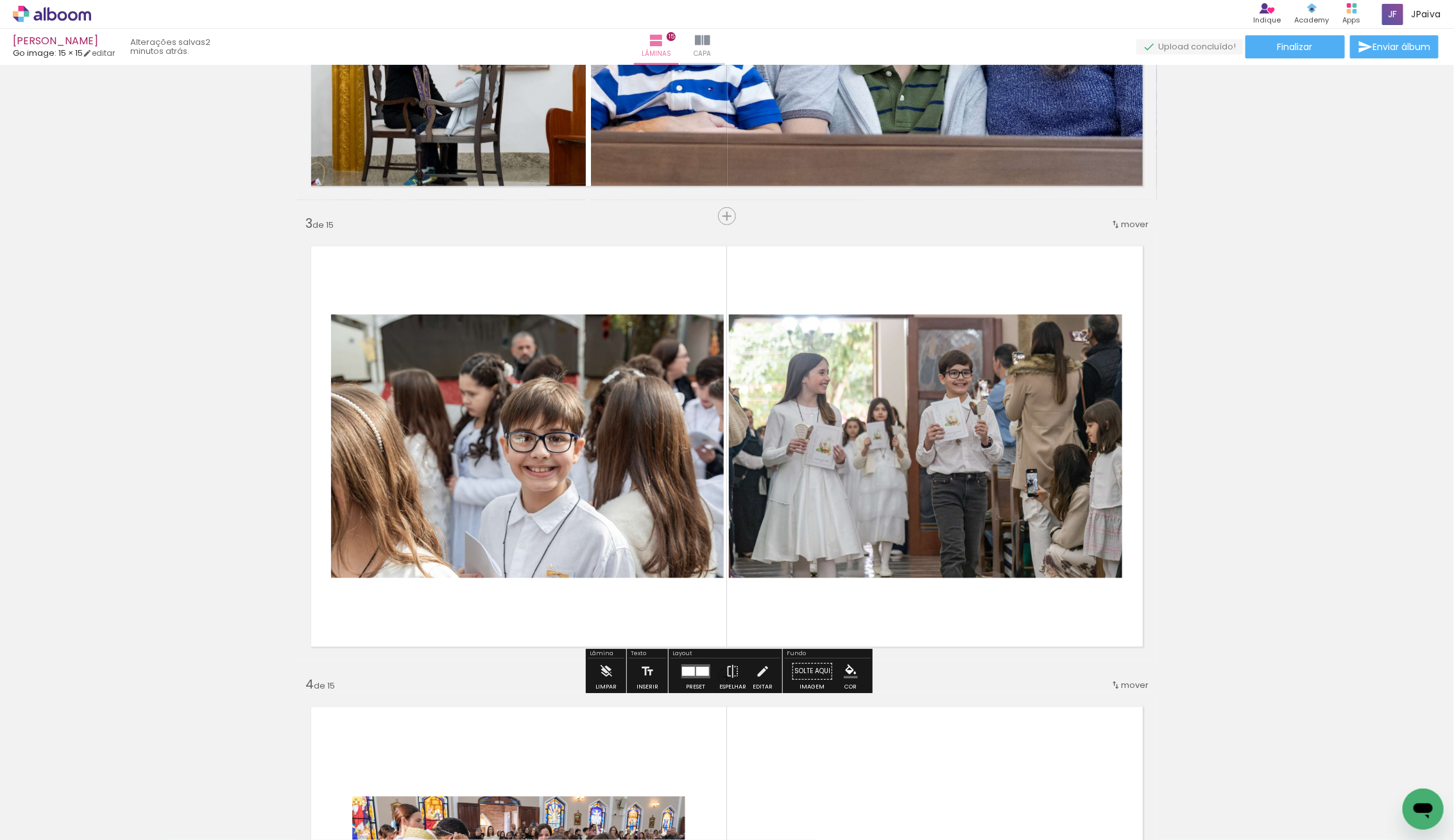
scroll to position [793, 0]
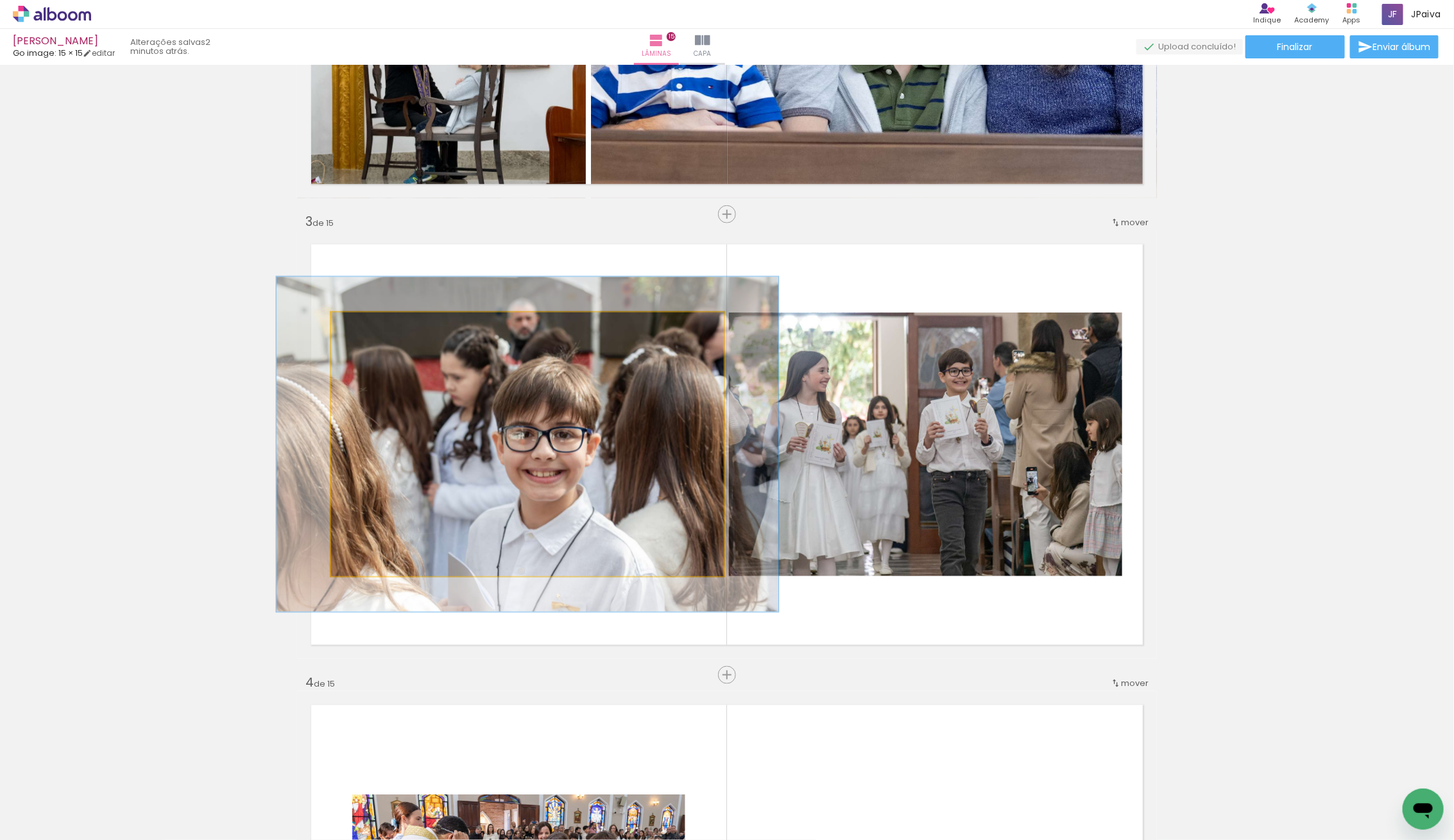
type paper-slider "127"
click at [379, 329] on div at bounding box center [373, 325] width 20 height 20
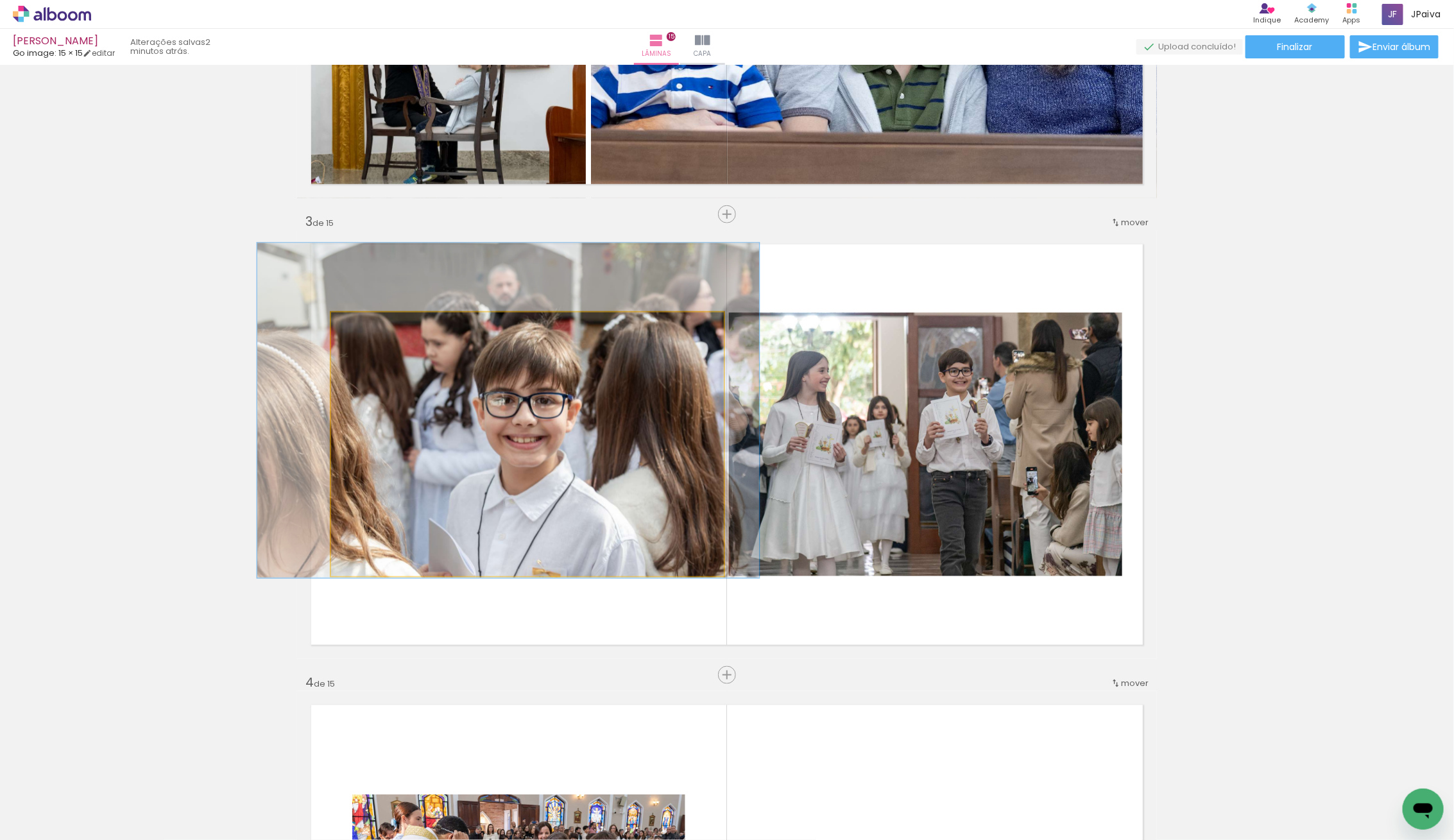
drag, startPoint x: 470, startPoint y: 485, endPoint x: 450, endPoint y: 454, distance: 36.9
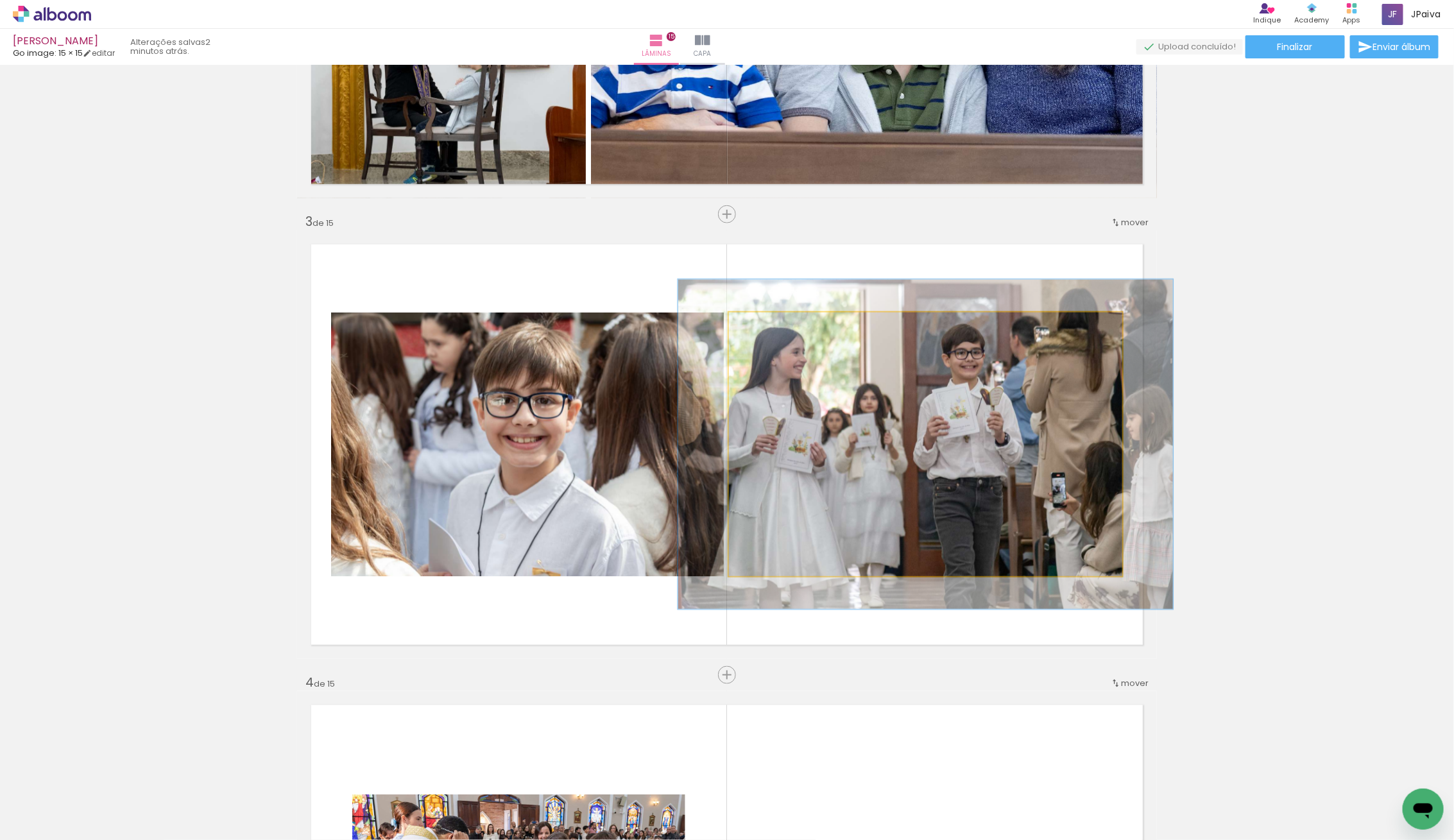
drag, startPoint x: 766, startPoint y: 328, endPoint x: 777, endPoint y: 334, distance: 12.5
type paper-slider "125"
click at [777, 334] on div at bounding box center [770, 325] width 20 height 20
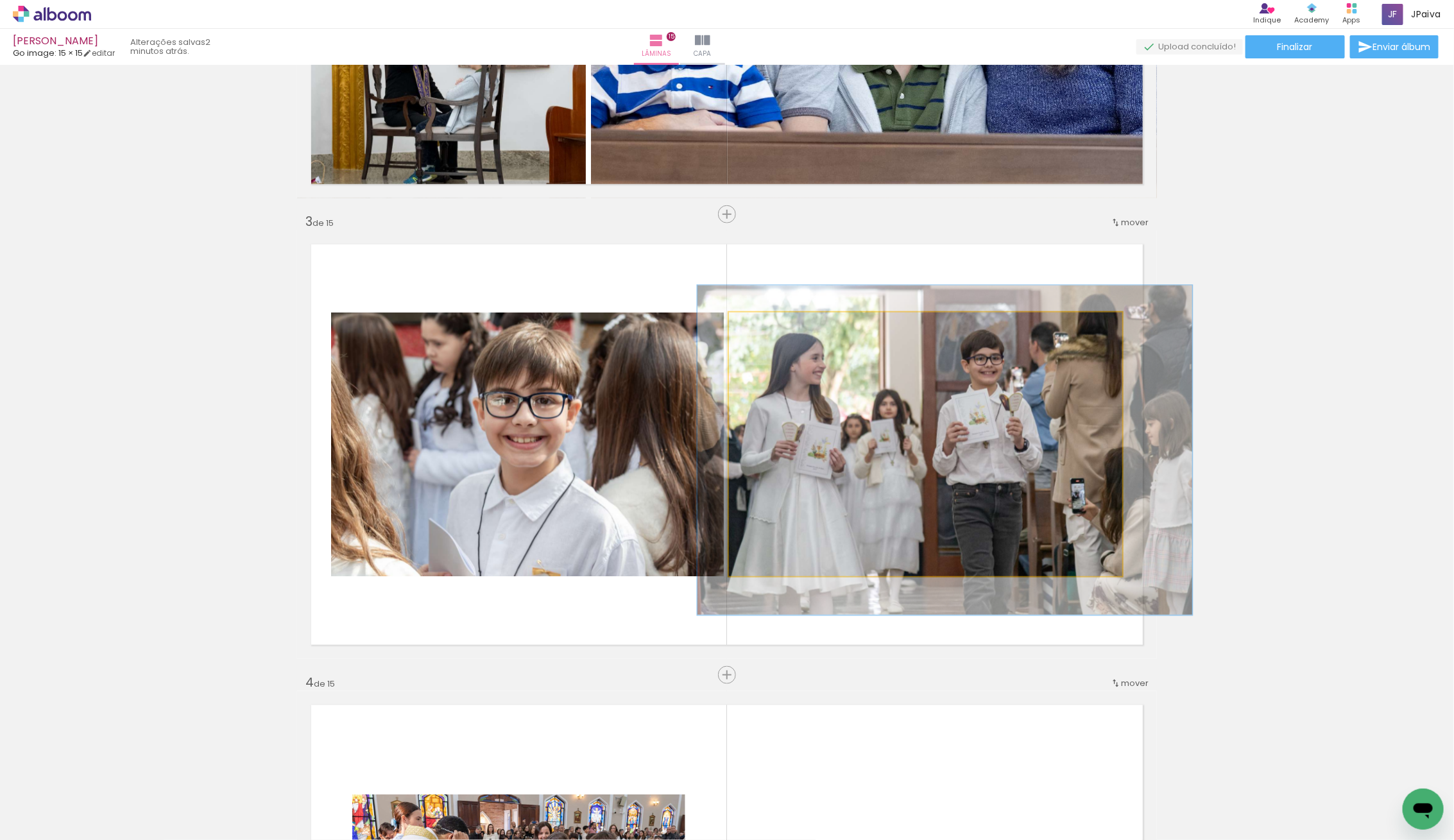
drag, startPoint x: 888, startPoint y: 444, endPoint x: 905, endPoint y: 442, distance: 17.1
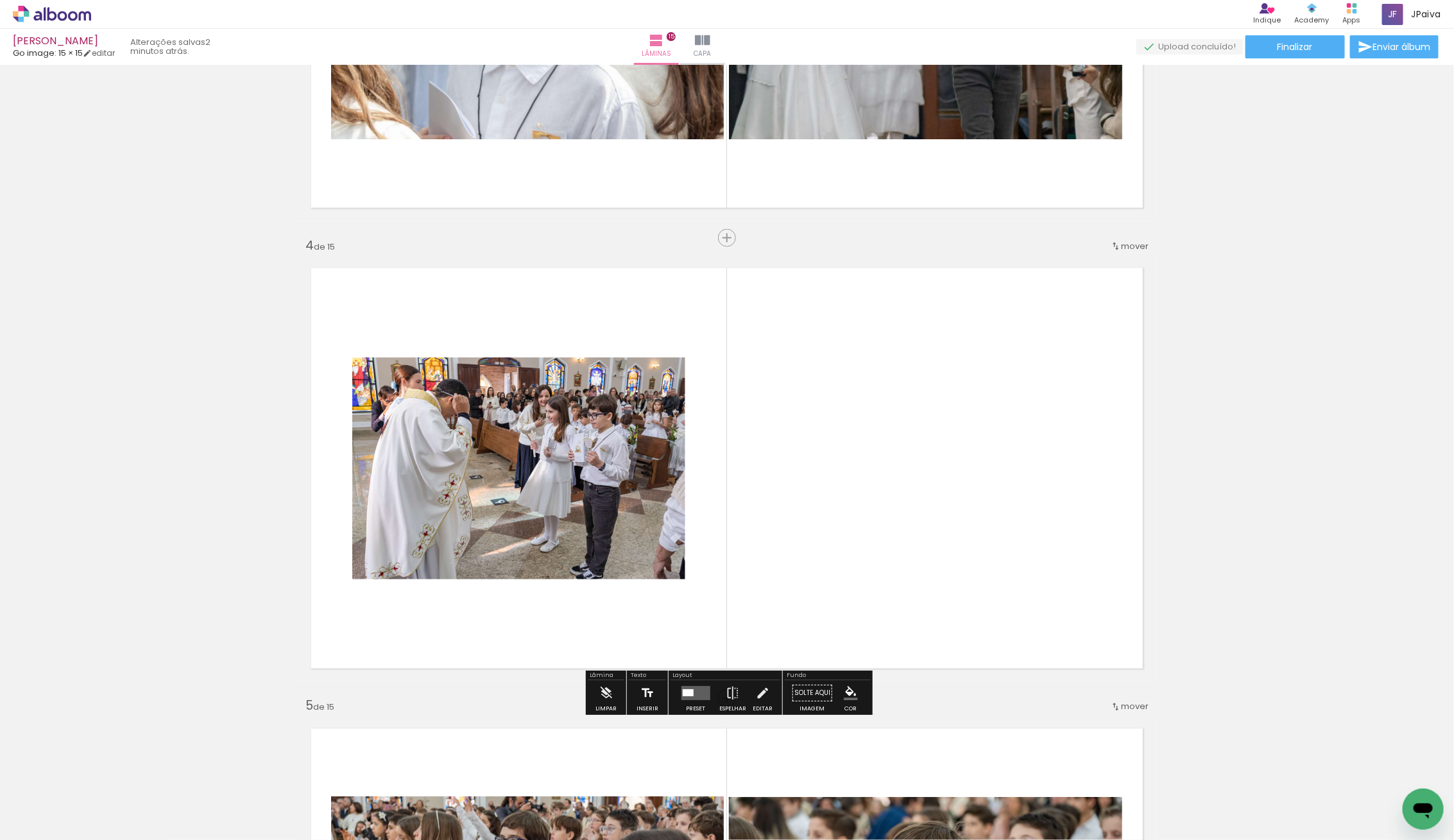
scroll to position [1230, 0]
drag, startPoint x: 695, startPoint y: 686, endPoint x: 702, endPoint y: 687, distance: 7.1
click at [695, 686] on quentale-layouter at bounding box center [695, 692] width 29 height 15
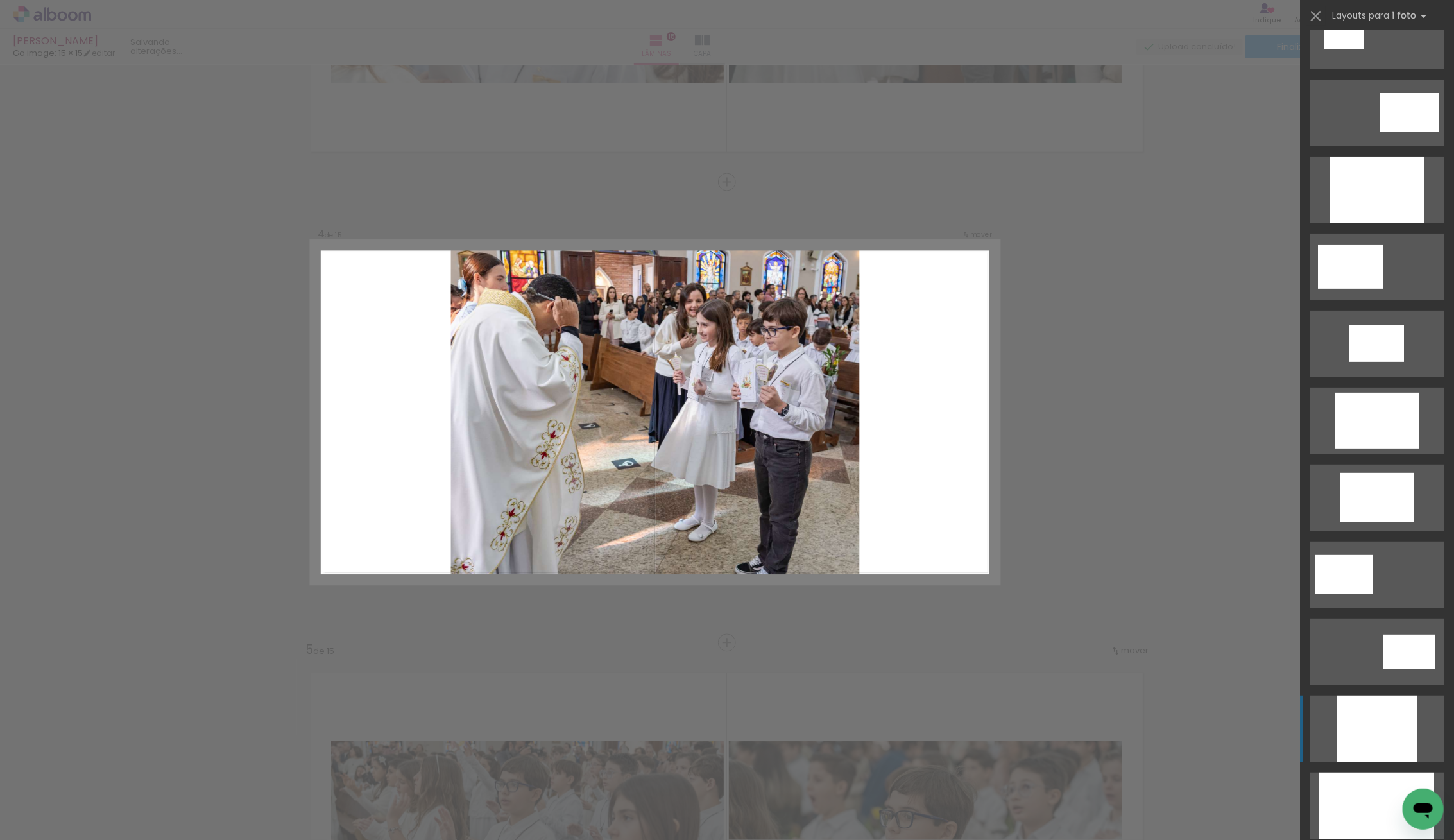
scroll to position [114, 0]
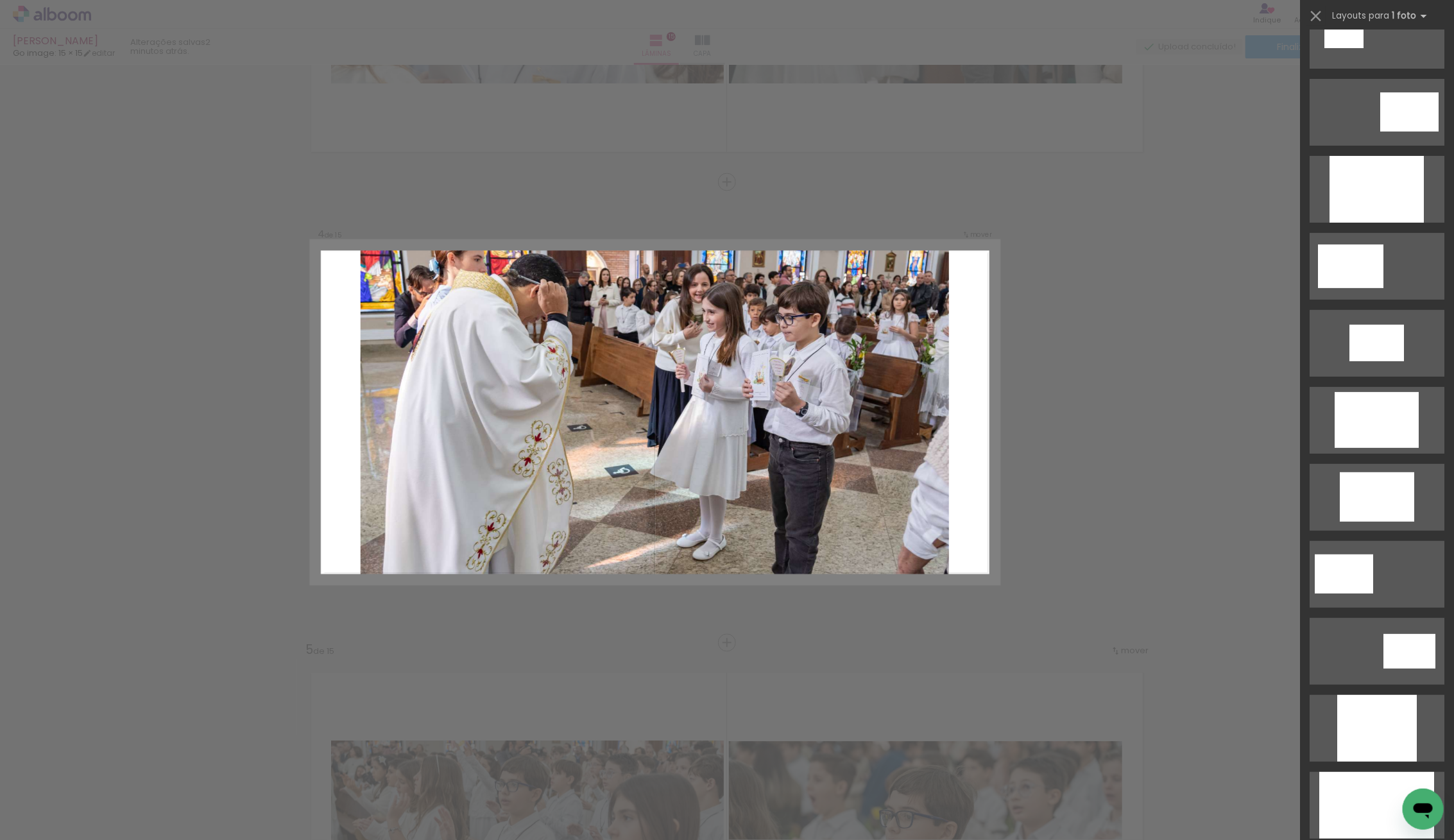
drag, startPoint x: 1382, startPoint y: 787, endPoint x: 1335, endPoint y: 748, distance: 61.1
click at [1382, 785] on div at bounding box center [1377, 804] width 115 height 67
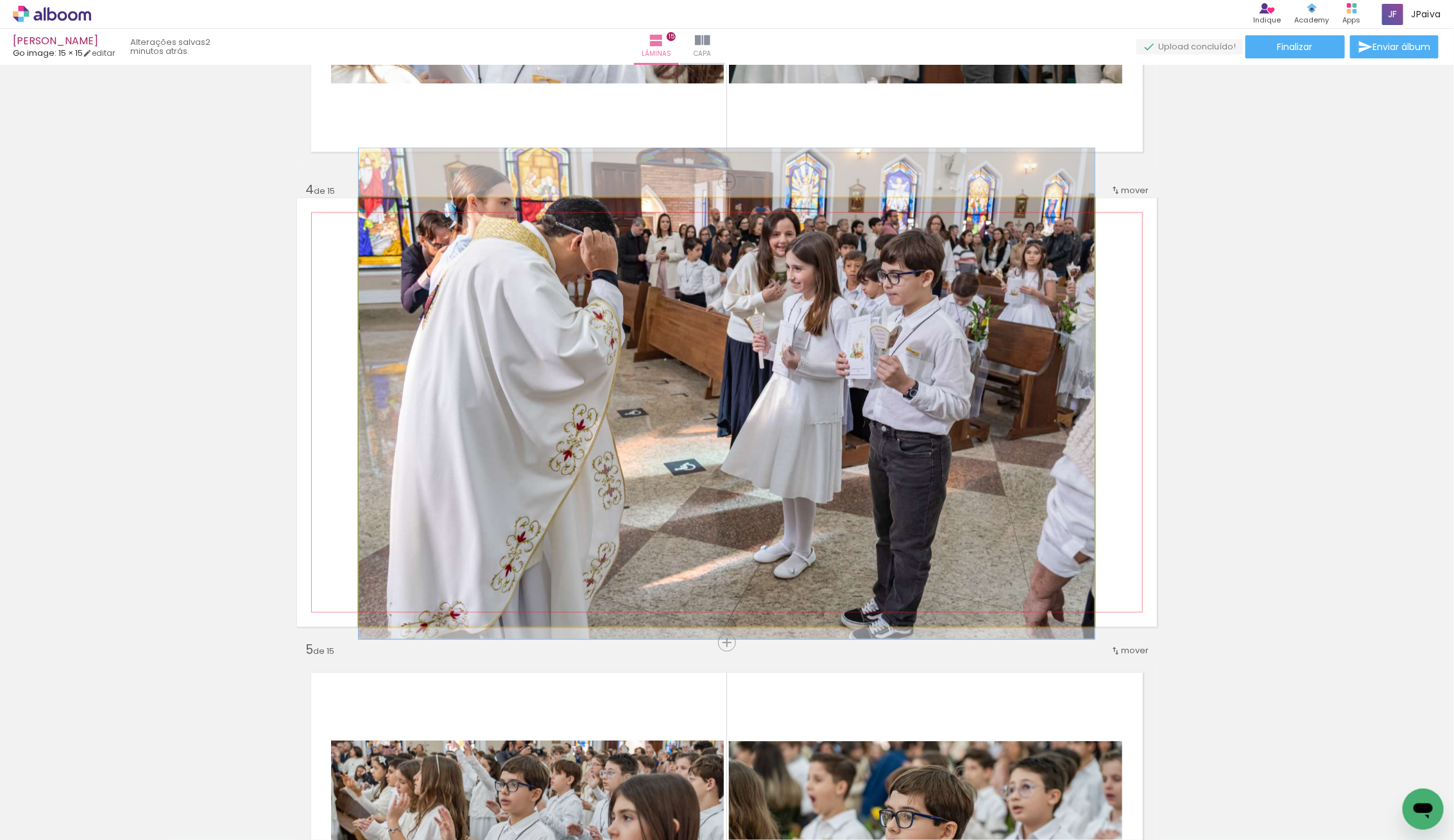
drag, startPoint x: 896, startPoint y: 503, endPoint x: 891, endPoint y: 484, distance: 19.6
click at [892, 484] on div at bounding box center [726, 393] width 736 height 491
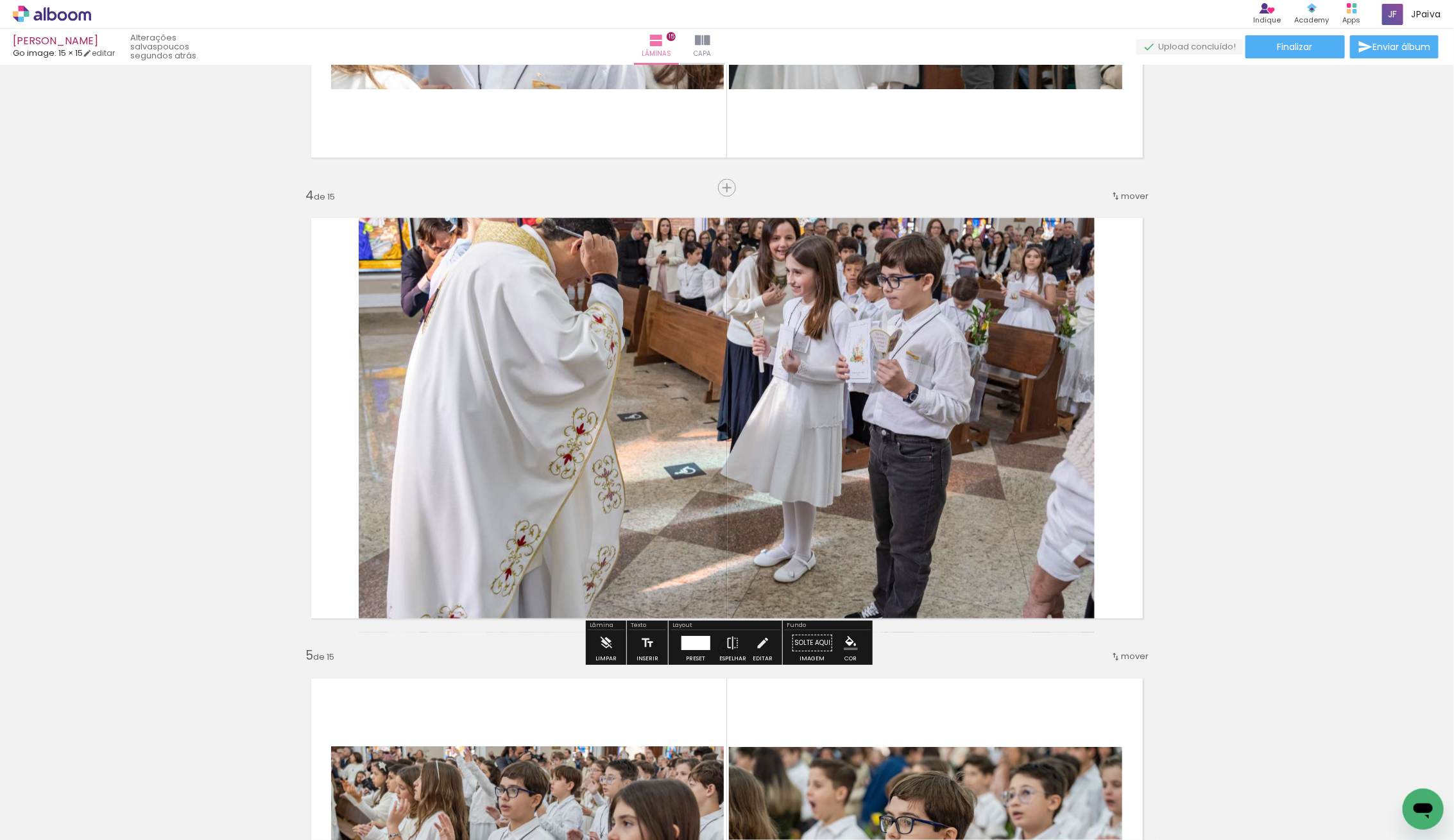
scroll to position [1288, 0]
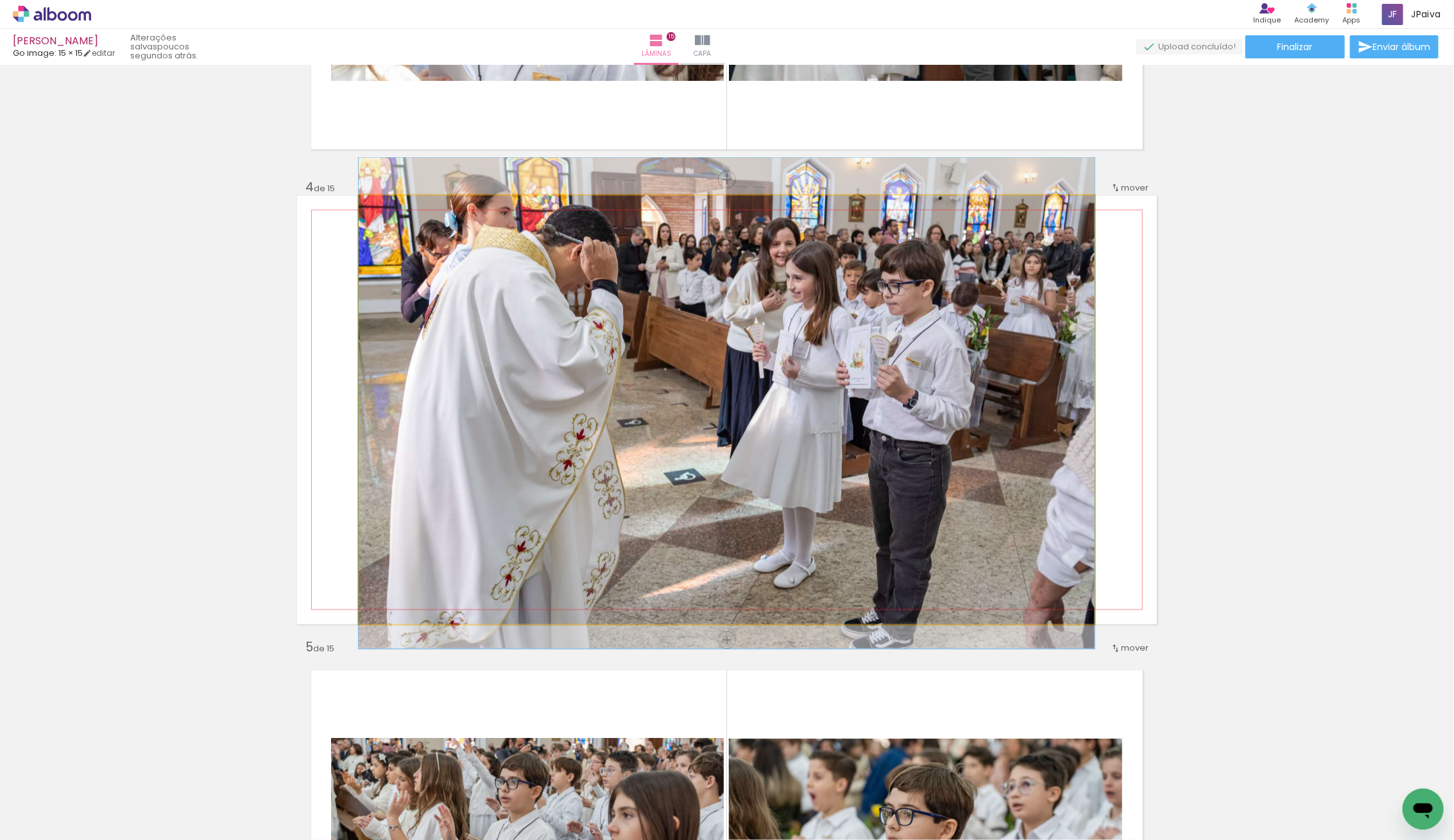
drag, startPoint x: 847, startPoint y: 436, endPoint x: 854, endPoint y: 450, distance: 15.7
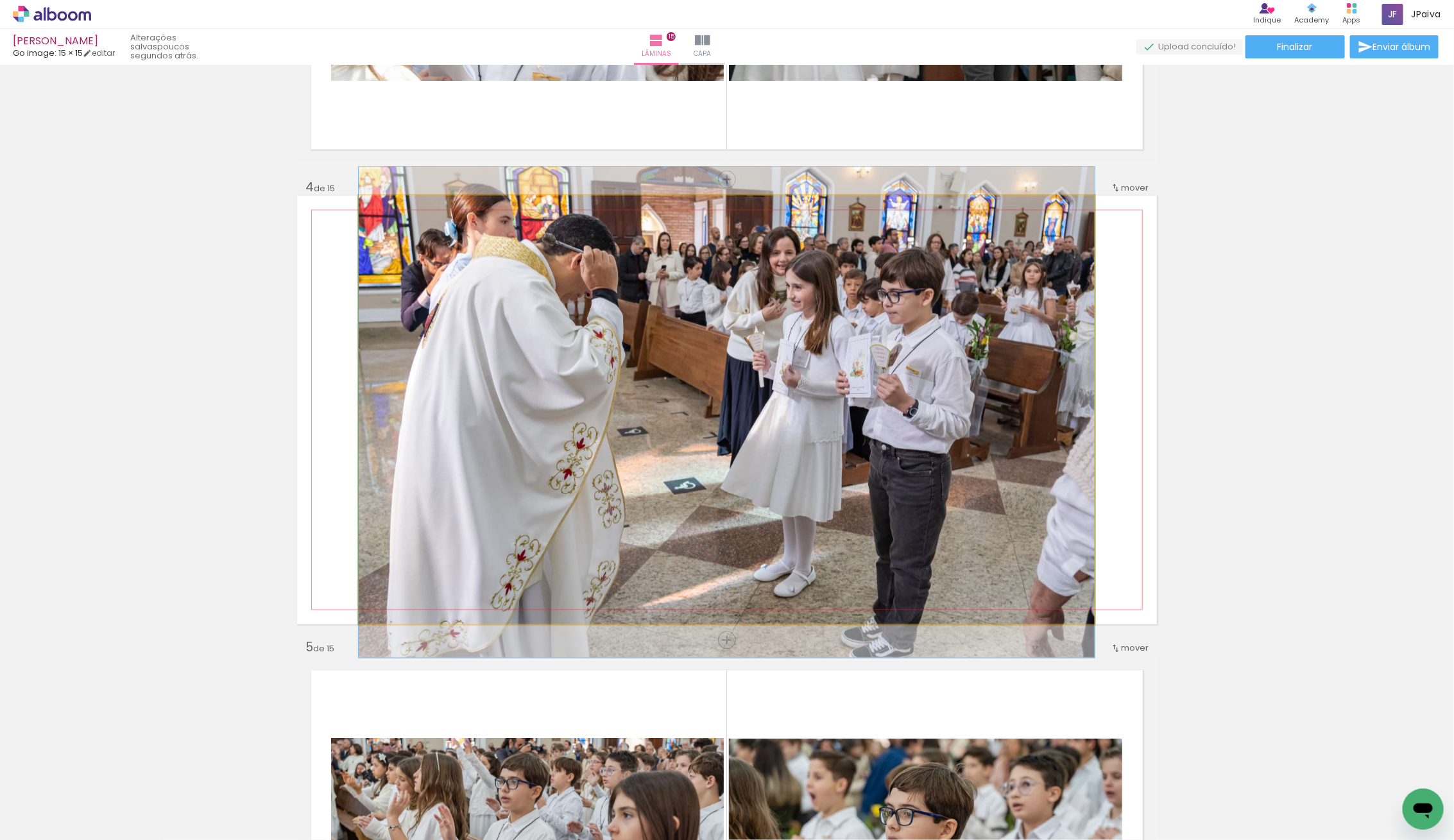
drag, startPoint x: 833, startPoint y: 438, endPoint x: 819, endPoint y: 447, distance: 16.6
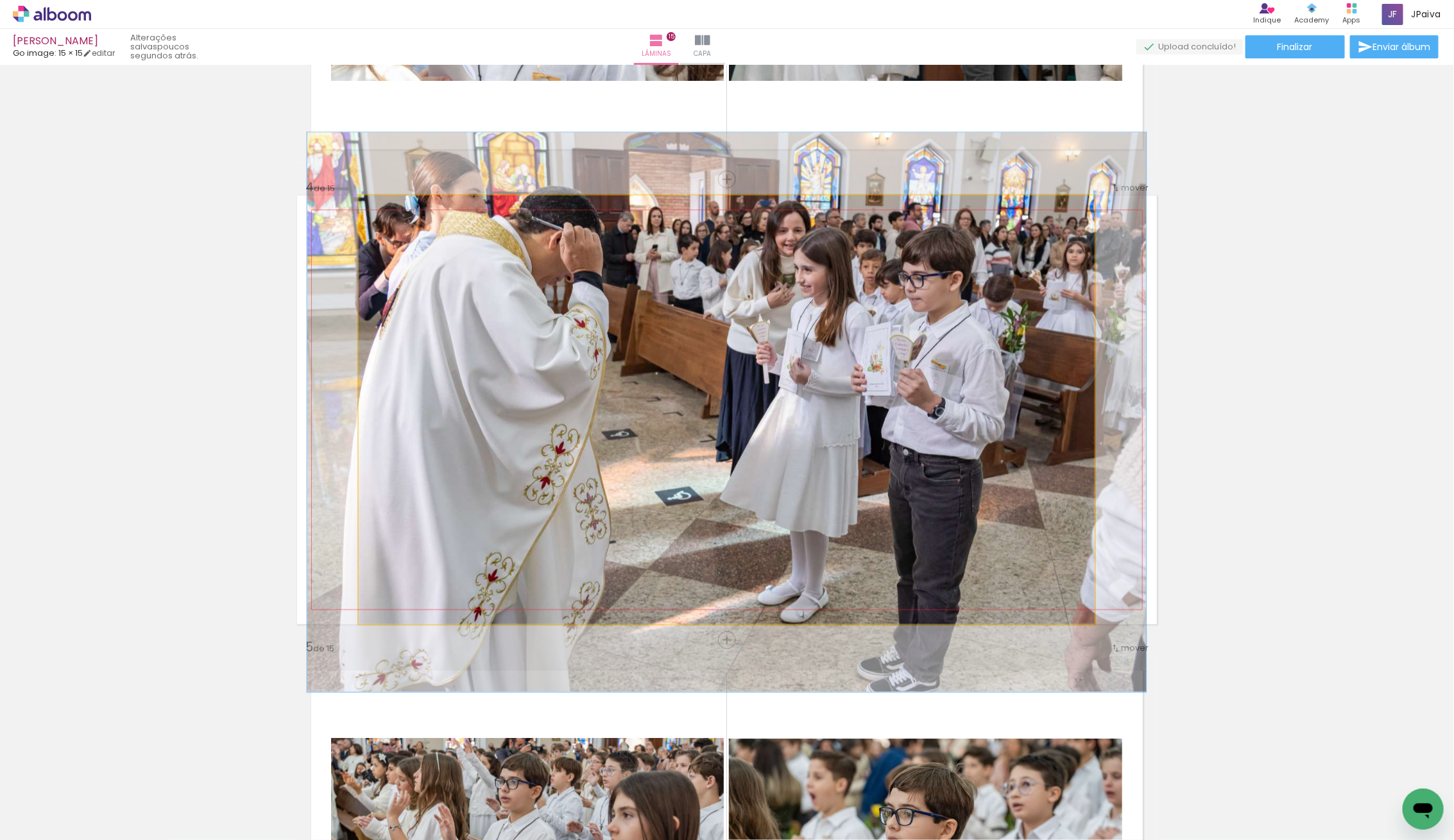
drag, startPoint x: 387, startPoint y: 213, endPoint x: 399, endPoint y: 222, distance: 15.0
click at [395, 218] on div at bounding box center [395, 208] width 20 height 20
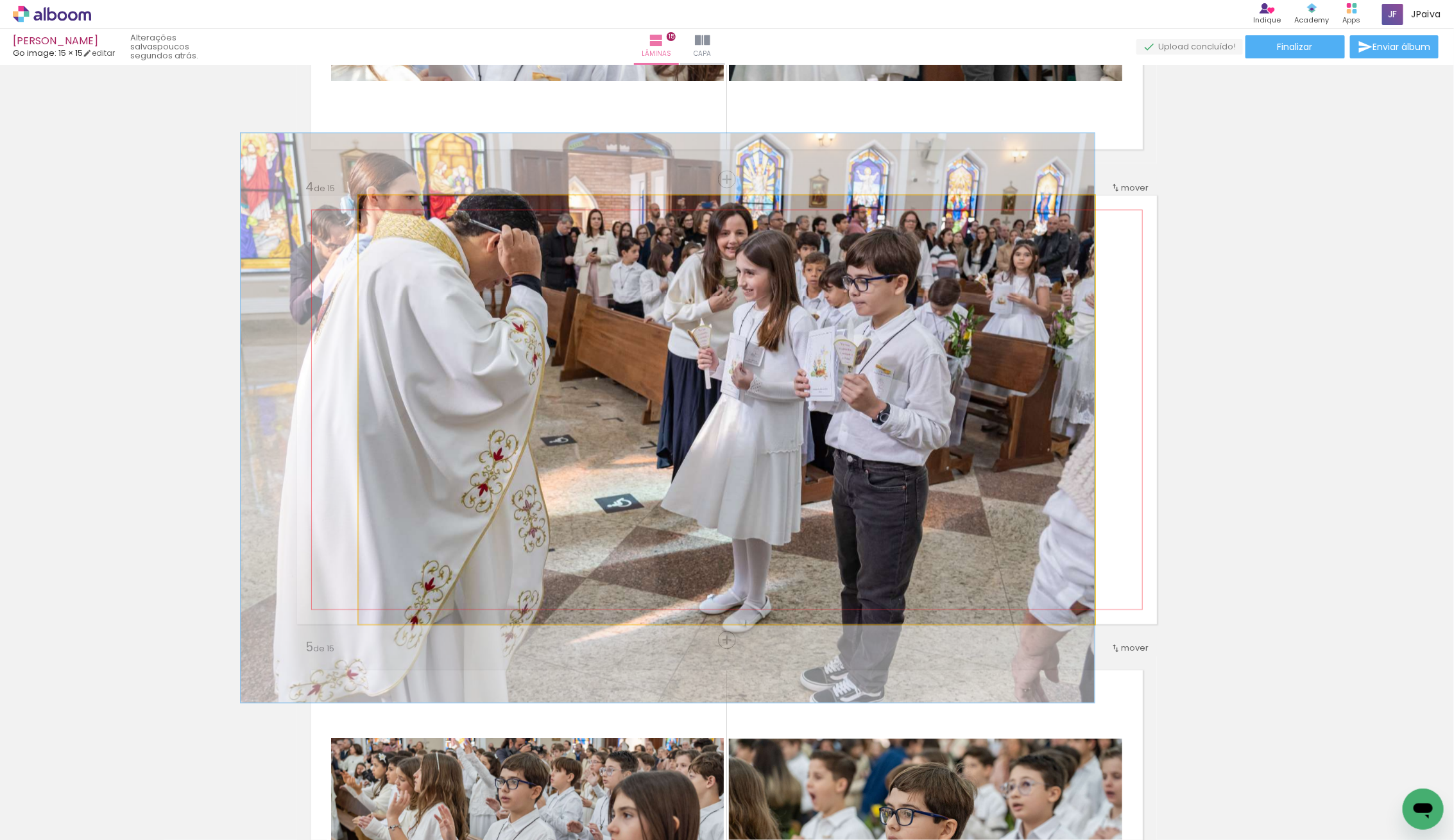
drag, startPoint x: 550, startPoint y: 313, endPoint x: 469, endPoint y: 318, distance: 81.2
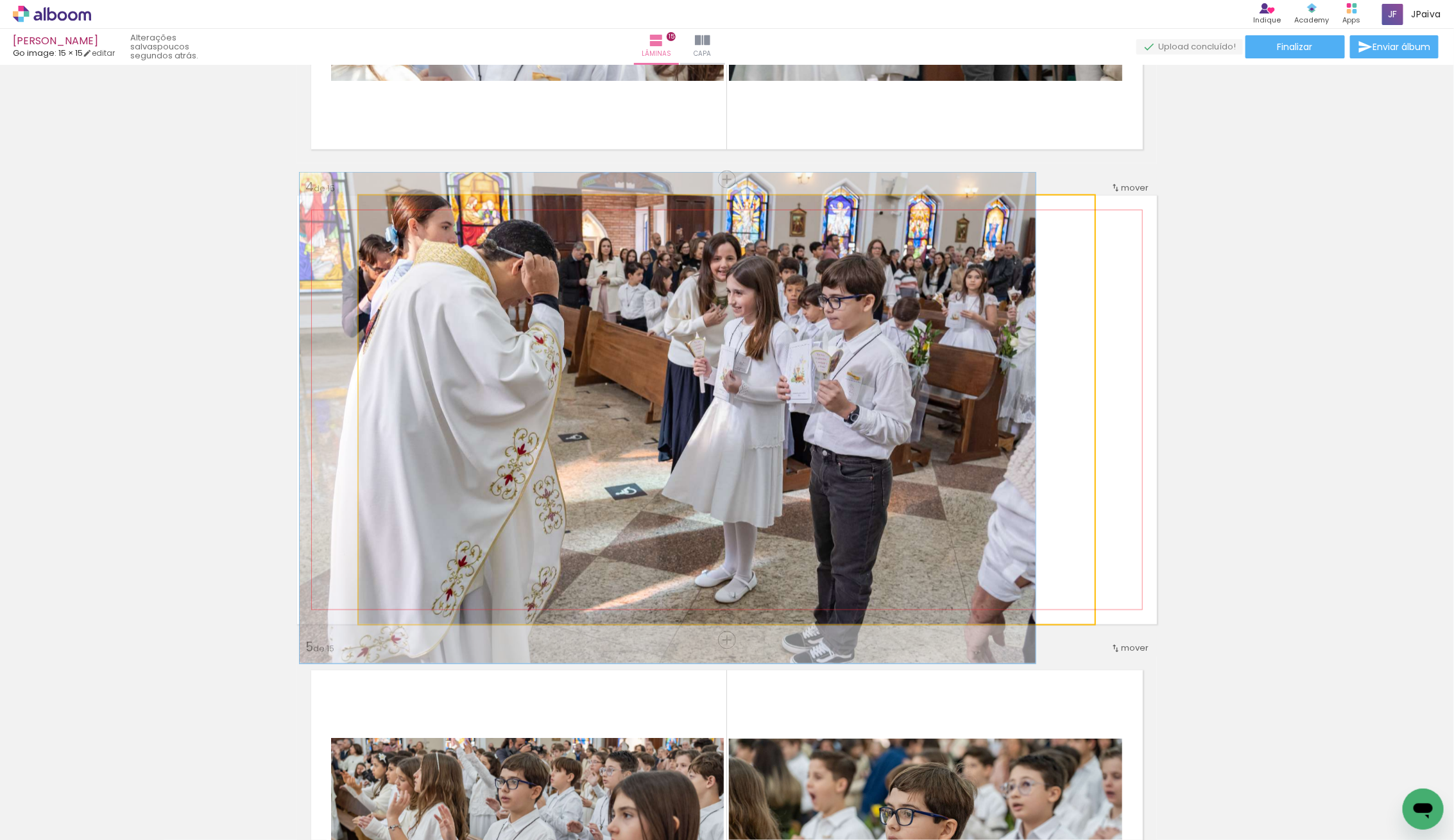
type paper-slider "100"
drag, startPoint x: 405, startPoint y: 206, endPoint x: 387, endPoint y: 218, distance: 21.6
click at [385, 212] on div at bounding box center [388, 208] width 20 height 20
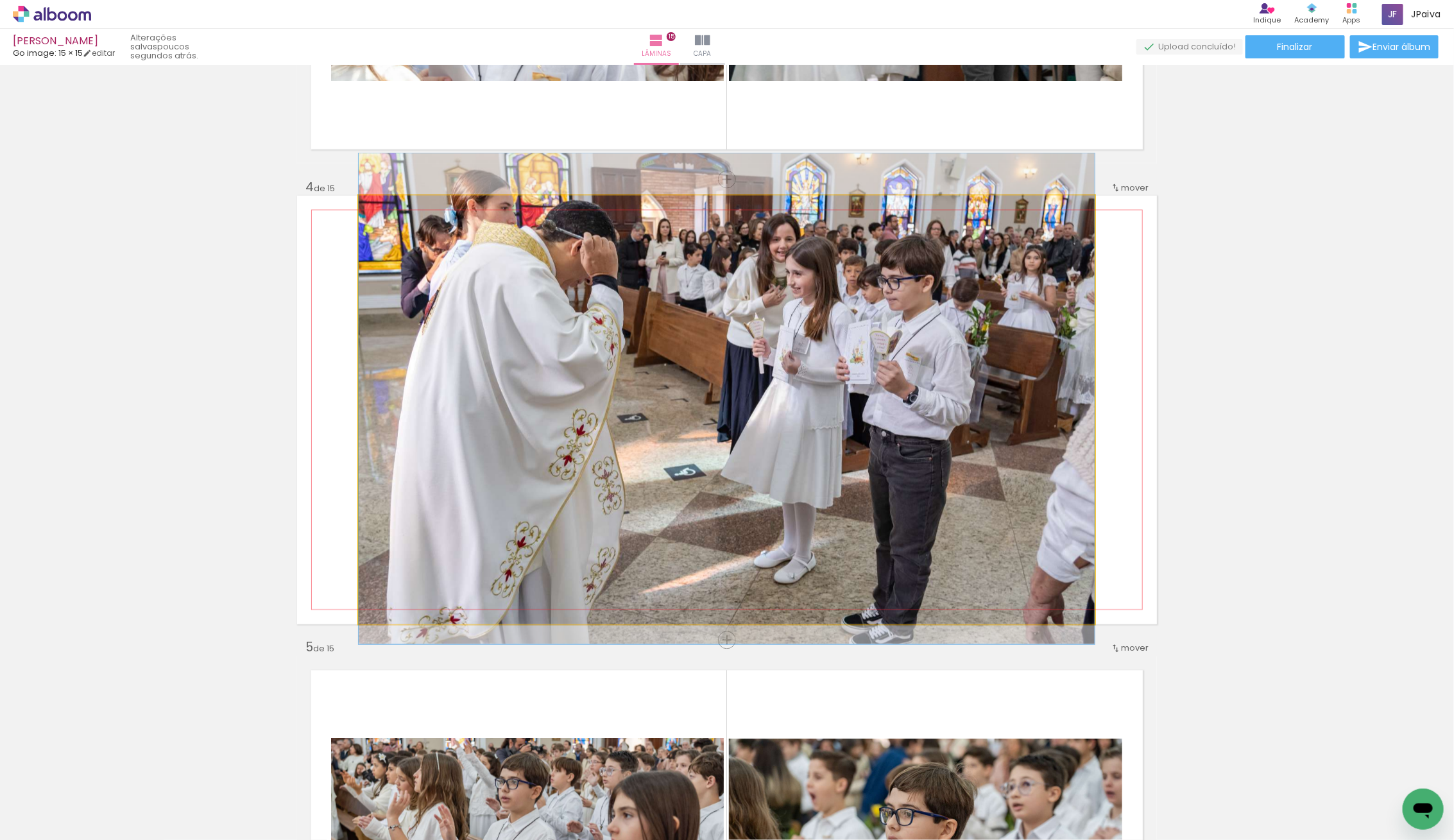
drag, startPoint x: 659, startPoint y: 380, endPoint x: 629, endPoint y: 361, distance: 35.5
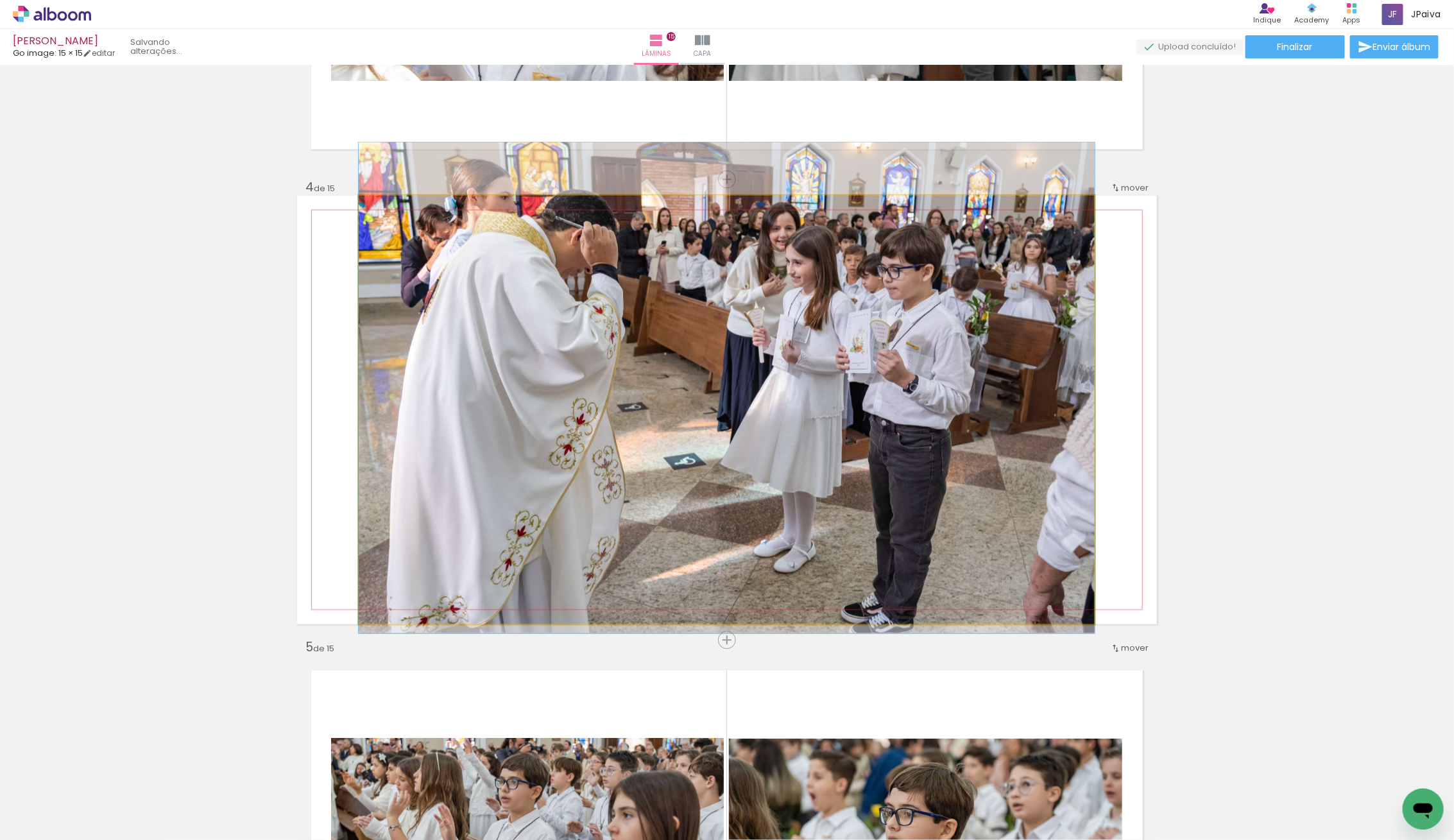
drag, startPoint x: 631, startPoint y: 365, endPoint x: 616, endPoint y: 353, distance: 19.2
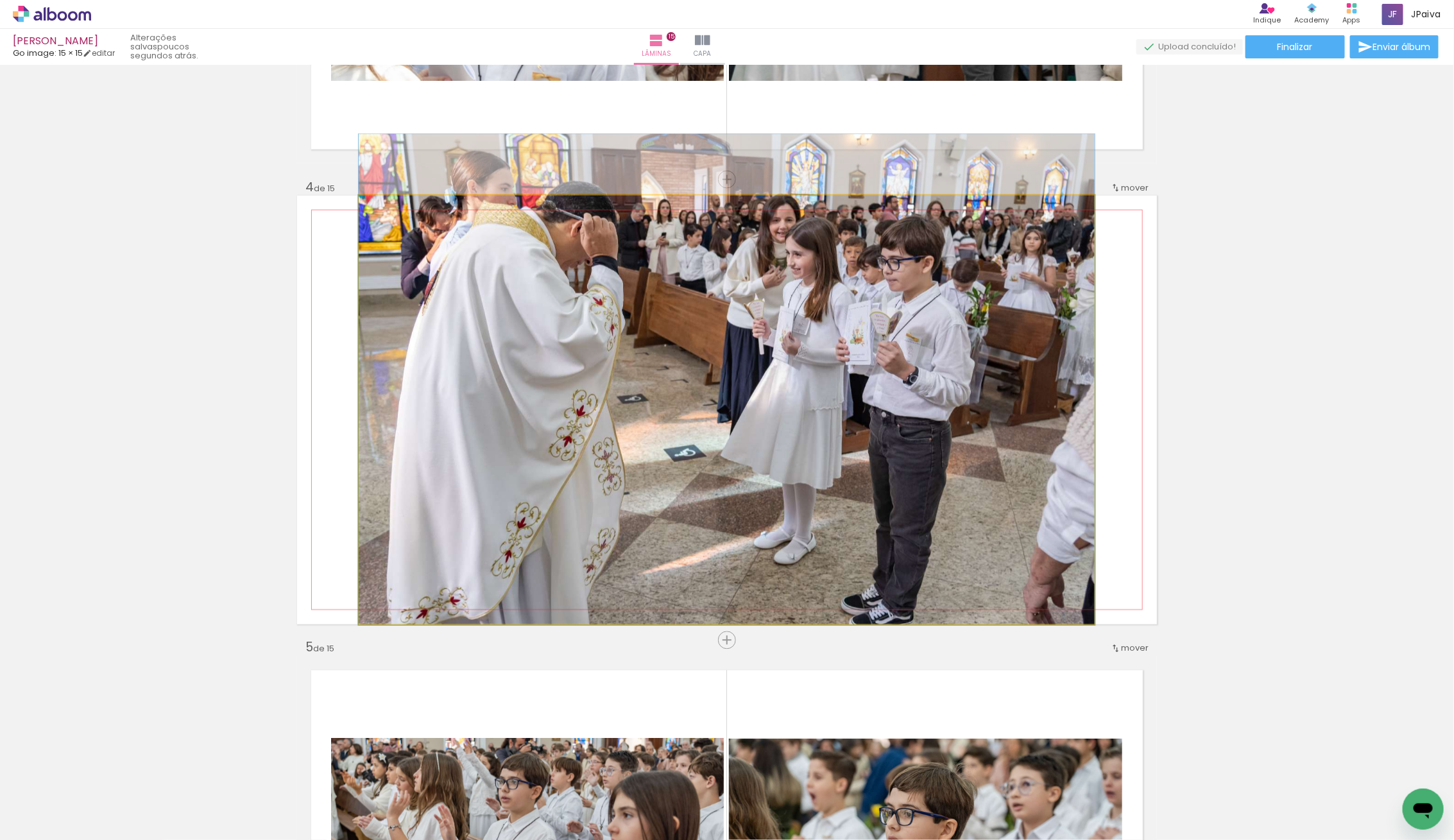
drag, startPoint x: 626, startPoint y: 375, endPoint x: 621, endPoint y: 366, distance: 10.3
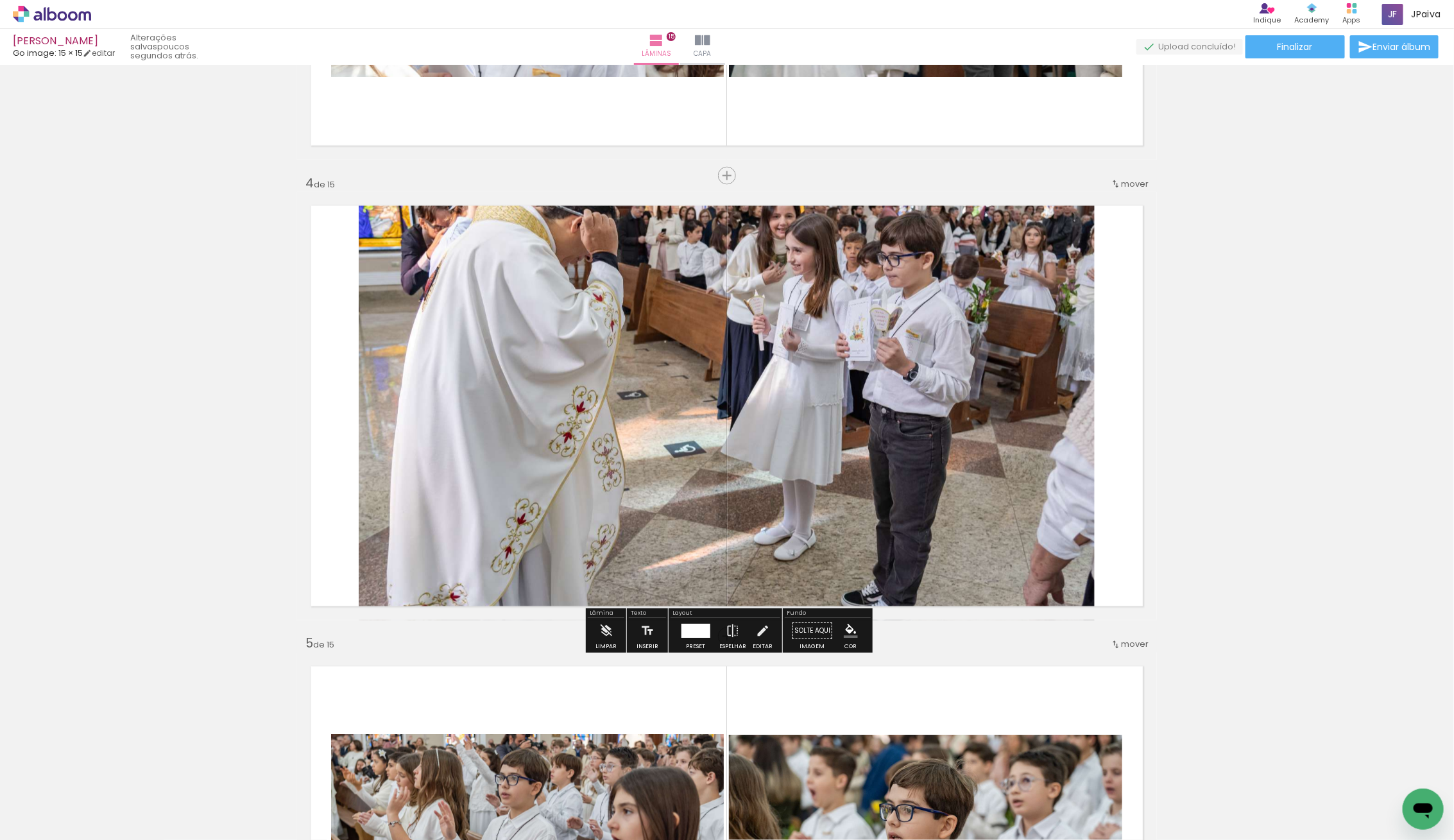
scroll to position [1291, 0]
click at [693, 631] on div at bounding box center [695, 632] width 29 height 15
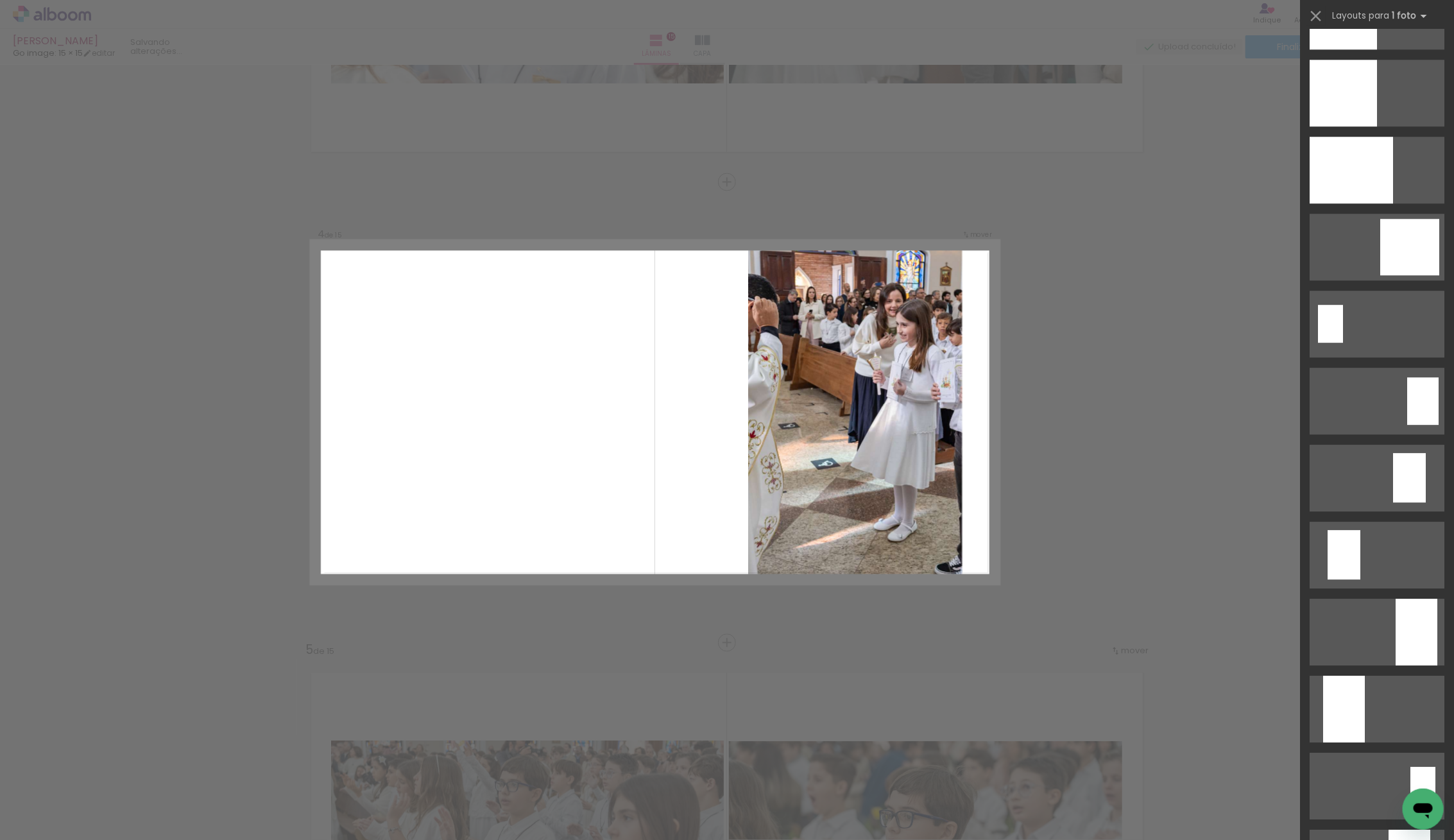
scroll to position [2145, 0]
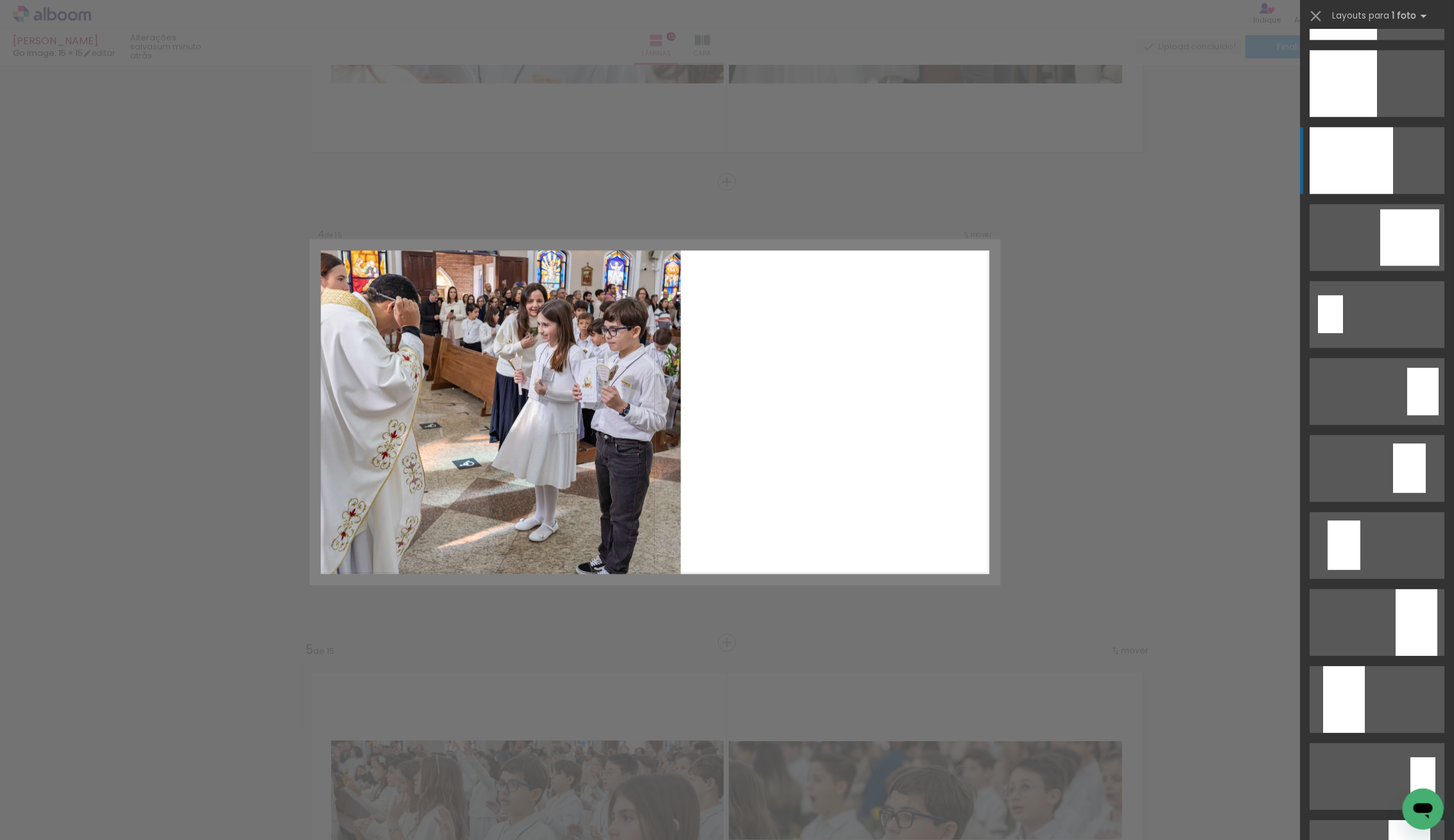
click at [1359, 174] on div at bounding box center [1351, 160] width 83 height 67
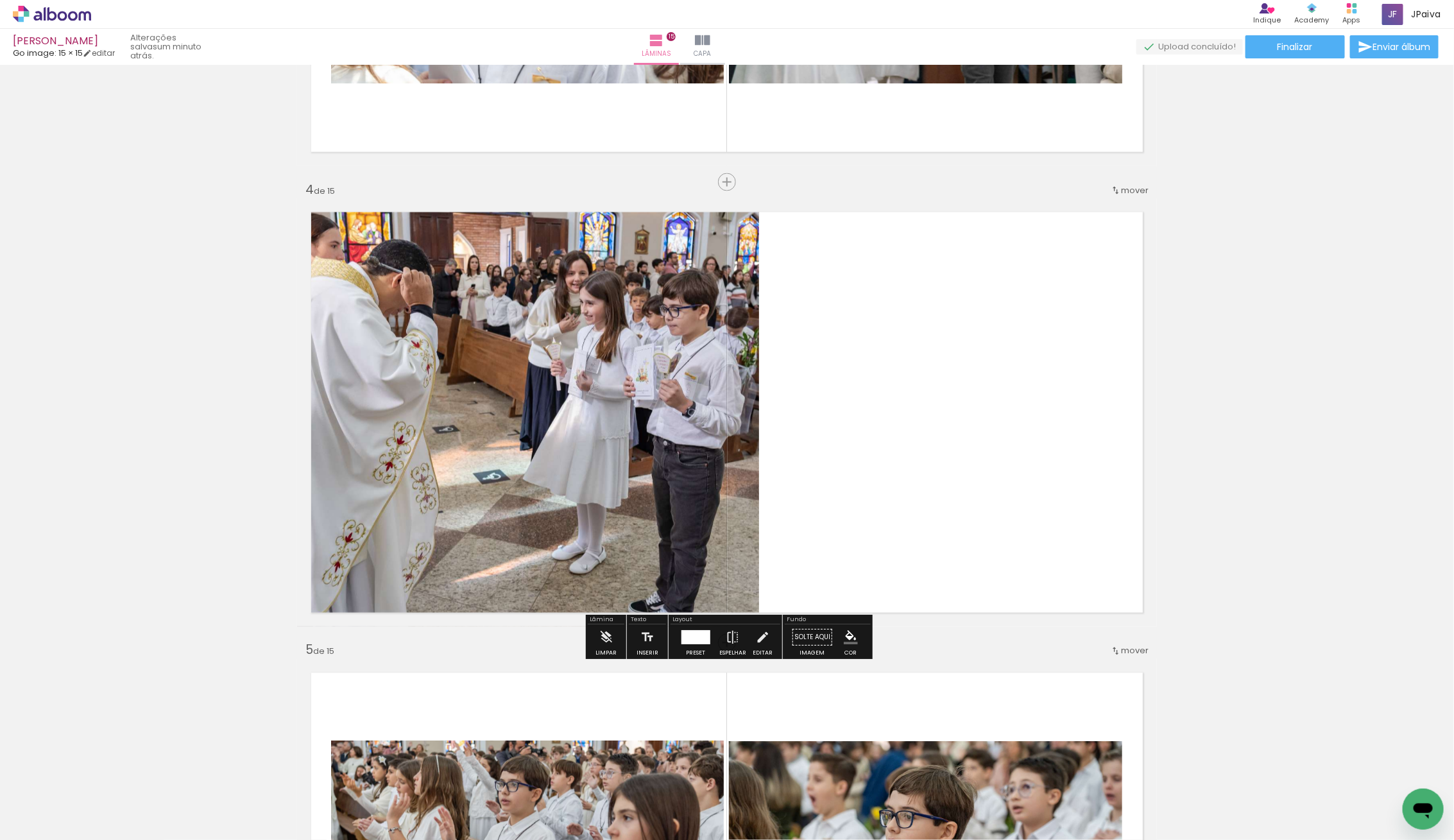
click at [667, 433] on div at bounding box center [528, 412] width 643 height 429
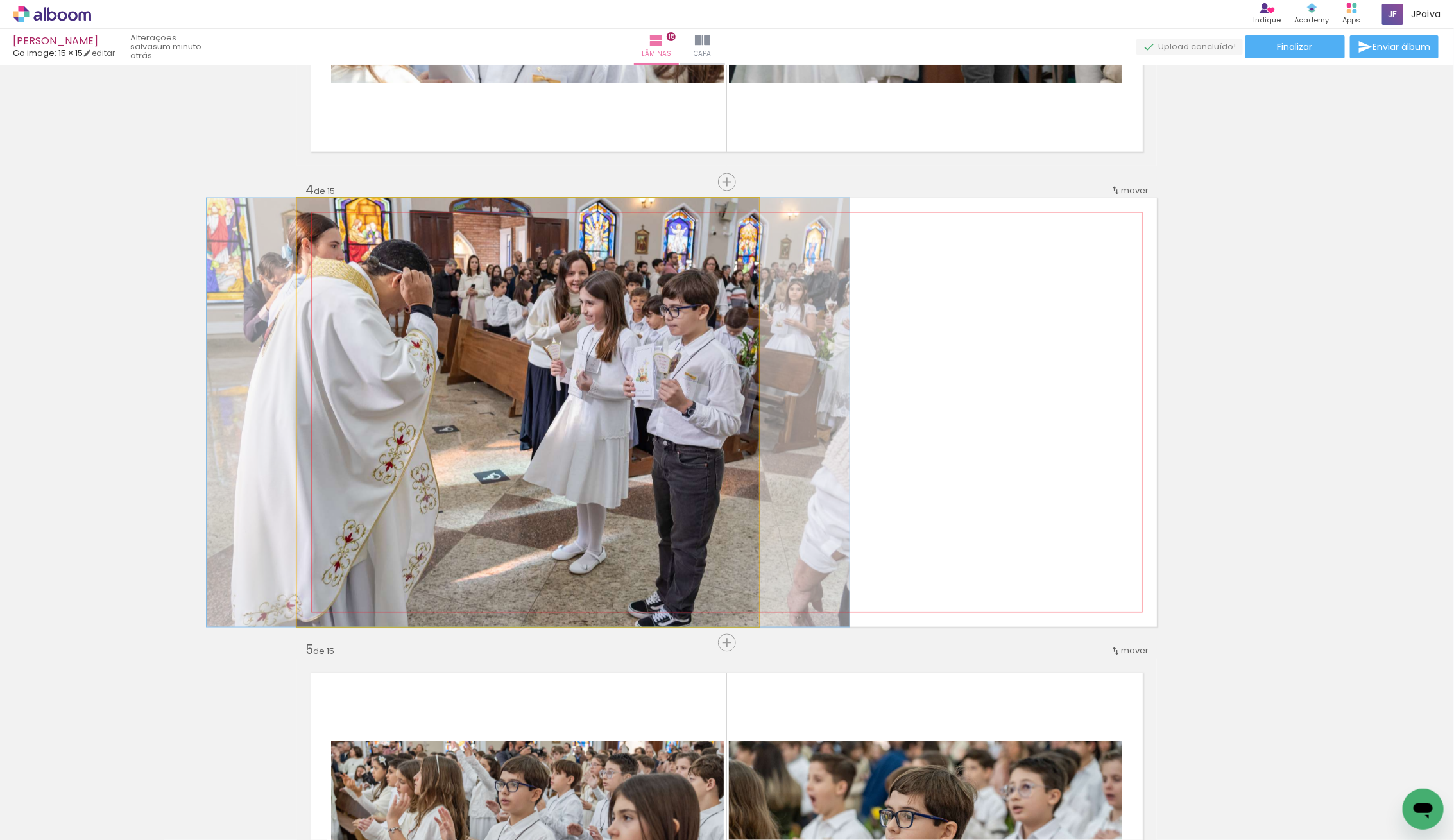
click at [667, 433] on quentale-photo at bounding box center [528, 412] width 462 height 429
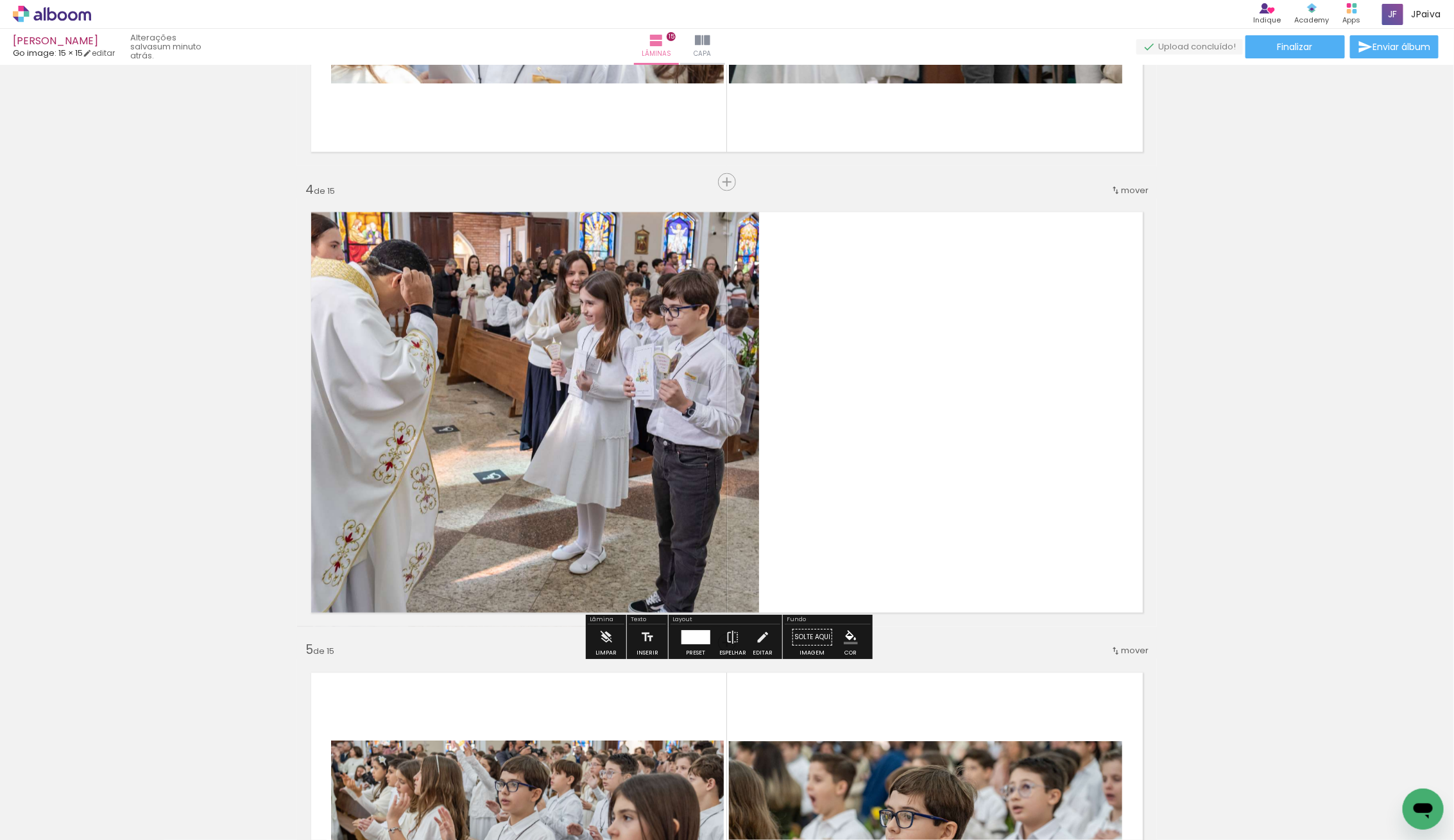
click at [717, 419] on div at bounding box center [528, 412] width 643 height 429
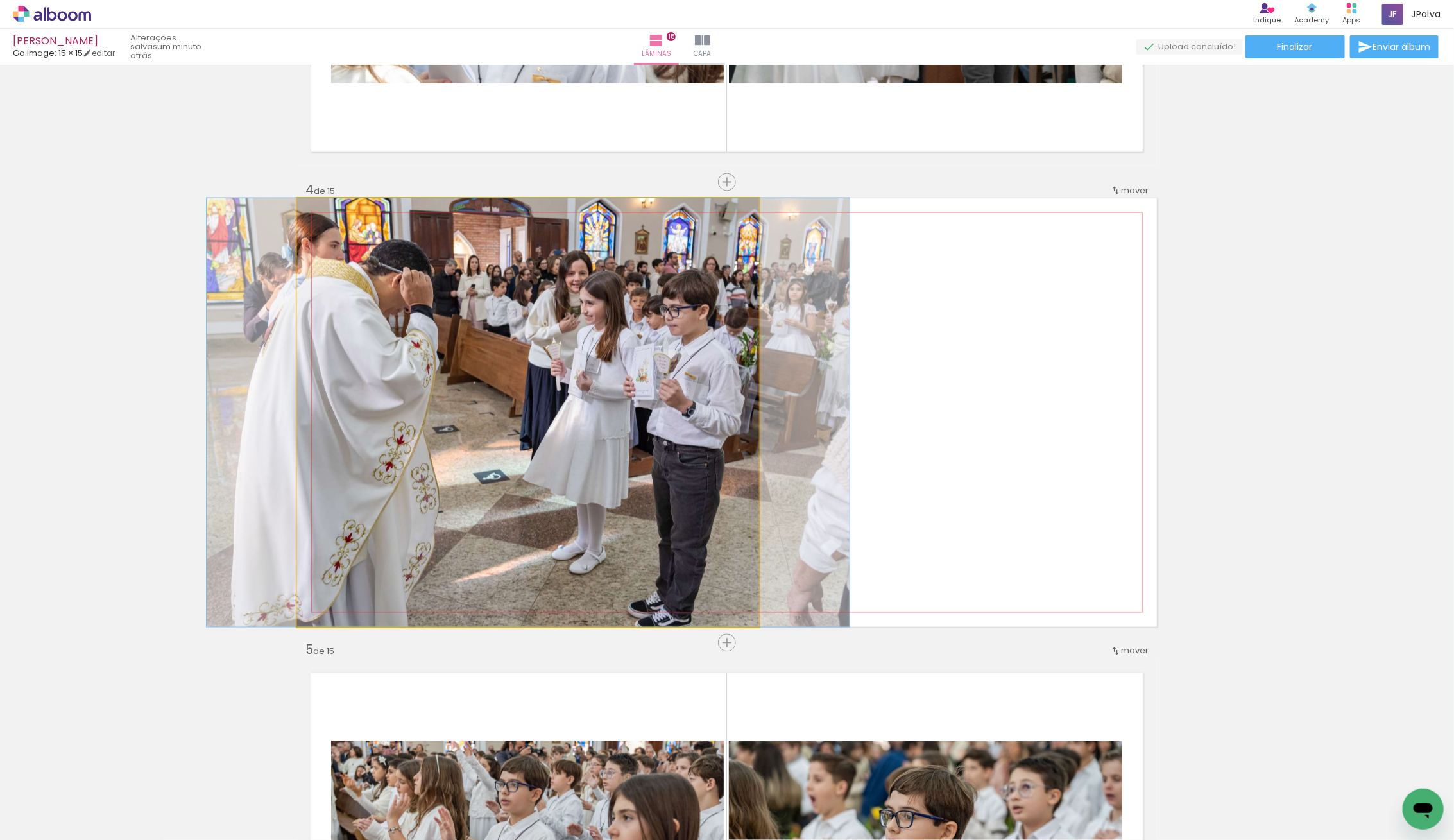
click at [717, 419] on quentale-photo at bounding box center [528, 412] width 462 height 429
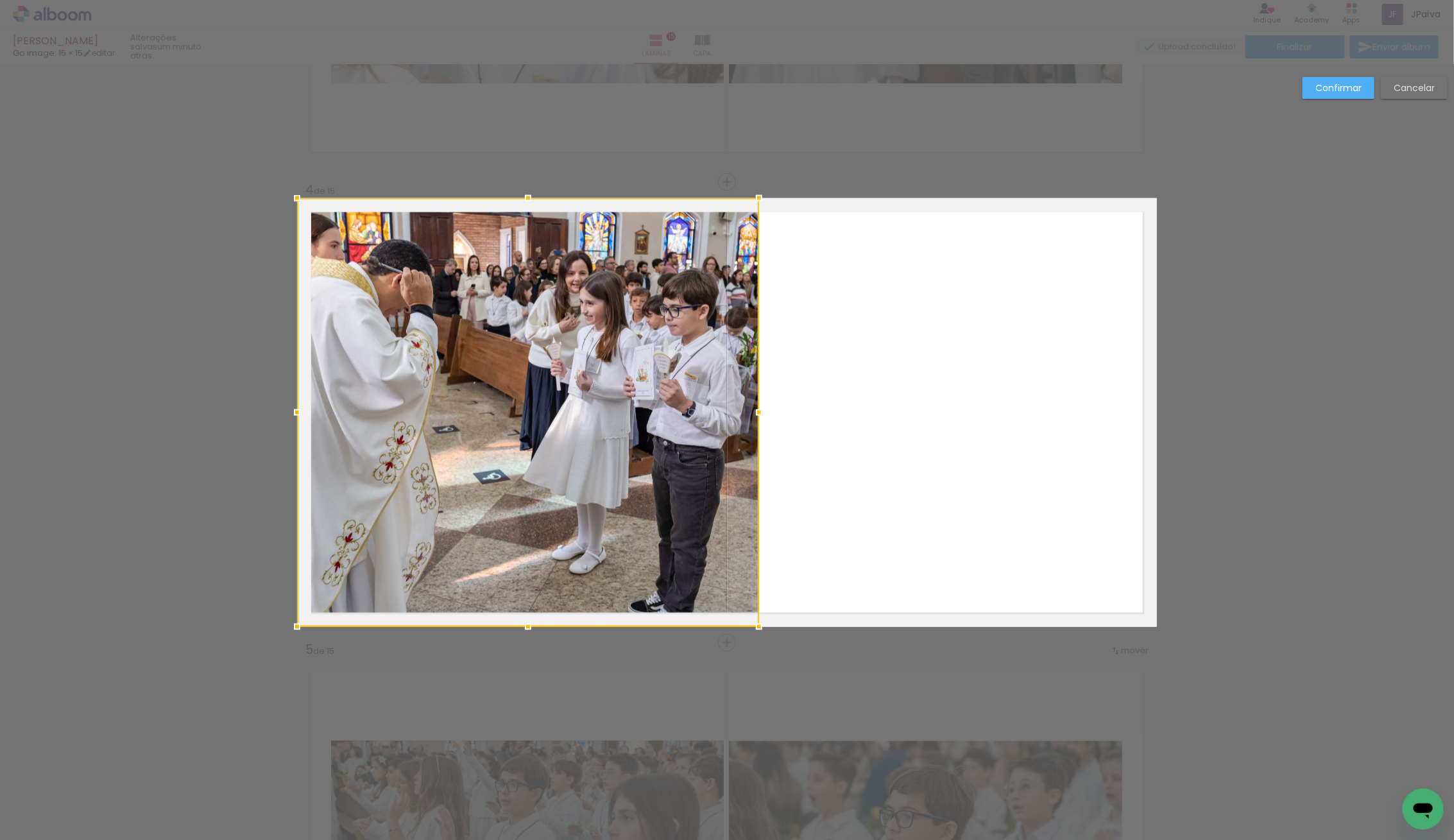
click at [717, 419] on div at bounding box center [528, 412] width 462 height 429
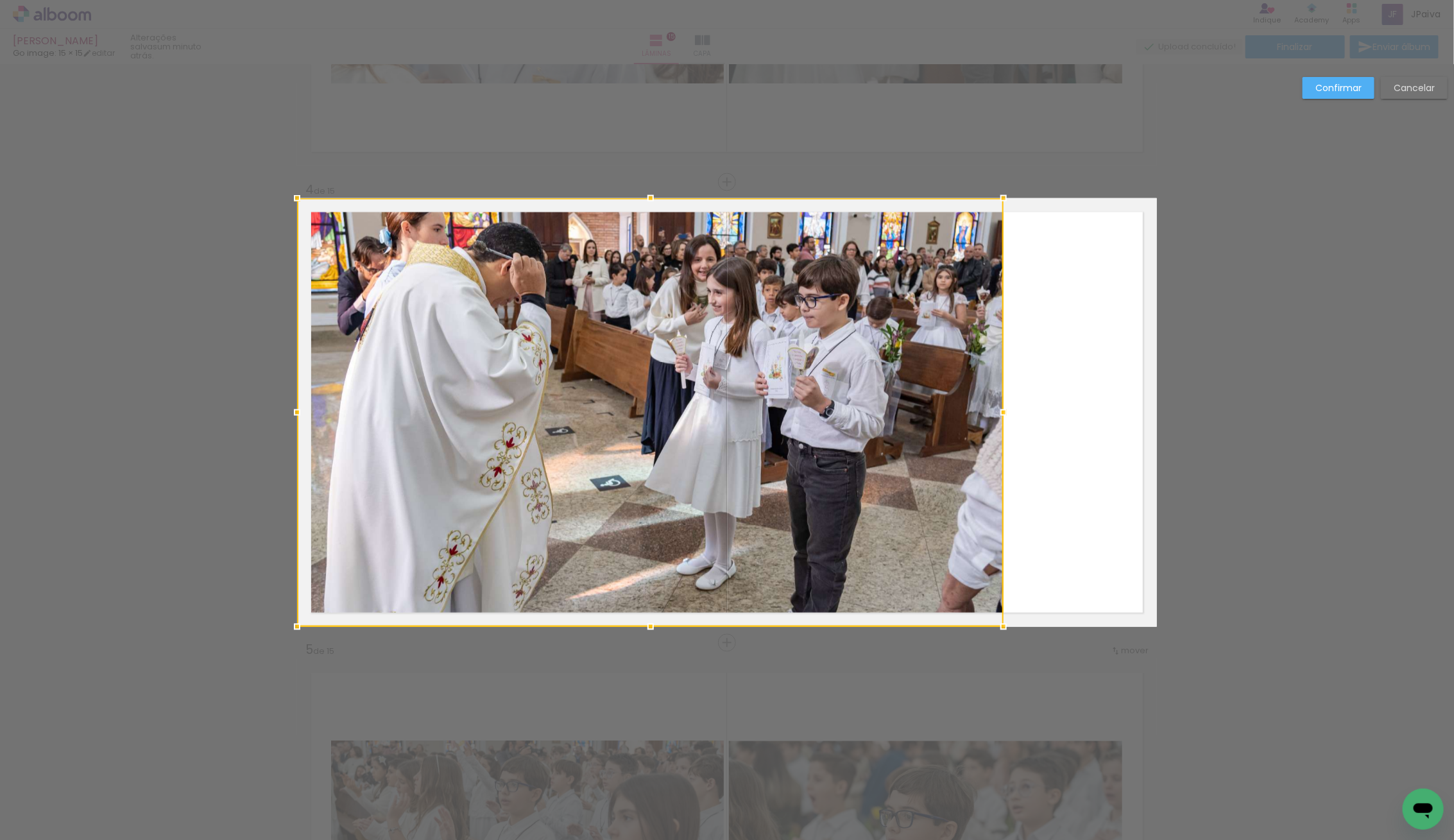
drag, startPoint x: 777, startPoint y: 413, endPoint x: 1007, endPoint y: 409, distance: 230.0
click at [1007, 409] on div at bounding box center [1003, 412] width 26 height 26
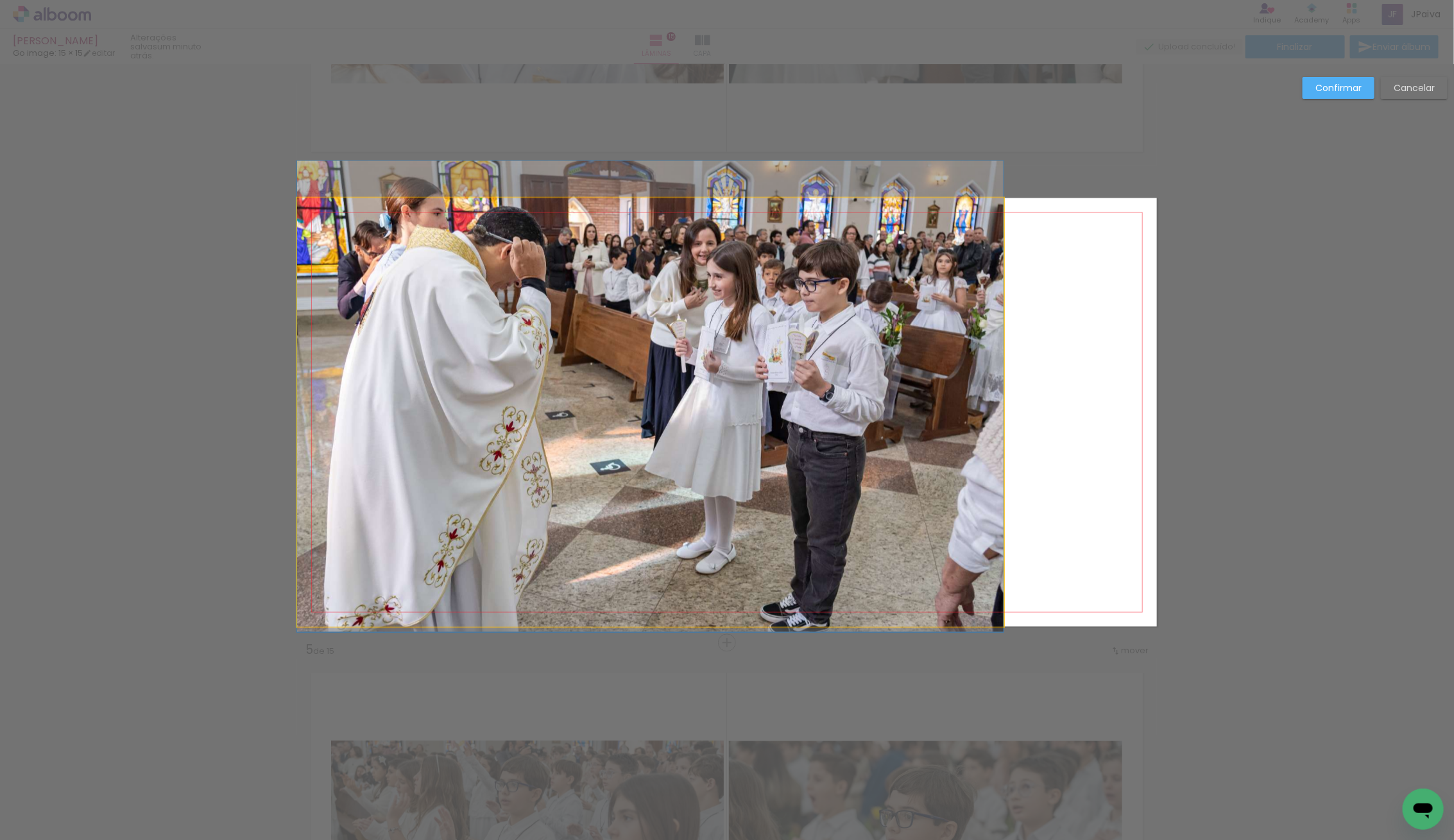
drag, startPoint x: 760, startPoint y: 436, endPoint x: 769, endPoint y: 421, distance: 17.5
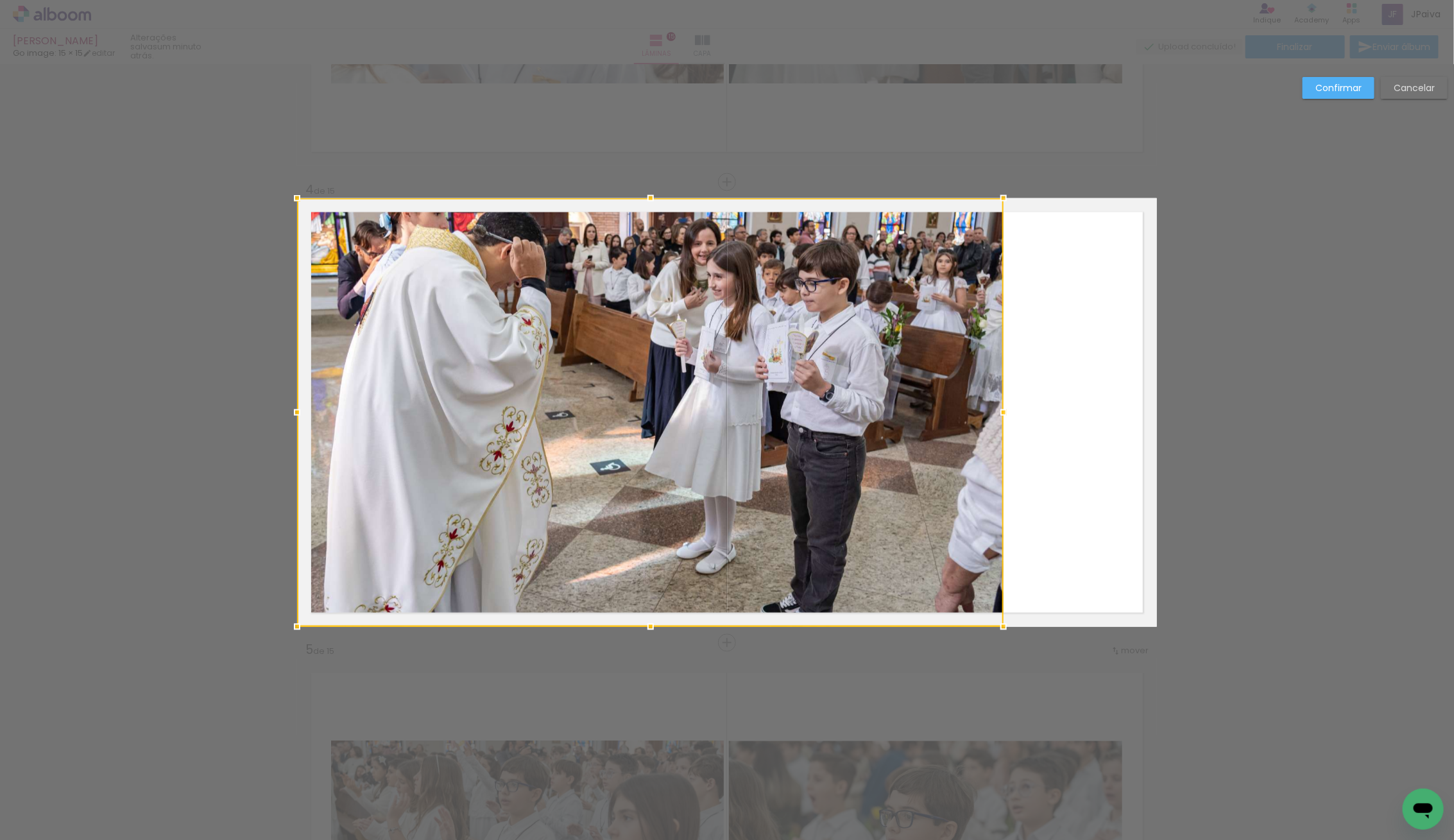
click at [1344, 97] on paper-button "Confirmar" at bounding box center [1338, 88] width 72 height 22
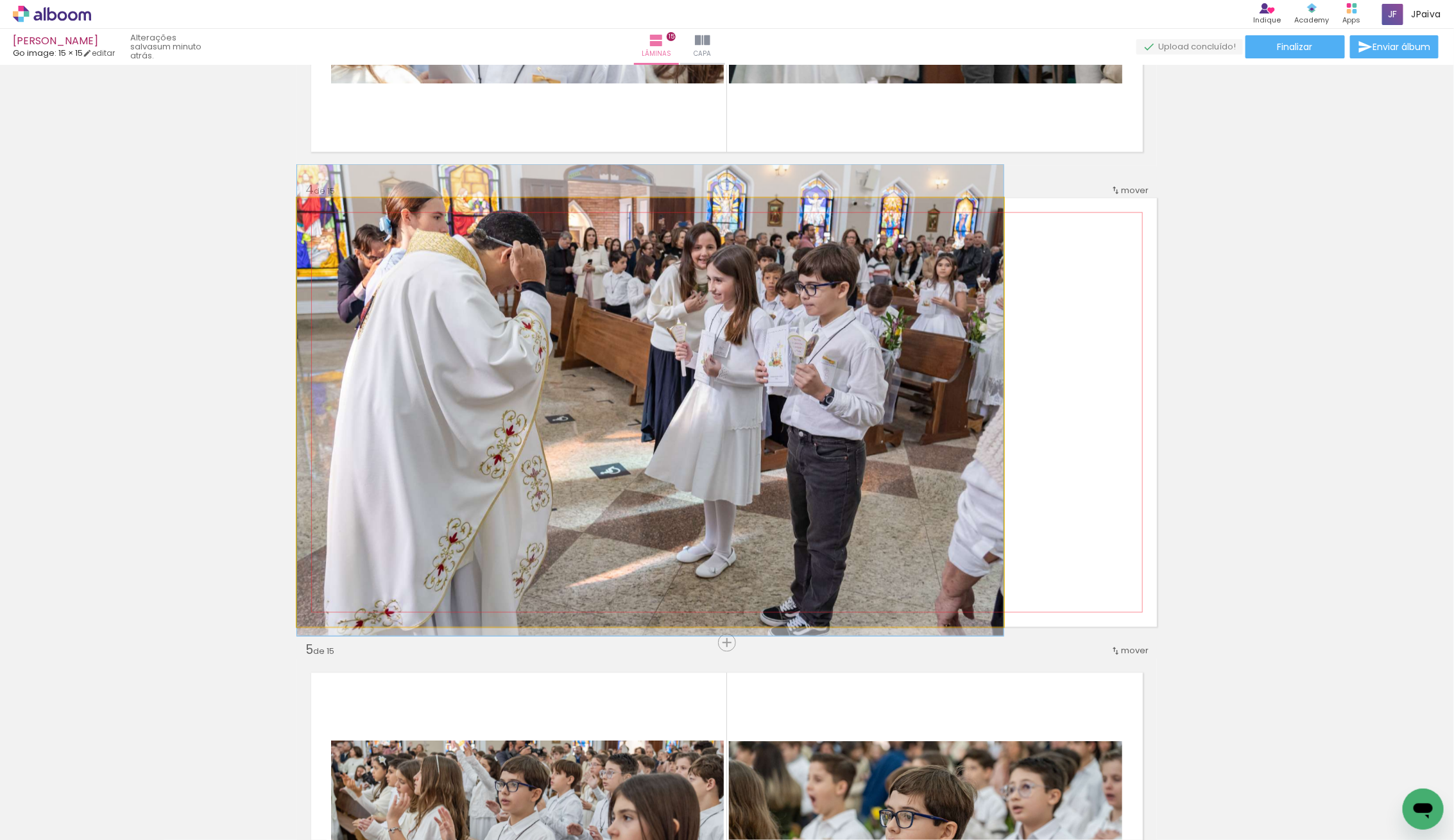
drag, startPoint x: 608, startPoint y: 346, endPoint x: 671, endPoint y: 347, distance: 63.0
click at [675, 348] on div at bounding box center [651, 400] width 707 height 470
drag, startPoint x: 594, startPoint y: 353, endPoint x: 632, endPoint y: 354, distance: 38.0
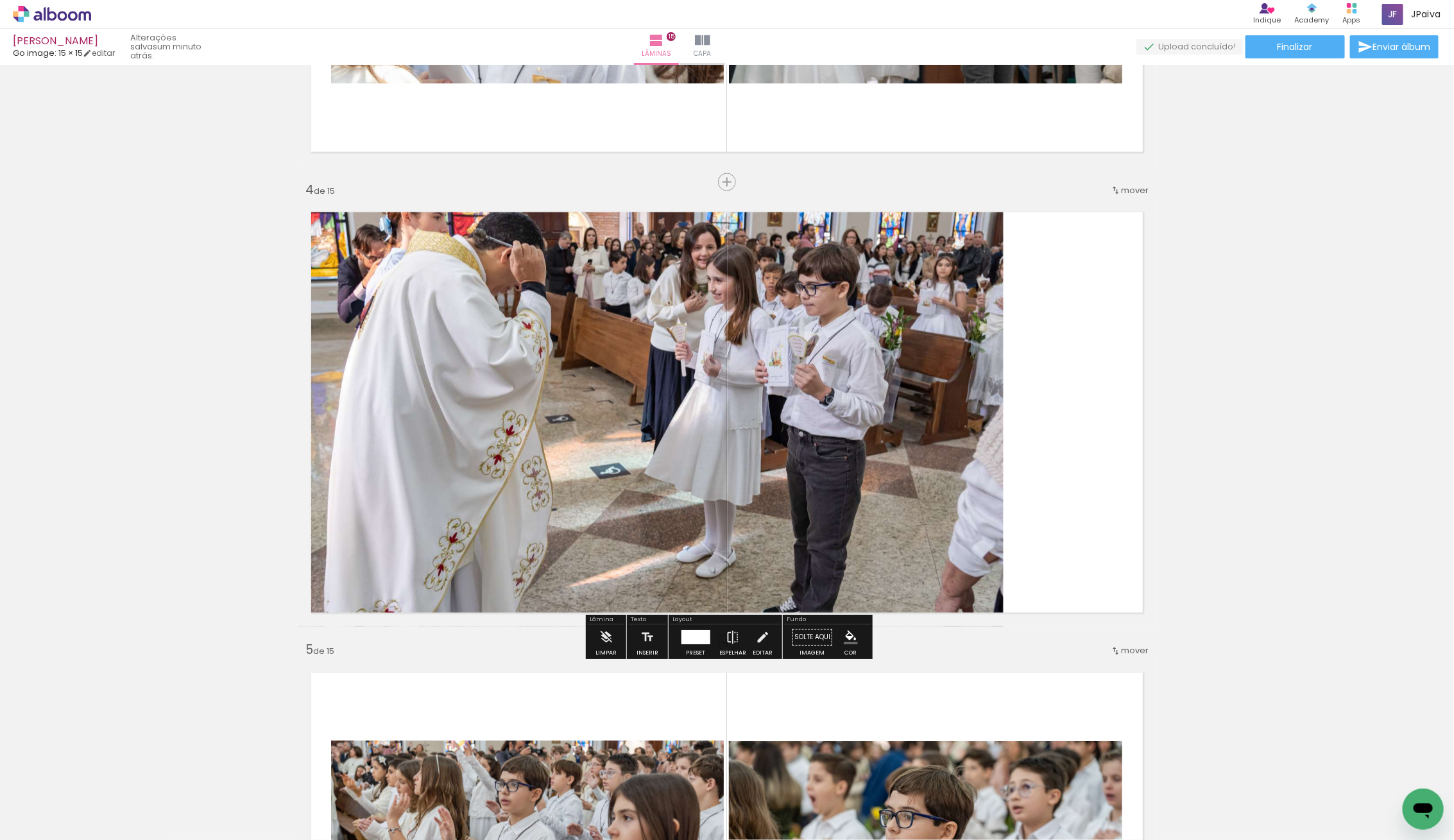
click at [627, 353] on quentale-photo at bounding box center [651, 412] width 707 height 429
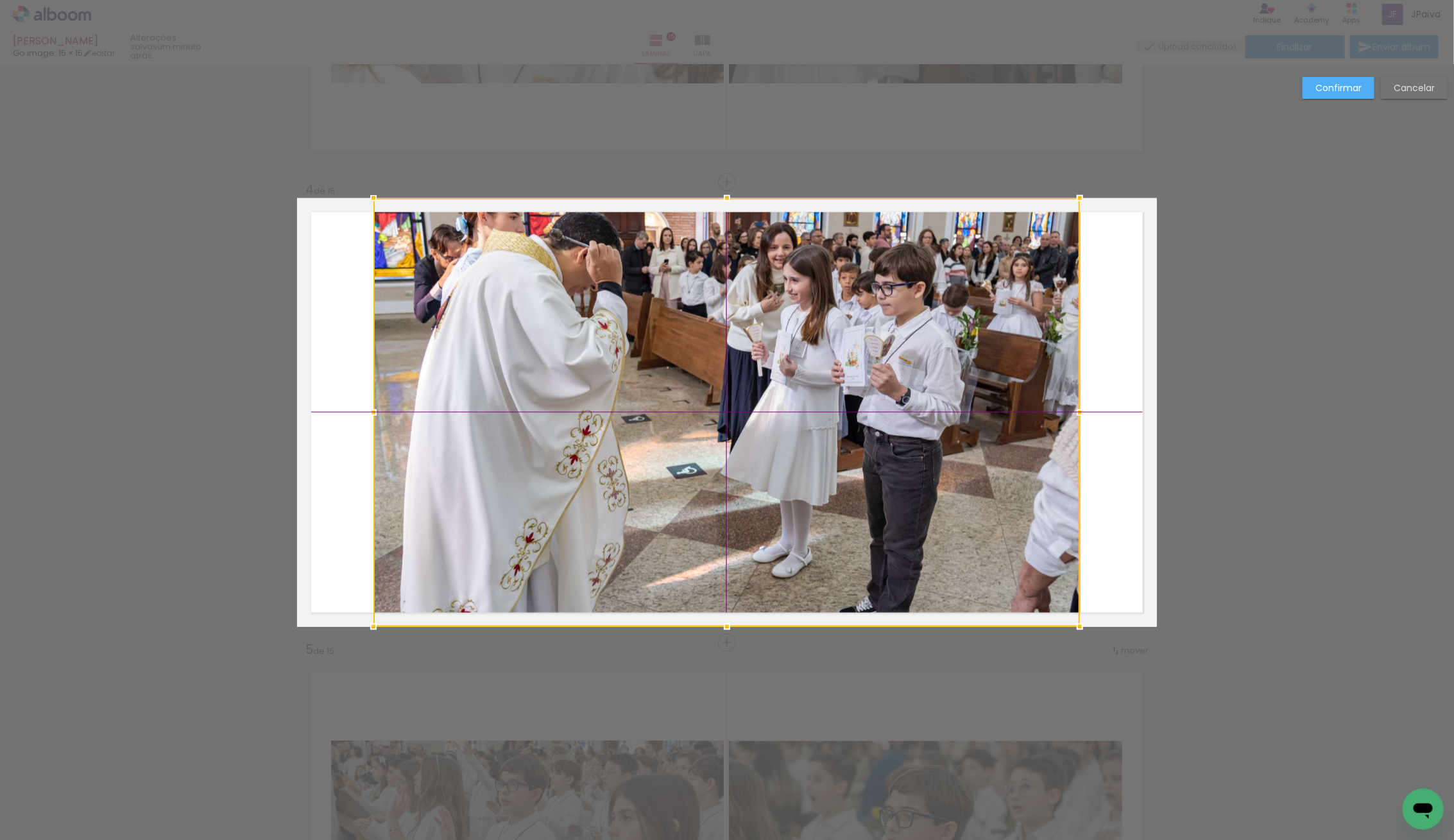
drag, startPoint x: 627, startPoint y: 353, endPoint x: 701, endPoint y: 350, distance: 74.1
click at [701, 350] on div at bounding box center [727, 412] width 707 height 429
click at [0, 0] on slot "Confirmar" at bounding box center [0, 0] width 0 height 0
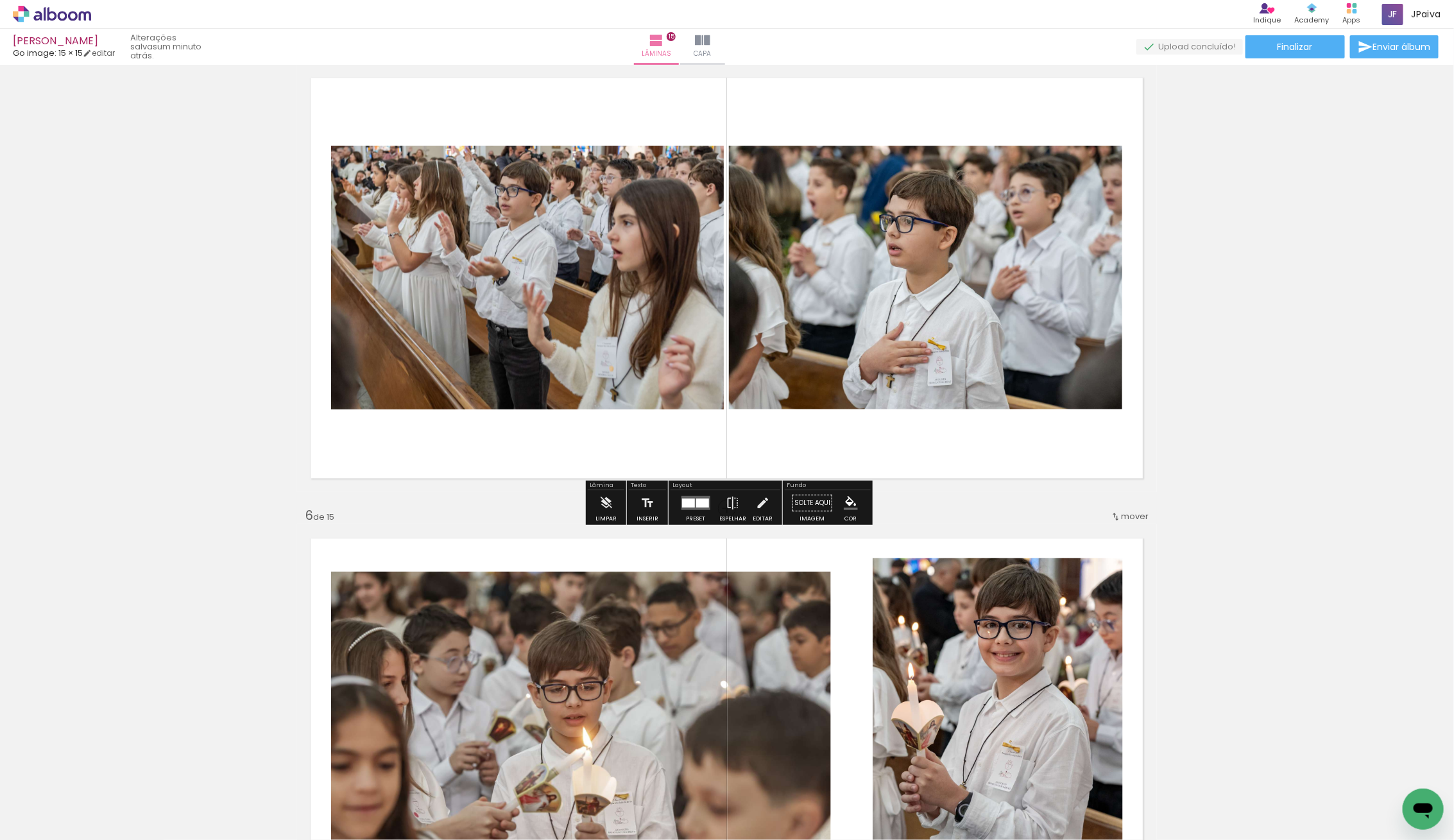
scroll to position [1879, 0]
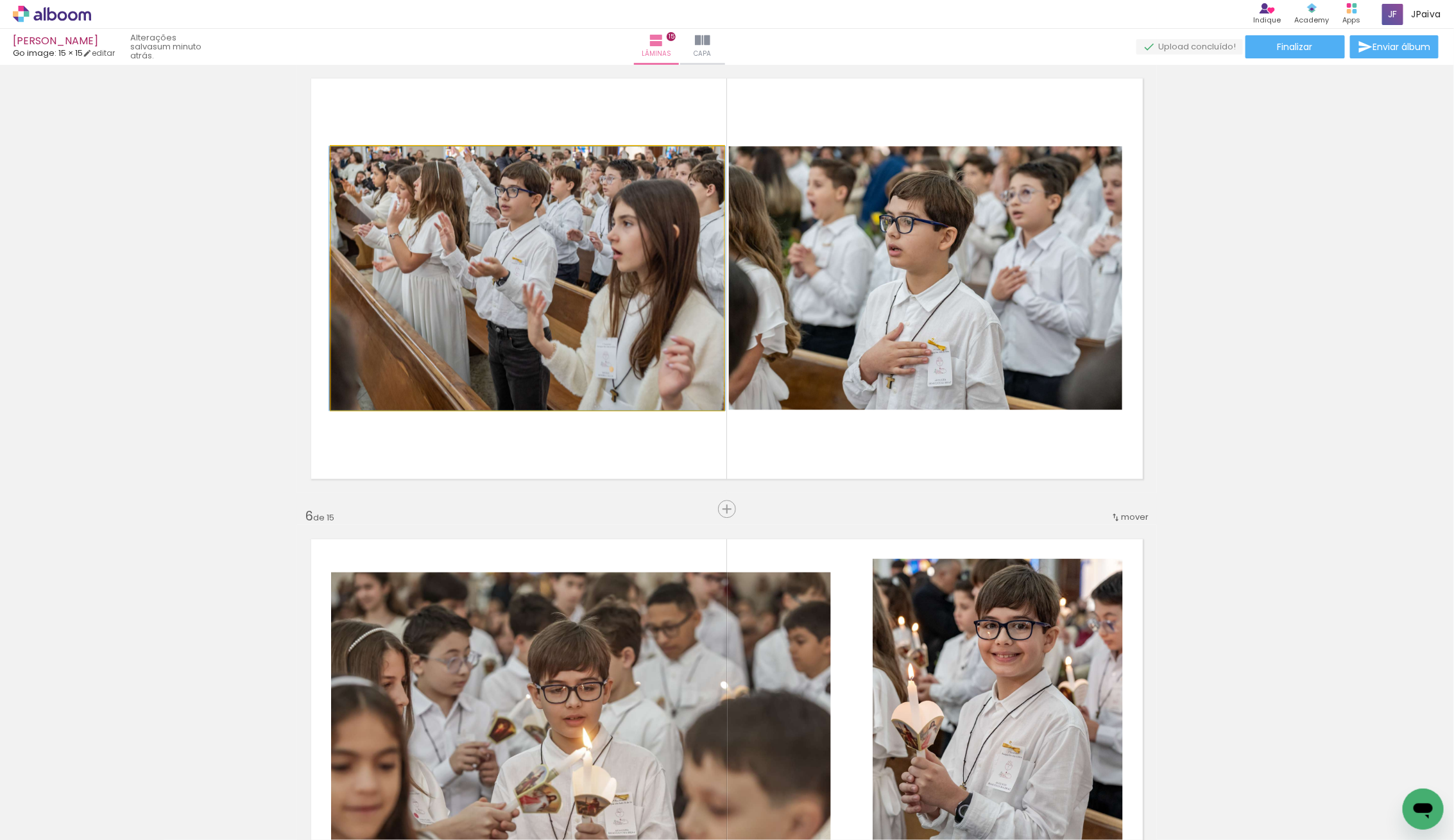
click at [518, 294] on quentale-photo at bounding box center [528, 278] width 393 height 263
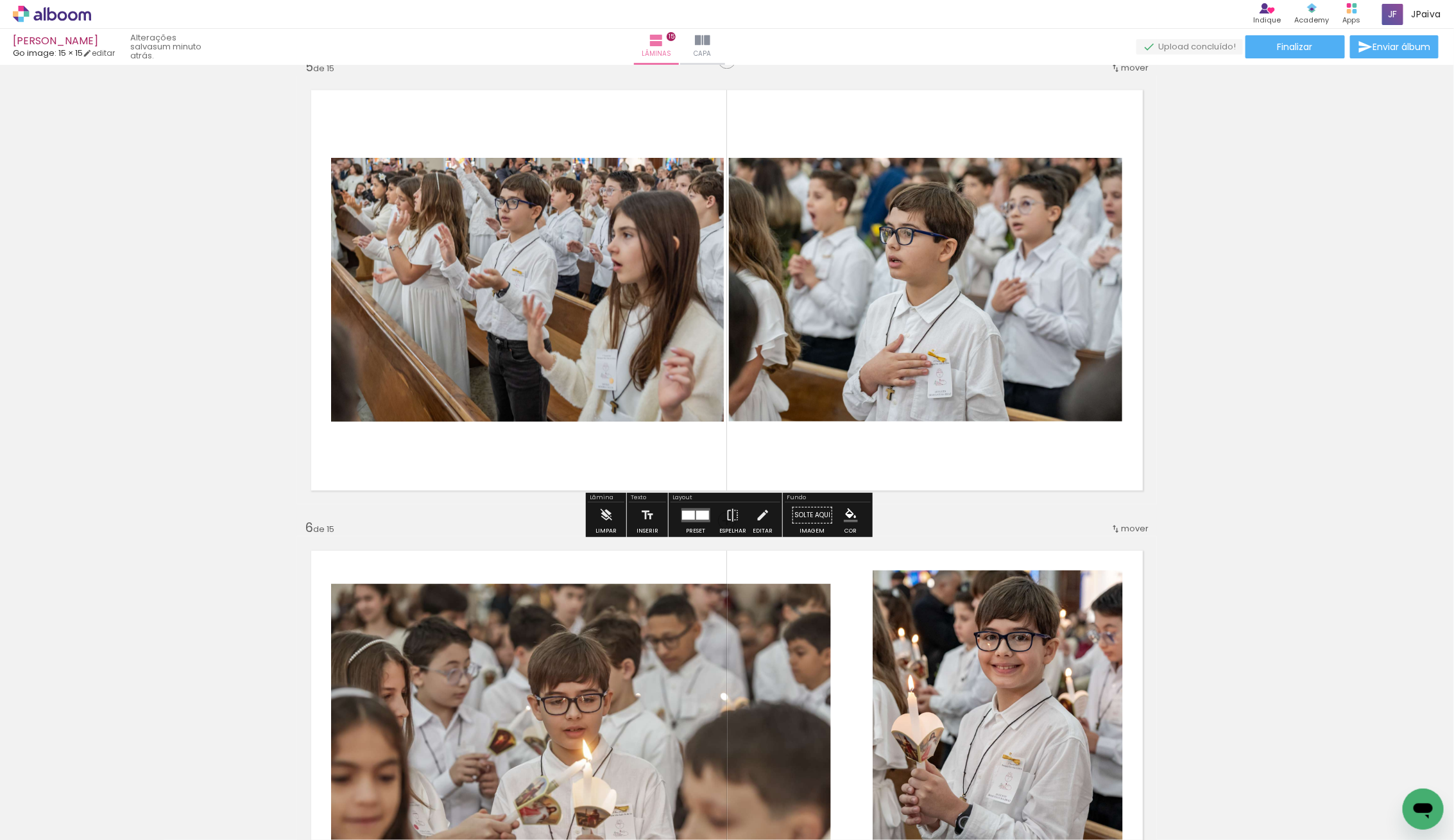
scroll to position [1865, 0]
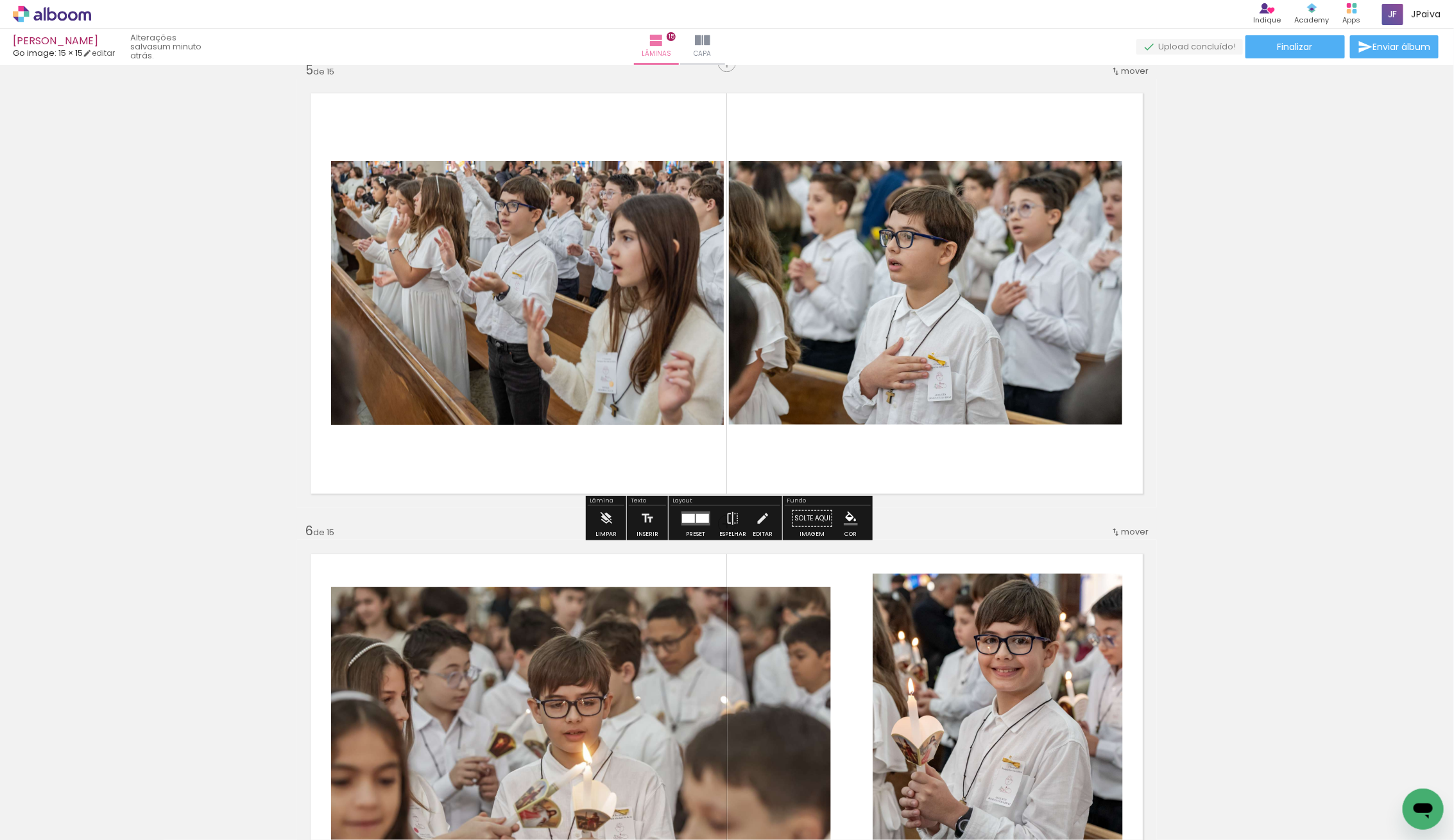
click at [631, 292] on quentale-photo at bounding box center [528, 292] width 393 height 263
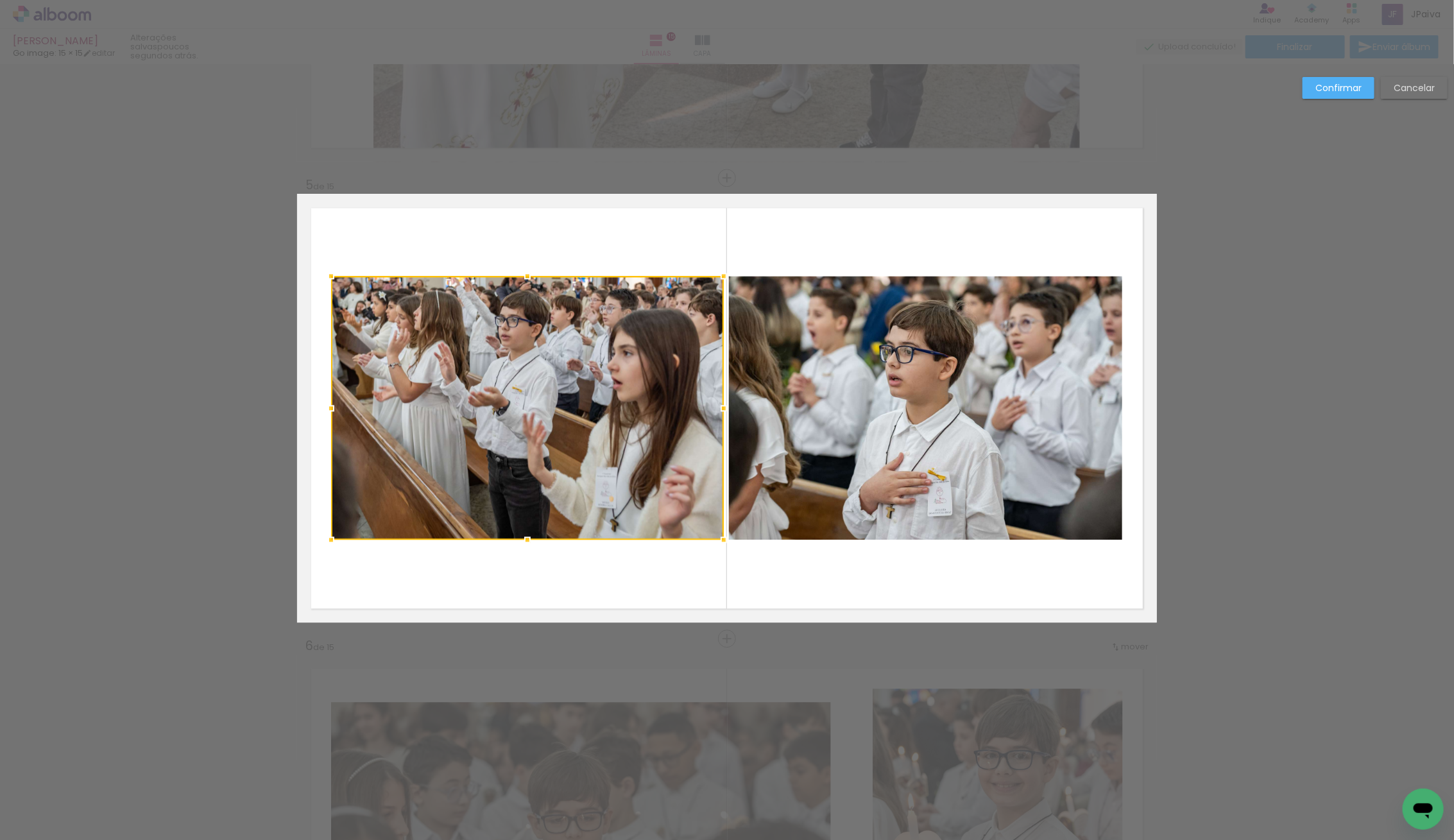
scroll to position [1746, 0]
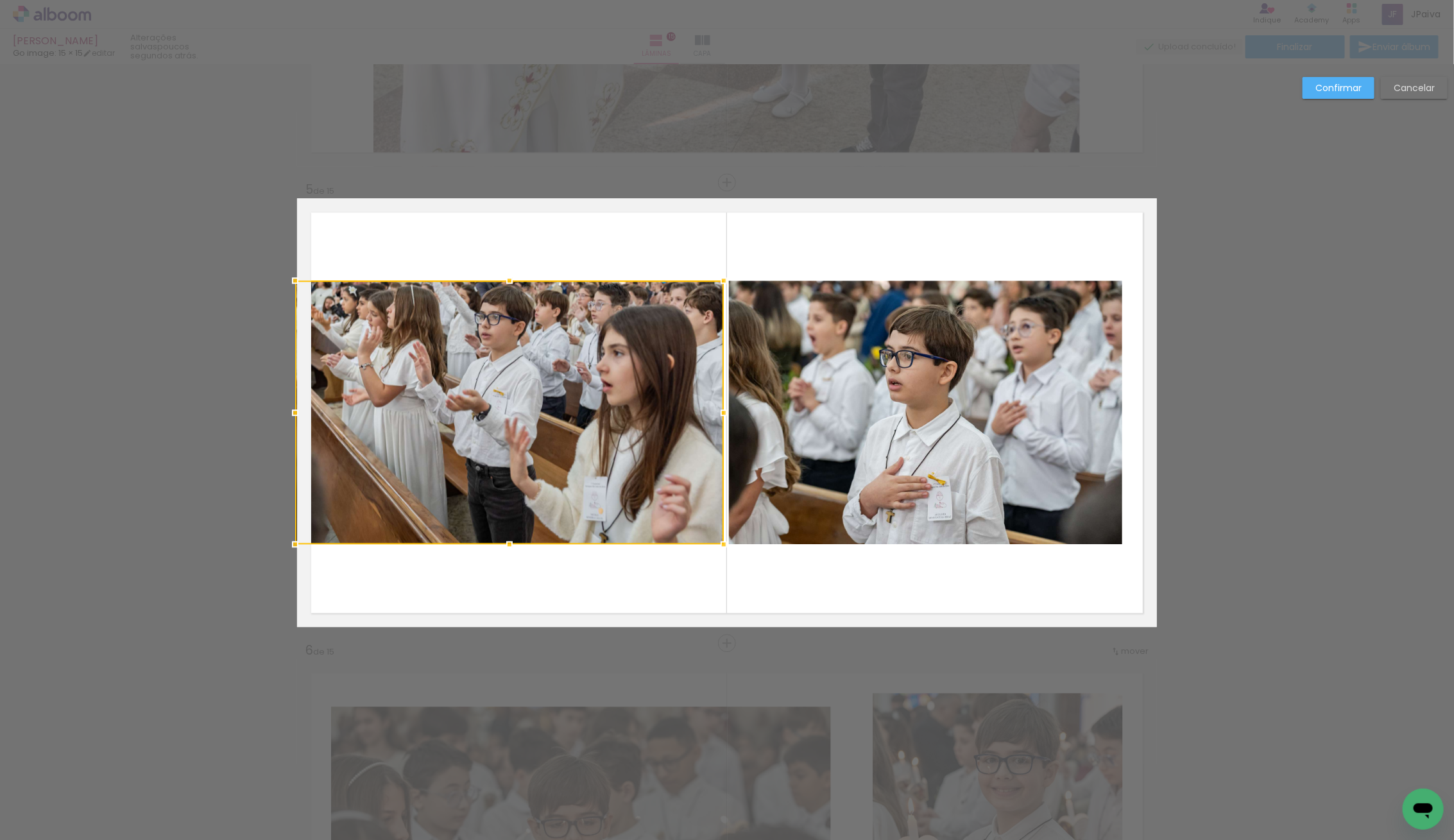
drag, startPoint x: 330, startPoint y: 405, endPoint x: 340, endPoint y: 401, distance: 10.8
click at [298, 405] on div at bounding box center [295, 412] width 26 height 26
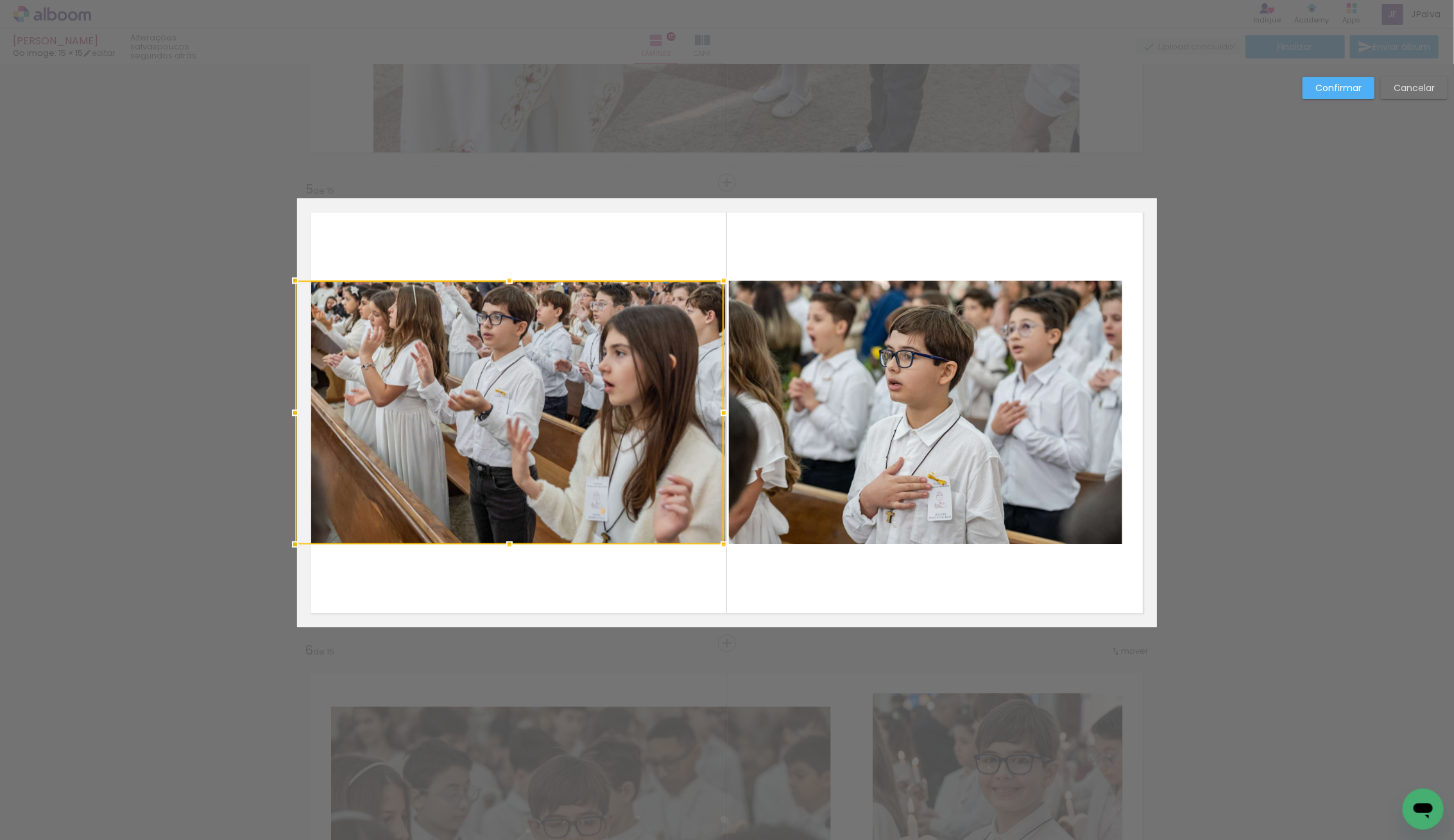
click at [834, 407] on quentale-photo at bounding box center [925, 412] width 393 height 263
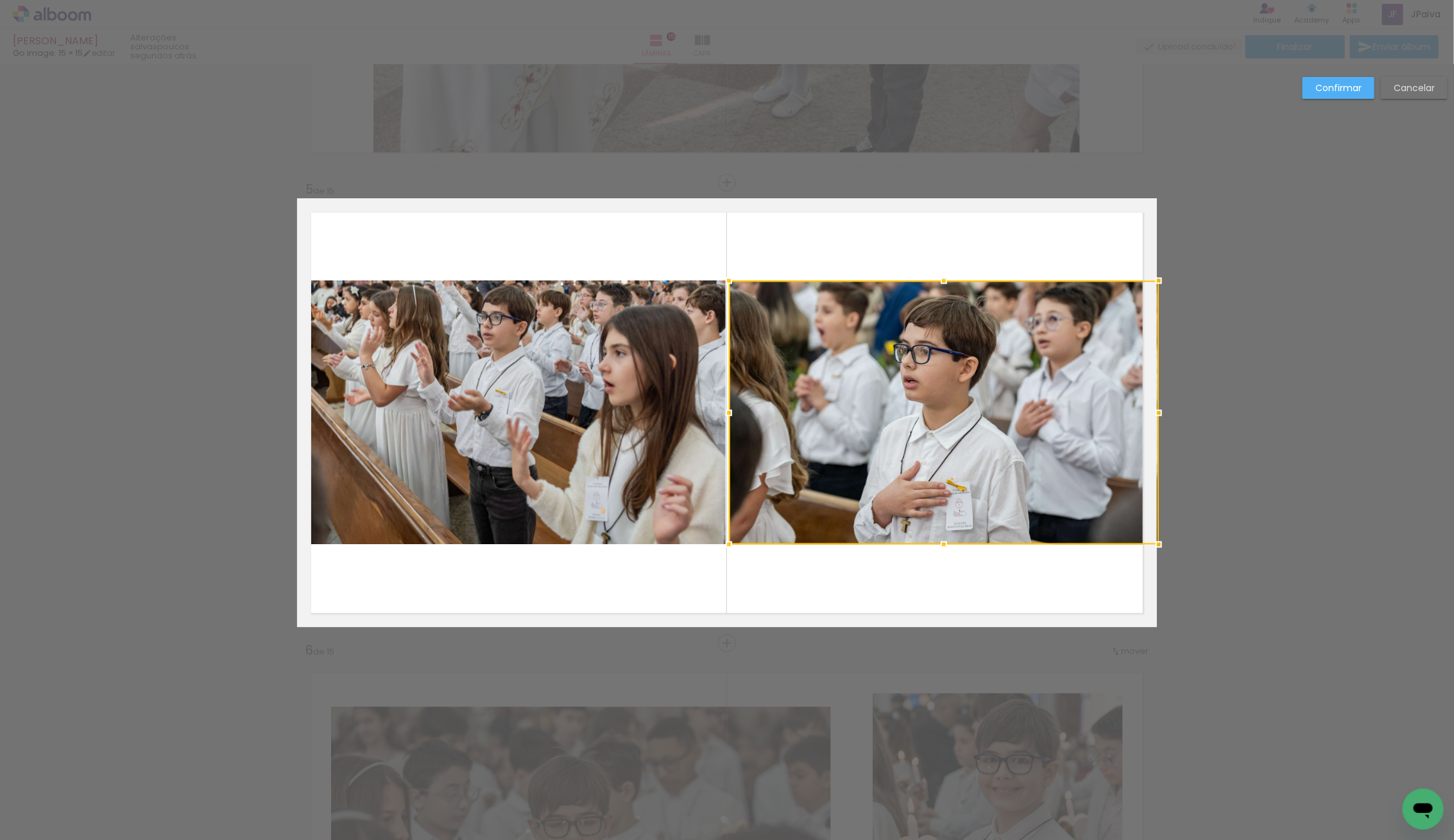
drag, startPoint x: 1132, startPoint y: 411, endPoint x: 1154, endPoint y: 411, distance: 22.0
click at [1154, 411] on div at bounding box center [1159, 412] width 26 height 26
click at [983, 415] on div at bounding box center [943, 412] width 428 height 263
click at [0, 0] on slot "Confirmar" at bounding box center [0, 0] width 0 height 0
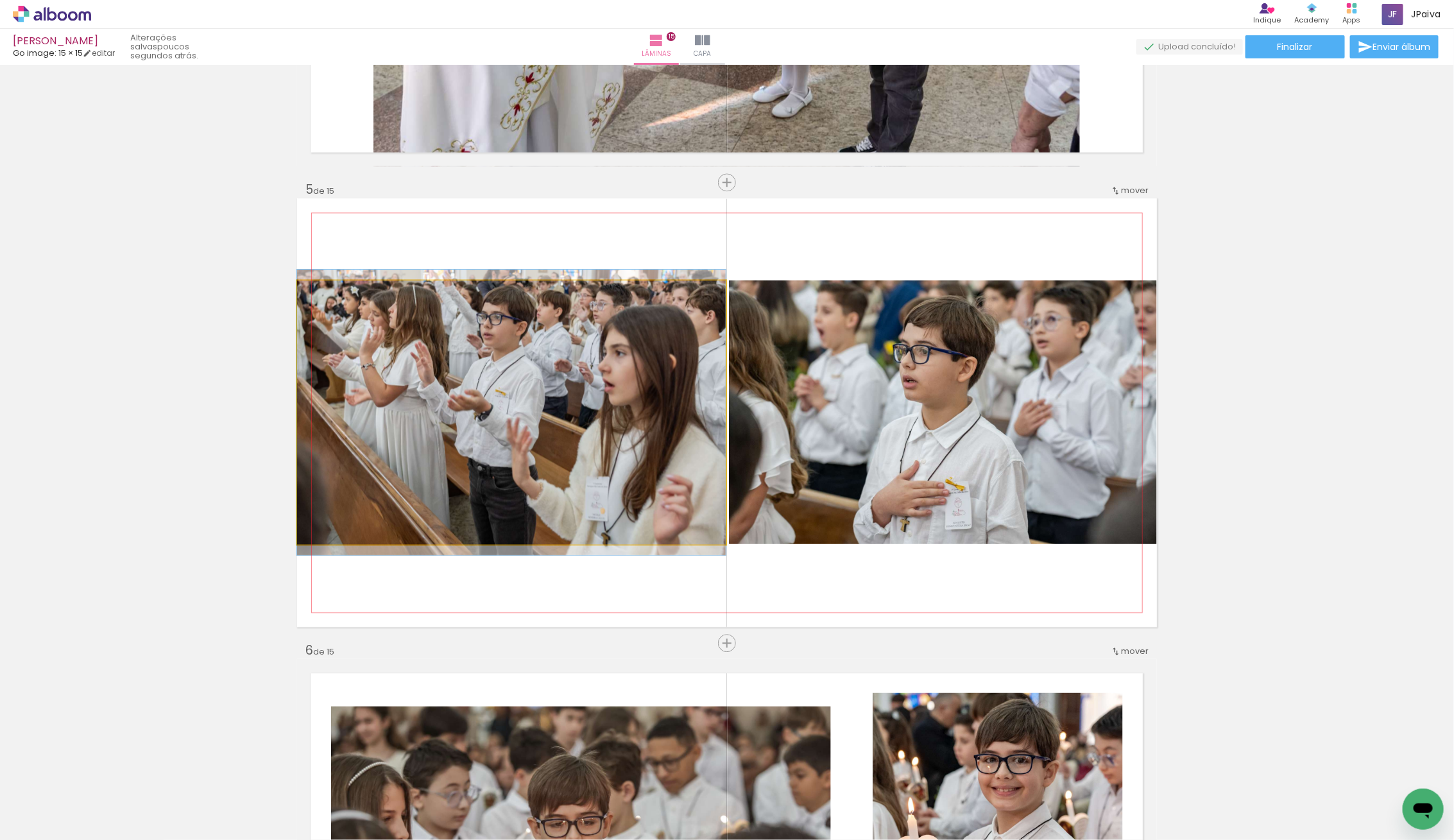
drag, startPoint x: 401, startPoint y: 421, endPoint x: 383, endPoint y: 408, distance: 22.2
click at [400, 421] on div at bounding box center [511, 411] width 429 height 285
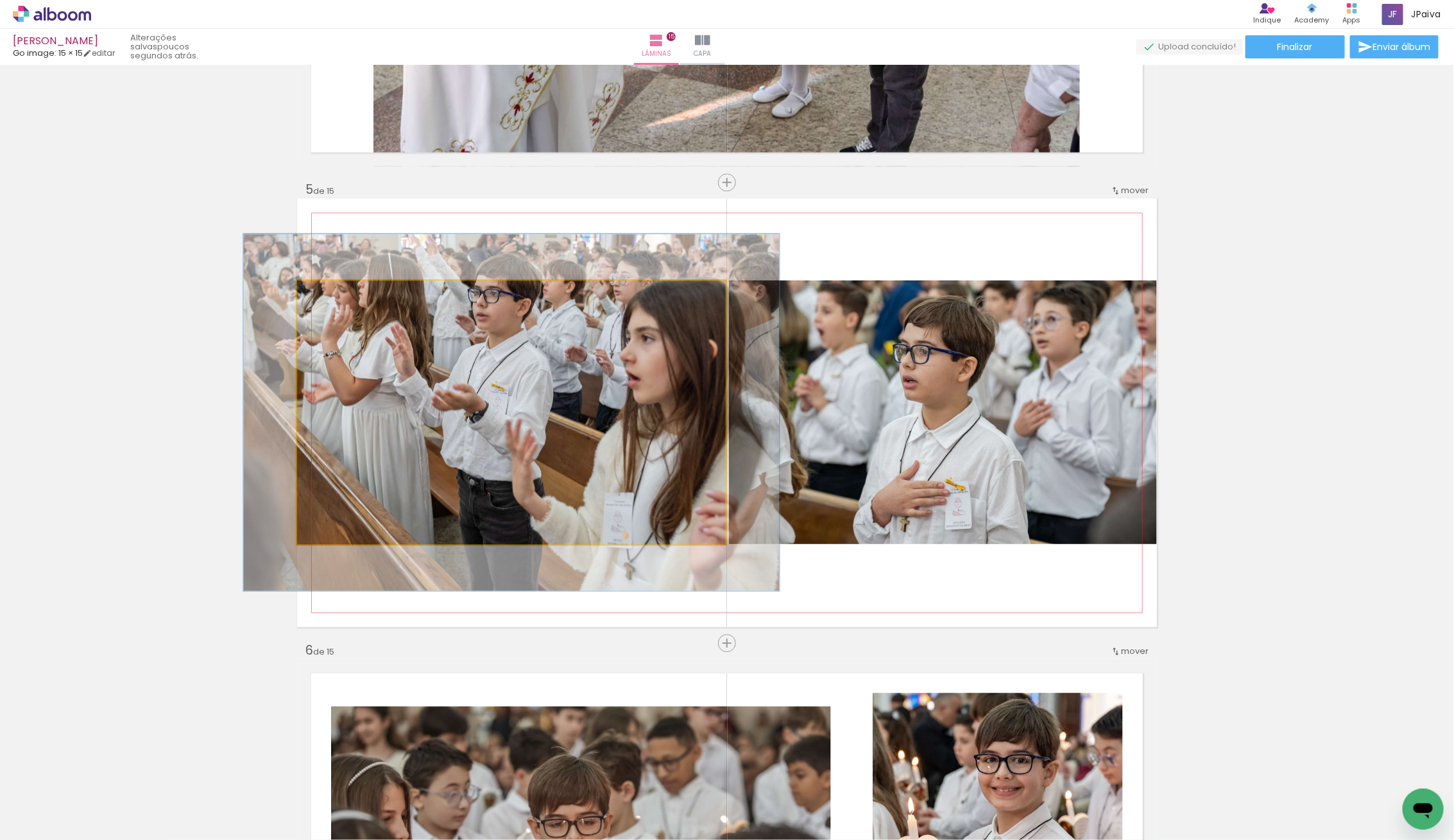
drag, startPoint x: 331, startPoint y: 292, endPoint x: 342, endPoint y: 297, distance: 12.1
click at [342, 297] on div at bounding box center [338, 293] width 20 height 20
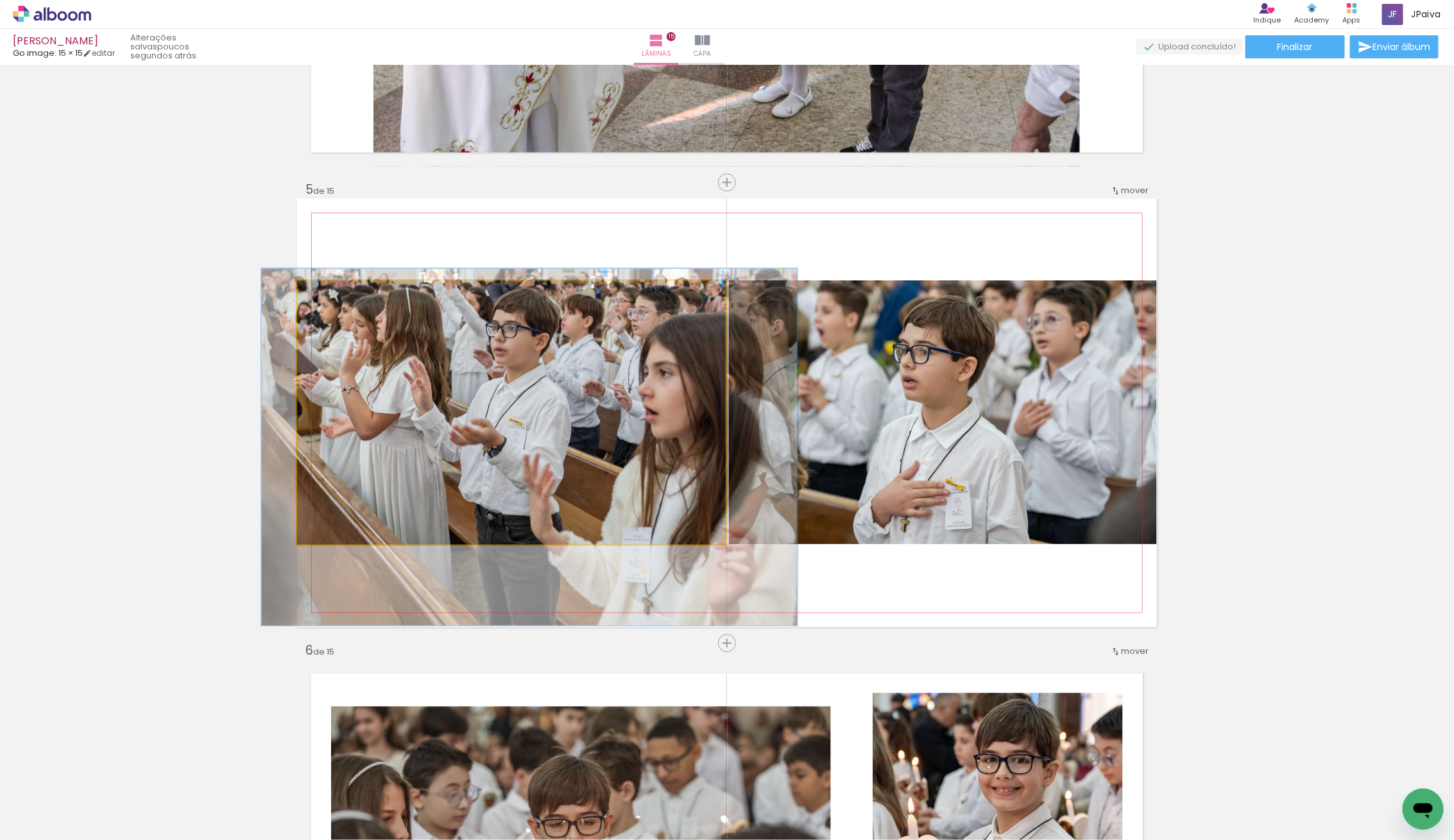
drag, startPoint x: 474, startPoint y: 406, endPoint x: 490, endPoint y: 437, distance: 34.9
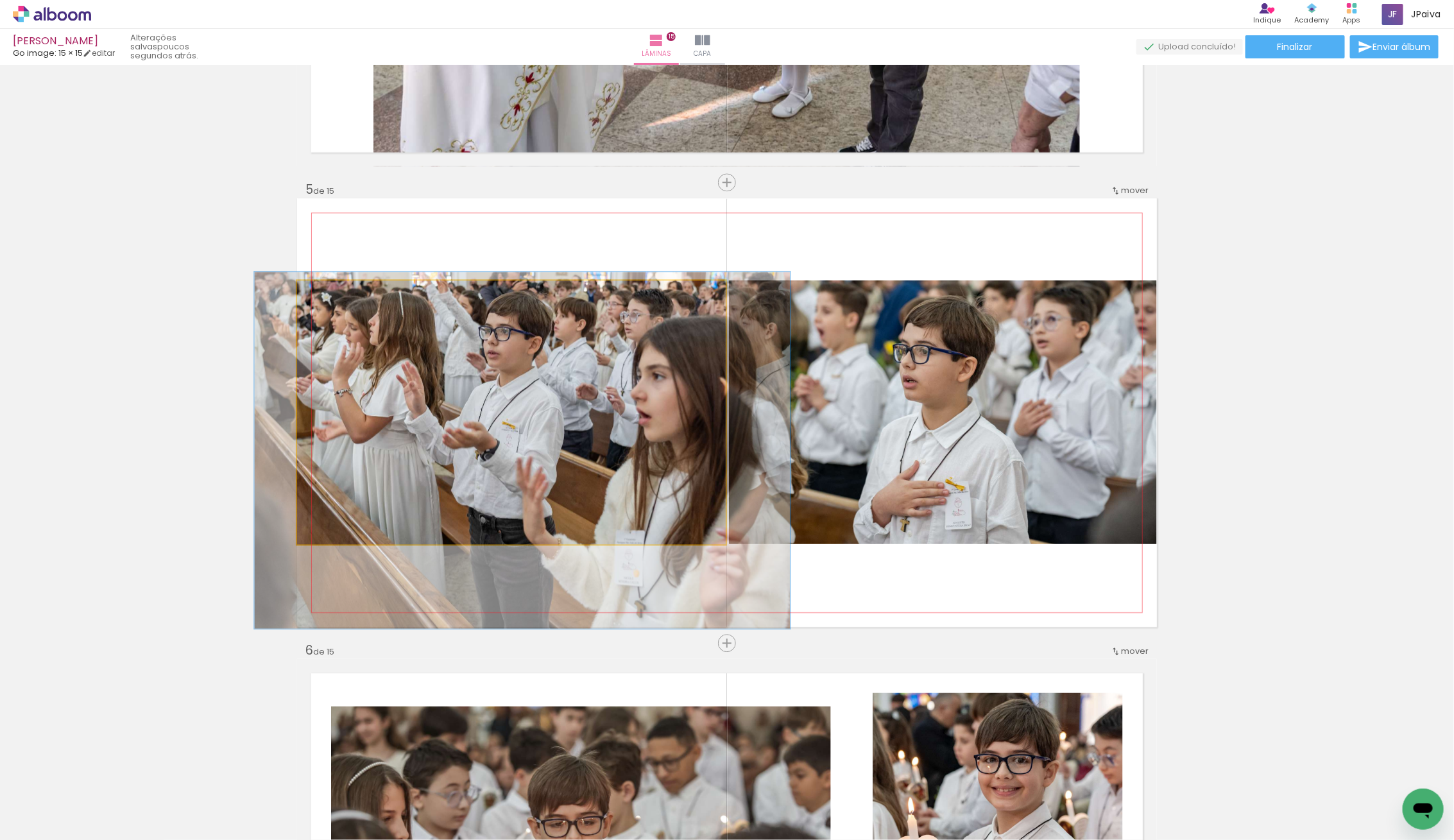
drag, startPoint x: 415, startPoint y: 436, endPoint x: 408, endPoint y: 439, distance: 7.6
click at [408, 440] on div at bounding box center [522, 449] width 535 height 356
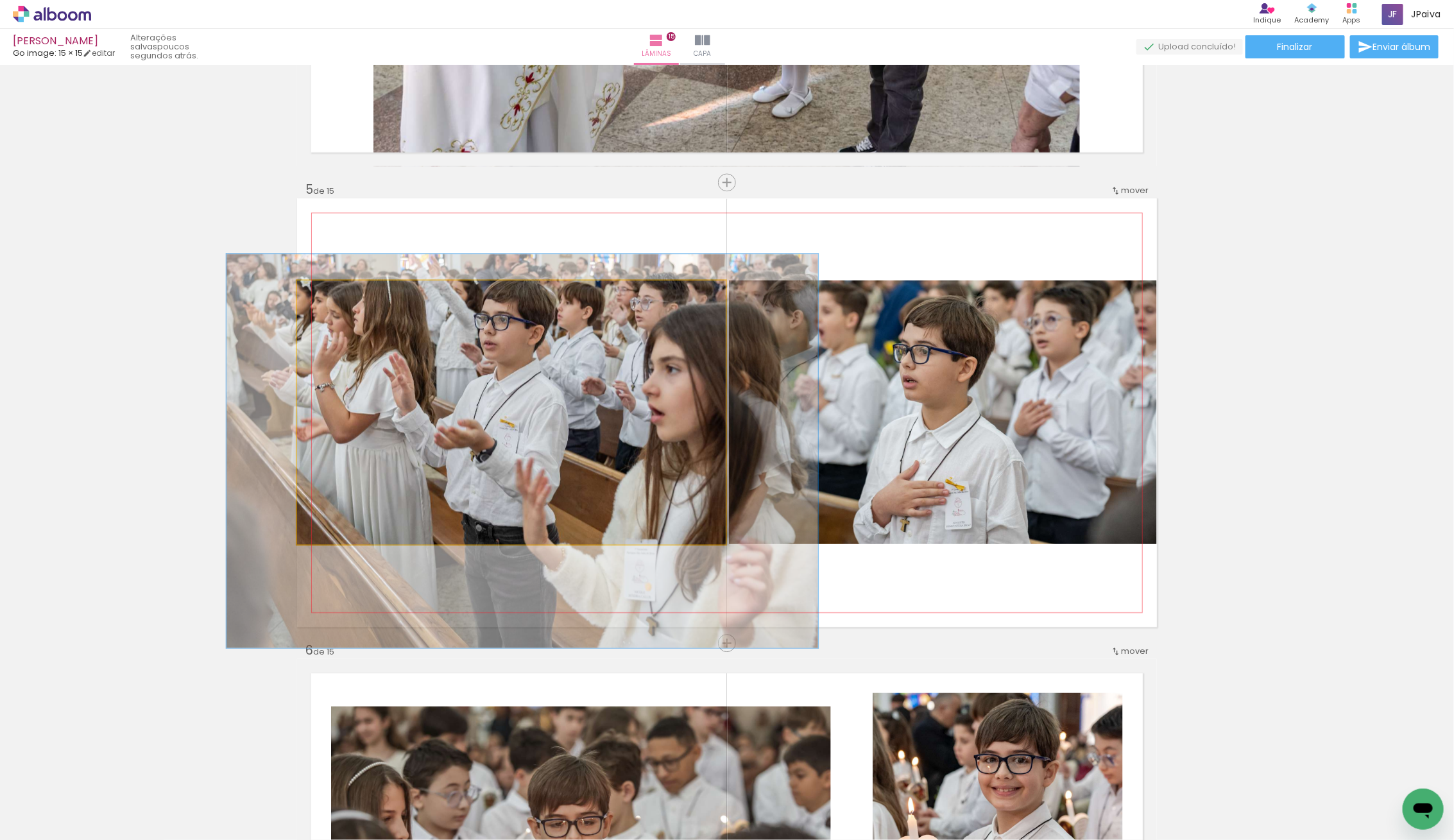
drag, startPoint x: 332, startPoint y: 299, endPoint x: 338, endPoint y: 304, distance: 7.8
type paper-slider "138"
click at [338, 304] on quentale-photo at bounding box center [511, 412] width 429 height 263
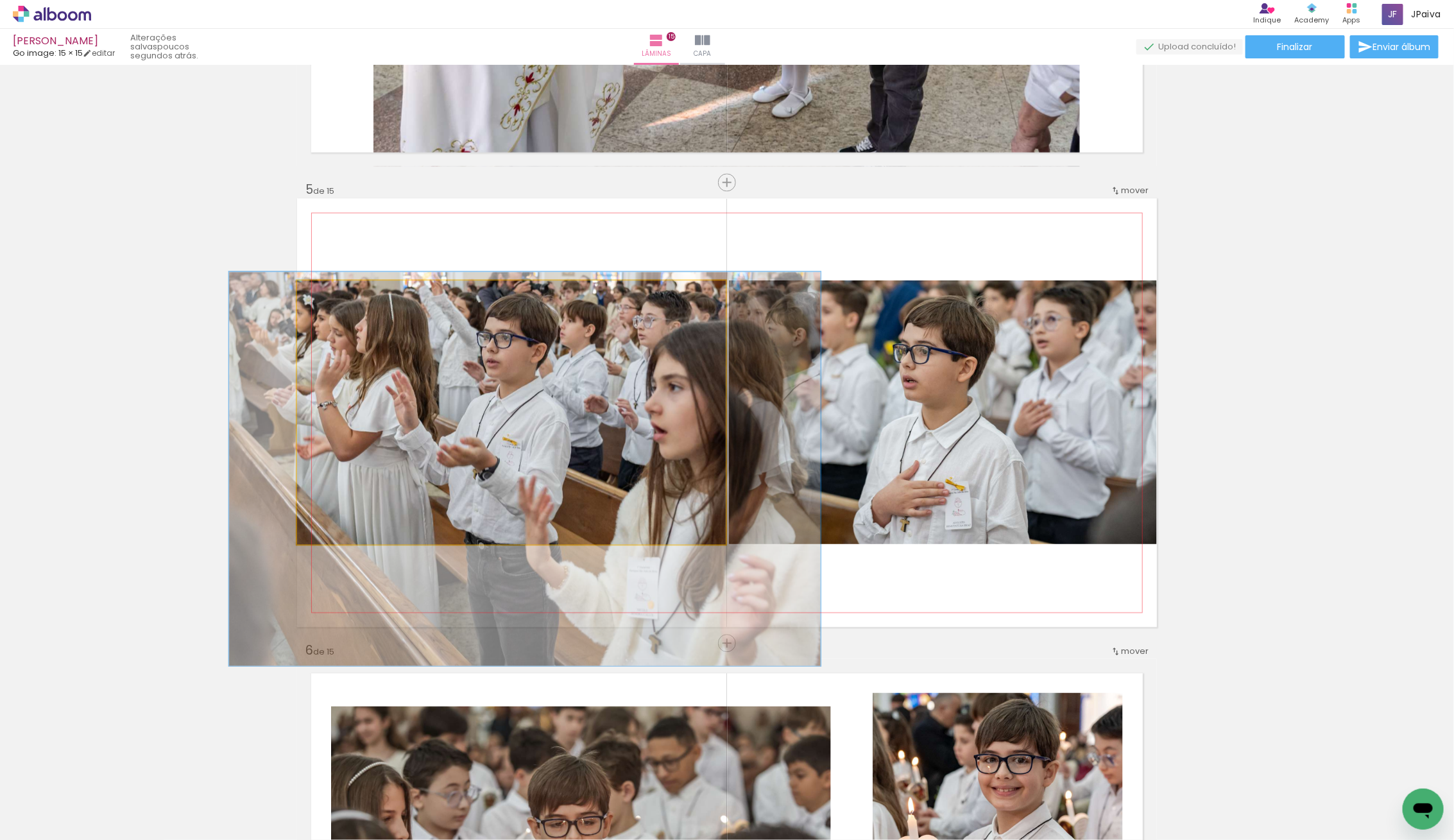
drag, startPoint x: 394, startPoint y: 393, endPoint x: 396, endPoint y: 409, distance: 16.1
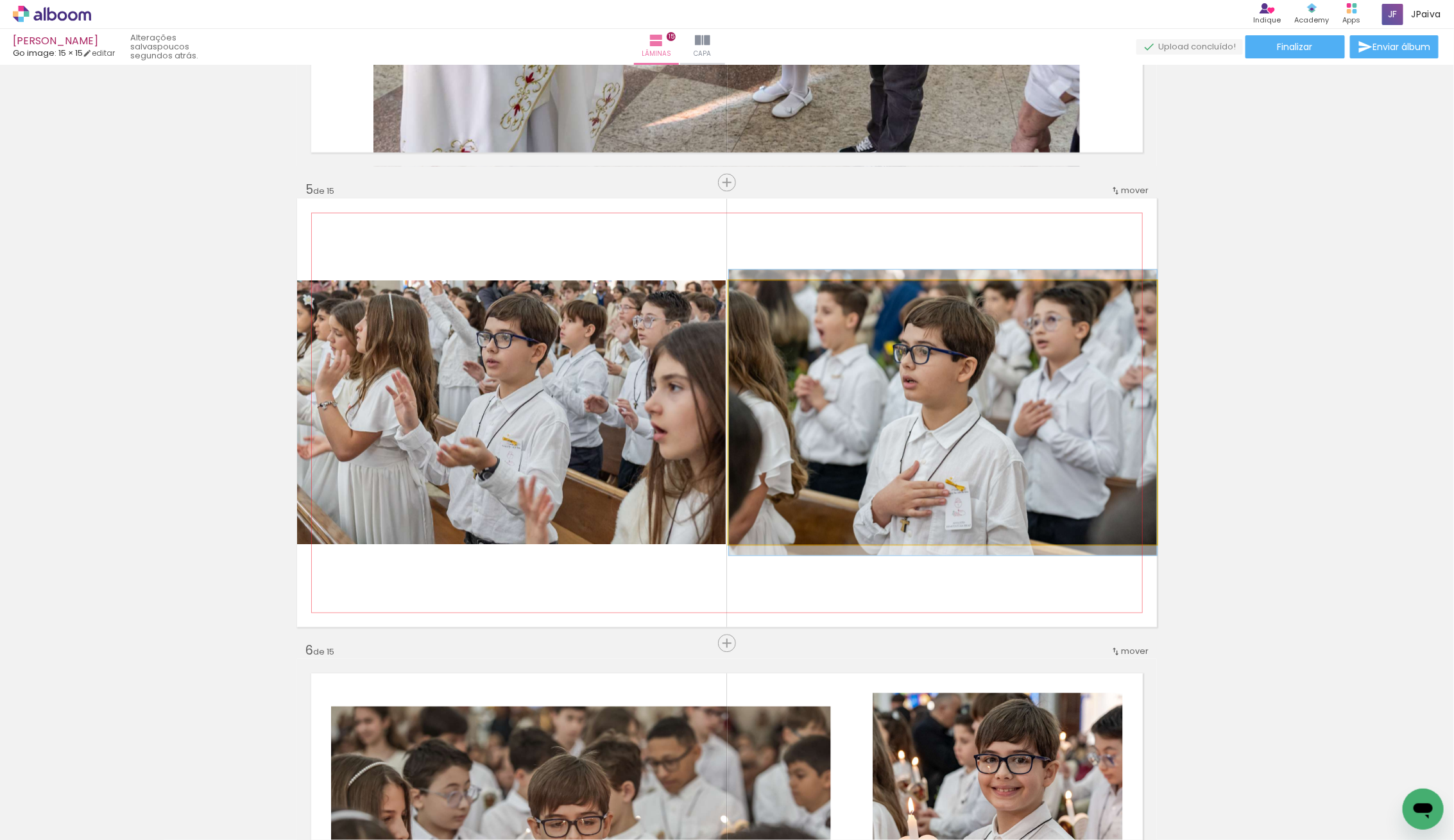
click at [984, 425] on quentale-photo at bounding box center [943, 412] width 428 height 263
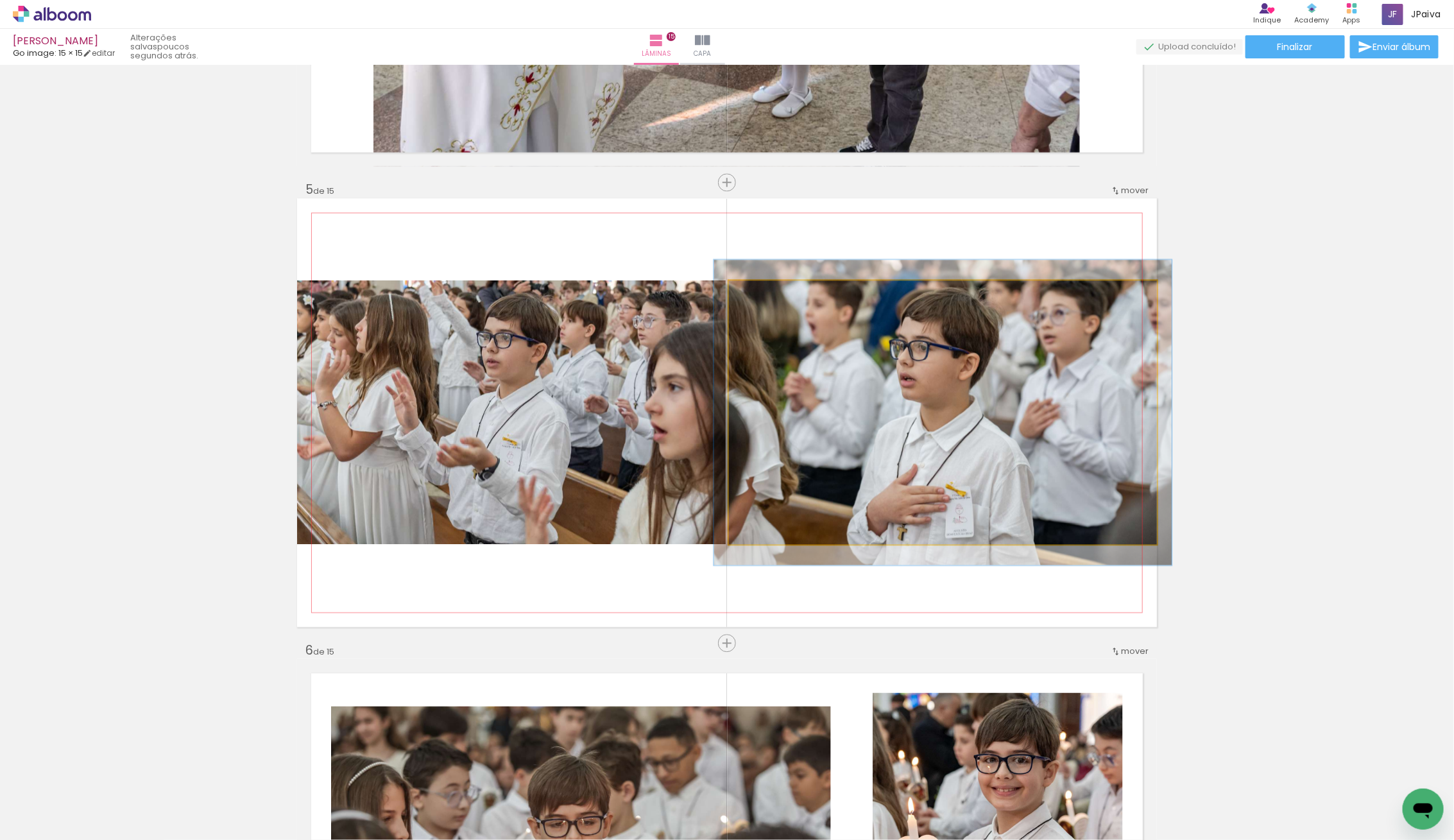
type paper-slider "107"
click at [772, 296] on div at bounding box center [762, 293] width 20 height 20
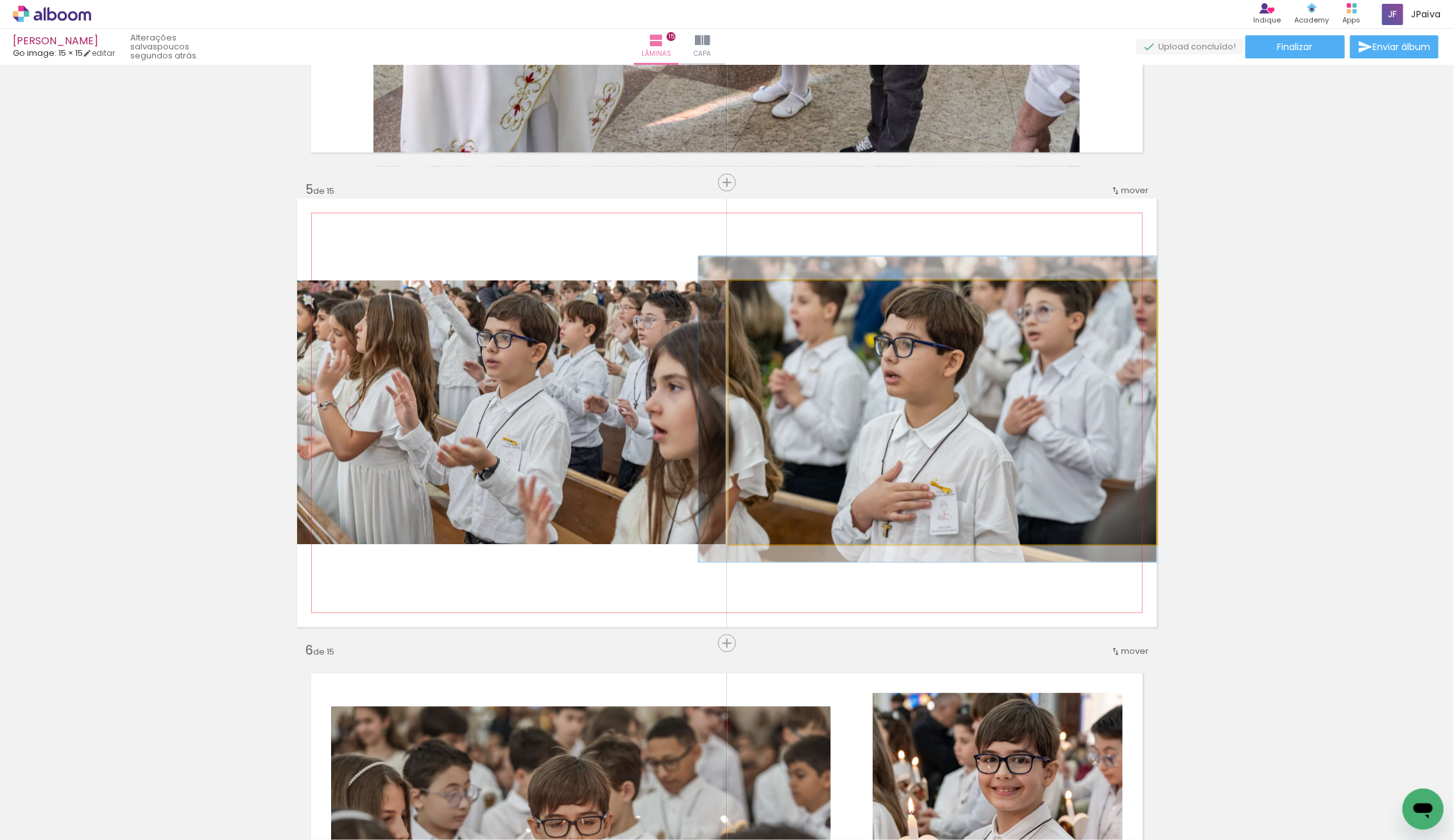
drag, startPoint x: 844, startPoint y: 388, endPoint x: 828, endPoint y: 385, distance: 16.3
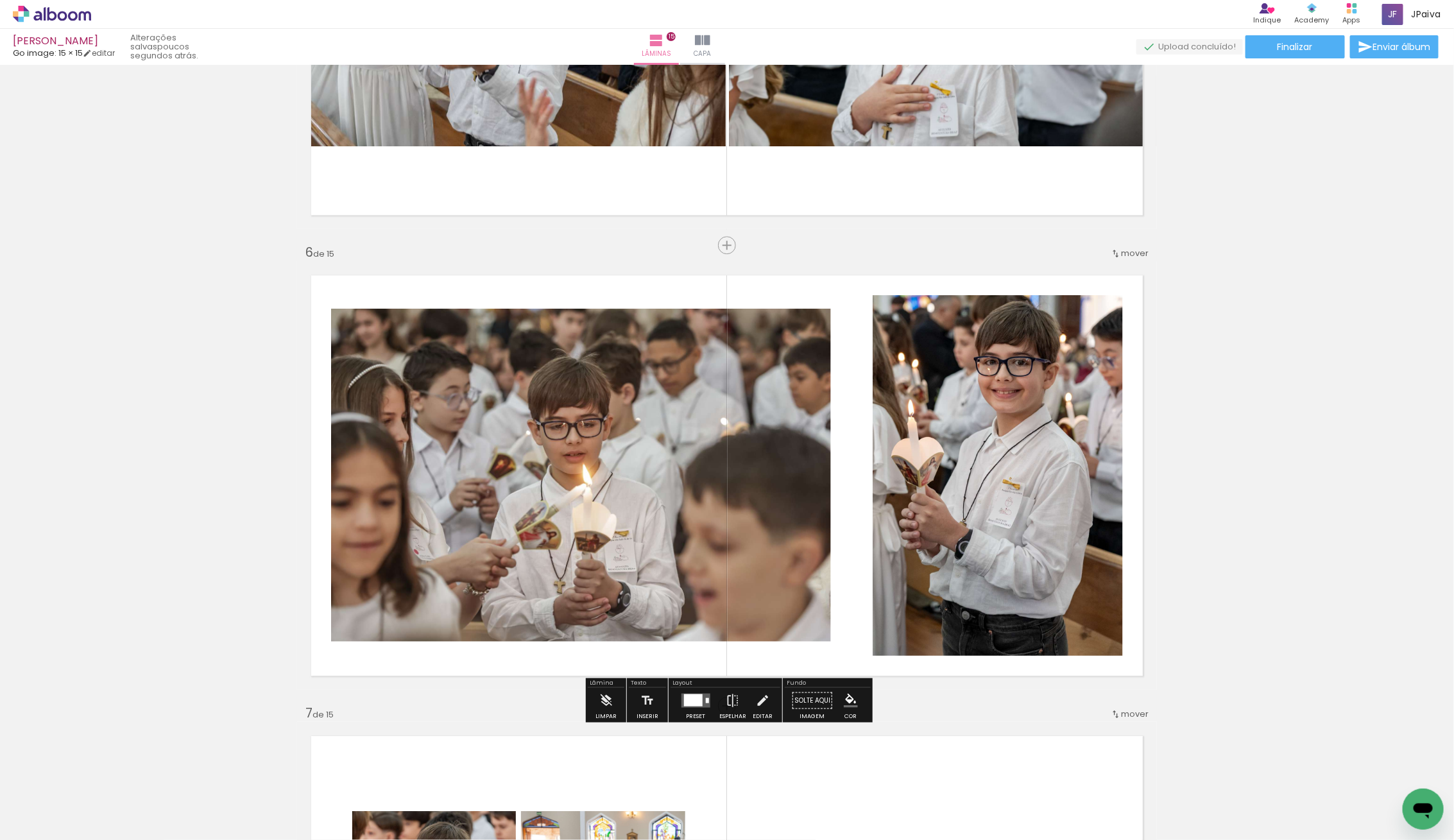
scroll to position [2145, 0]
